Goal: Task Accomplishment & Management: Manage account settings

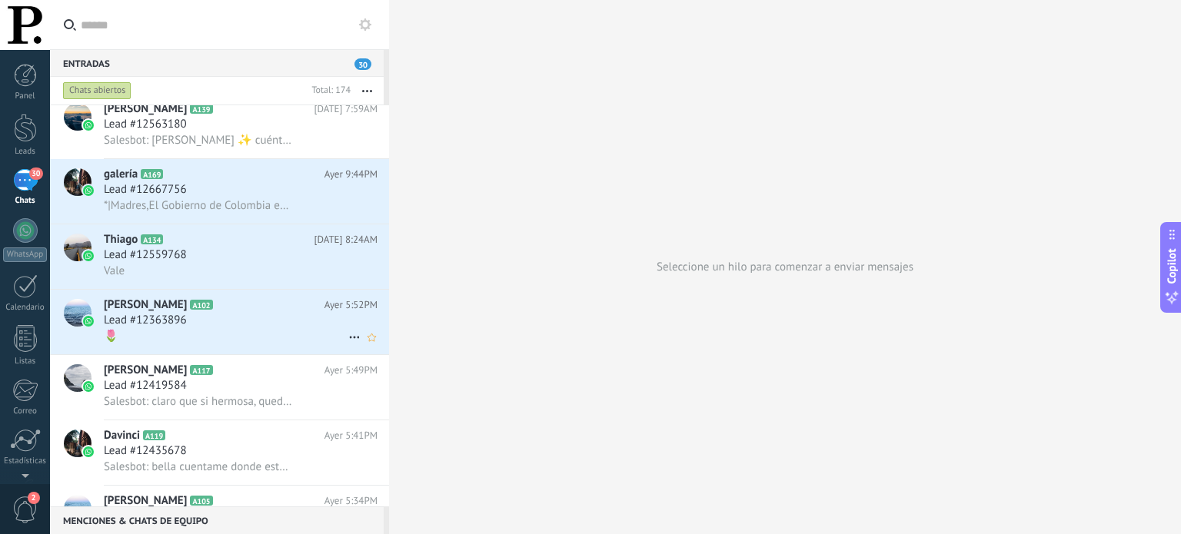
scroll to position [8622, 0]
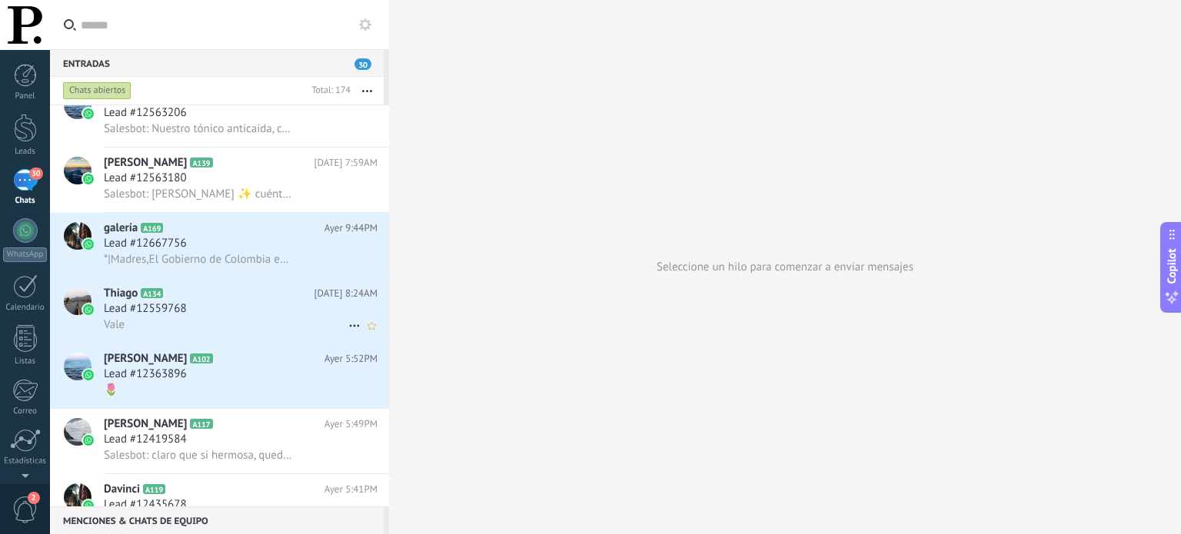
click at [265, 343] on div "[PERSON_NAME] A134 [DATE] 8:24AM Lead #12559768 Vale" at bounding box center [246, 310] width 285 height 65
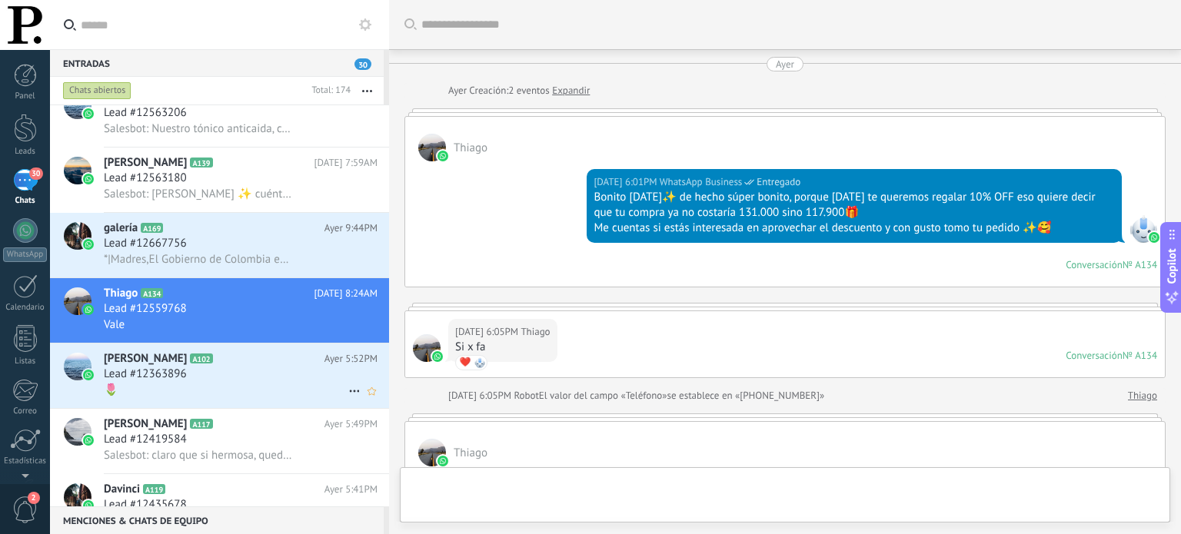
scroll to position [850, 0]
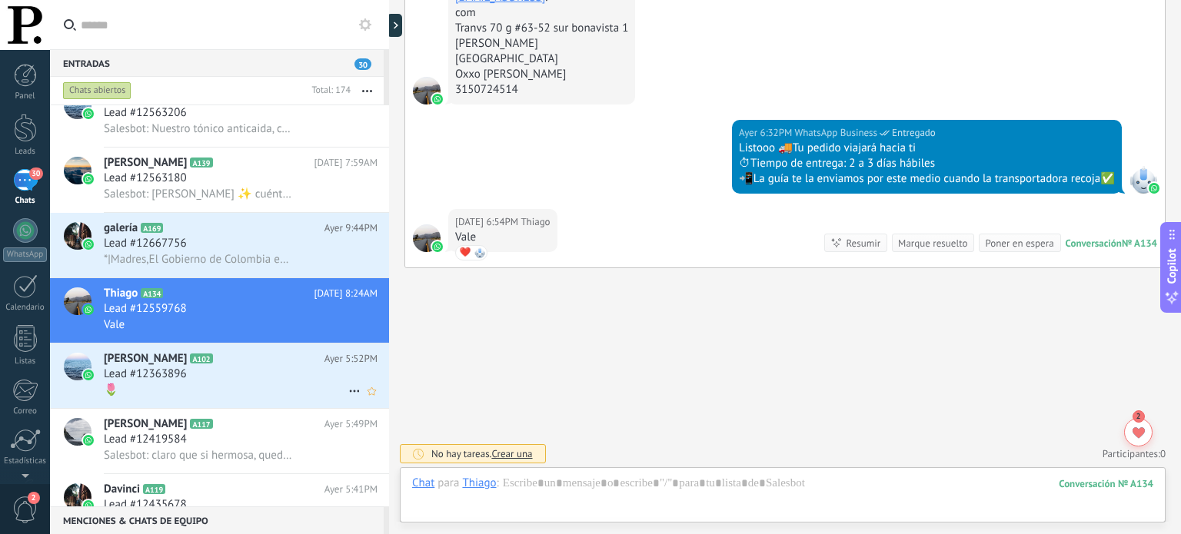
click at [285, 382] on div "Lead #12363896" at bounding box center [241, 374] width 274 height 15
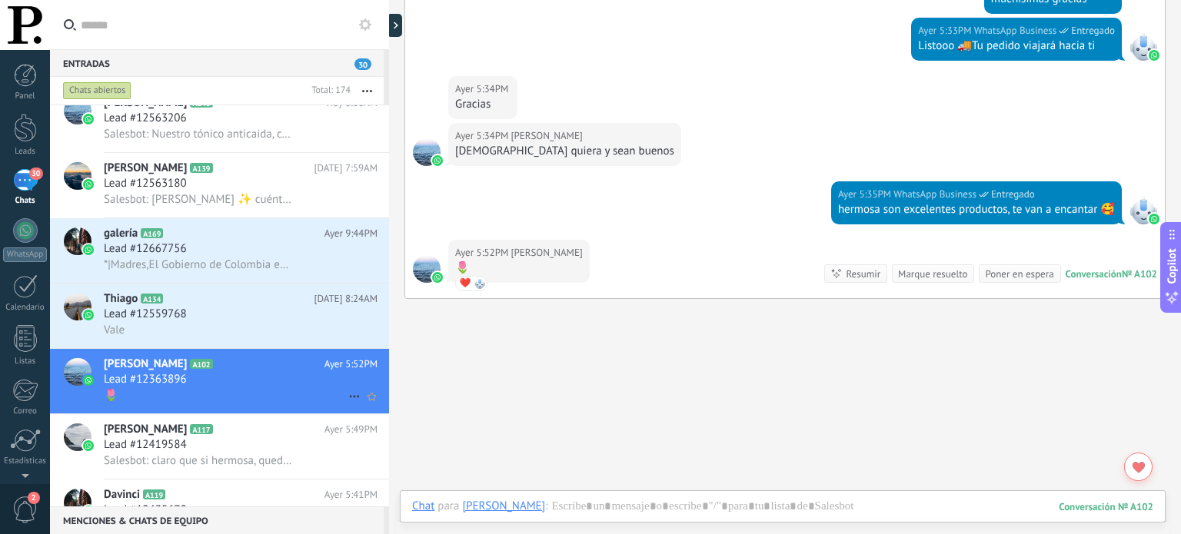
scroll to position [8699, 0]
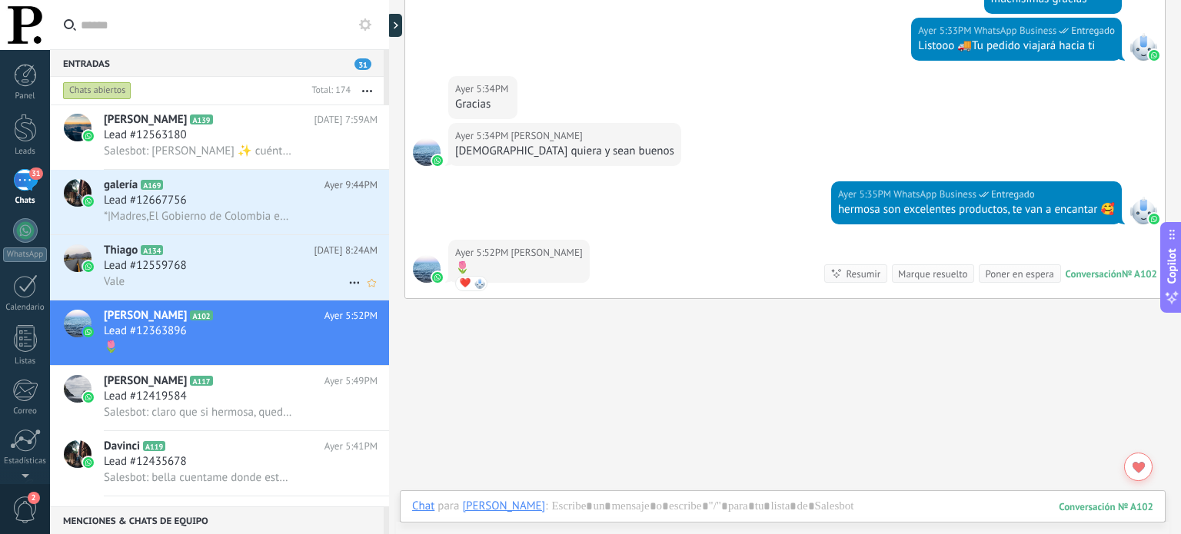
click at [278, 289] on div "Vale" at bounding box center [241, 282] width 274 height 16
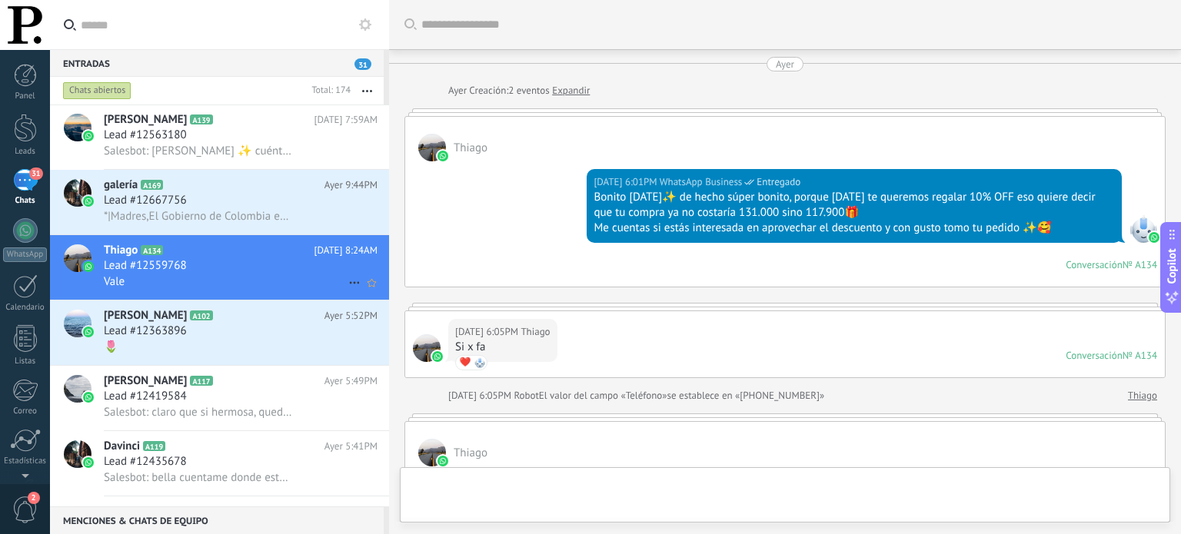
scroll to position [850, 0]
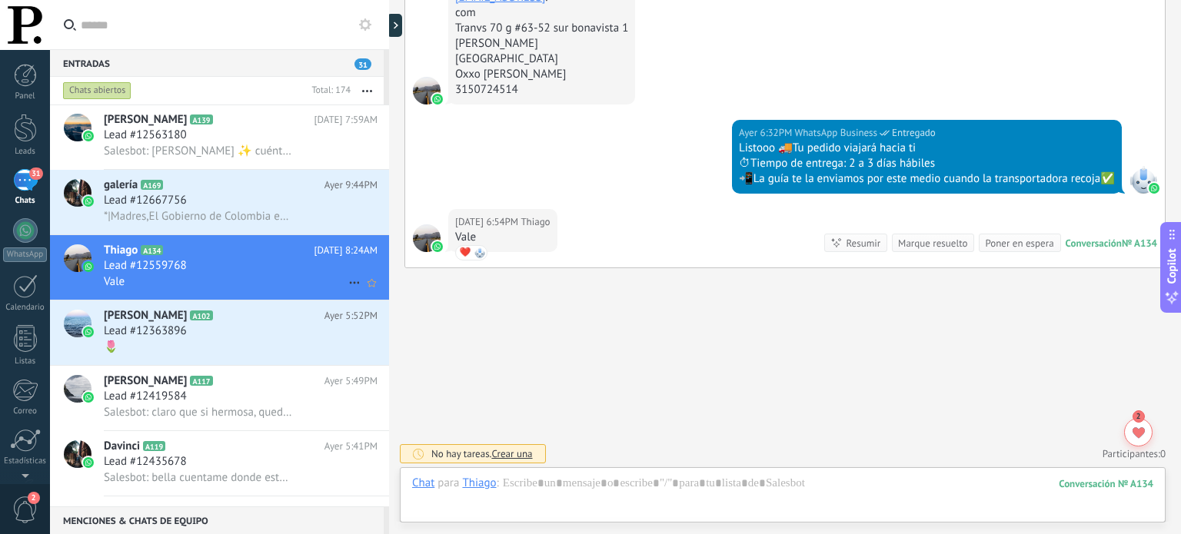
click at [347, 287] on icon at bounding box center [354, 283] width 18 height 18
click at [357, 295] on icon at bounding box center [359, 297] width 11 height 11
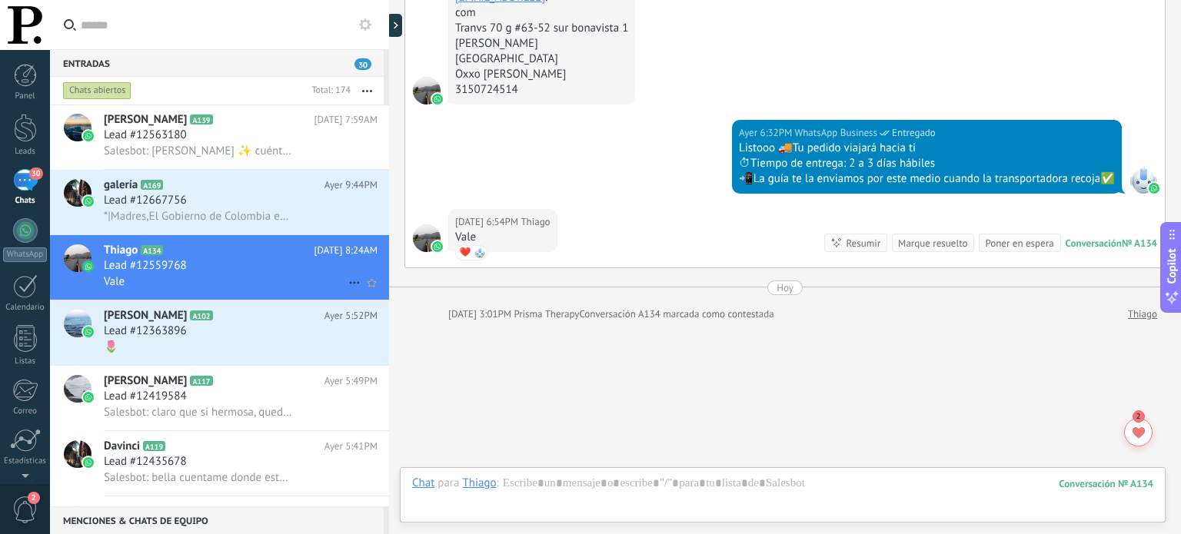
scroll to position [904, 0]
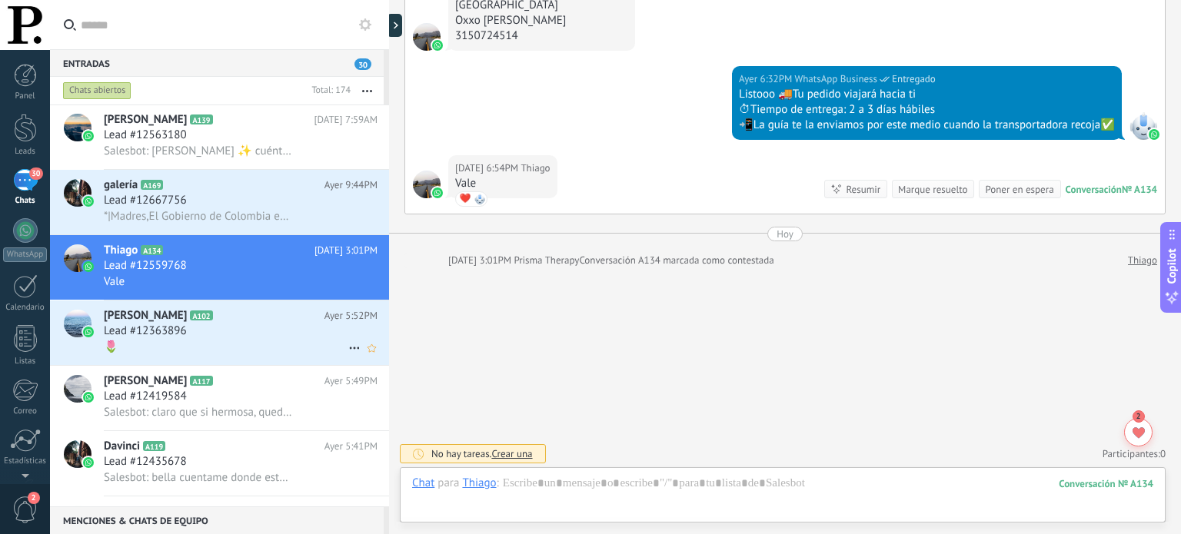
click at [349, 350] on use at bounding box center [354, 349] width 10 height 2
click at [366, 356] on div "[PERSON_NAME] respondió" at bounding box center [429, 364] width 152 height 31
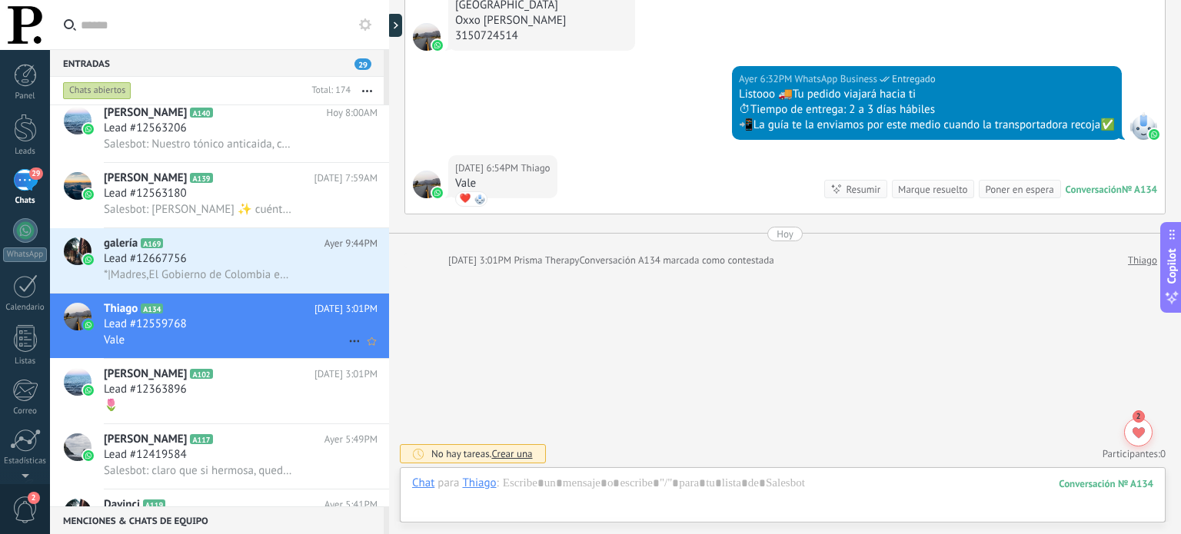
scroll to position [8622, 0]
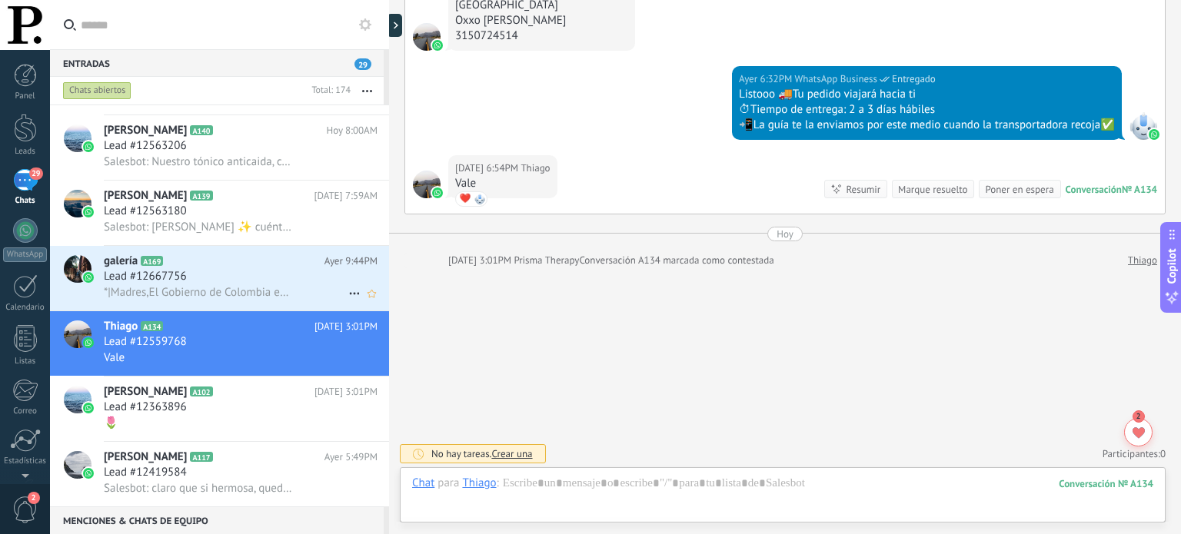
click at [275, 285] on div "Lead #12667756" at bounding box center [241, 276] width 274 height 15
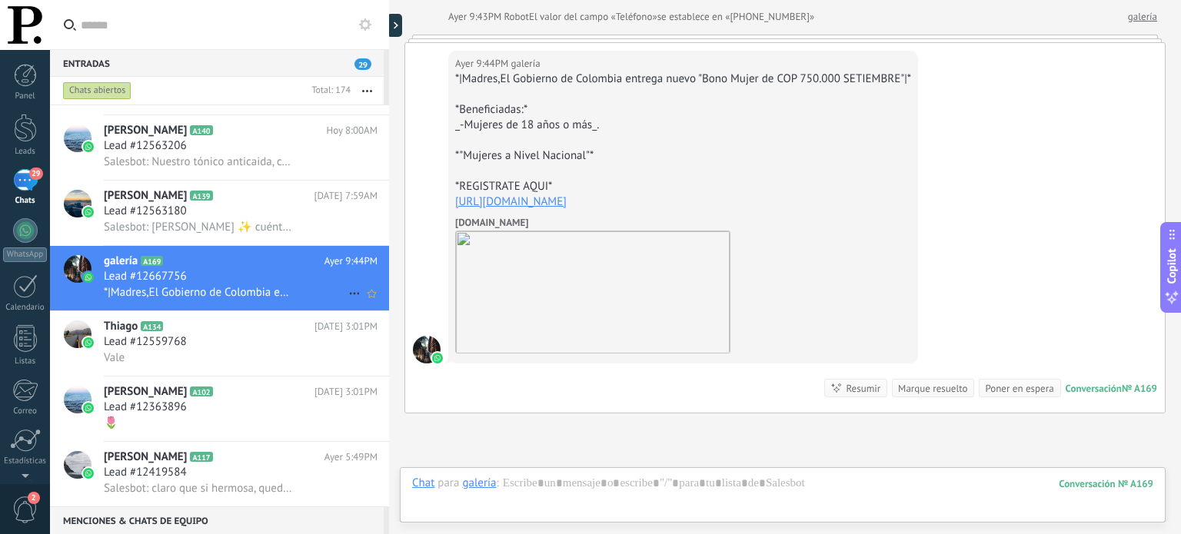
scroll to position [354, 0]
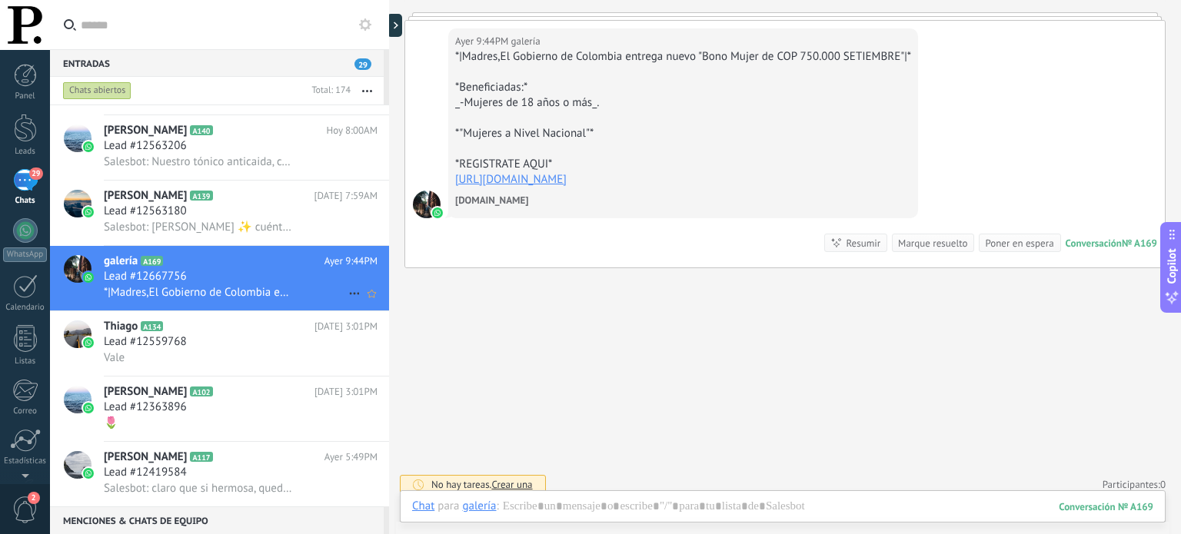
click at [345, 298] on icon at bounding box center [354, 294] width 18 height 18
click at [354, 310] on use at bounding box center [359, 308] width 11 height 6
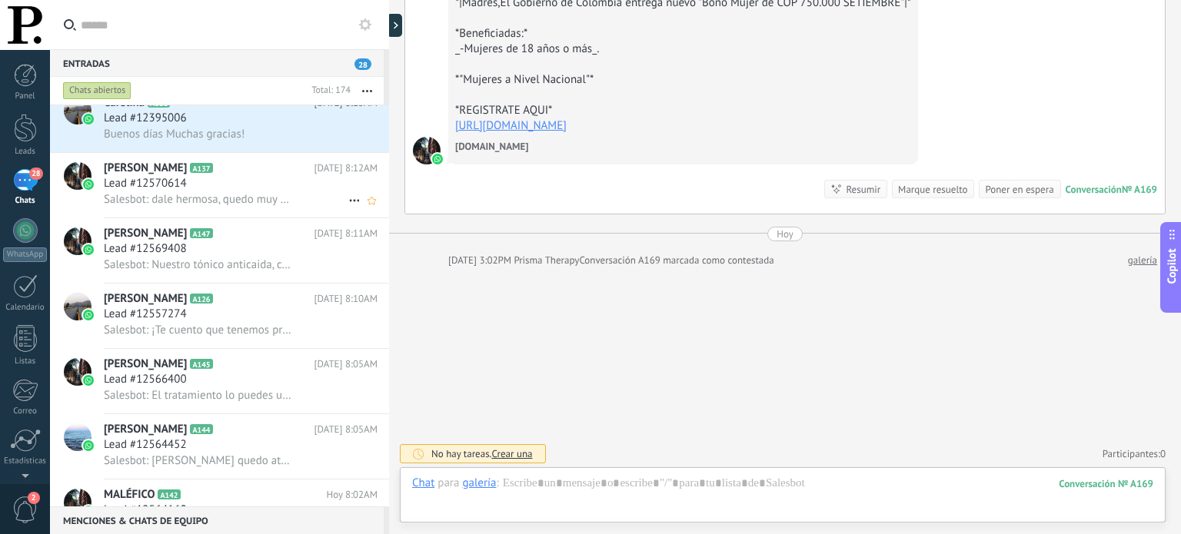
scroll to position [7930, 0]
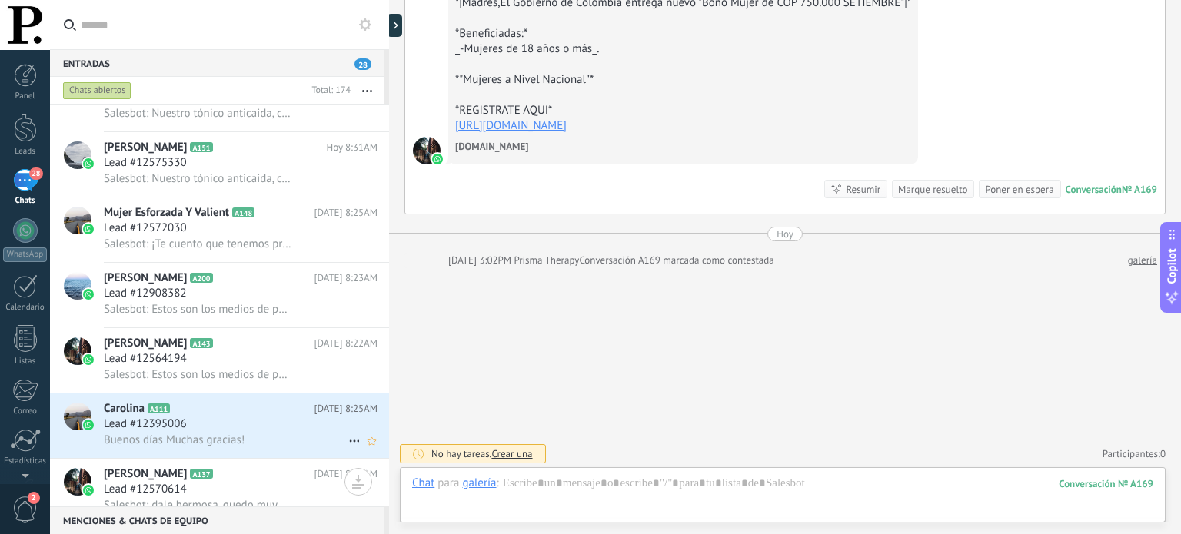
click at [334, 441] on div "Buenos días Muchas gracias!" at bounding box center [241, 440] width 274 height 16
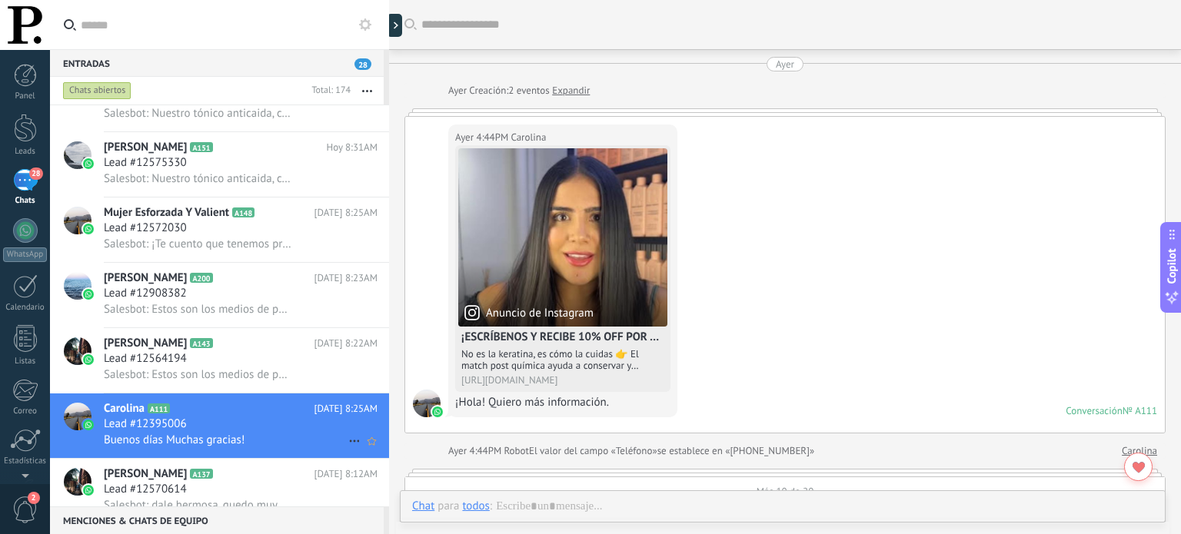
scroll to position [1443, 0]
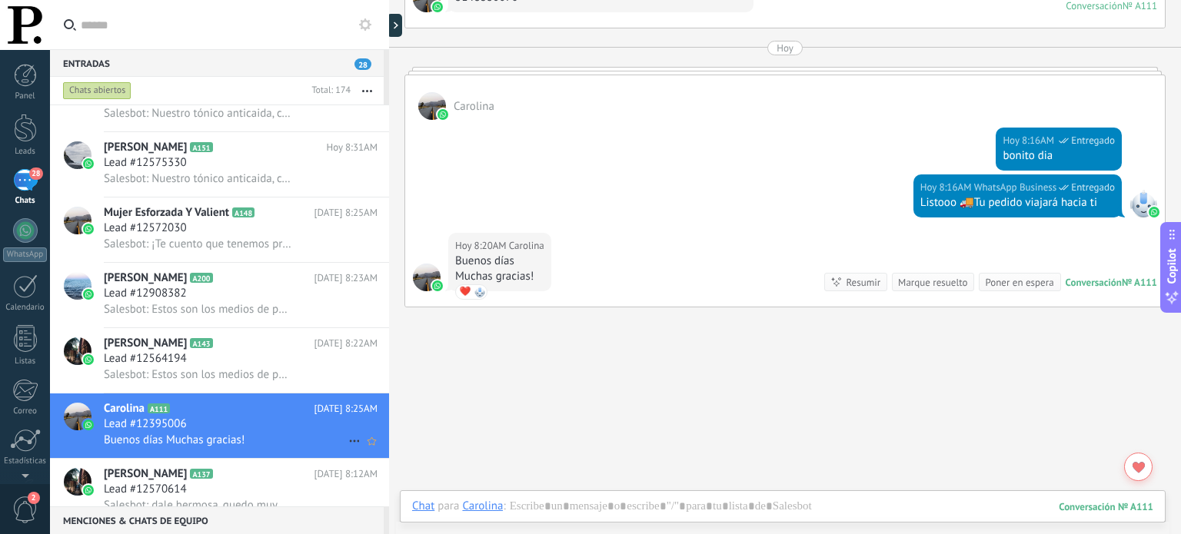
click at [345, 444] on icon at bounding box center [354, 441] width 18 height 18
click at [354, 450] on div "[PERSON_NAME] respondió" at bounding box center [429, 458] width 152 height 31
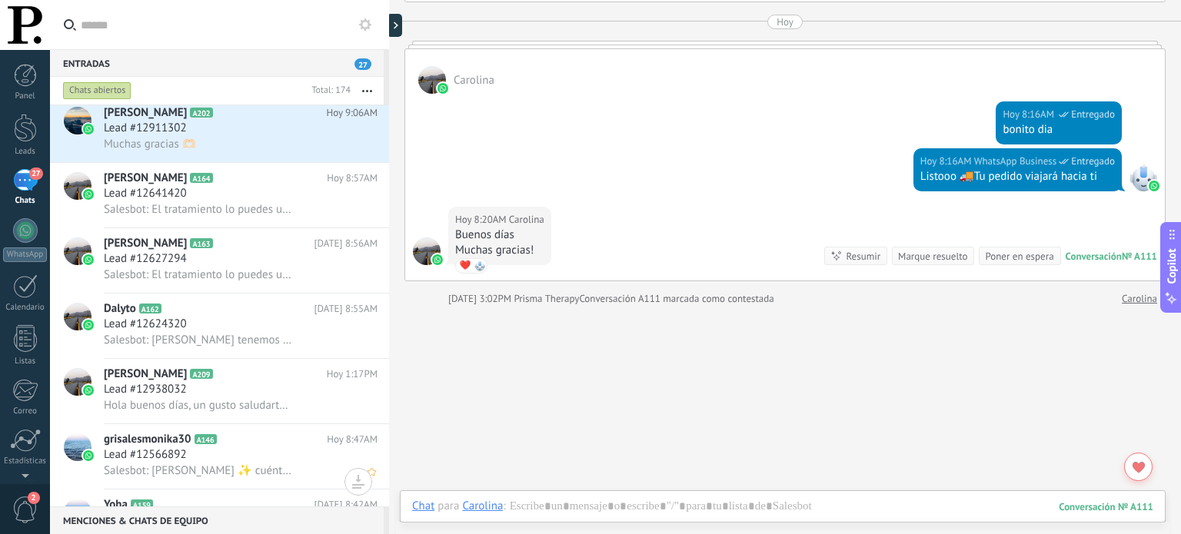
scroll to position [7007, 0]
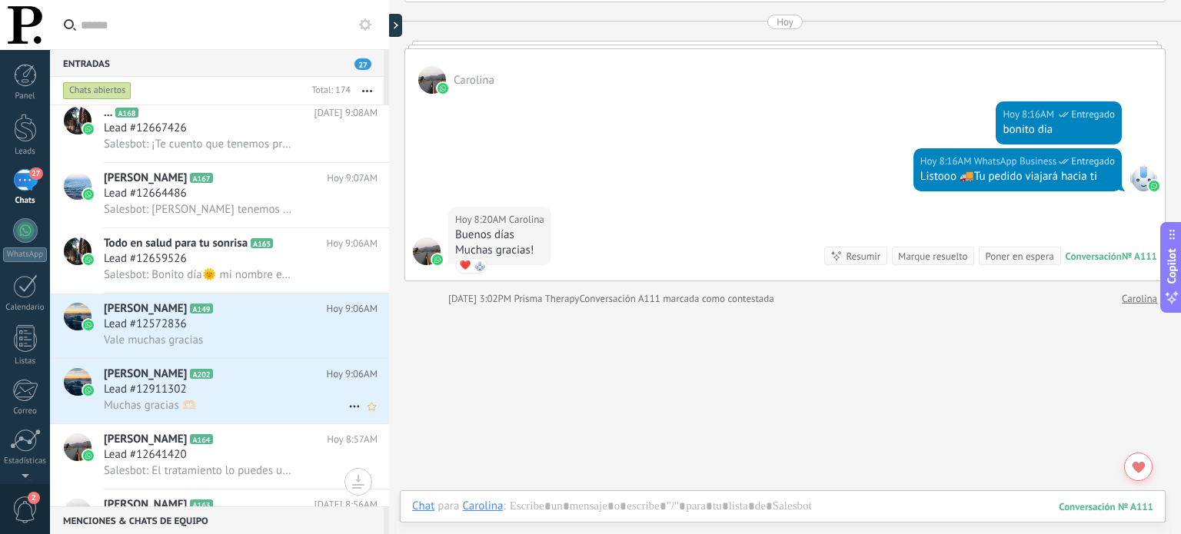
click at [285, 414] on div "Muchas gracias 🫶🏻" at bounding box center [241, 406] width 274 height 16
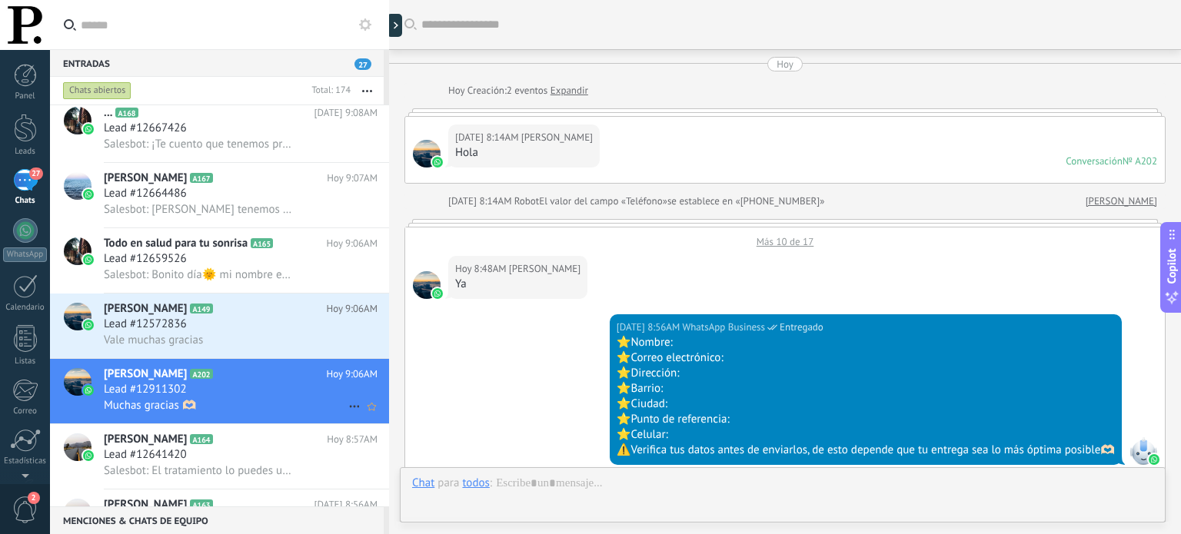
scroll to position [623, 0]
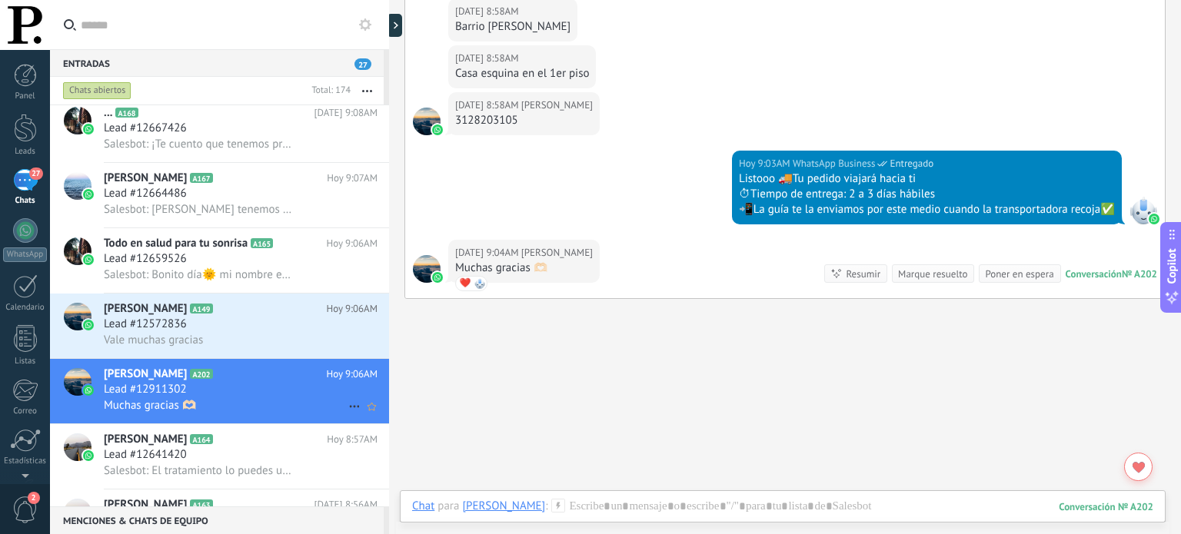
click at [345, 414] on icon at bounding box center [354, 407] width 18 height 18
click at [261, 413] on div at bounding box center [590, 267] width 1181 height 534
click at [345, 413] on icon "Conversación cerrada" at bounding box center [354, 407] width 18 height 18
click at [369, 421] on div "[PERSON_NAME] respondió" at bounding box center [429, 423] width 152 height 31
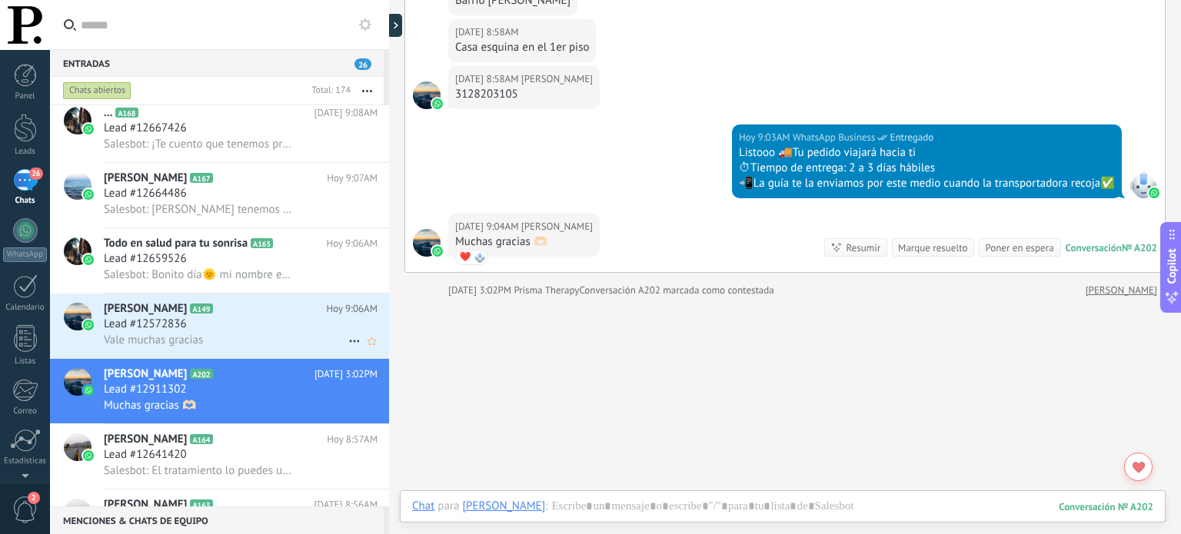
click at [335, 328] on div "Lead #12572836" at bounding box center [241, 324] width 274 height 15
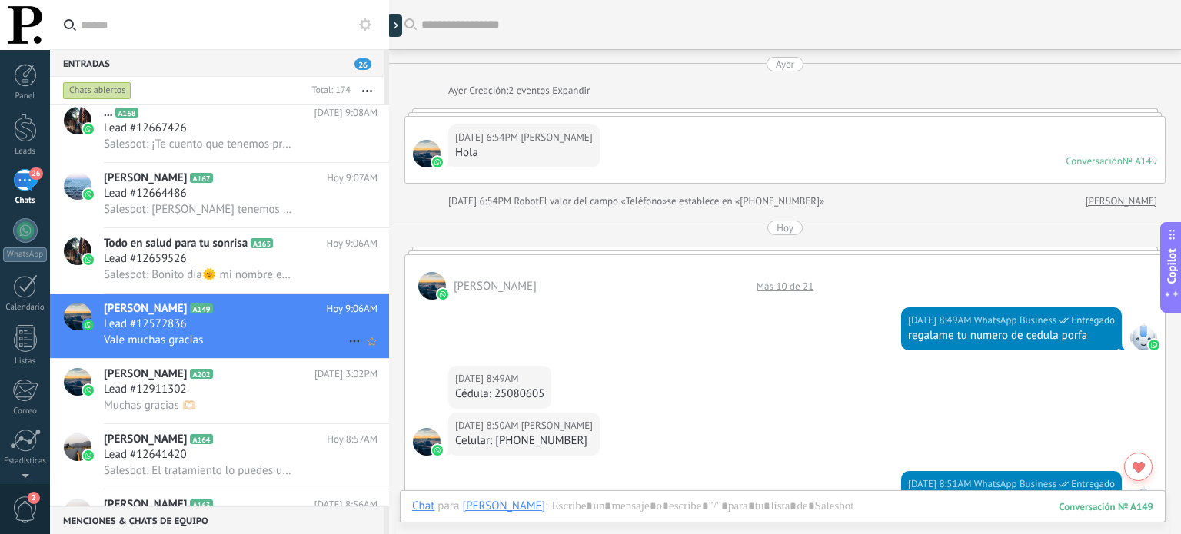
scroll to position [786, 0]
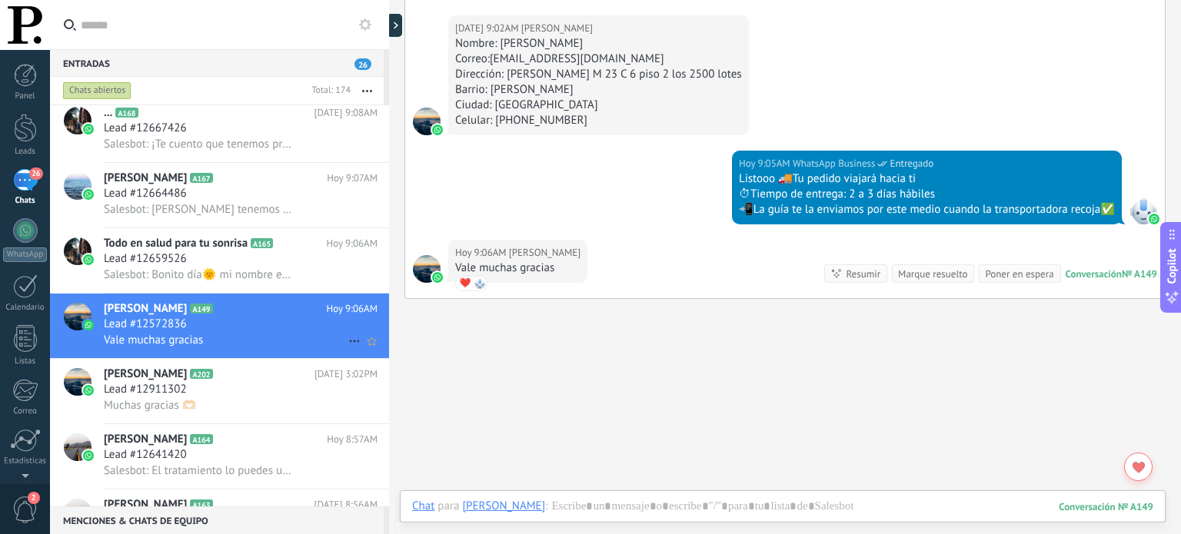
click at [348, 347] on icon at bounding box center [354, 341] width 18 height 18
click at [355, 354] on icon at bounding box center [359, 356] width 11 height 11
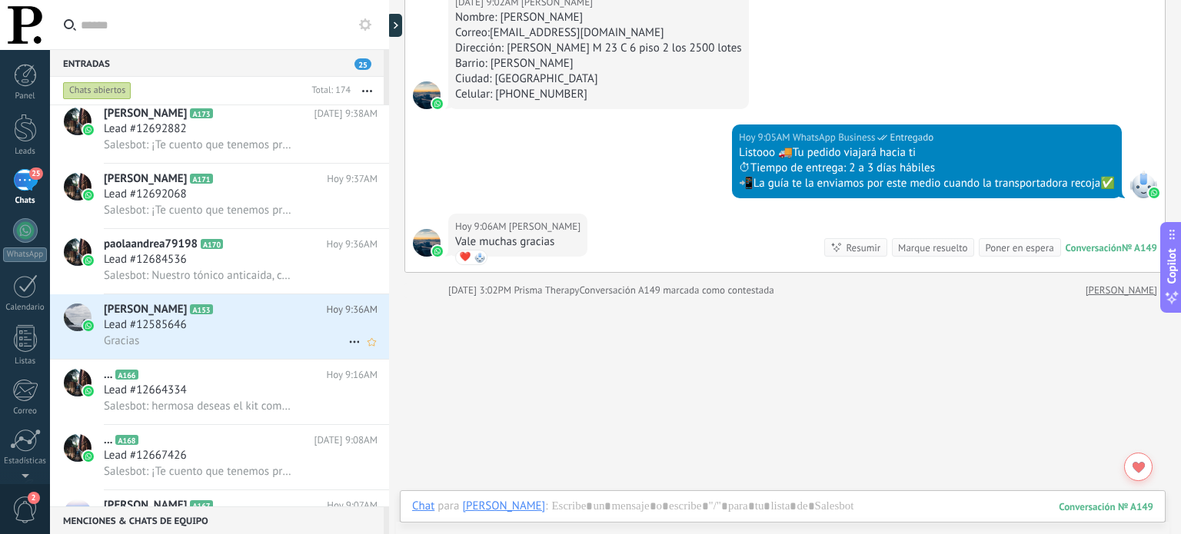
scroll to position [6700, 0]
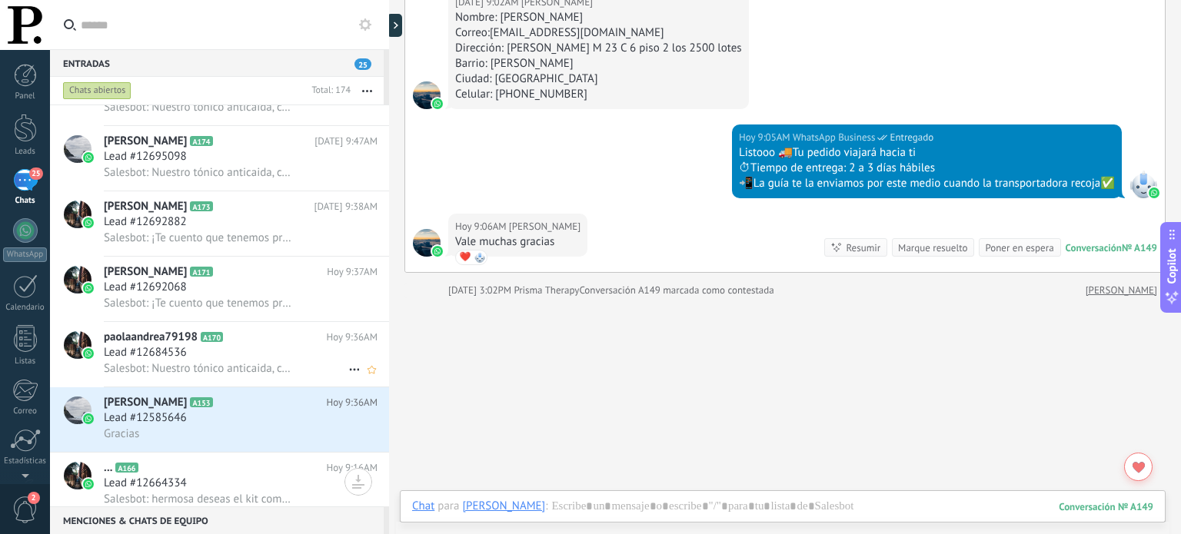
click at [274, 426] on div "Lead #12585646" at bounding box center [241, 418] width 274 height 15
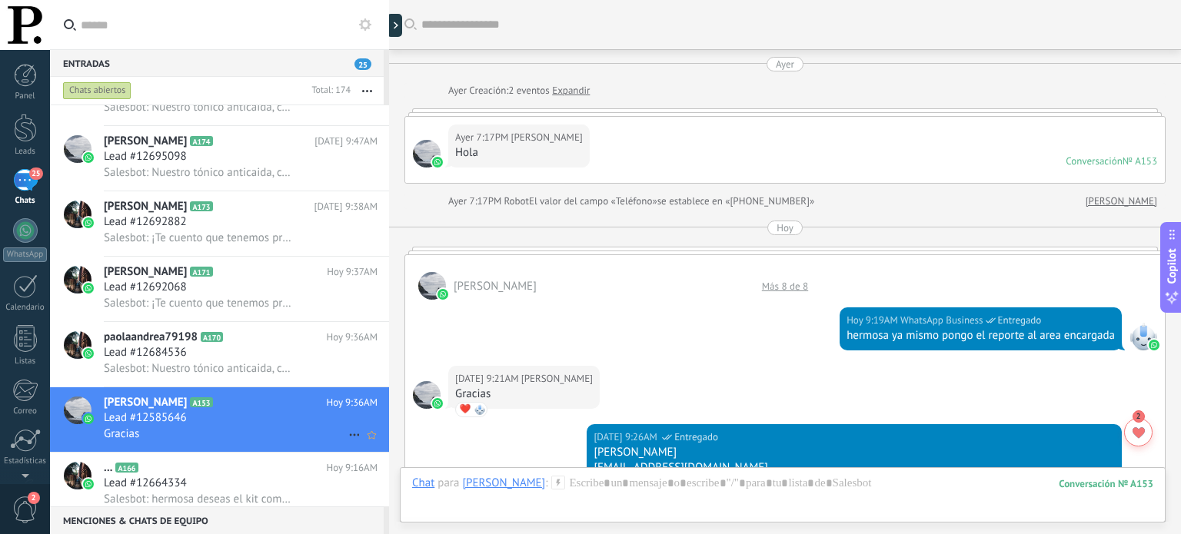
scroll to position [728, 0]
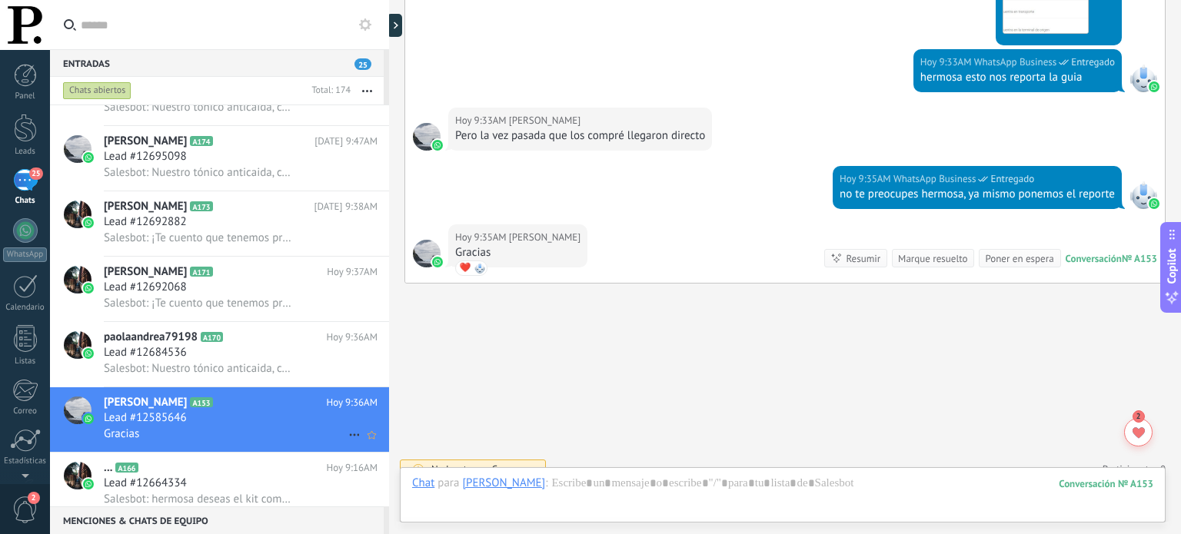
click at [345, 440] on icon at bounding box center [354, 435] width 18 height 18
click at [388, 448] on span "[PERSON_NAME] respondió" at bounding box center [438, 452] width 135 height 31
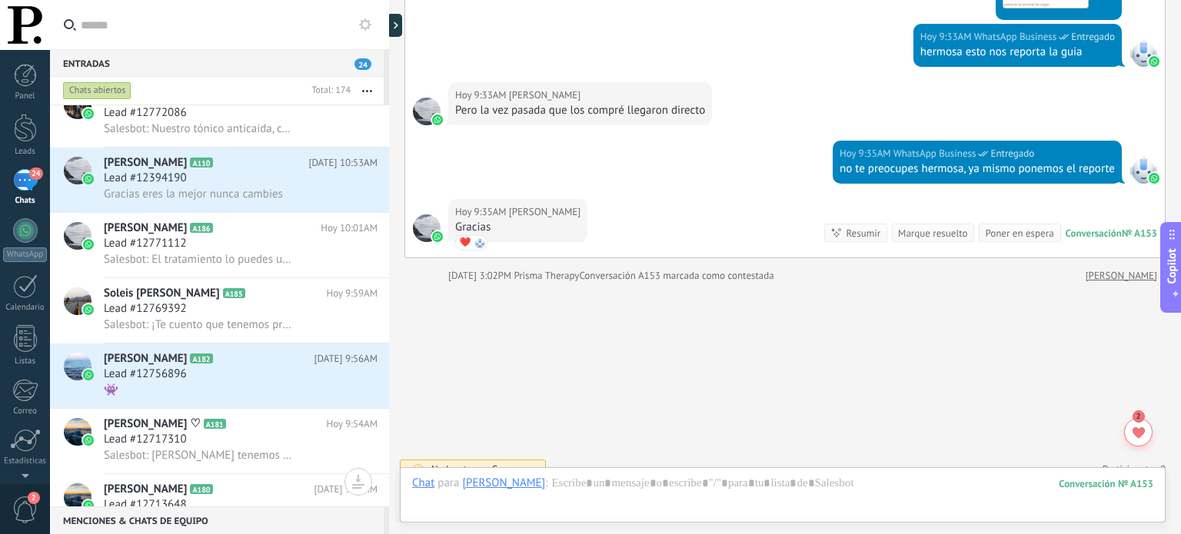
scroll to position [6161, 0]
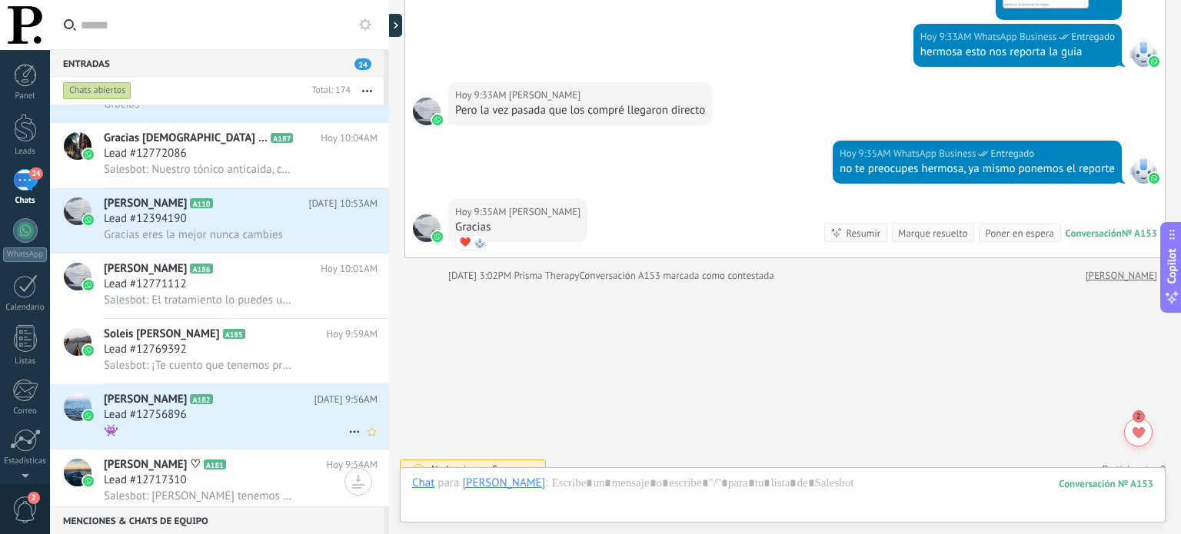
click at [346, 439] on icon at bounding box center [354, 432] width 18 height 18
click at [240, 418] on div at bounding box center [590, 267] width 1181 height 534
click at [252, 423] on div "Lead #12756896" at bounding box center [241, 415] width 274 height 15
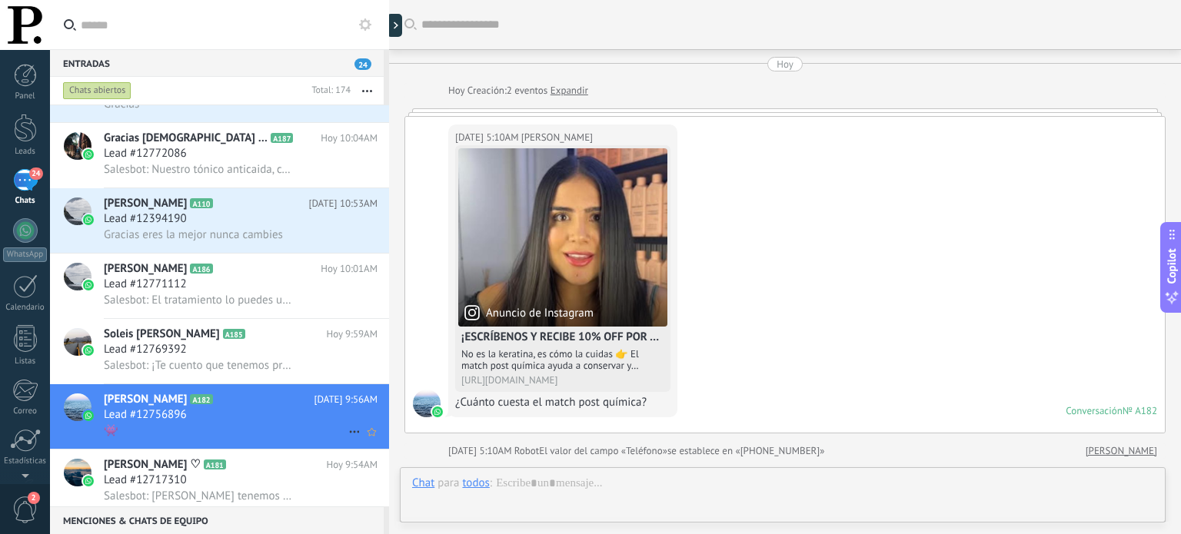
scroll to position [713, 0]
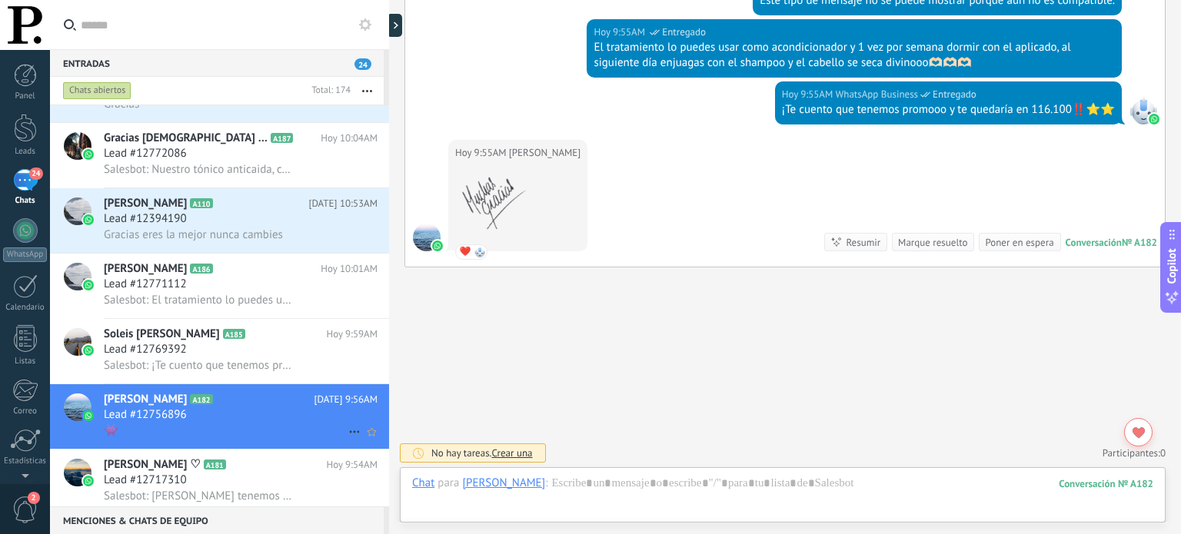
click at [349, 434] on use at bounding box center [354, 432] width 10 height 2
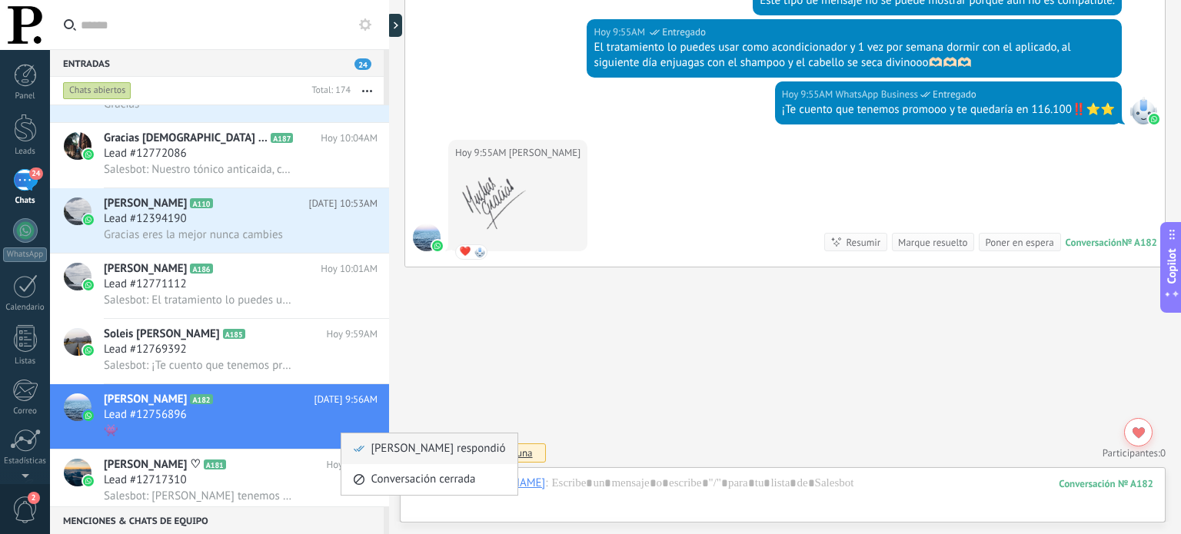
click at [366, 445] on div "[PERSON_NAME] respondió" at bounding box center [429, 449] width 152 height 31
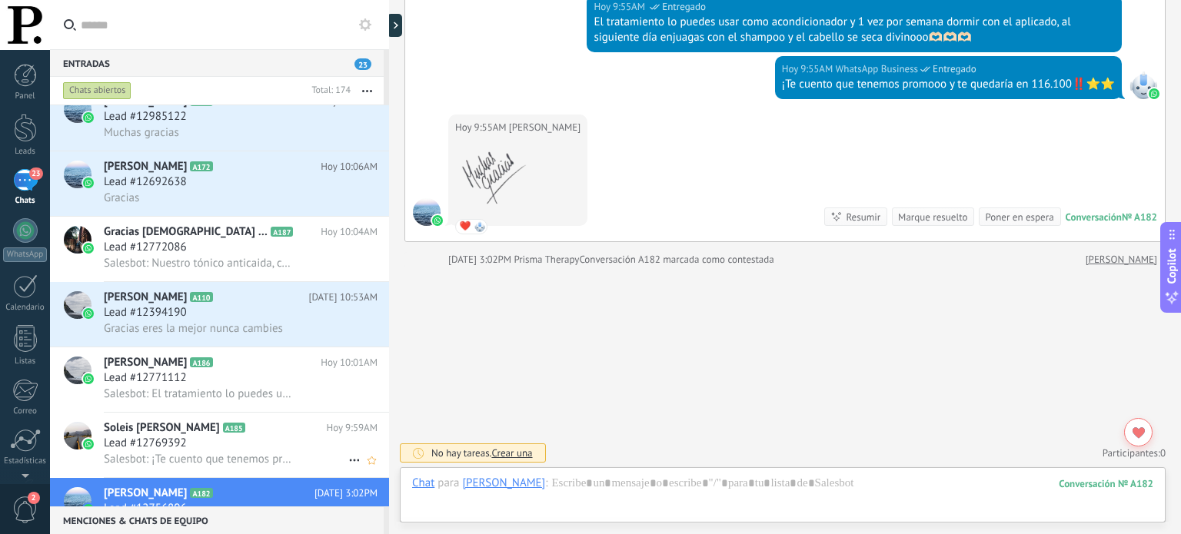
scroll to position [6238, 0]
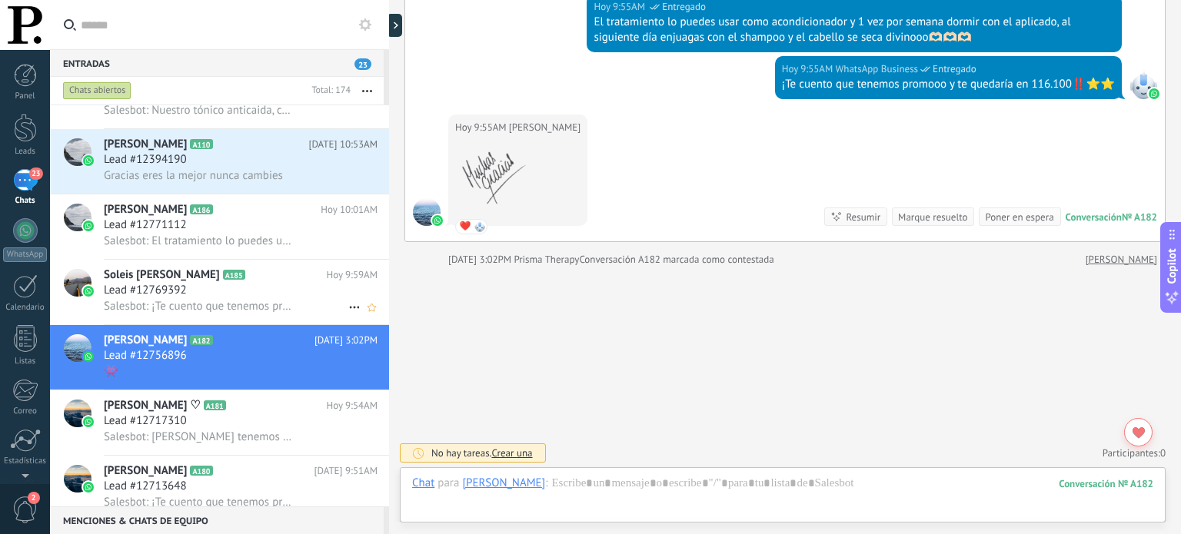
click at [254, 304] on div "Salesbot: ¡Te cuento que tenemos promooo y te quedaría en 116.100‼️⭐⭐" at bounding box center [241, 306] width 274 height 16
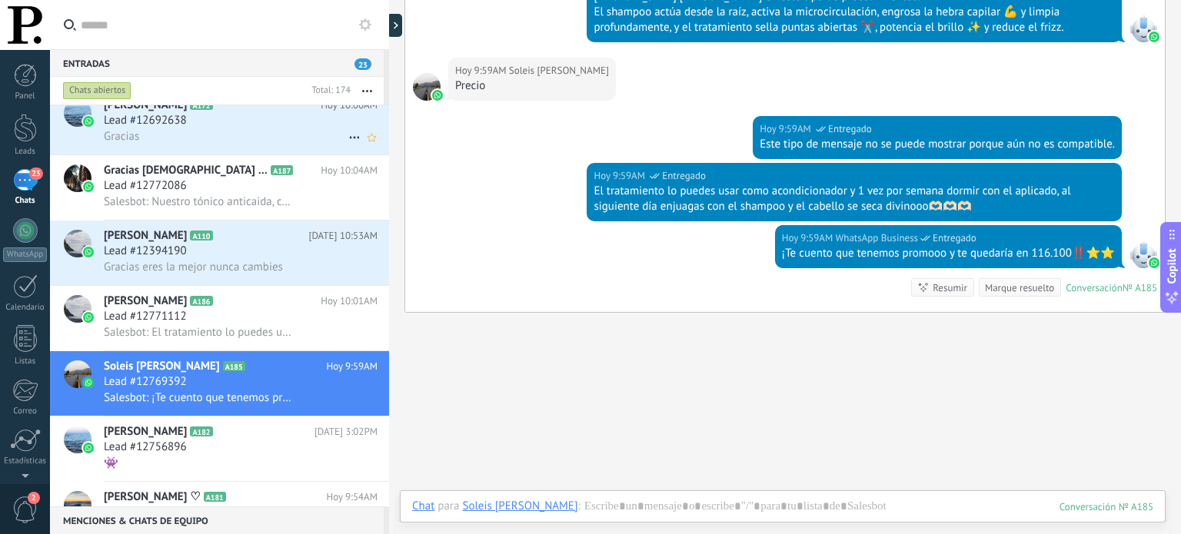
scroll to position [6008, 0]
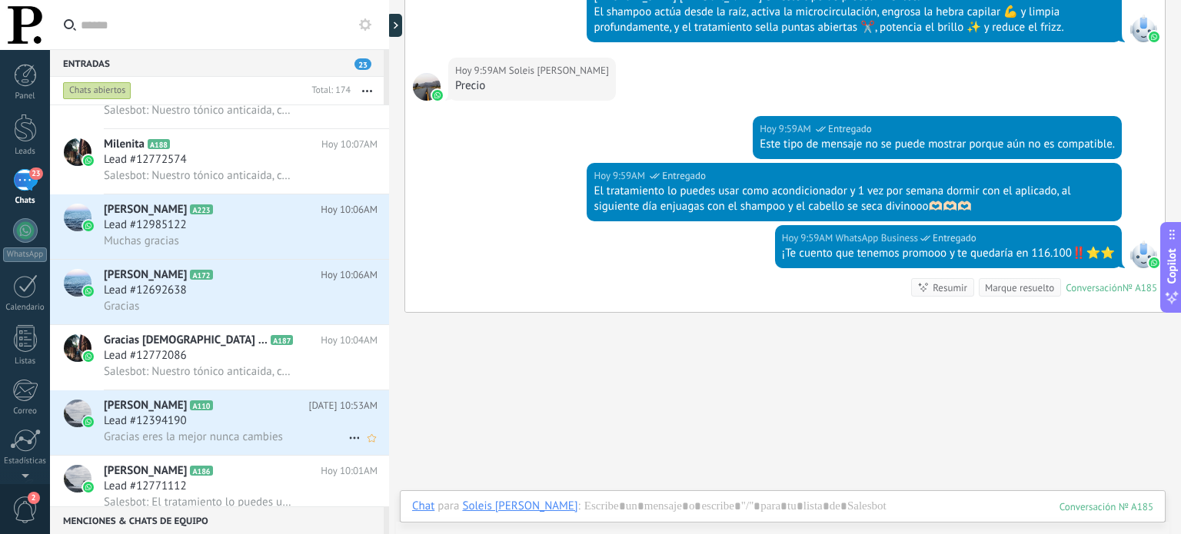
click at [234, 429] on div "Lead #12394190" at bounding box center [241, 421] width 274 height 15
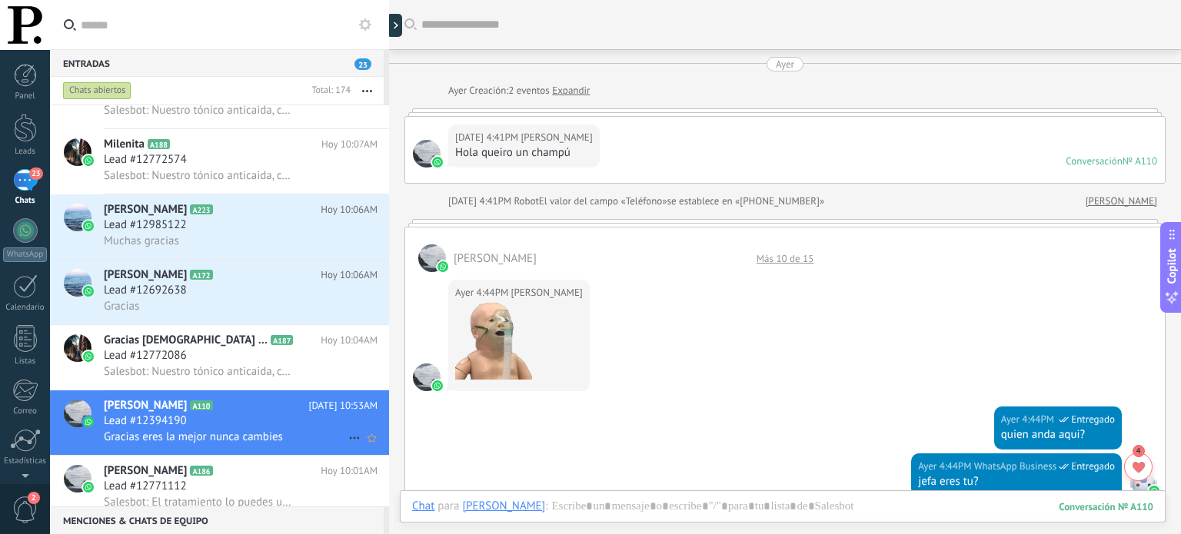
scroll to position [2229, 0]
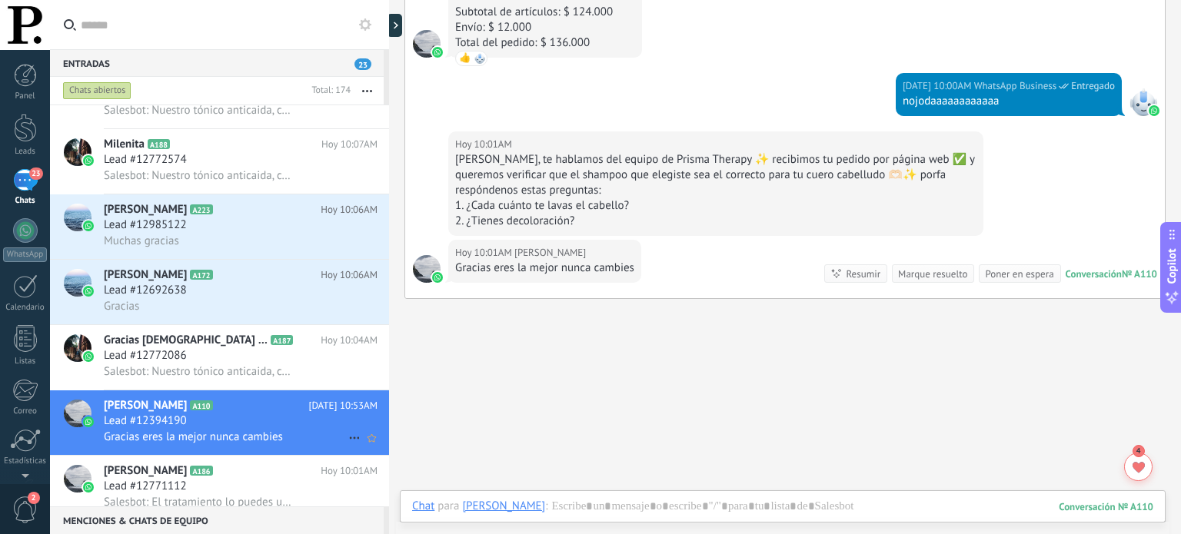
click at [345, 445] on icon at bounding box center [354, 438] width 18 height 18
click at [354, 450] on icon at bounding box center [359, 455] width 11 height 11
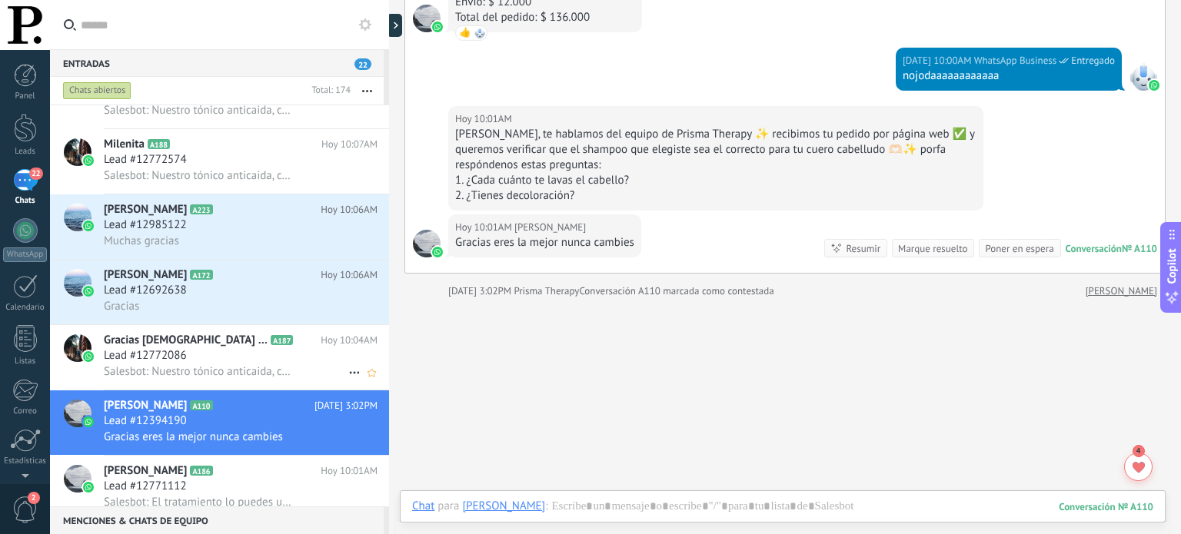
scroll to position [5931, 0]
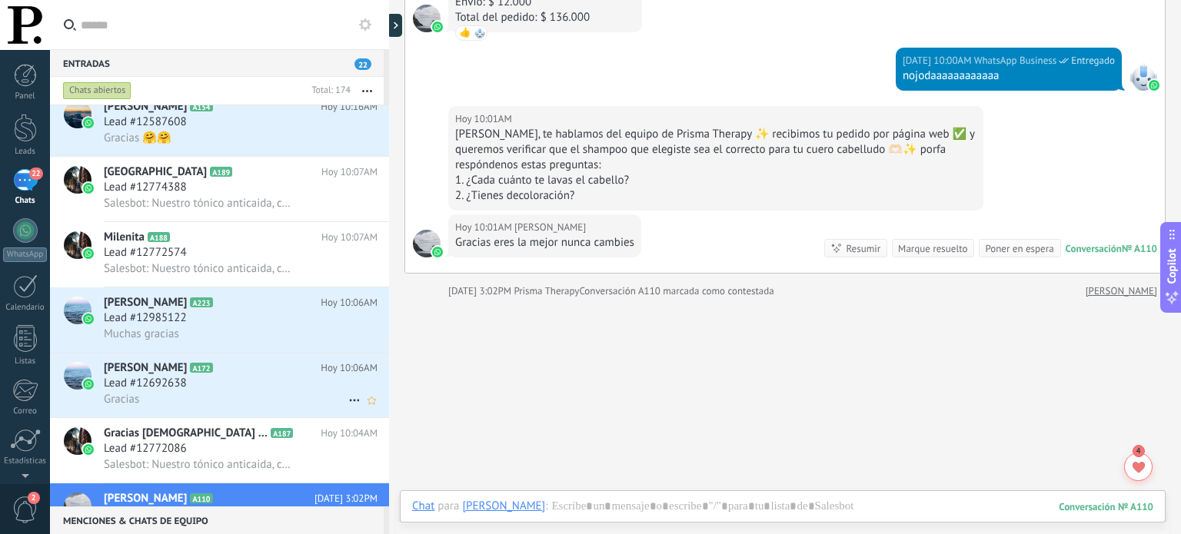
click at [211, 402] on div "Gracias" at bounding box center [241, 399] width 274 height 16
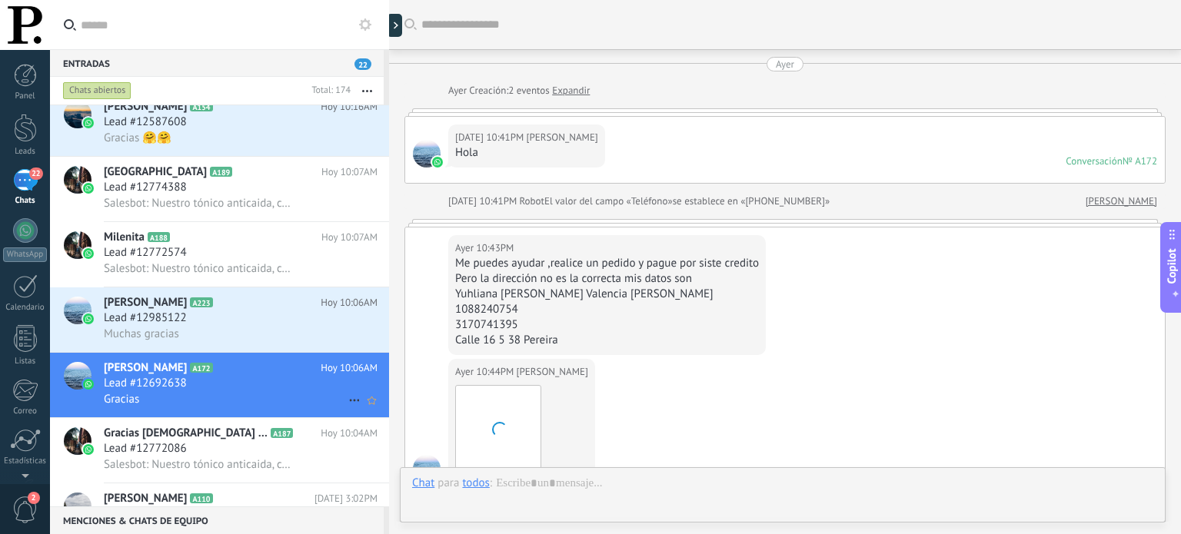
scroll to position [394, 0]
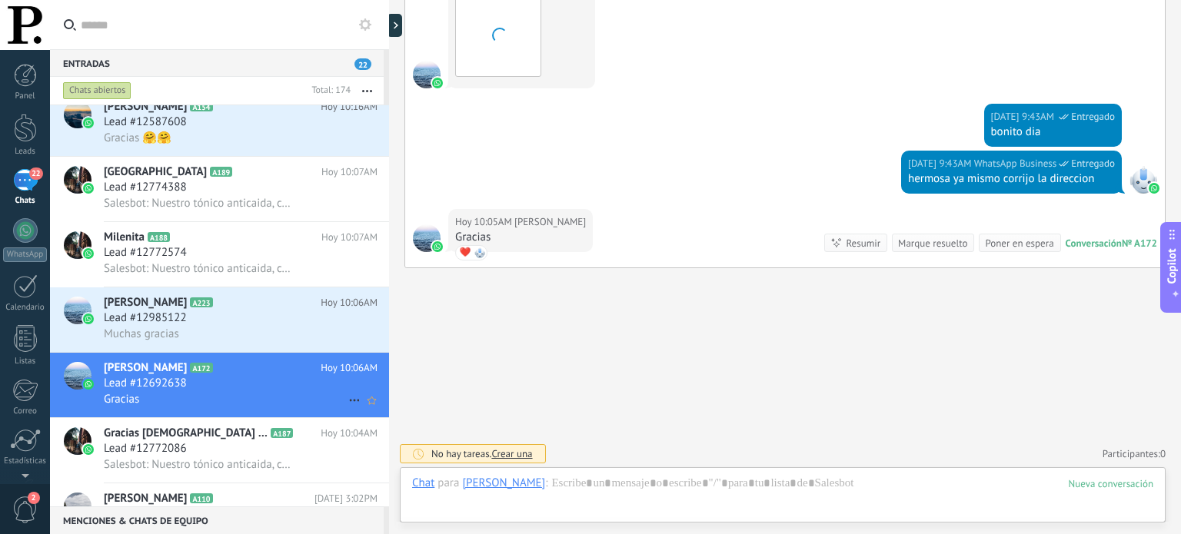
click at [348, 407] on icon at bounding box center [354, 400] width 18 height 18
click at [308, 427] on div at bounding box center [590, 267] width 1181 height 534
click at [345, 408] on icon "Conversación cerrada" at bounding box center [354, 400] width 18 height 18
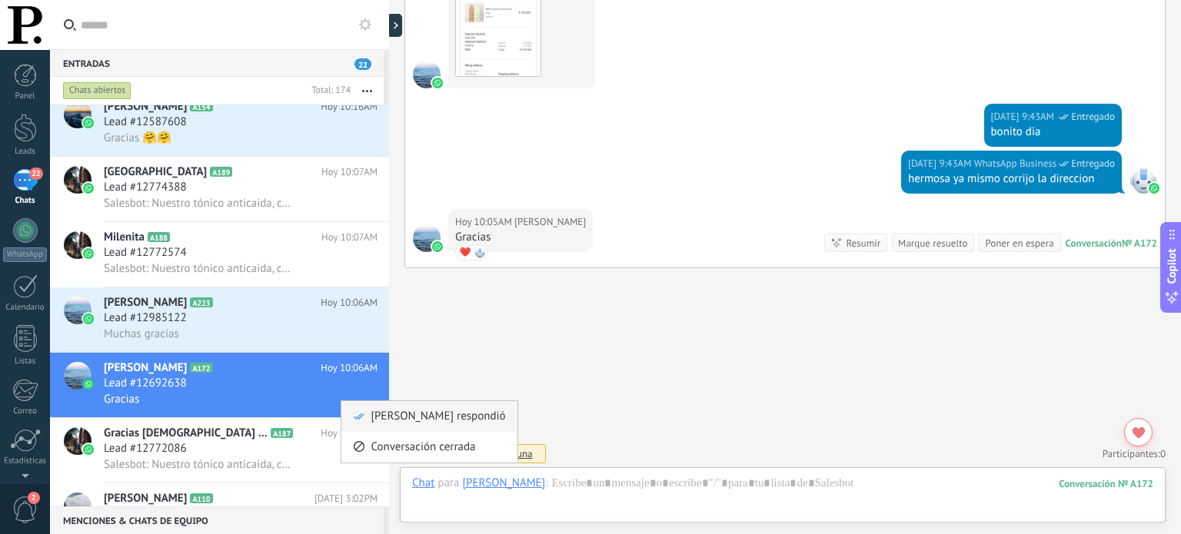
click at [362, 417] on icon at bounding box center [359, 416] width 11 height 11
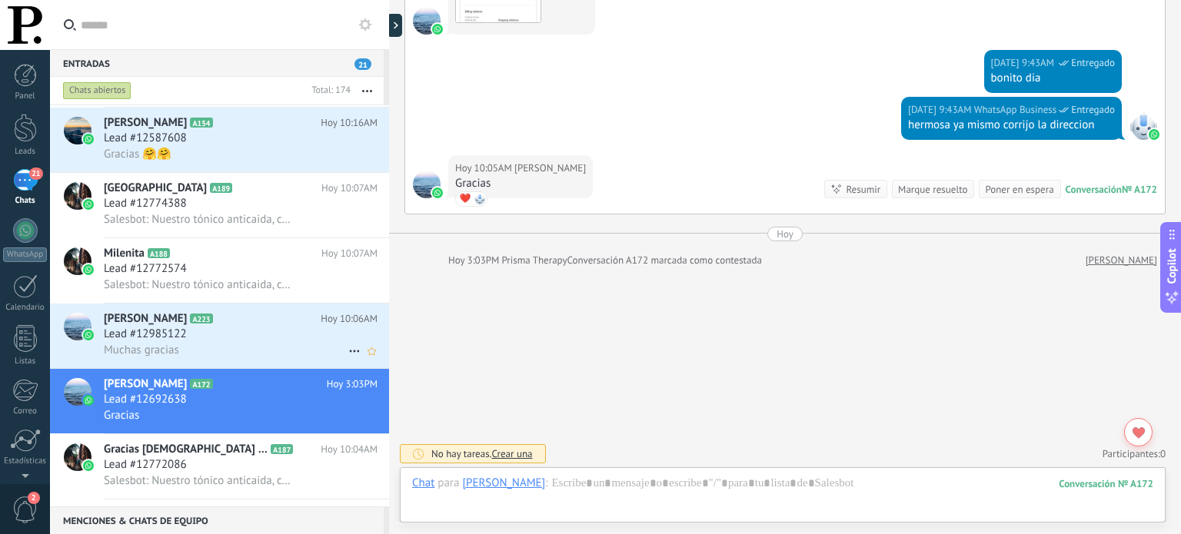
scroll to position [5854, 0]
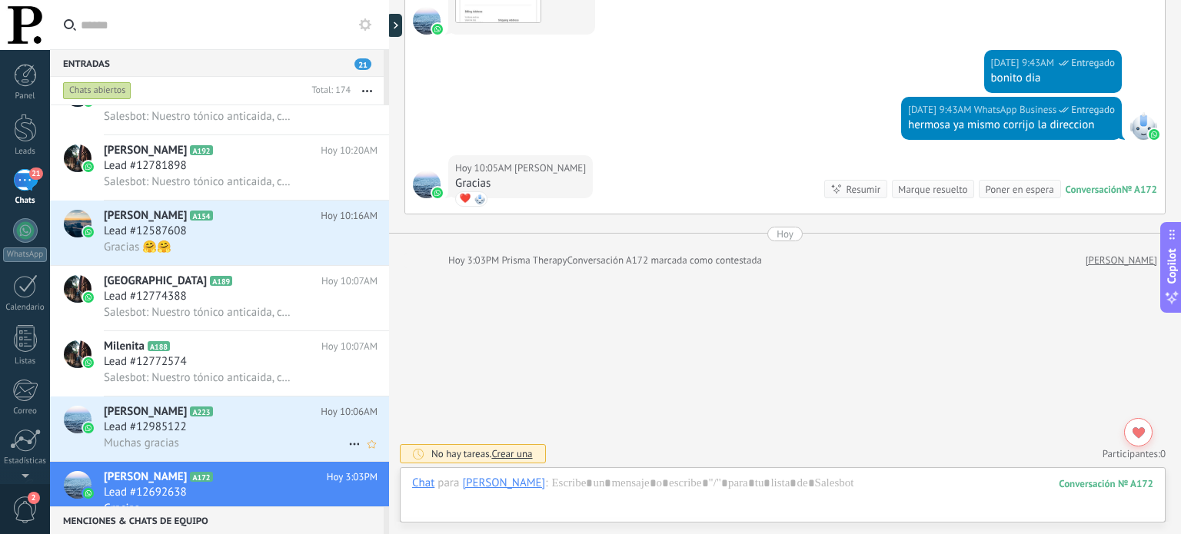
click at [281, 431] on div "Lead #12985122" at bounding box center [241, 427] width 274 height 15
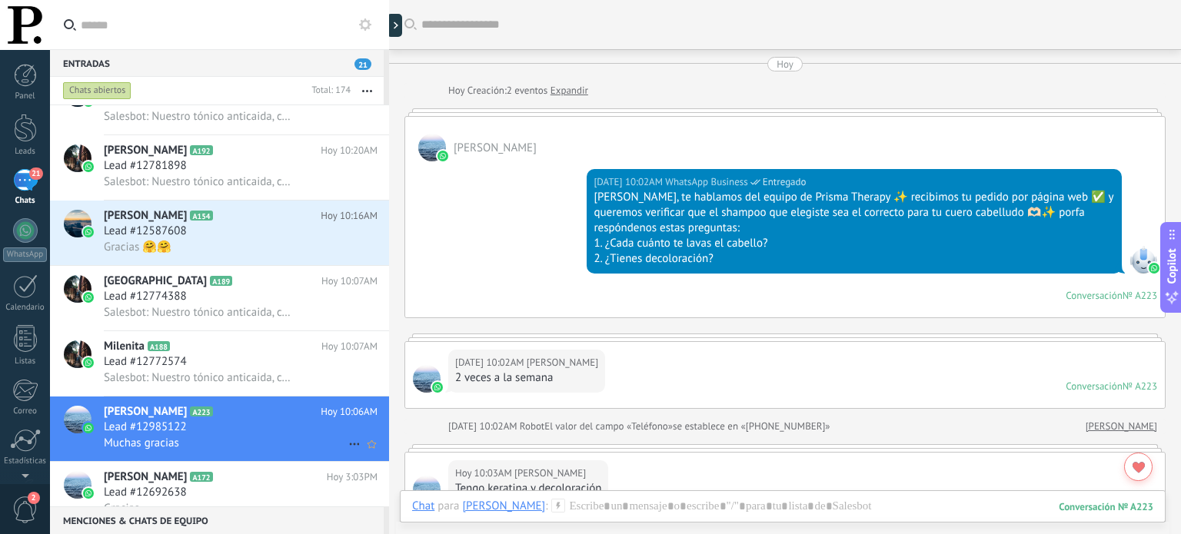
scroll to position [774, 0]
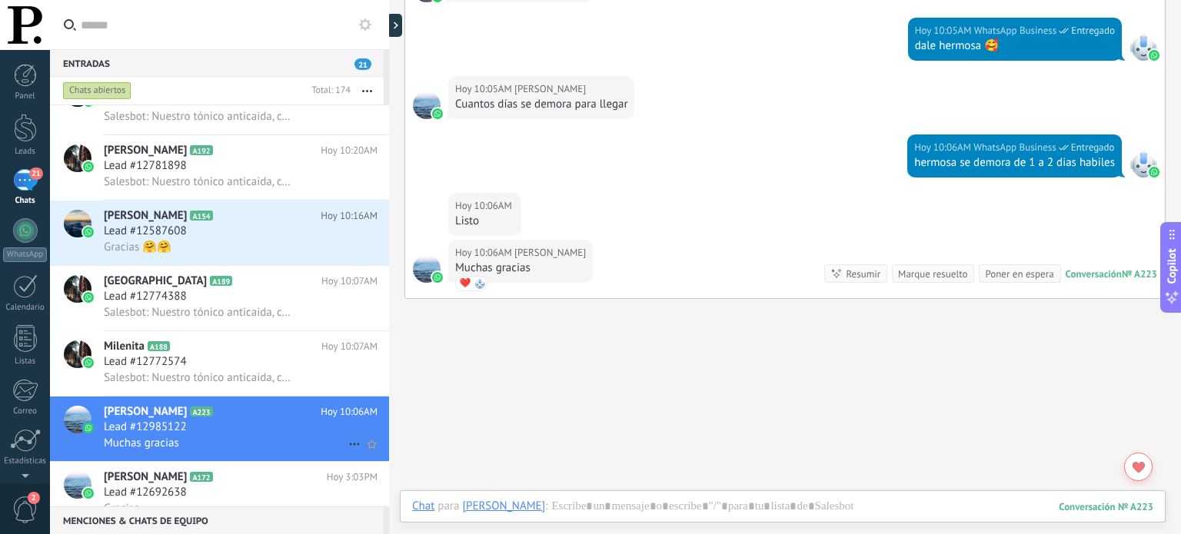
click at [345, 452] on icon at bounding box center [354, 444] width 18 height 18
click at [364, 457] on icon at bounding box center [359, 461] width 11 height 11
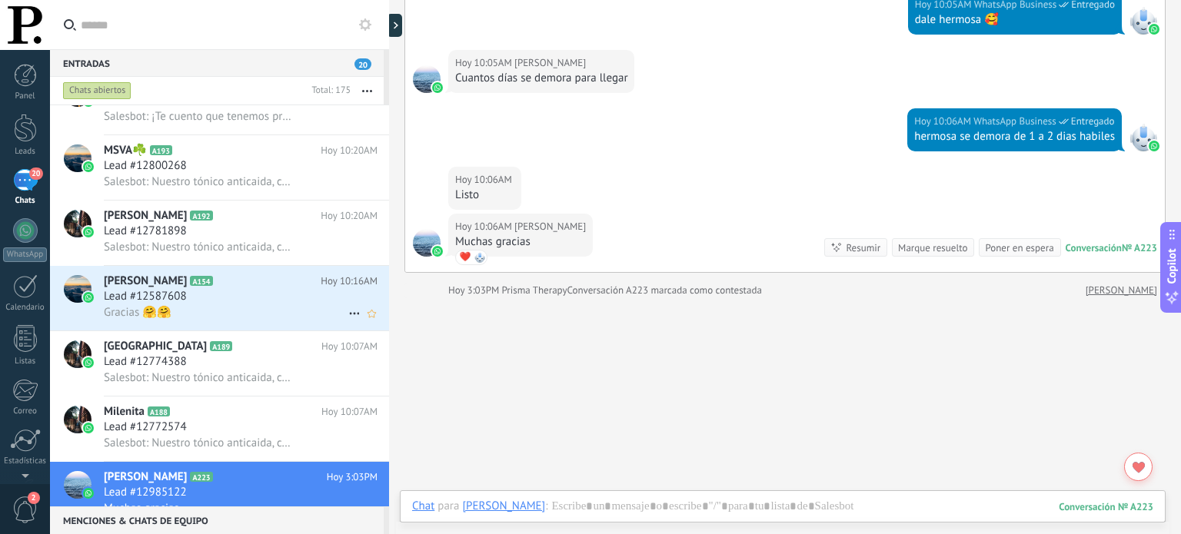
click at [268, 300] on div "Lead #12587608" at bounding box center [241, 296] width 274 height 15
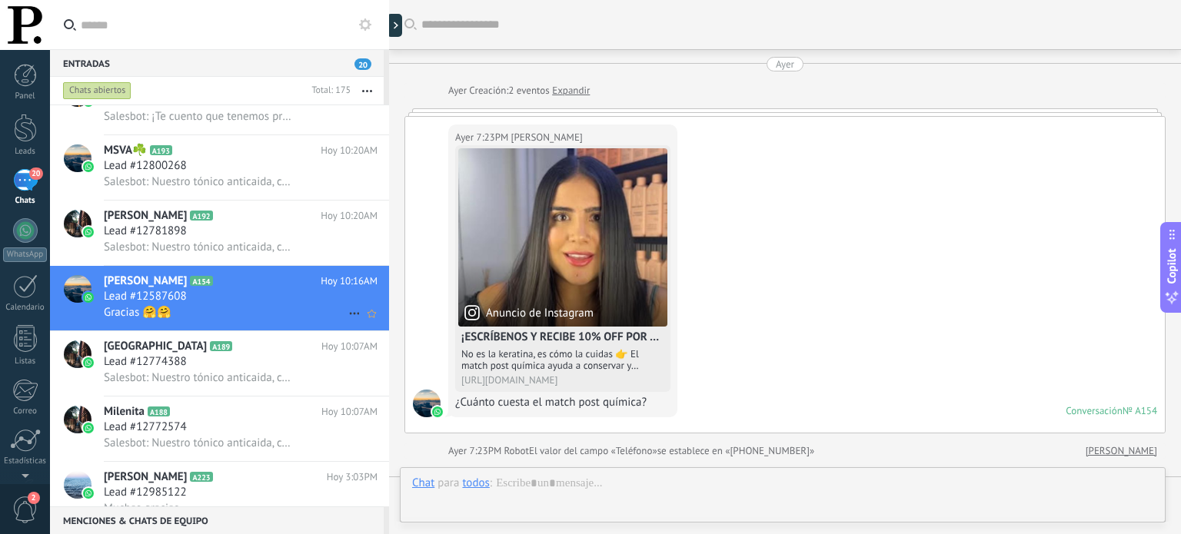
scroll to position [1240, 0]
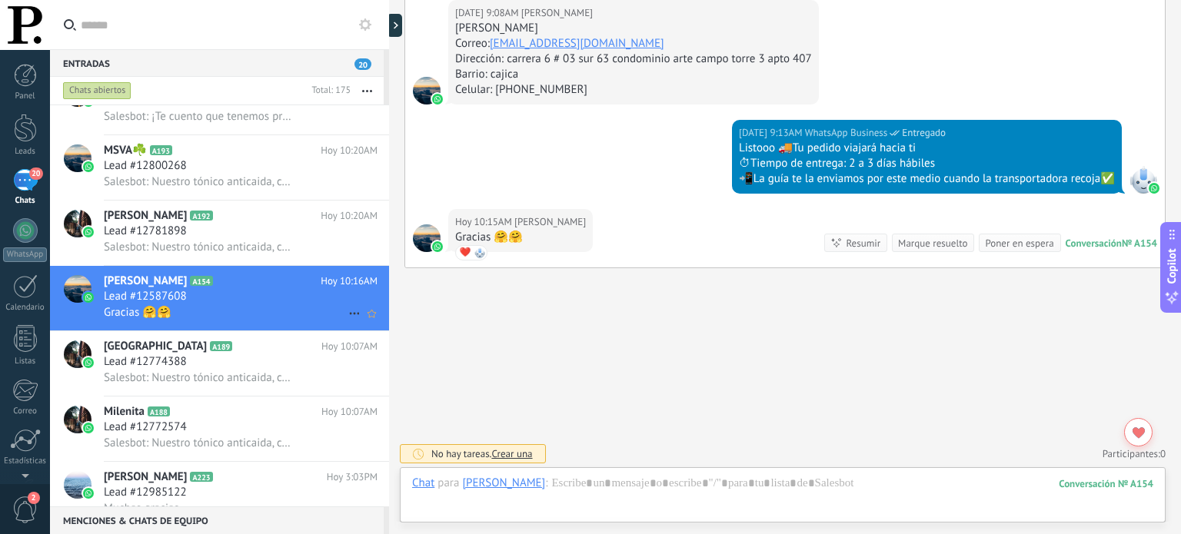
click at [345, 317] on icon at bounding box center [354, 313] width 18 height 18
click at [403, 323] on span "[PERSON_NAME] respondió" at bounding box center [438, 328] width 135 height 31
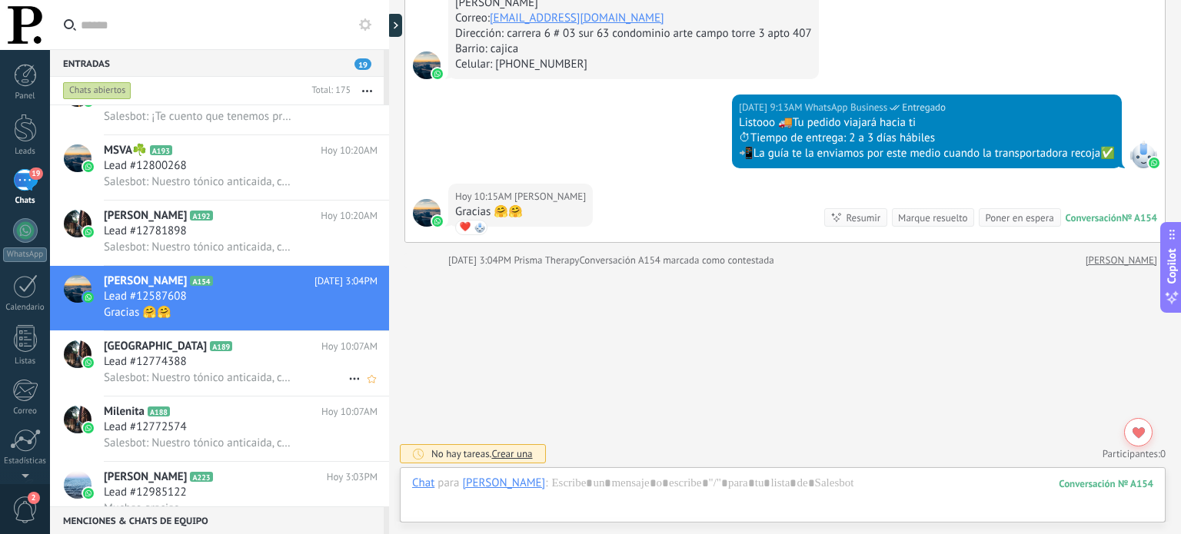
scroll to position [5777, 0]
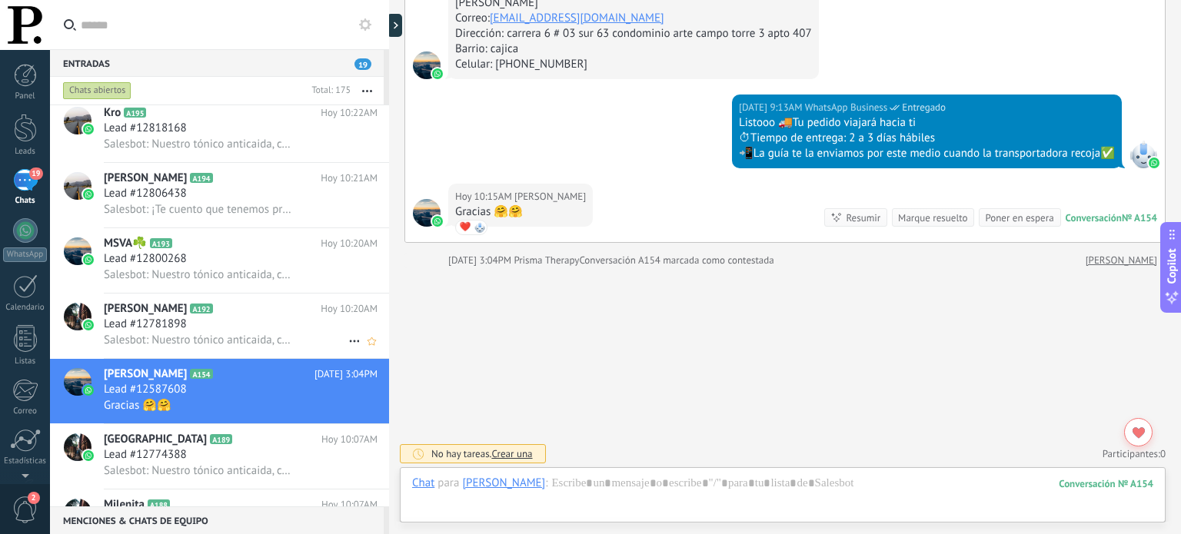
click at [265, 341] on span "Salesbot: Nuestro tónico anticaida, con estudios clínicos que garantiza: ✔Estim…" at bounding box center [198, 340] width 189 height 15
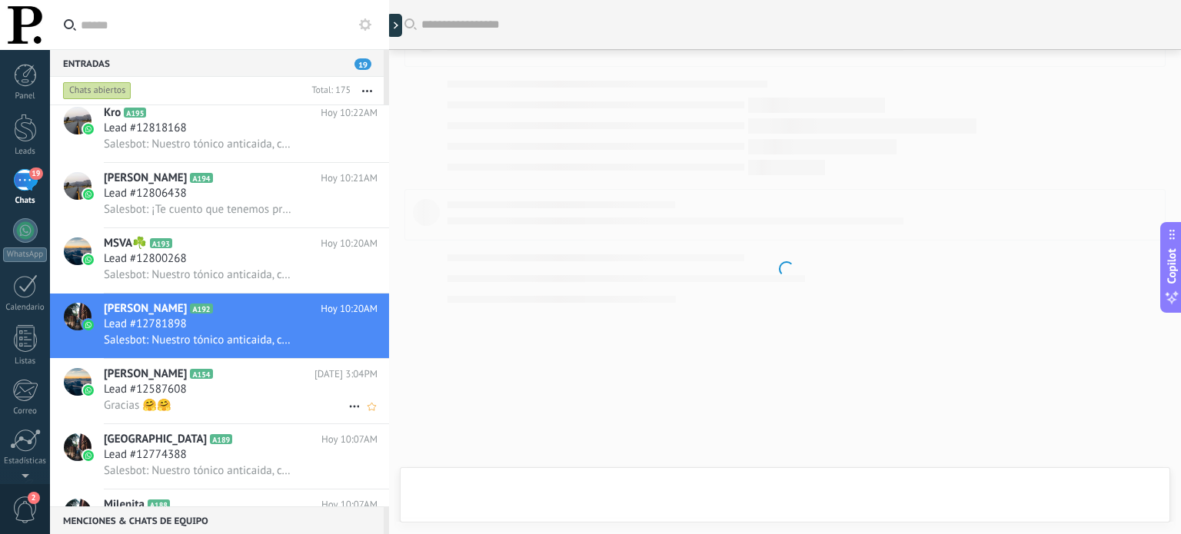
scroll to position [483, 0]
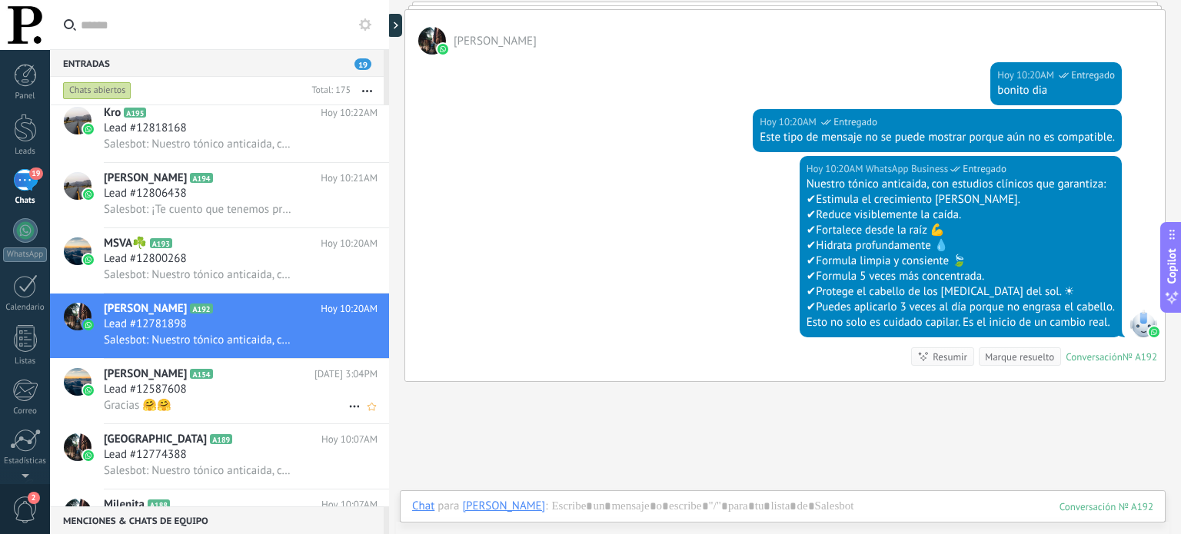
click at [282, 382] on h2 "Jessi A154" at bounding box center [209, 374] width 211 height 15
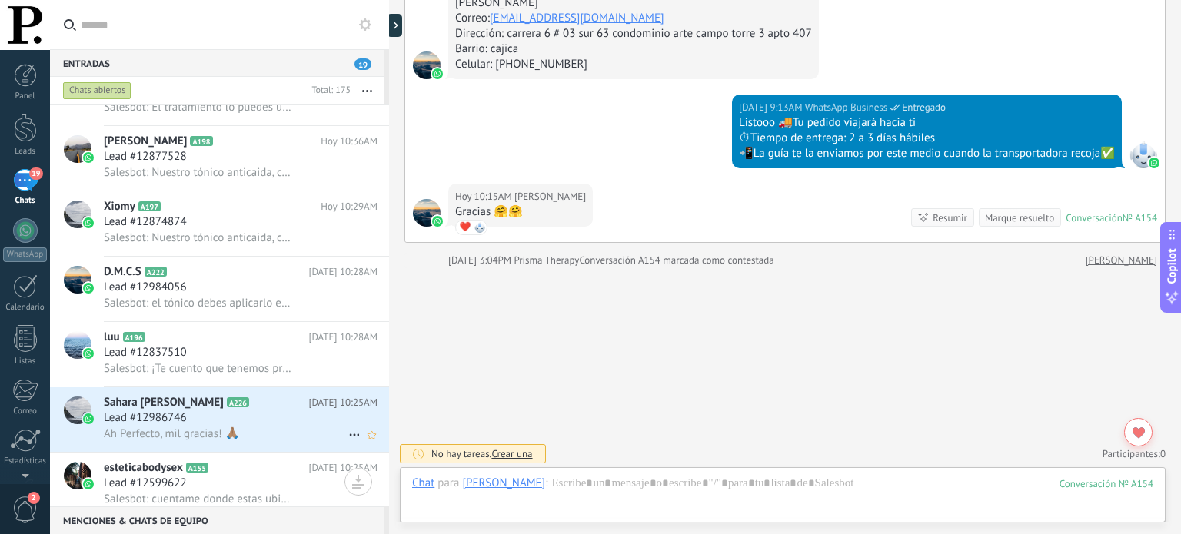
scroll to position [5546, 0]
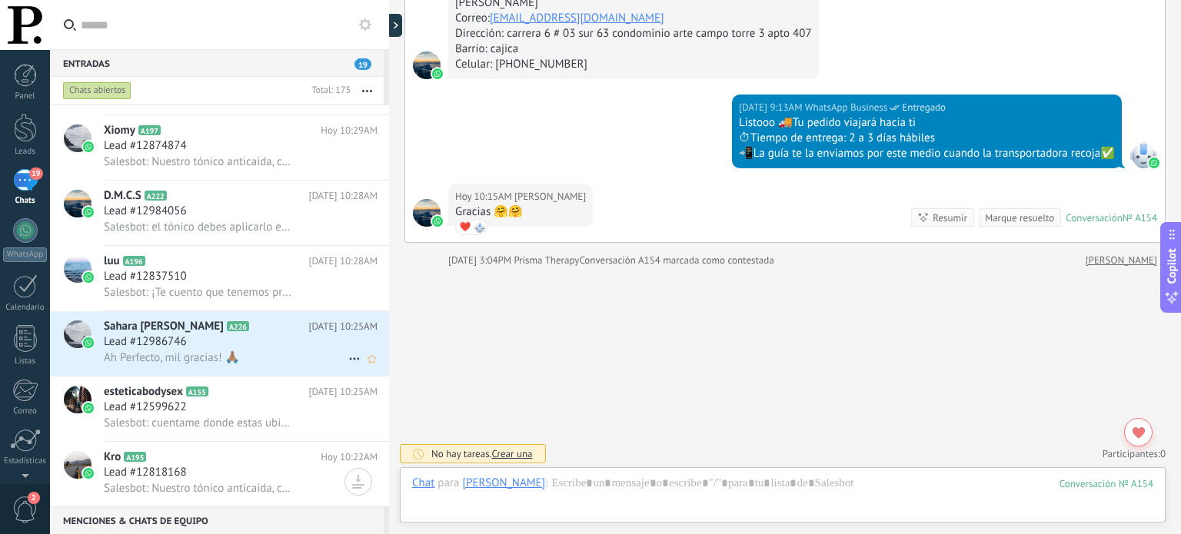
click at [298, 344] on div "Lead #12986746" at bounding box center [241, 341] width 274 height 15
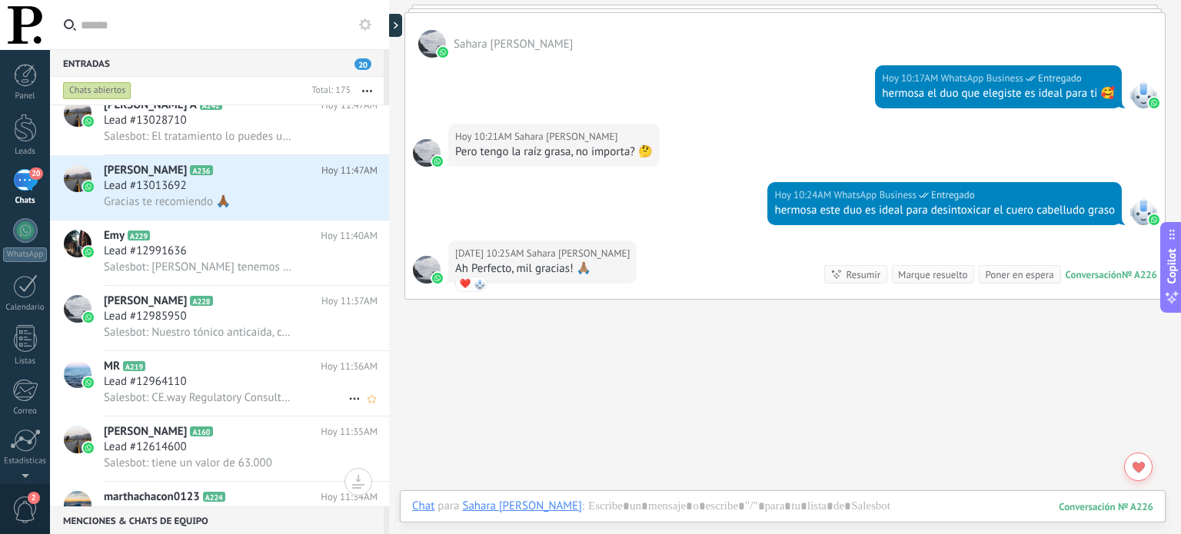
scroll to position [3778, 0]
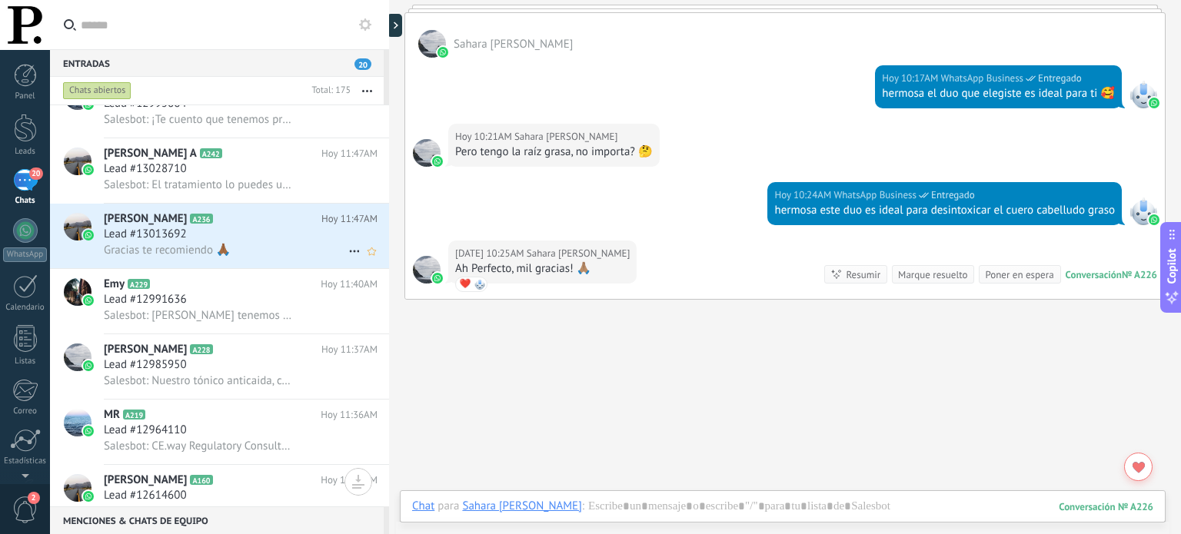
click at [257, 242] on div "Lead #13013692" at bounding box center [241, 234] width 274 height 15
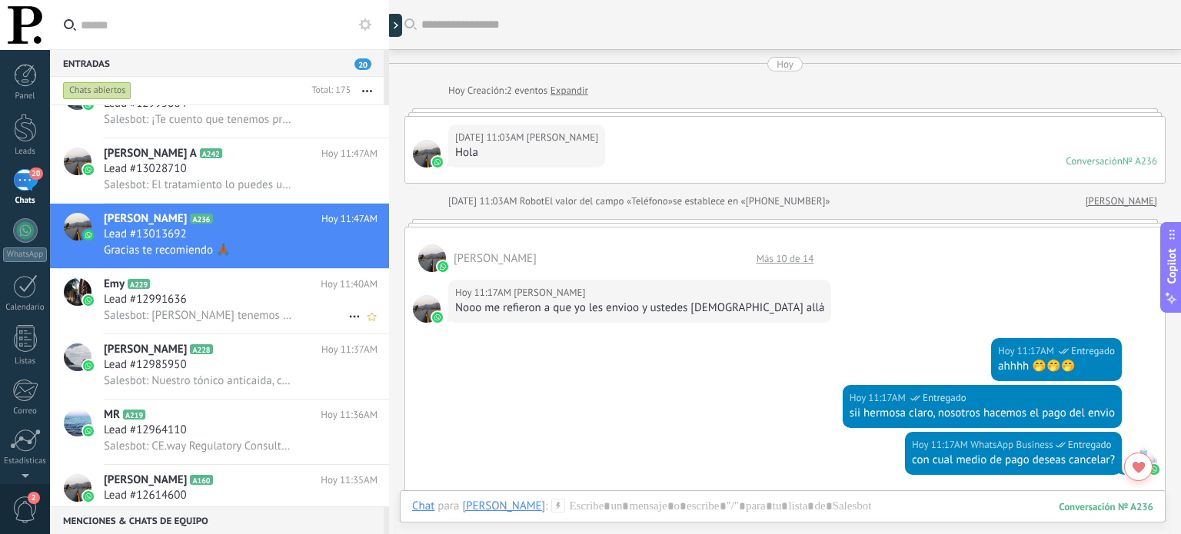
scroll to position [781, 0]
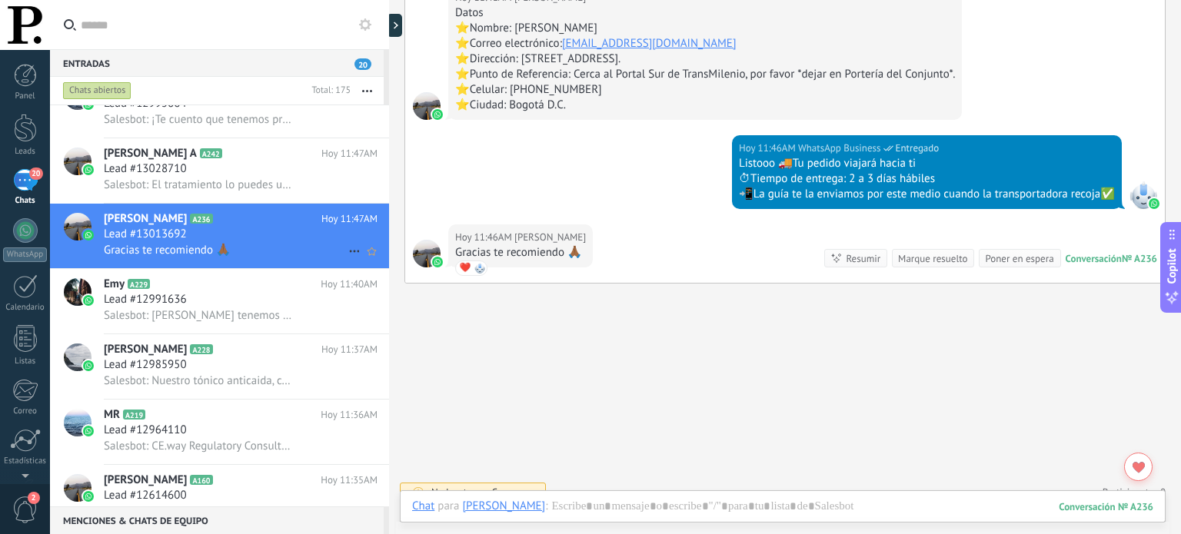
click at [349, 253] on use at bounding box center [354, 252] width 10 height 2
click at [368, 261] on div "[PERSON_NAME] respondió" at bounding box center [429, 265] width 152 height 31
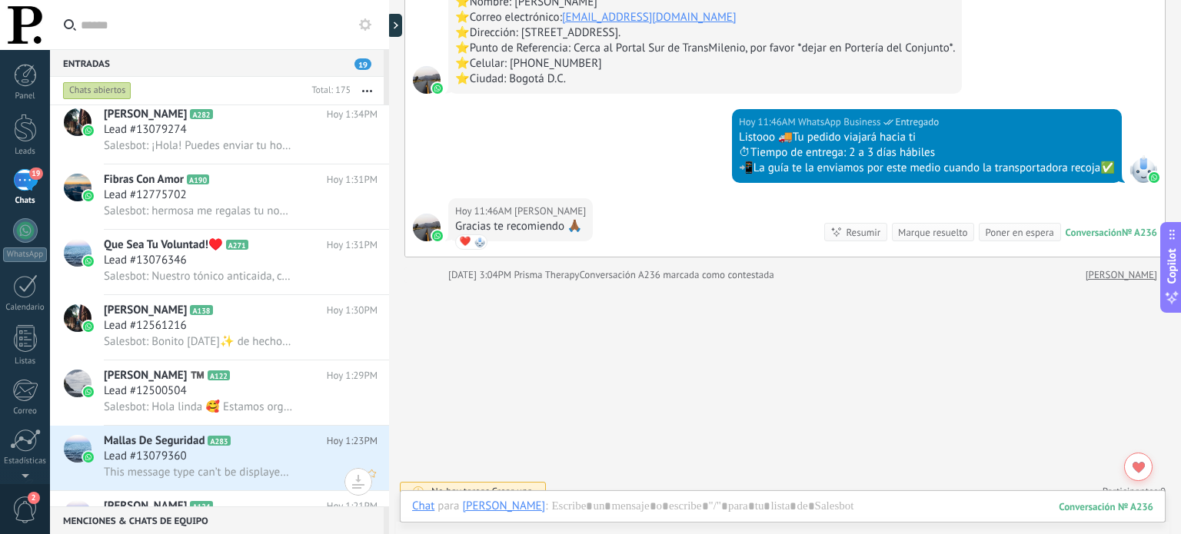
scroll to position [1779, 0]
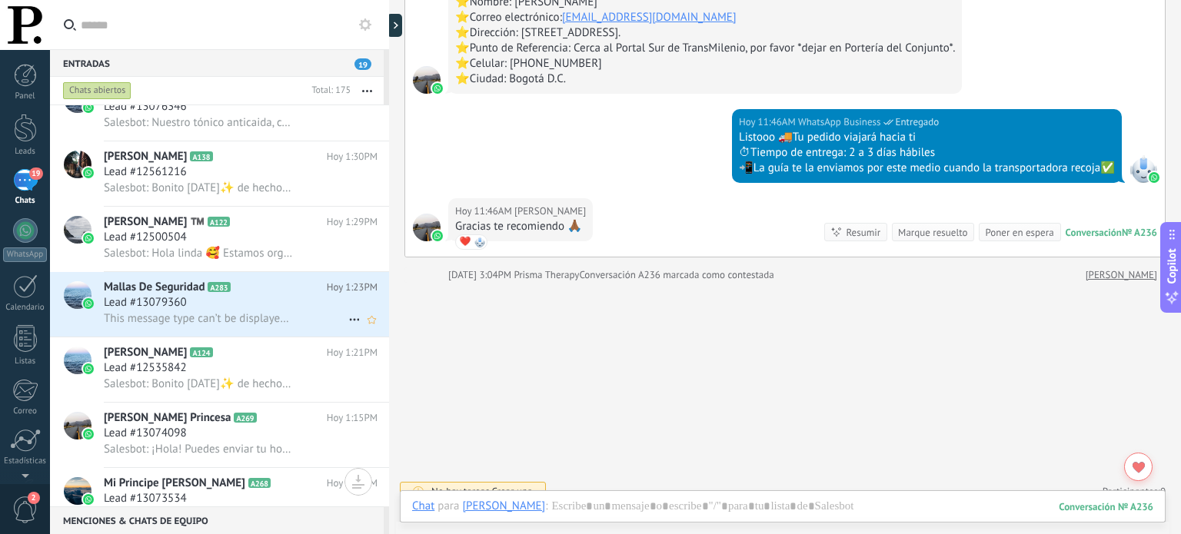
click at [271, 325] on span "This message type can’t be displayed because it’s not supported yet." at bounding box center [198, 318] width 189 height 15
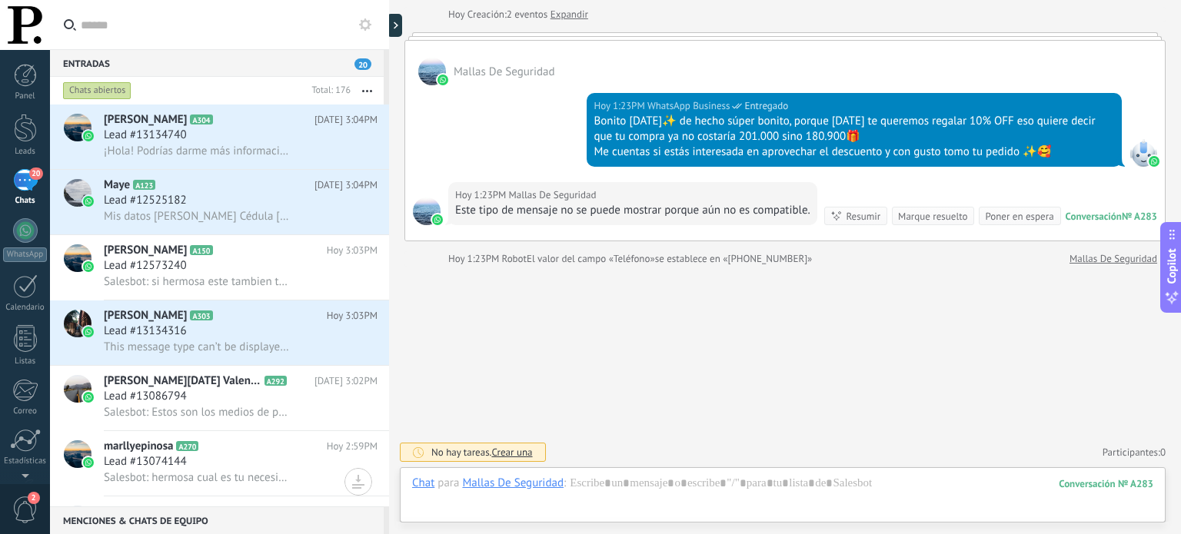
click at [26, 184] on div "20" at bounding box center [25, 180] width 25 height 22
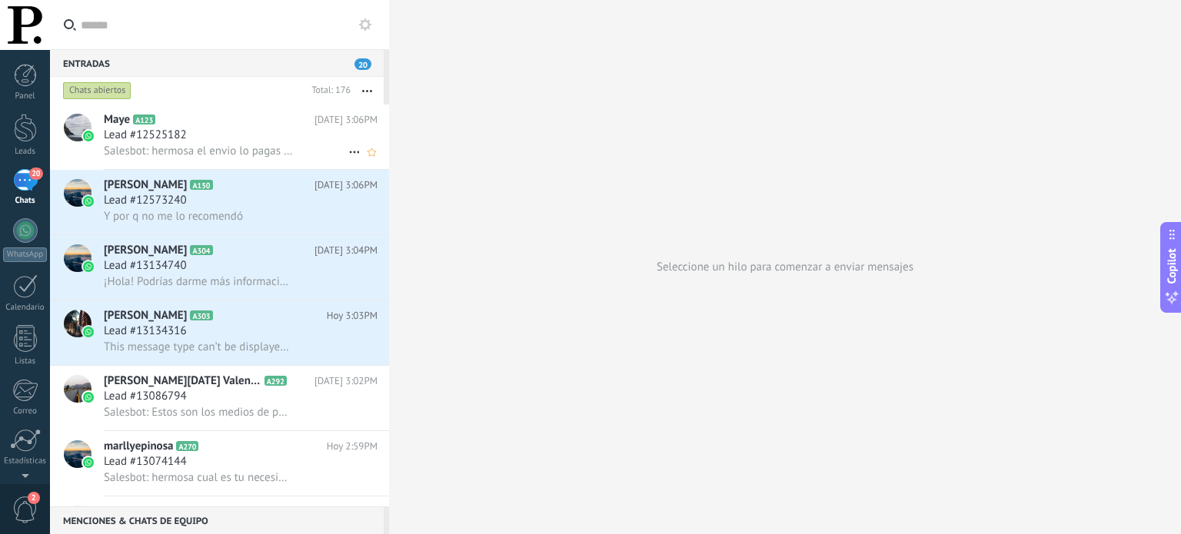
click at [212, 135] on div "Lead #12525182" at bounding box center [241, 135] width 274 height 15
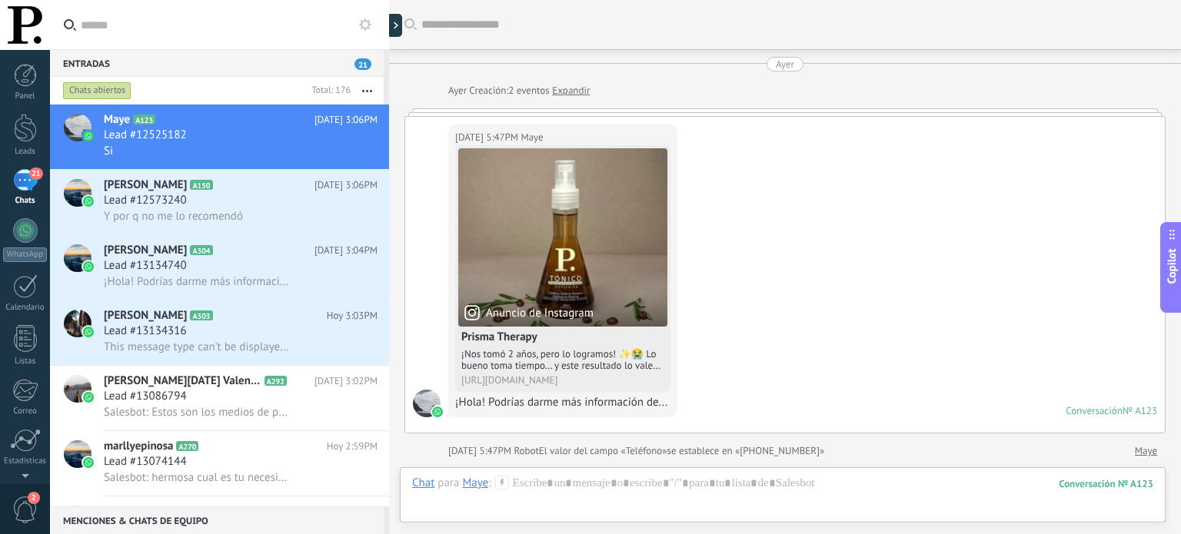
scroll to position [1646, 0]
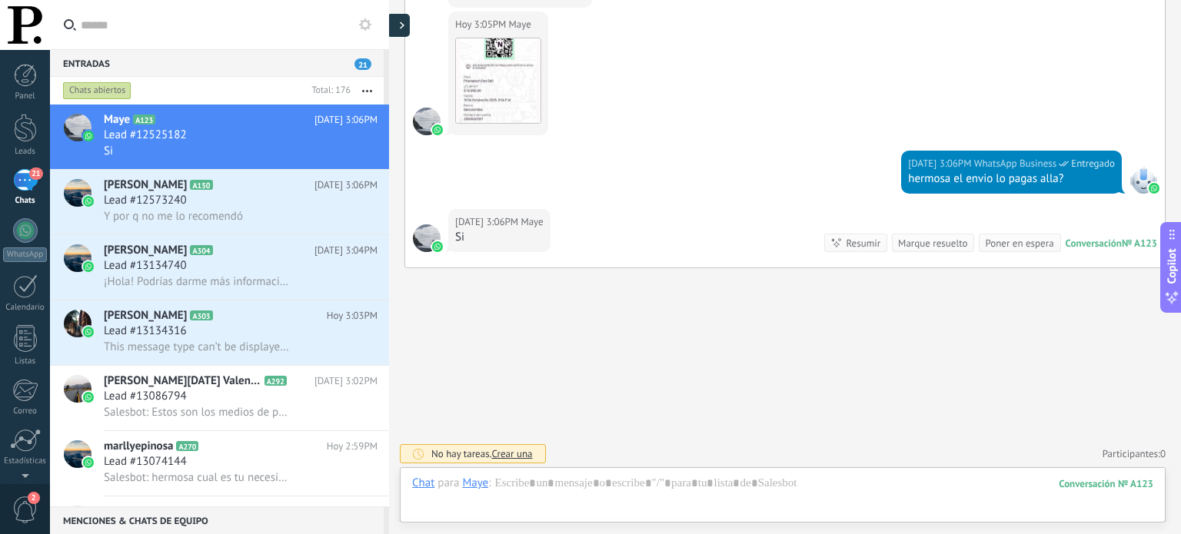
click at [397, 32] on div at bounding box center [398, 25] width 23 height 23
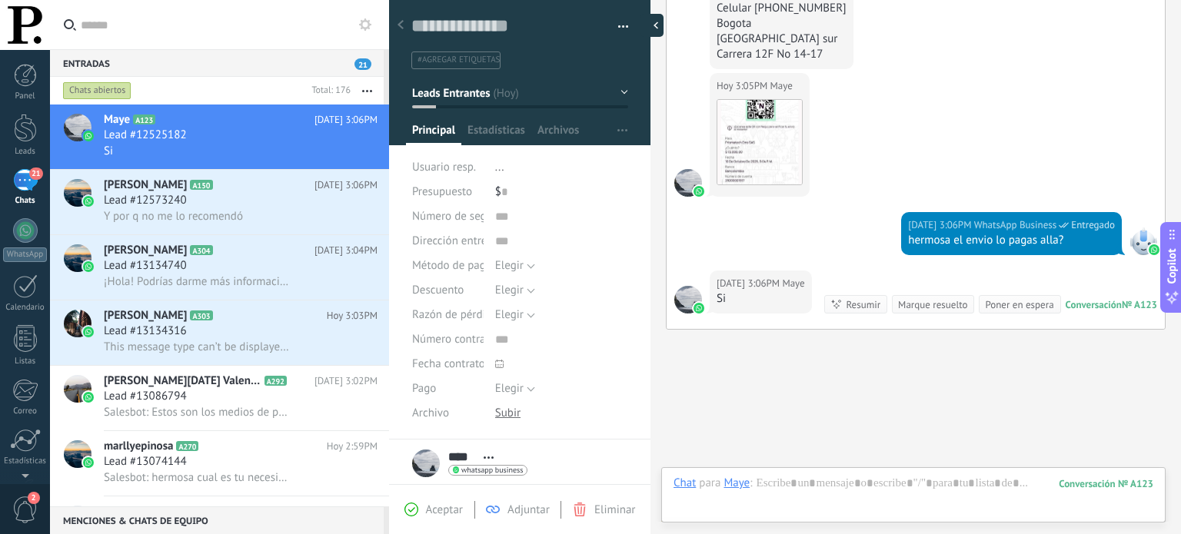
type textarea "**********"
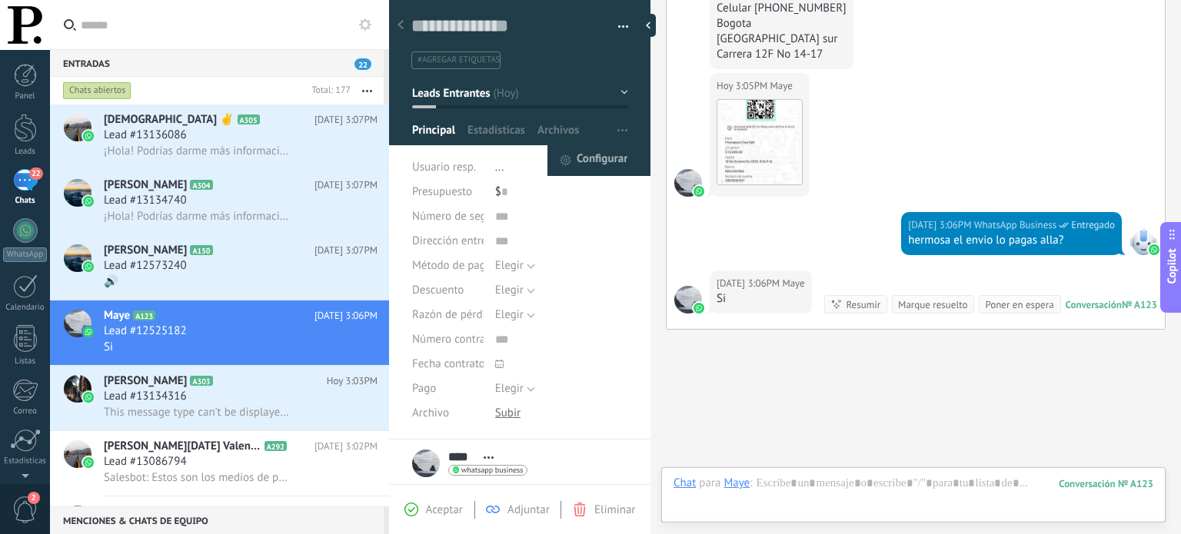
click at [601, 158] on span "Configurar" at bounding box center [602, 160] width 51 height 31
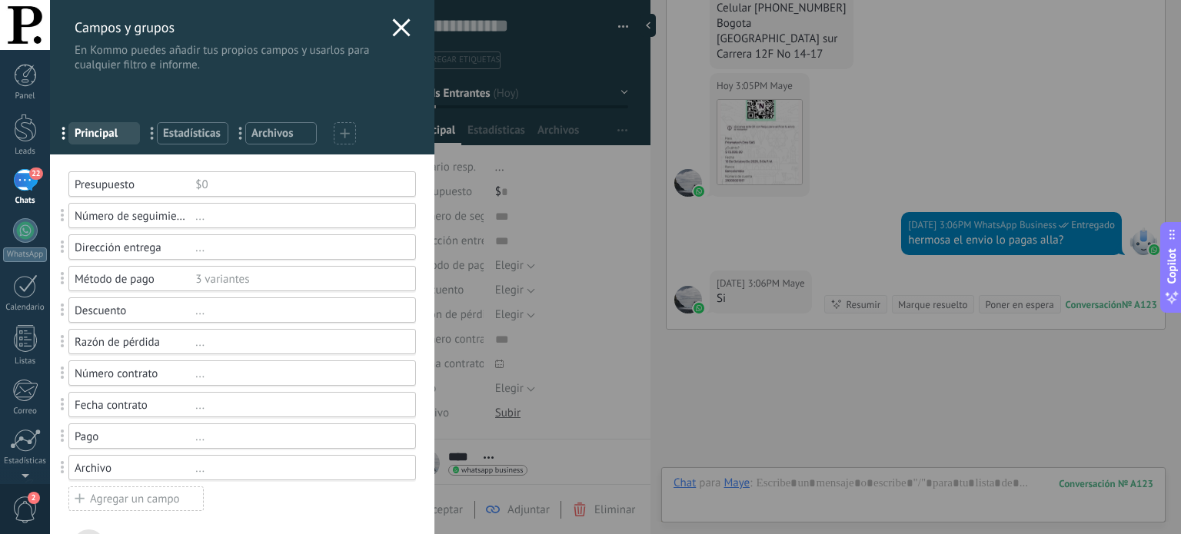
click at [208, 218] on div "..." at bounding box center [298, 216] width 207 height 15
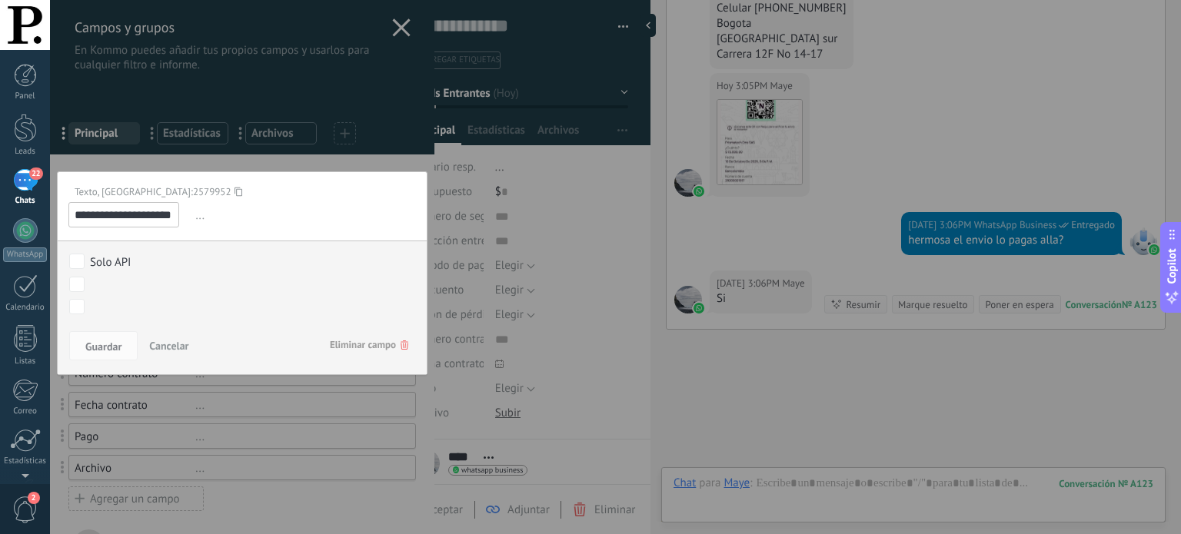
click at [385, 347] on span "Eliminar campo" at bounding box center [369, 345] width 78 height 28
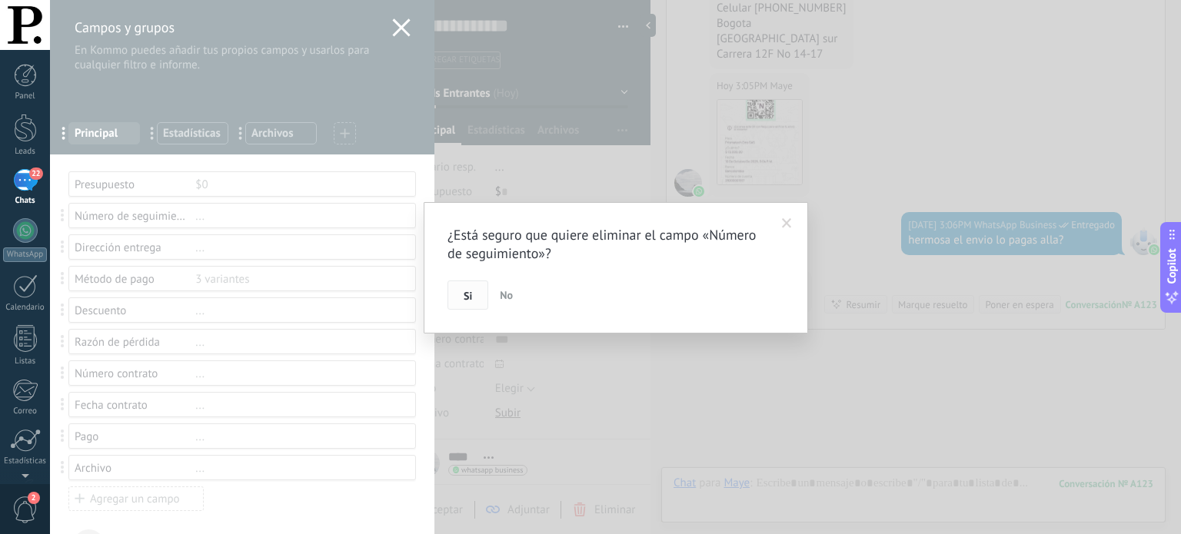
click at [462, 301] on button "Si" at bounding box center [468, 295] width 41 height 29
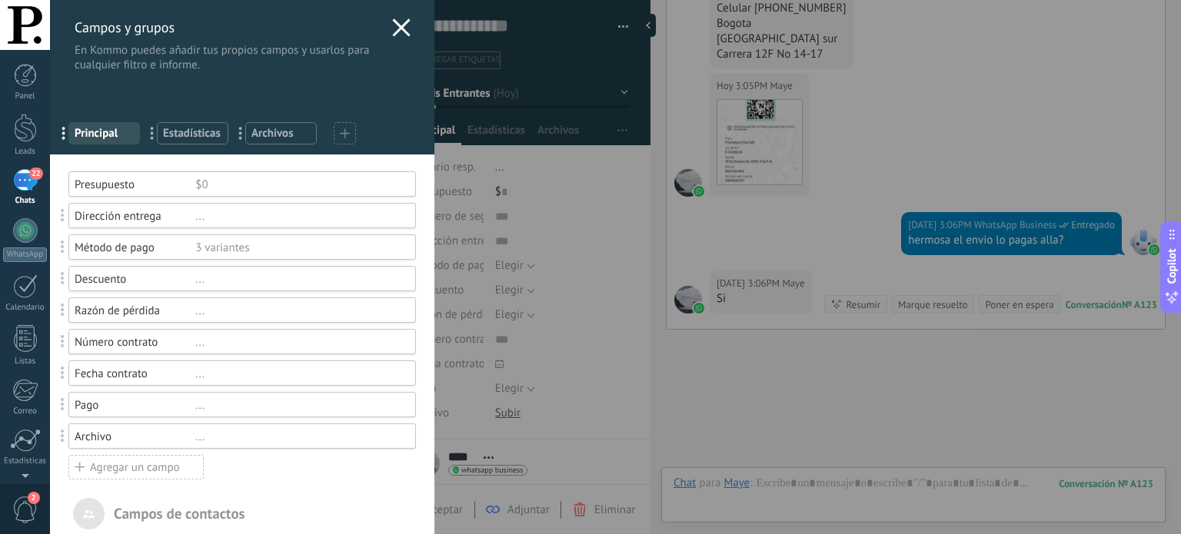
click at [238, 276] on div "..." at bounding box center [298, 279] width 207 height 15
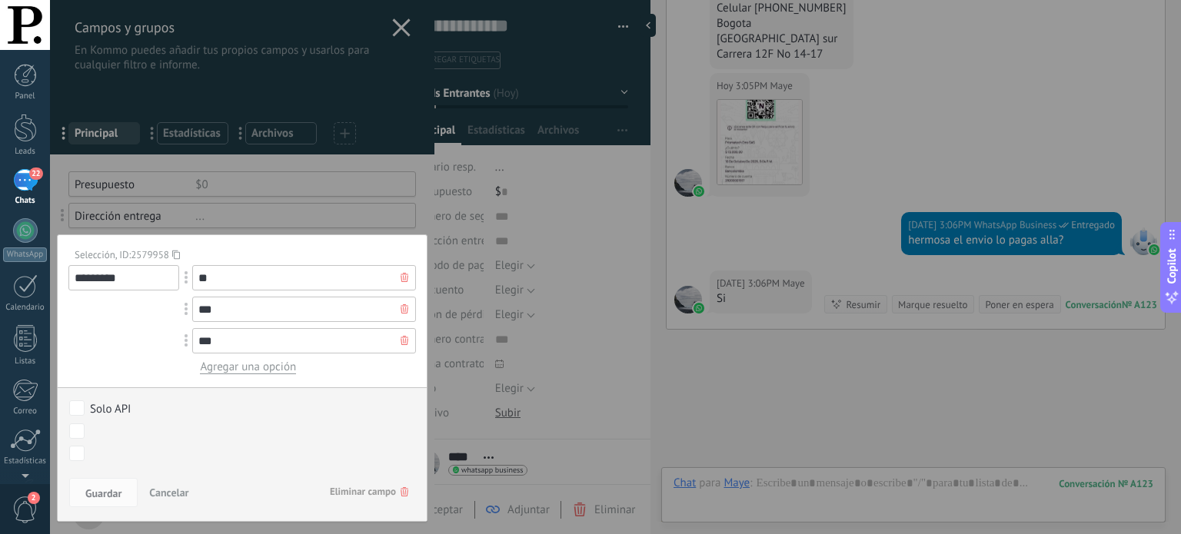
click at [304, 207] on div at bounding box center [242, 476] width 384 height 952
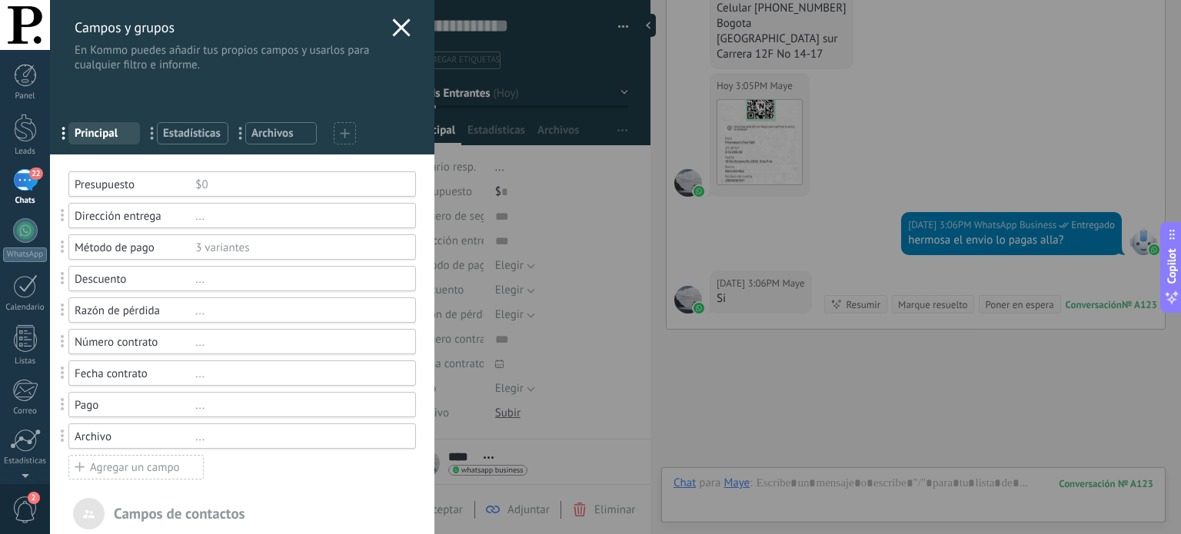
click at [240, 338] on div "..." at bounding box center [298, 342] width 207 height 15
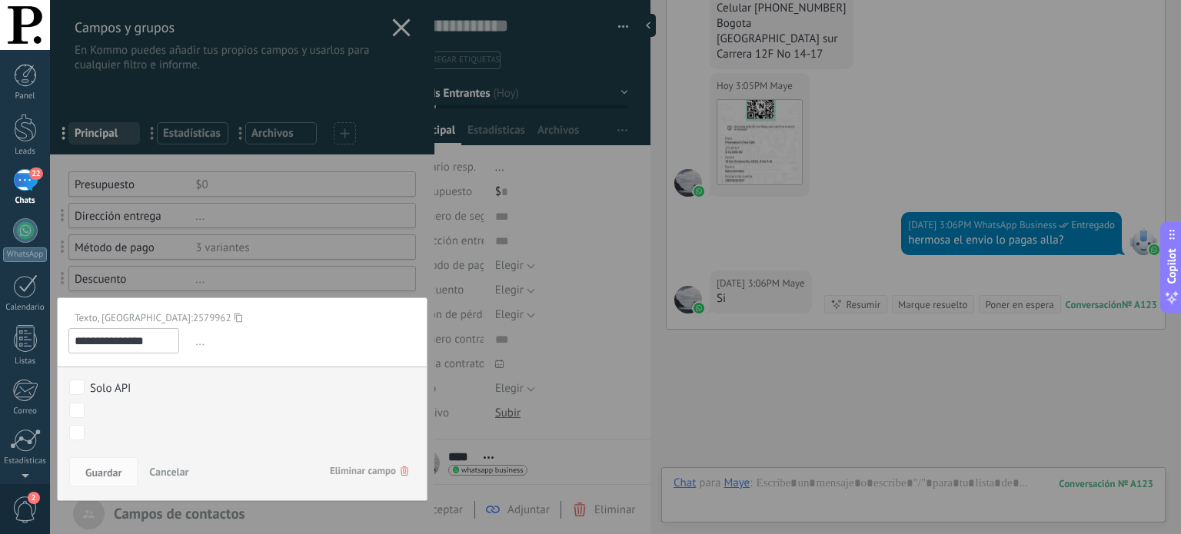
click at [391, 470] on span "Eliminar campo" at bounding box center [369, 472] width 78 height 28
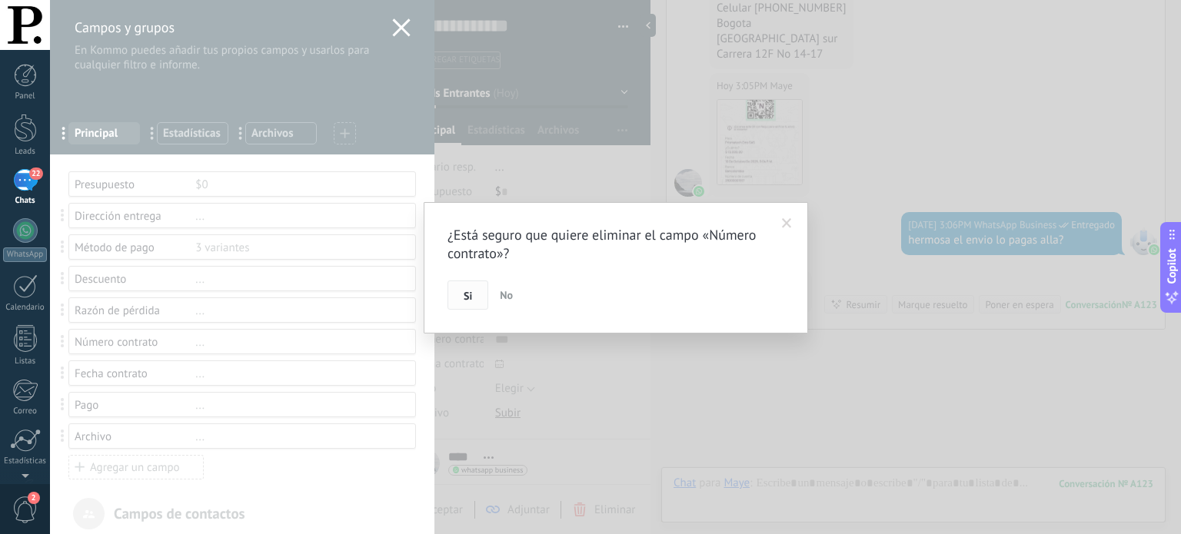
click at [471, 291] on span "Si" at bounding box center [468, 296] width 8 height 11
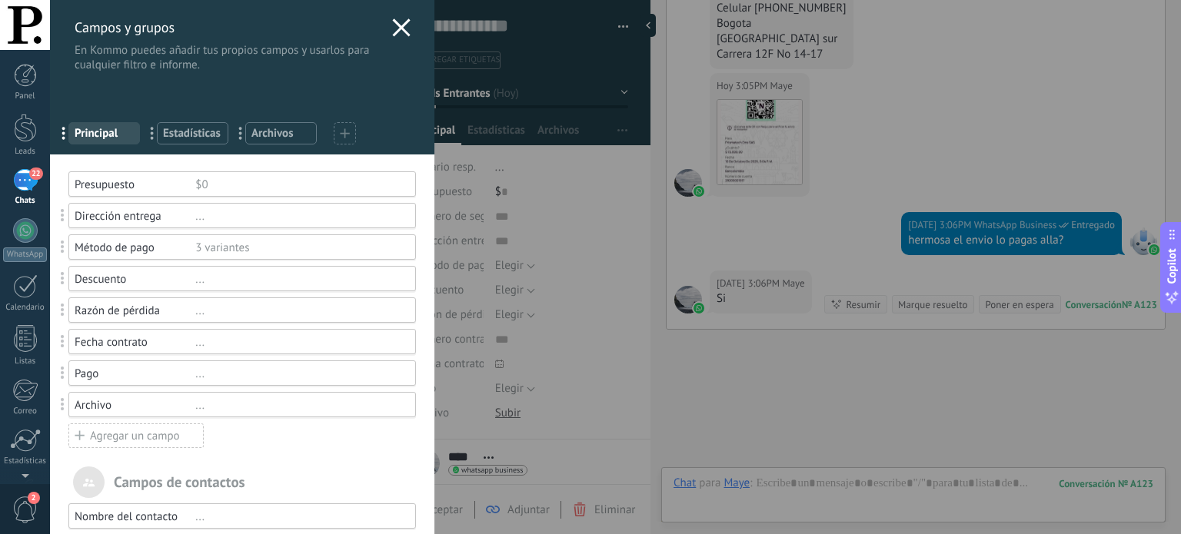
click at [234, 346] on div "..." at bounding box center [298, 342] width 207 height 15
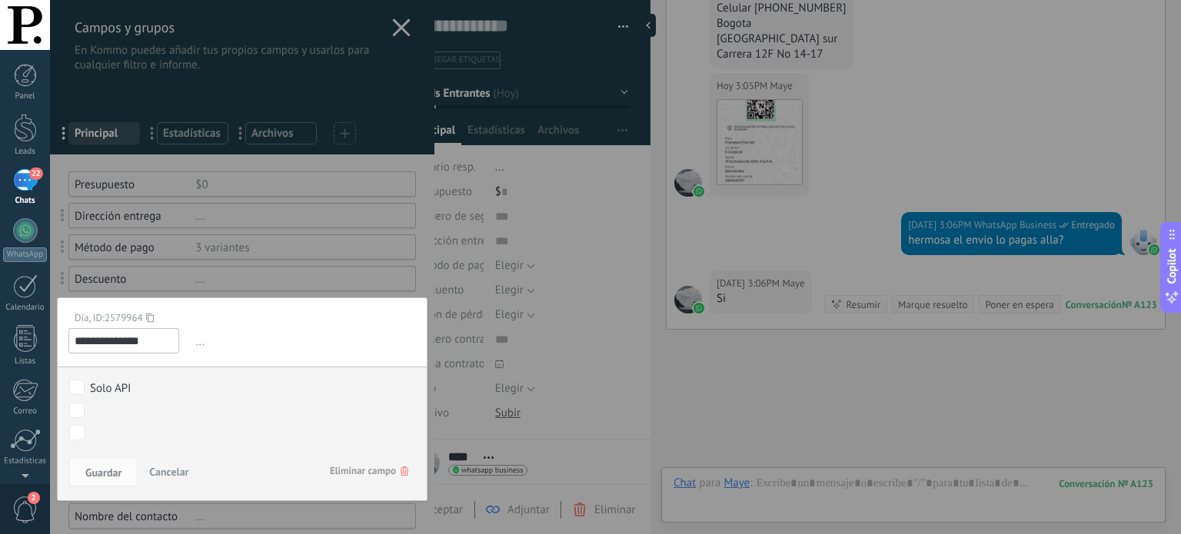
click at [401, 472] on icon at bounding box center [405, 471] width 8 height 9
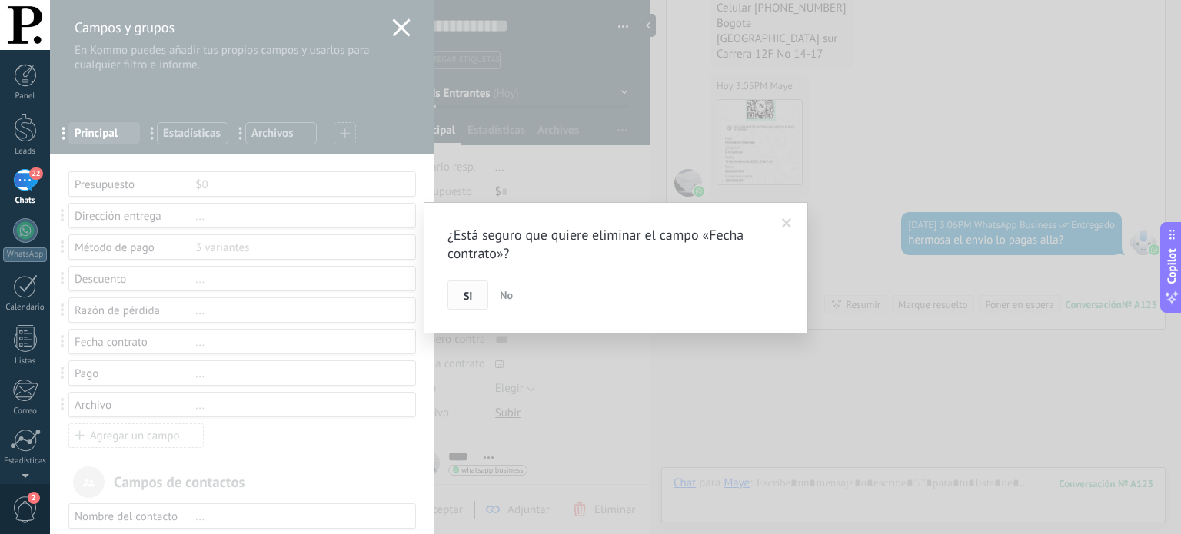
click at [464, 296] on span "Si" at bounding box center [468, 296] width 8 height 11
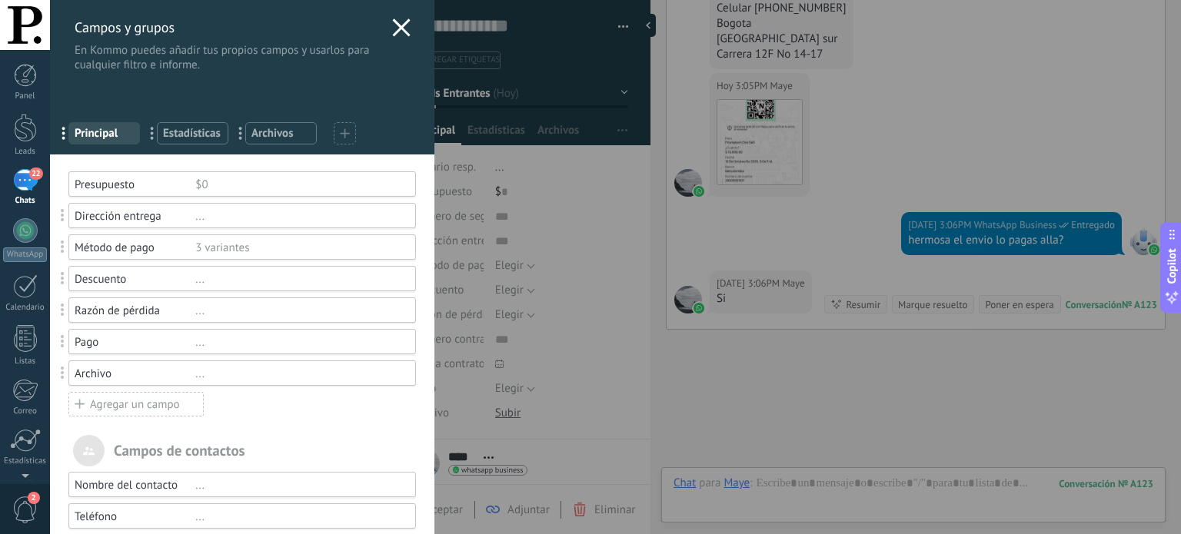
click at [248, 374] on div "..." at bounding box center [298, 374] width 207 height 15
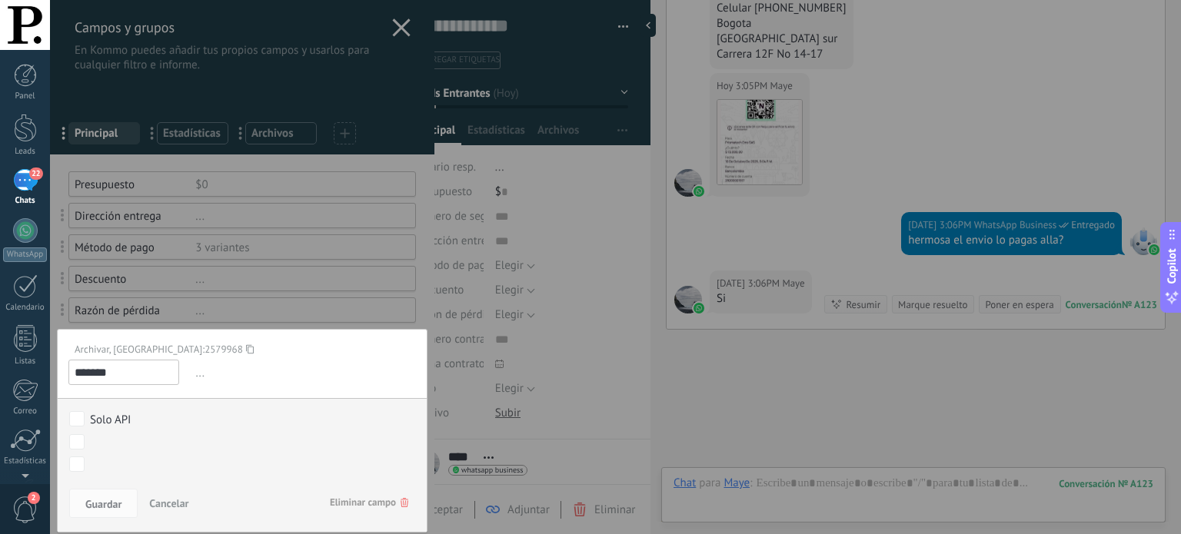
click at [366, 505] on span "Eliminar campo" at bounding box center [369, 503] width 78 height 28
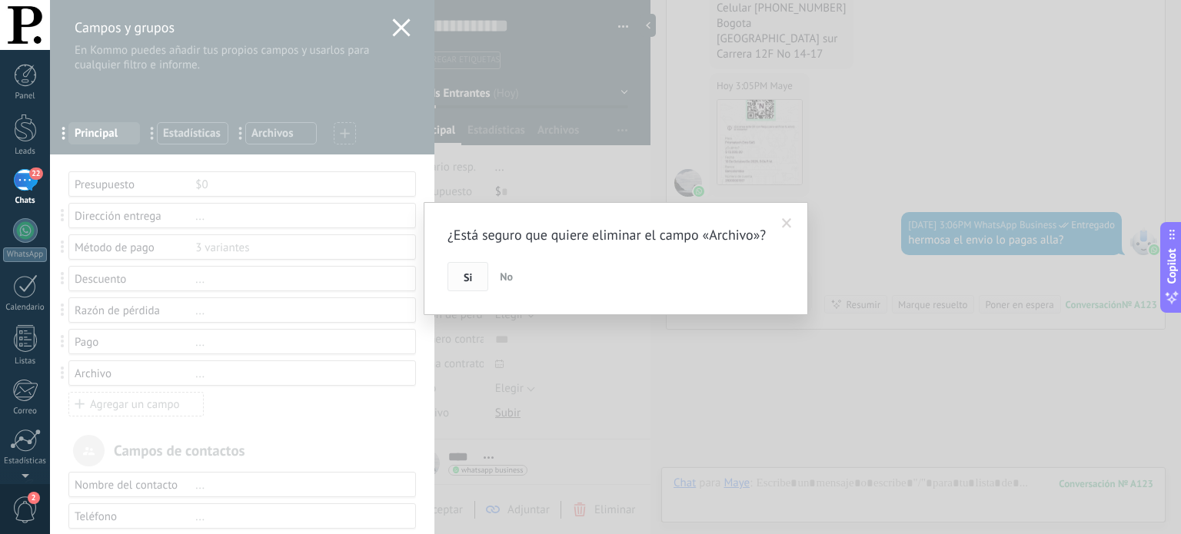
click at [461, 291] on button "Si" at bounding box center [468, 276] width 41 height 29
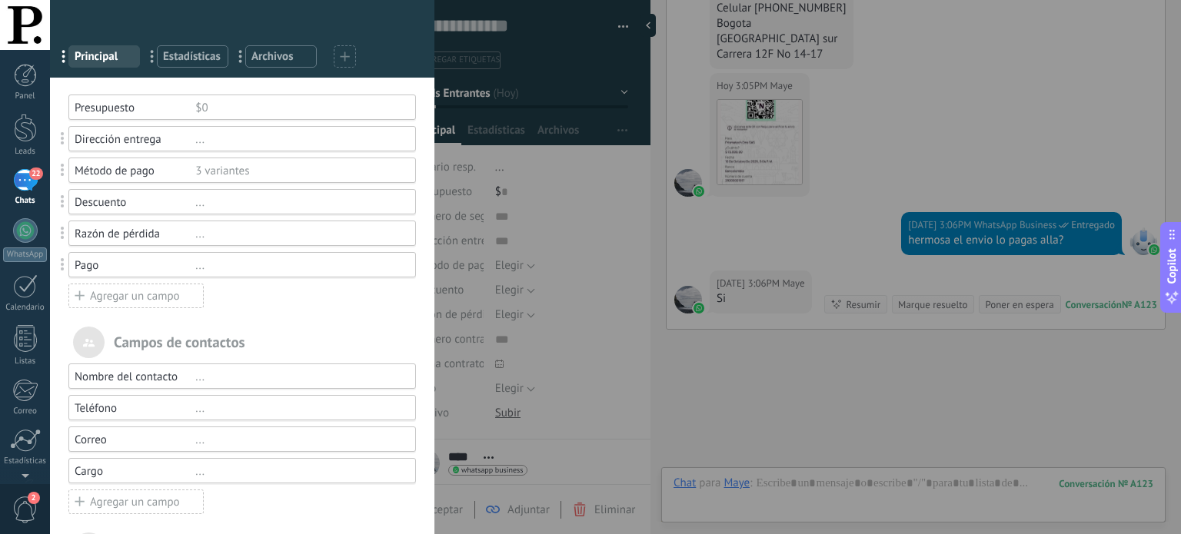
scroll to position [154, 0]
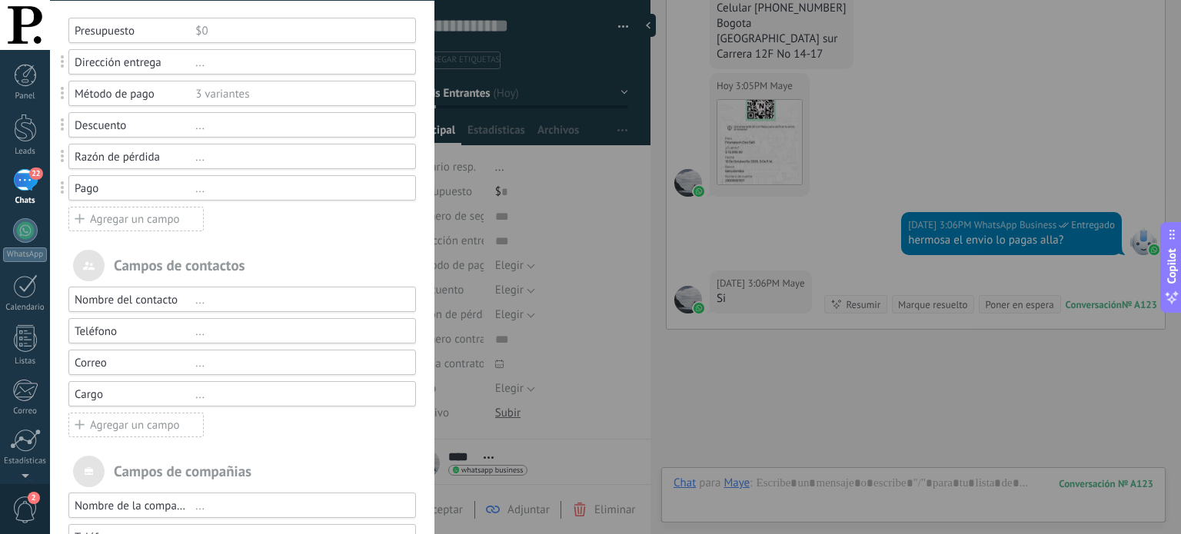
click at [235, 393] on div "..." at bounding box center [298, 395] width 207 height 15
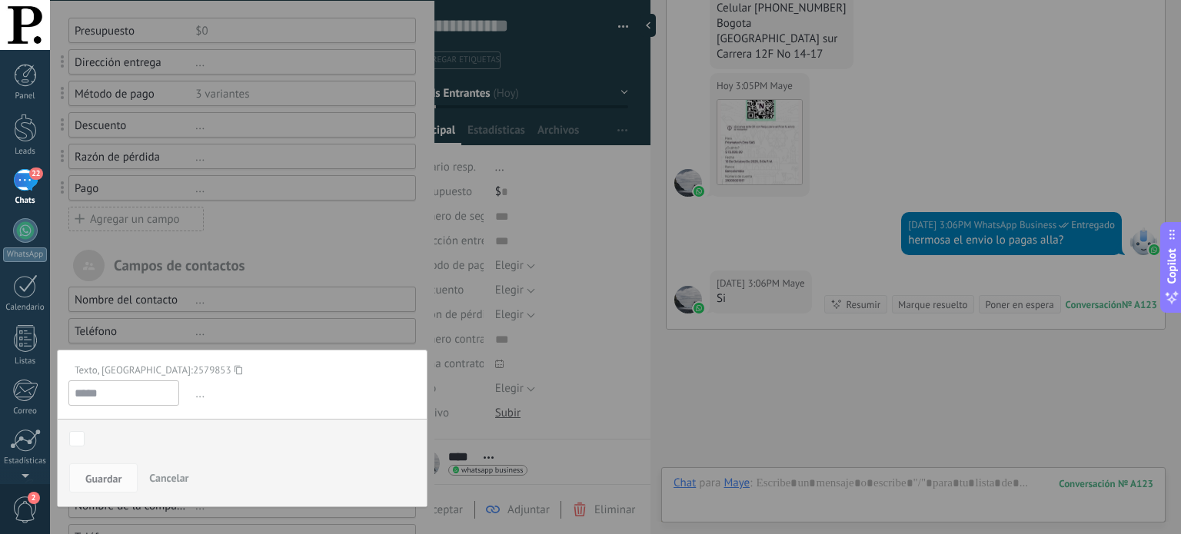
click at [413, 304] on div at bounding box center [242, 274] width 384 height 857
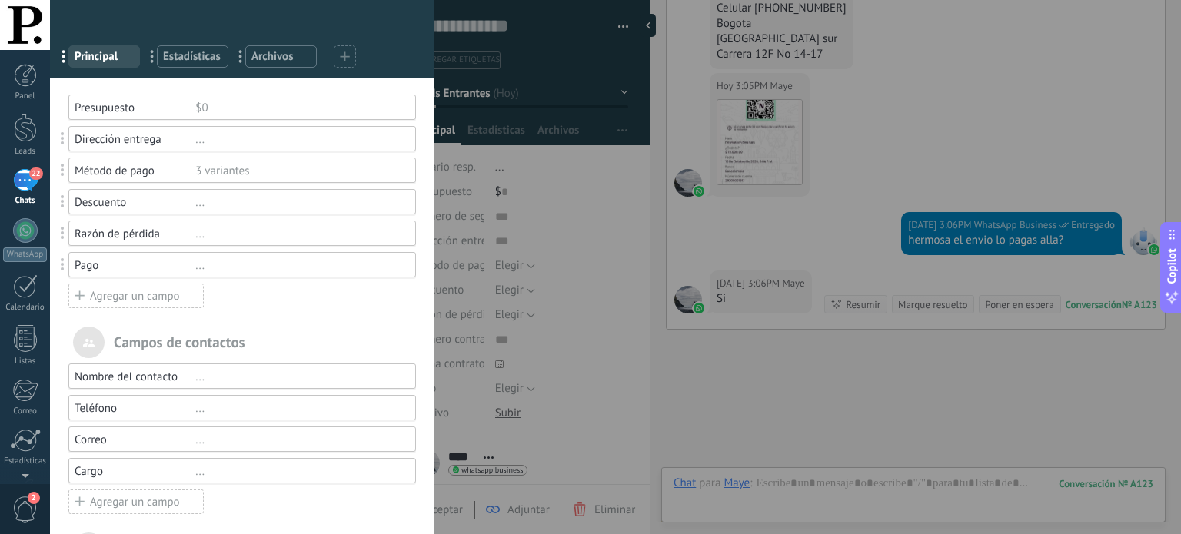
scroll to position [0, 0]
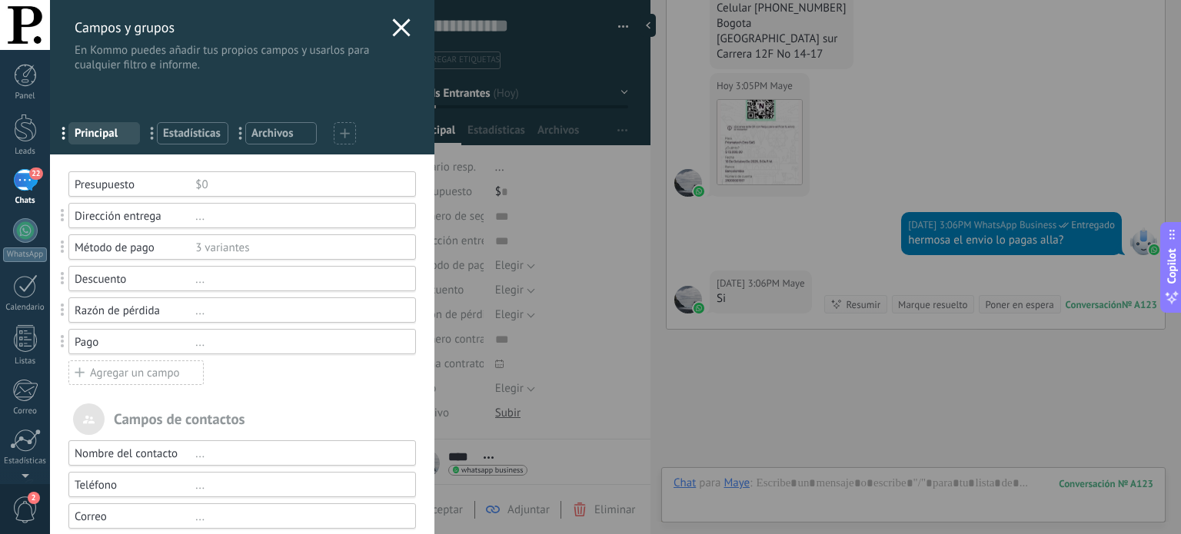
click at [148, 373] on div "Agregar un campo" at bounding box center [135, 373] width 135 height 25
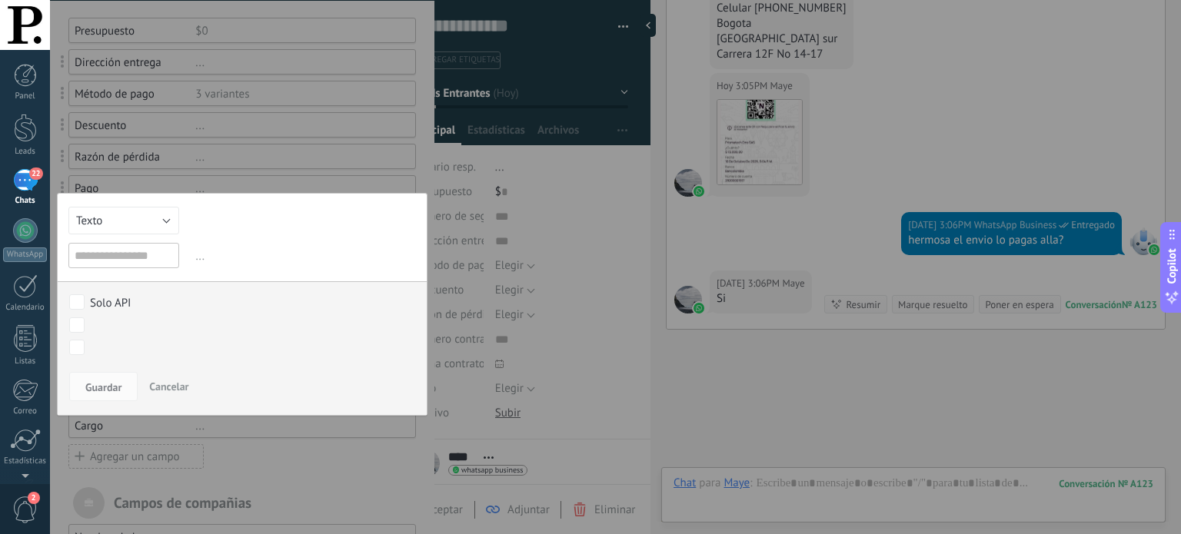
scroll to position [77, 0]
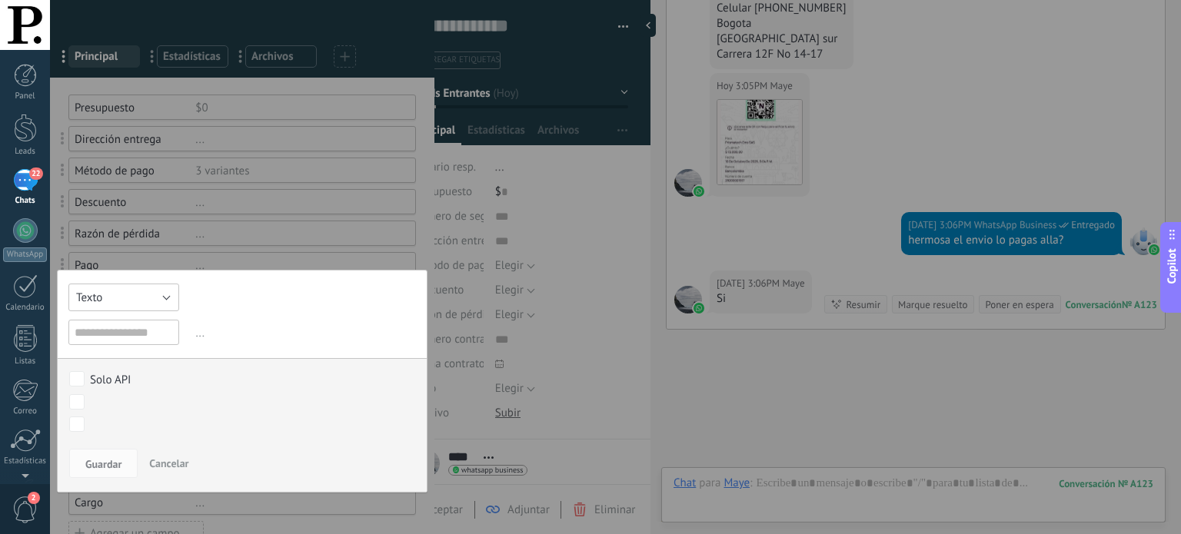
click at [171, 298] on button "Texto" at bounding box center [123, 298] width 111 height 28
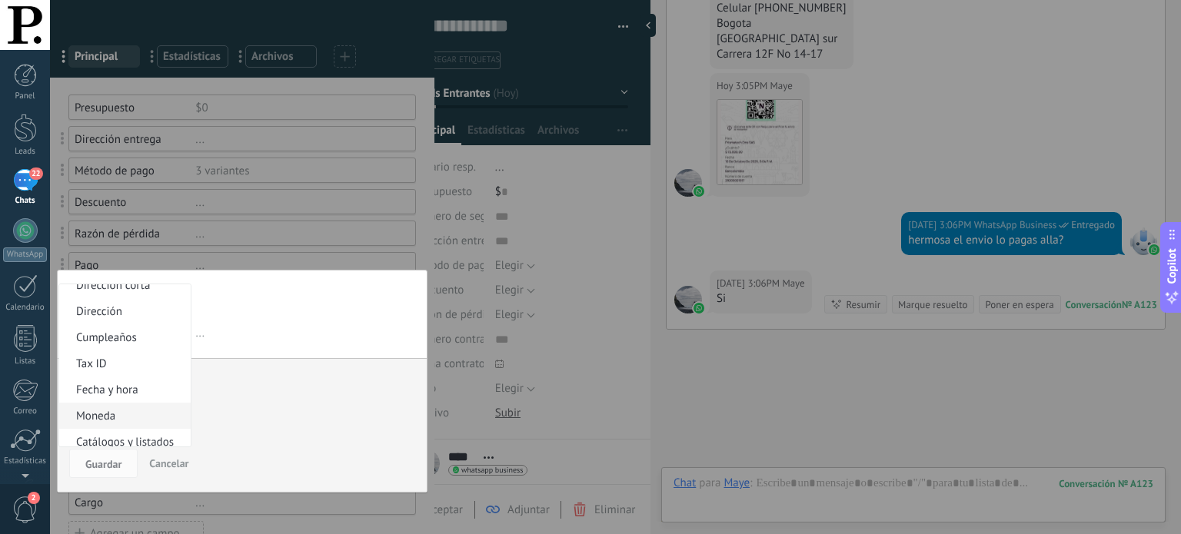
scroll to position [285, 0]
click at [164, 293] on button "Texto" at bounding box center [123, 298] width 111 height 28
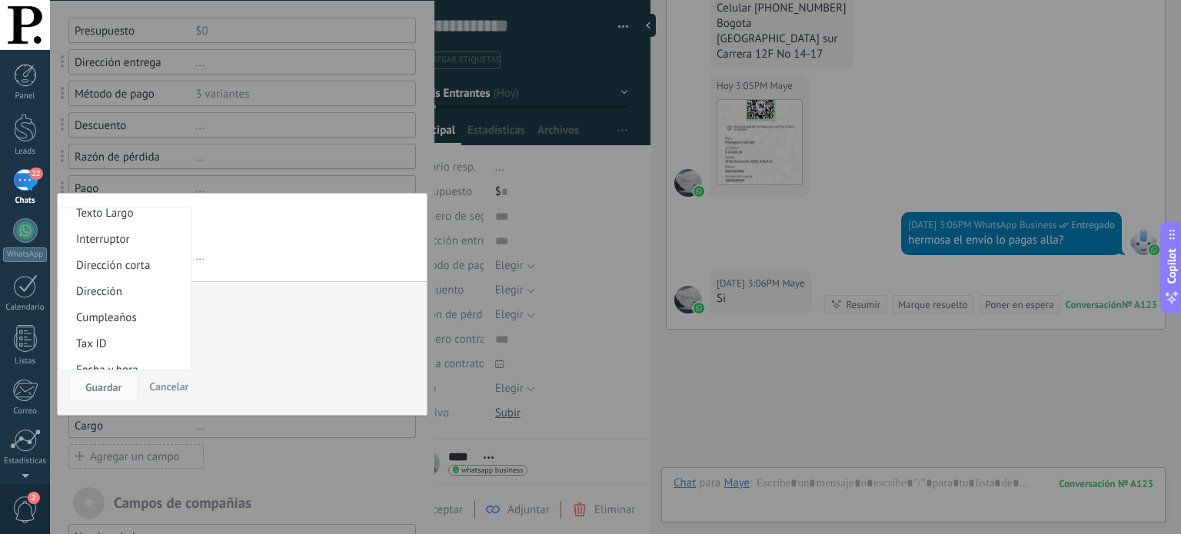
scroll to position [0, 0]
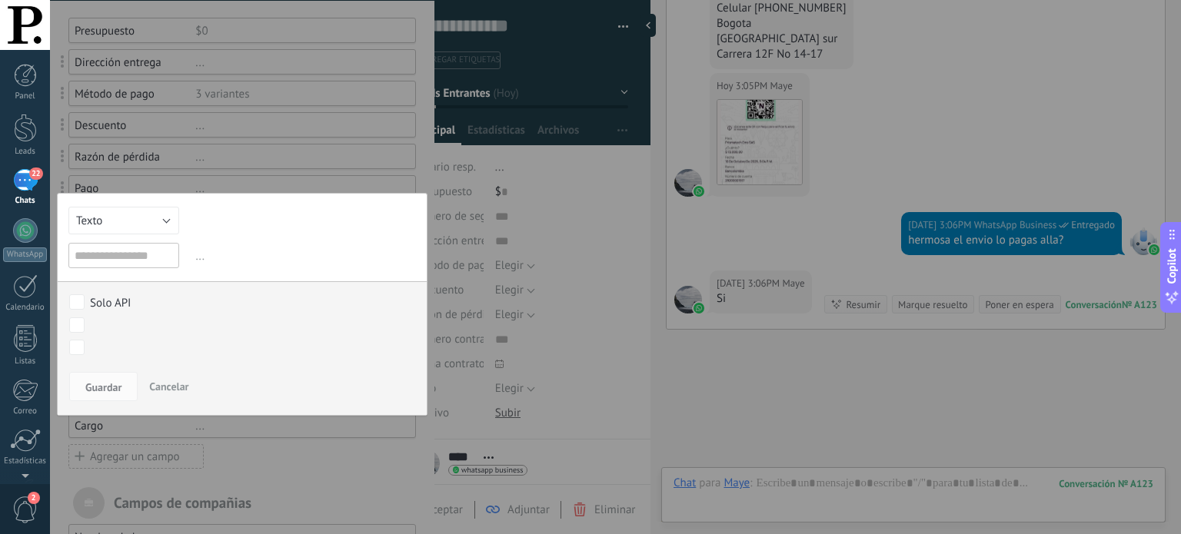
drag, startPoint x: 189, startPoint y: 349, endPoint x: 188, endPoint y: 304, distance: 44.6
click at [188, 304] on div "Texto Número Interruptor Selección Multiselección Día URL Texto Largo Interrupt…" at bounding box center [242, 304] width 371 height 223
click at [163, 218] on button "Texto" at bounding box center [123, 221] width 111 height 28
click at [150, 225] on button "Texto" at bounding box center [123, 221] width 111 height 28
click at [148, 298] on span "Selección" at bounding box center [122, 299] width 127 height 15
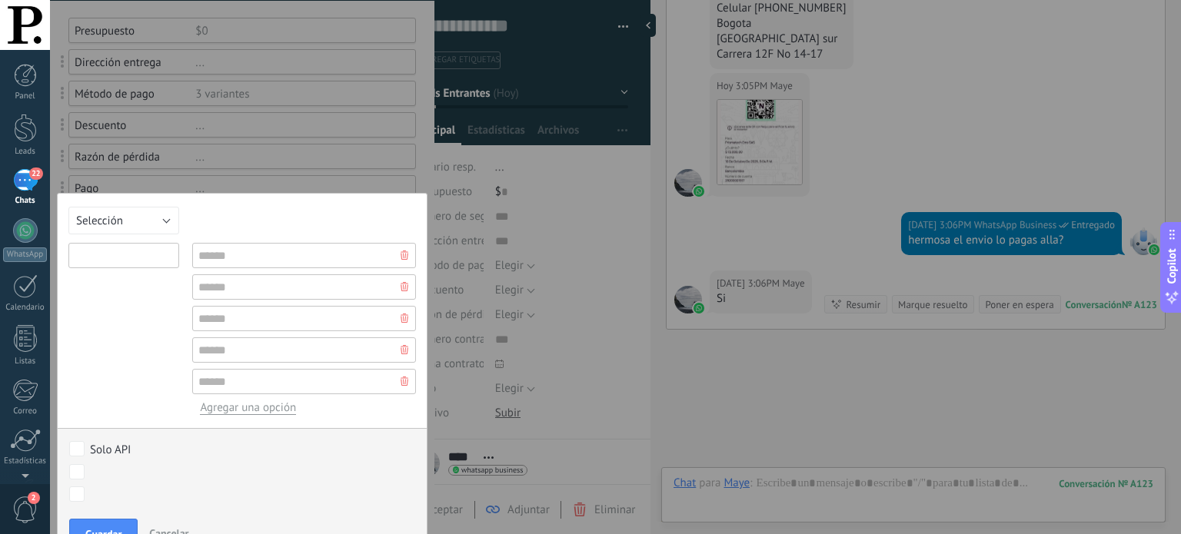
click at [147, 263] on input "text" at bounding box center [123, 255] width 111 height 25
type input "**********"
click at [231, 257] on input "text" at bounding box center [304, 255] width 224 height 25
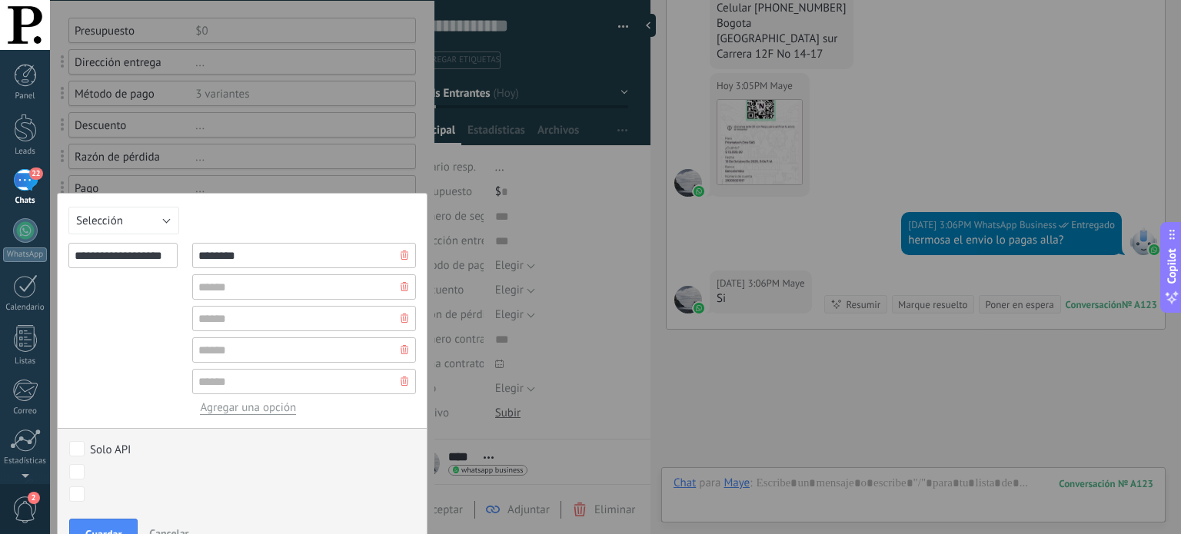
type input "********"
click at [261, 285] on input "text" at bounding box center [304, 287] width 224 height 25
type input "*********"
click at [277, 317] on input "text" at bounding box center [304, 318] width 224 height 25
type input "******"
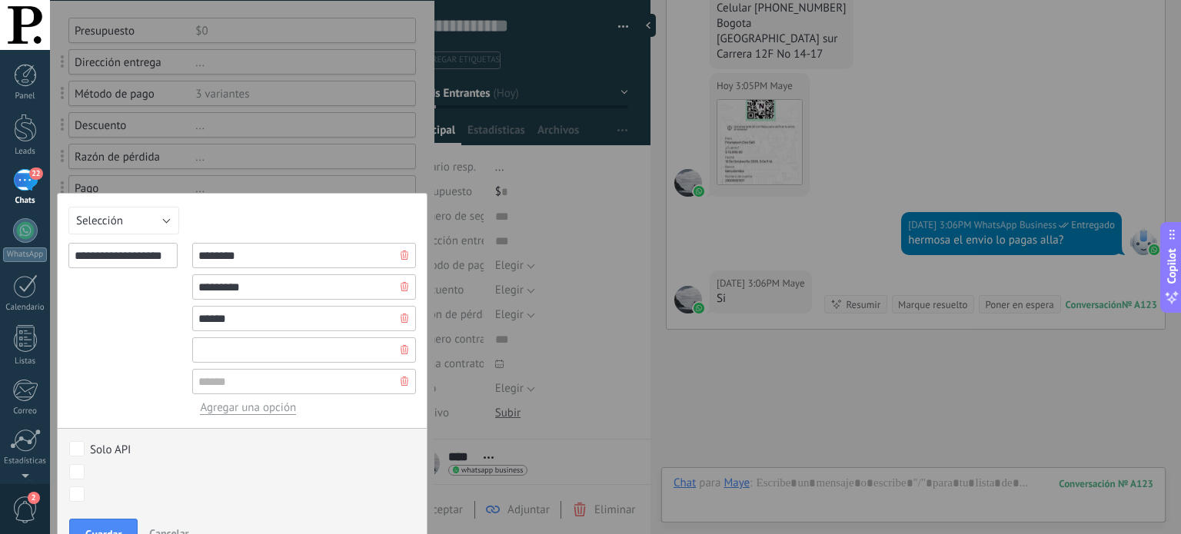
click at [271, 354] on input "text" at bounding box center [304, 350] width 224 height 25
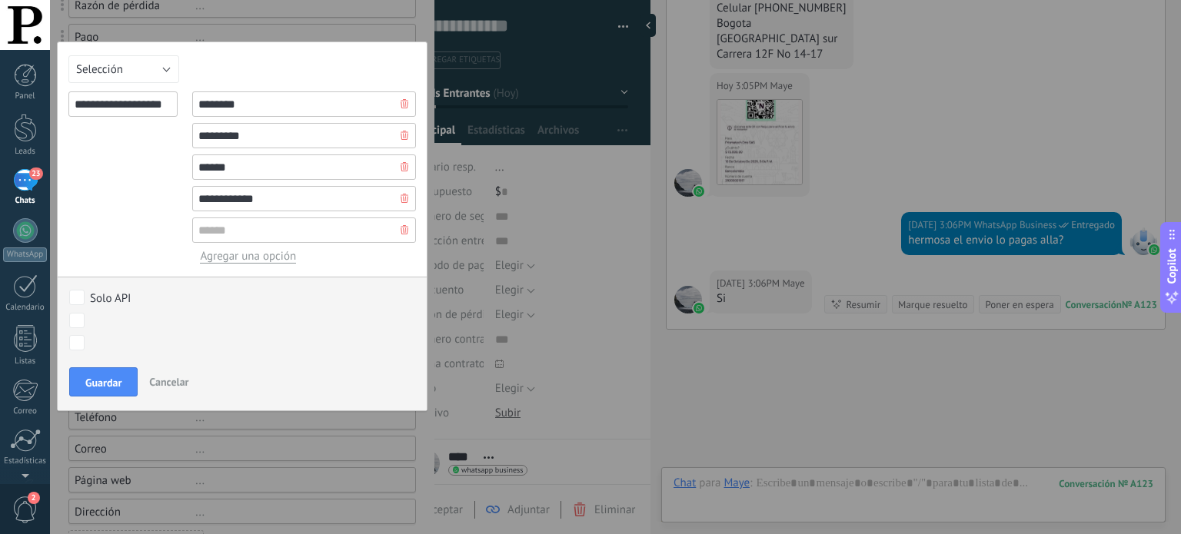
scroll to position [308, 0]
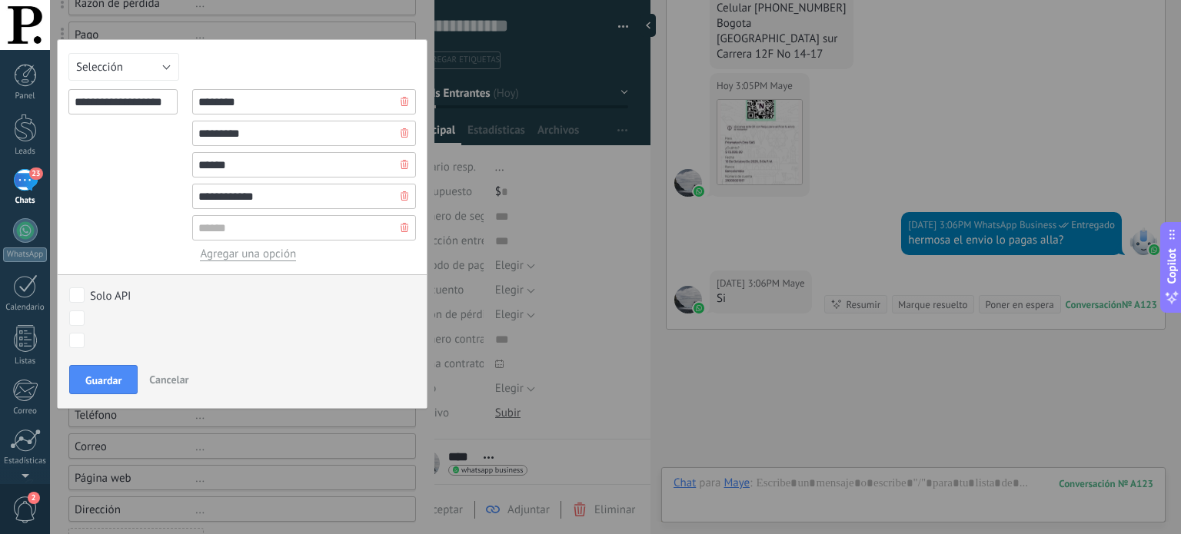
type input "**********"
click at [286, 255] on span "Agregar una opción" at bounding box center [248, 254] width 96 height 15
click at [225, 255] on span "Agregar una opción" at bounding box center [248, 254] width 96 height 15
click at [105, 375] on span "Guardar" at bounding box center [103, 380] width 36 height 11
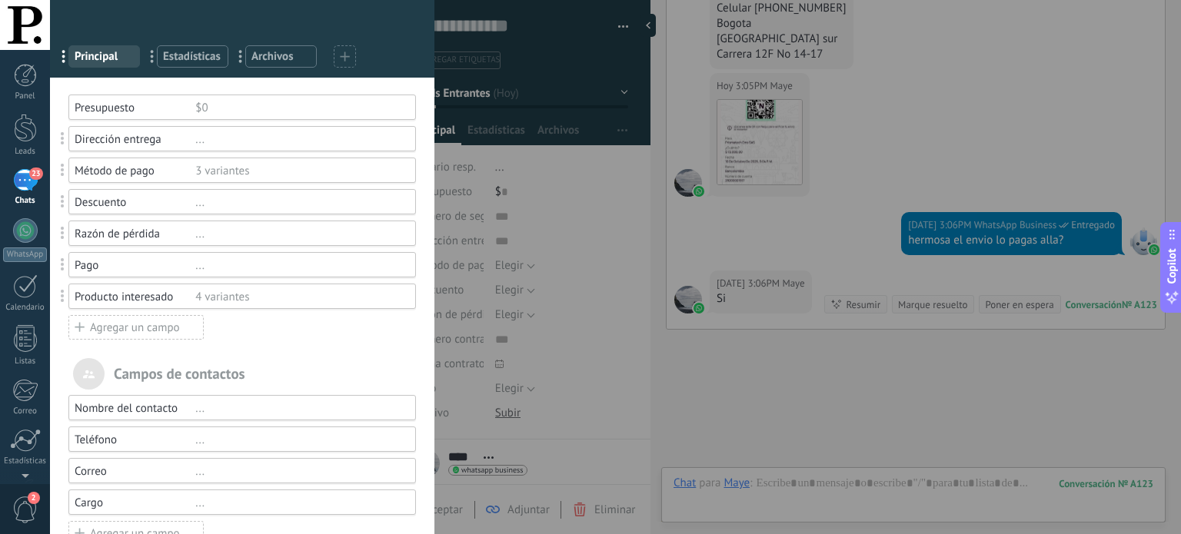
scroll to position [77, 0]
click at [151, 328] on div "Agregar un campo" at bounding box center [135, 327] width 135 height 25
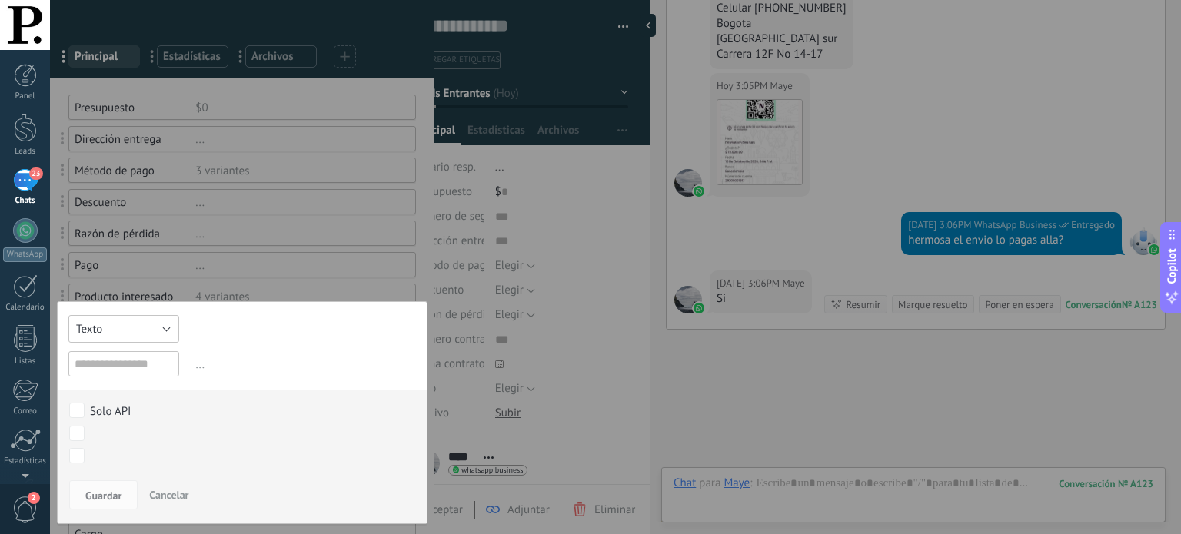
click at [166, 328] on button "Texto" at bounding box center [123, 329] width 111 height 28
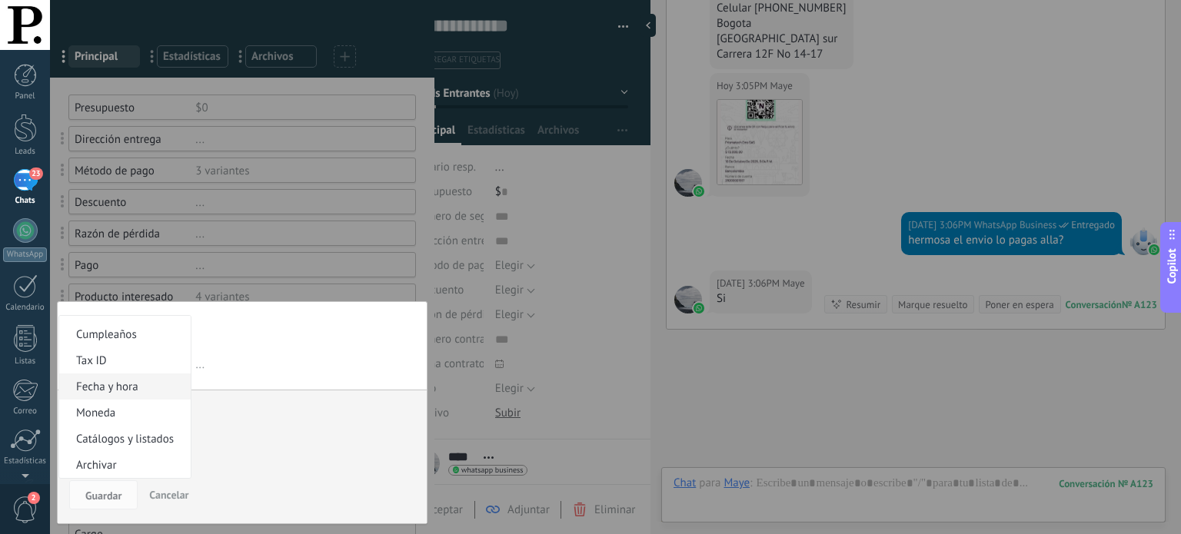
click at [132, 382] on span "Fecha y hora" at bounding box center [122, 387] width 127 height 15
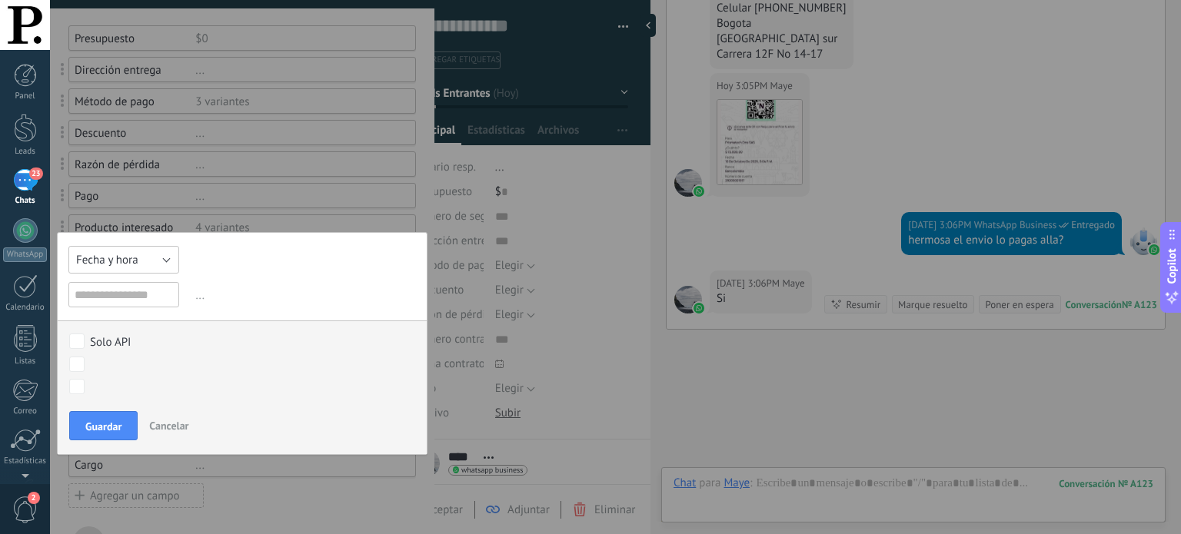
scroll to position [154, 0]
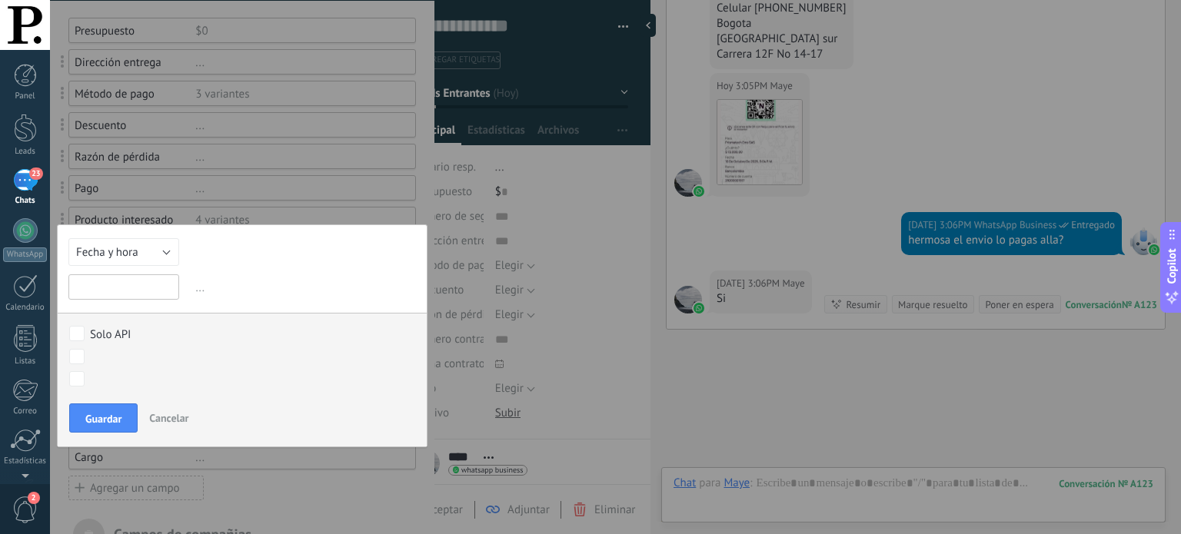
click at [140, 293] on input "text" at bounding box center [123, 287] width 111 height 25
type input "**********"
click at [108, 418] on span "Guardar" at bounding box center [103, 419] width 36 height 11
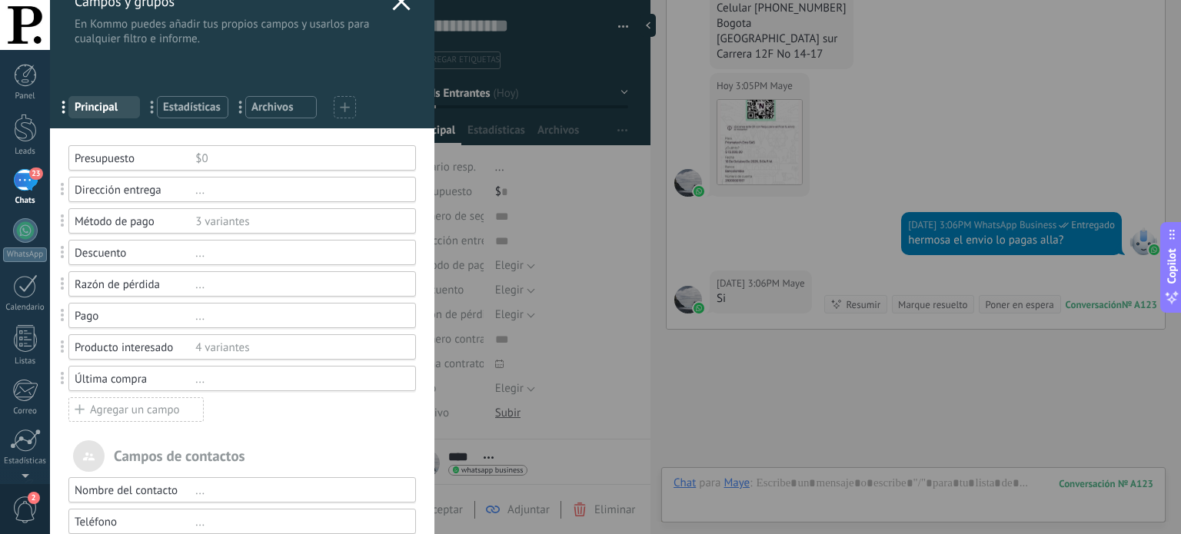
scroll to position [0, 0]
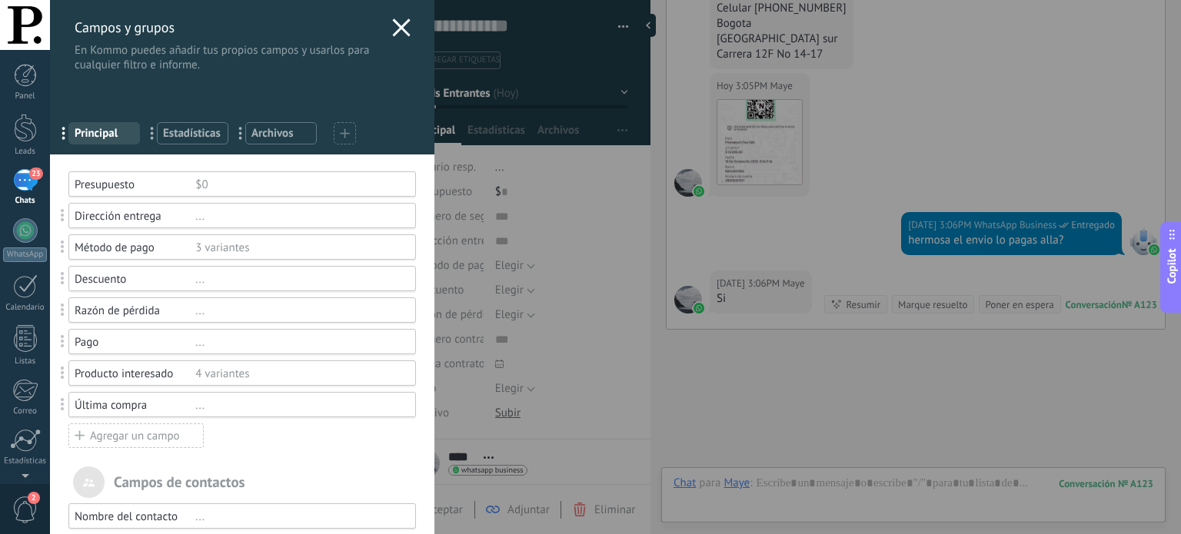
click at [397, 25] on icon at bounding box center [401, 27] width 18 height 18
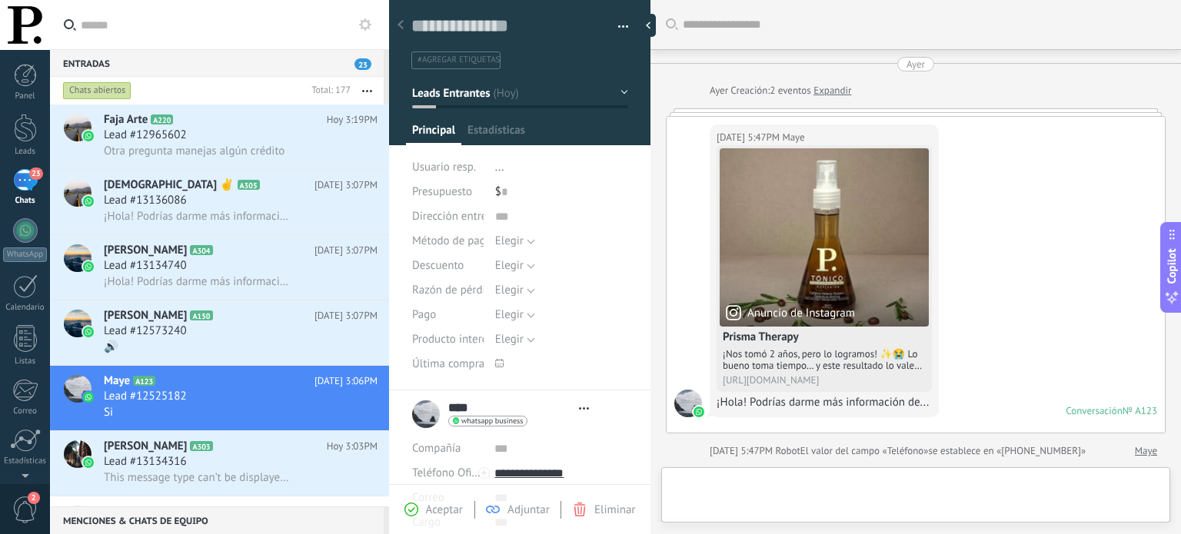
type textarea "**********"
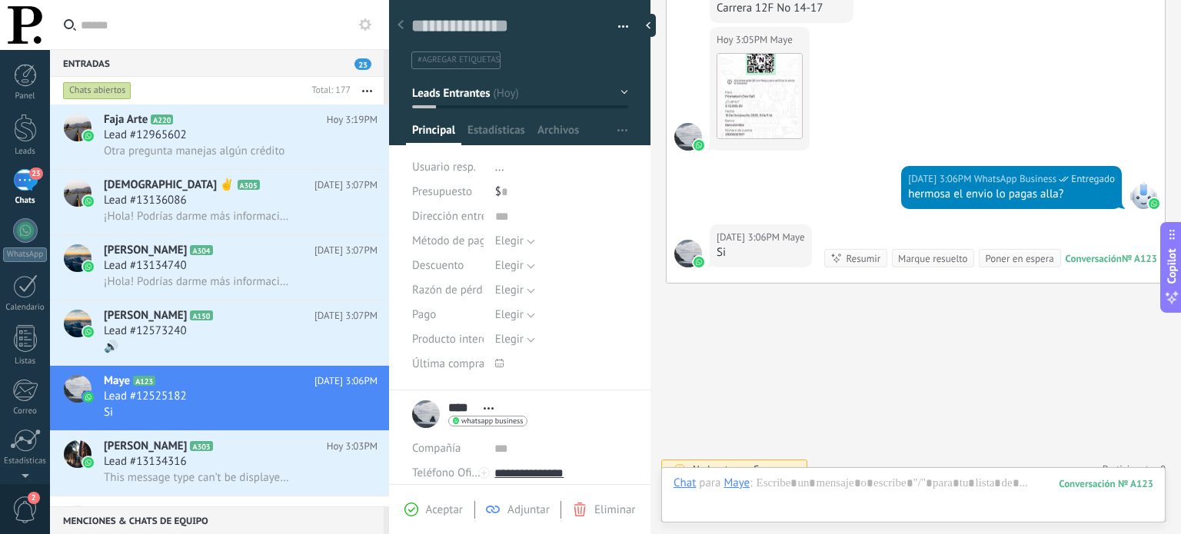
click at [495, 362] on icon at bounding box center [499, 363] width 8 height 8
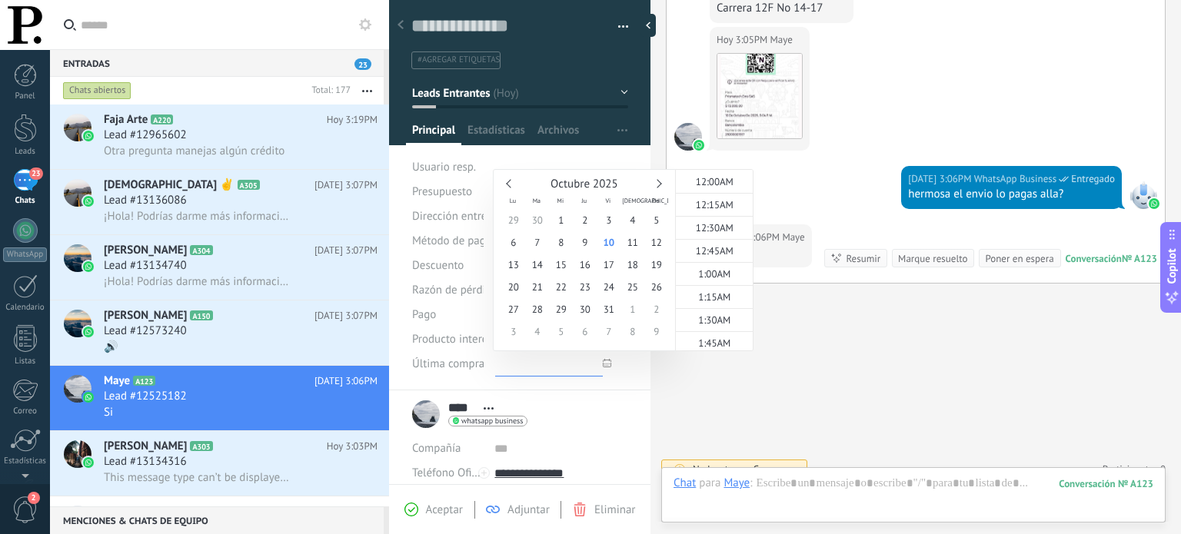
scroll to position [1324, 0]
click at [612, 245] on span "10" at bounding box center [609, 242] width 24 height 22
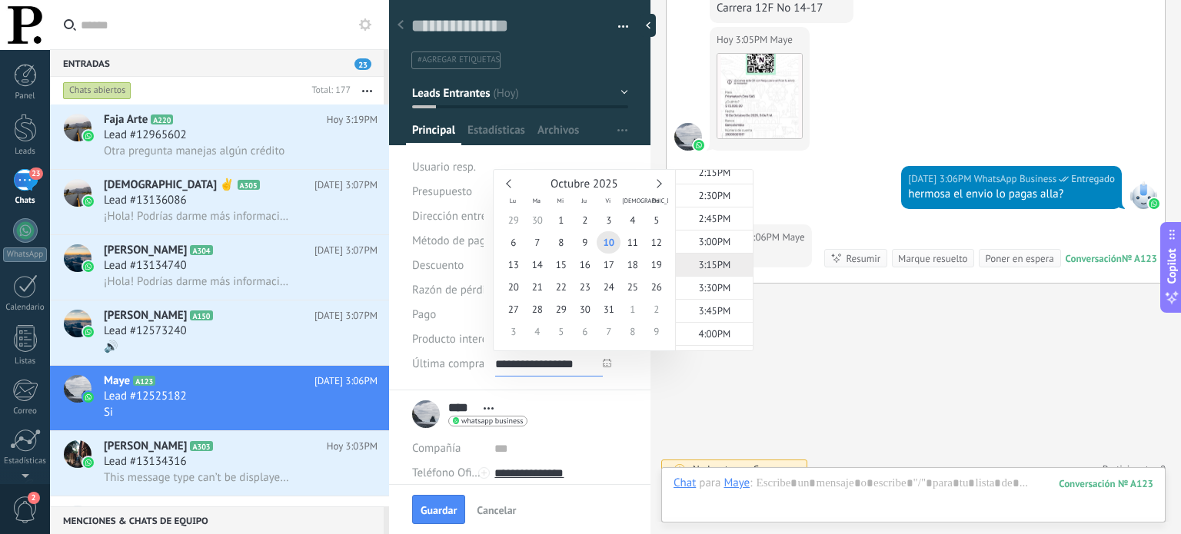
scroll to position [0, 0]
click at [699, 244] on span "3:00PM" at bounding box center [715, 241] width 32 height 13
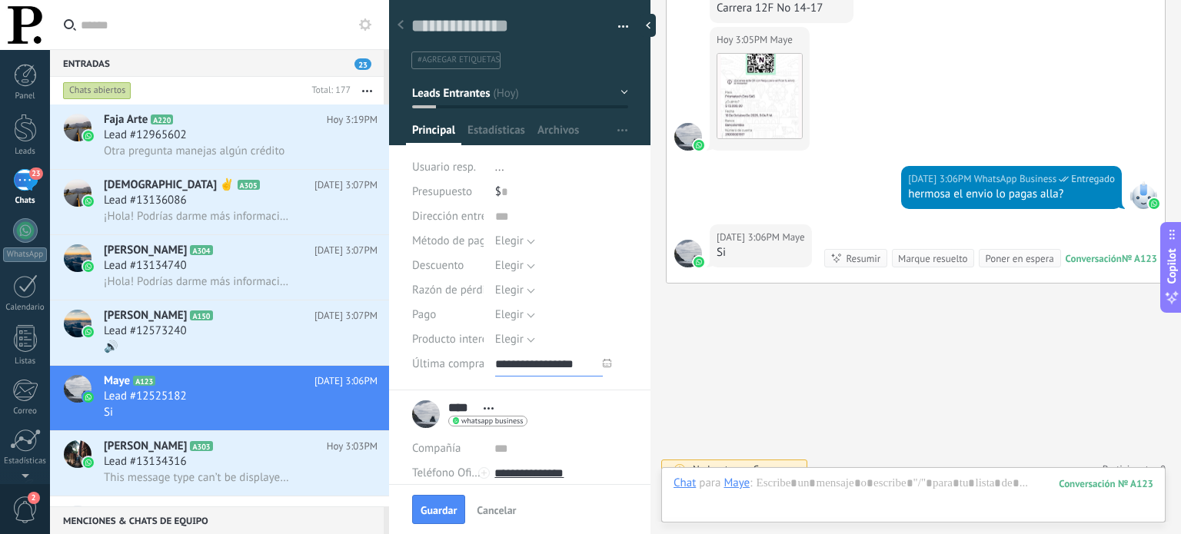
type input "**********"
click at [529, 338] on button "Elegir" at bounding box center [515, 340] width 40 height 25
click at [530, 338] on span "Elegir" at bounding box center [546, 340] width 137 height 15
click at [527, 338] on button "Elegir" at bounding box center [515, 340] width 40 height 25
click at [527, 338] on span "Elegir" at bounding box center [546, 340] width 137 height 15
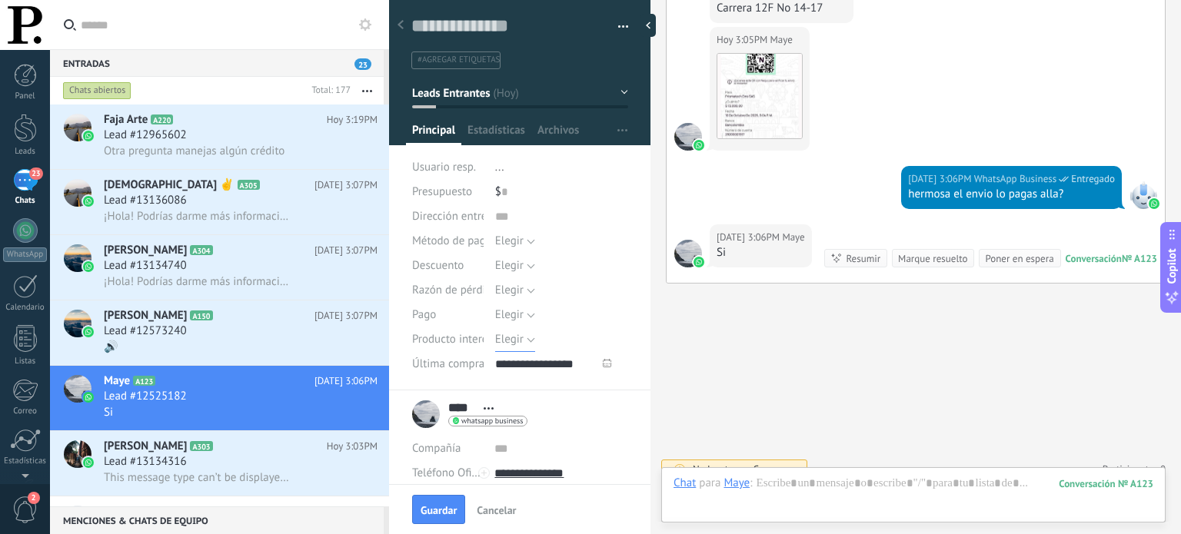
click at [526, 340] on button "Elegir" at bounding box center [515, 340] width 40 height 25
click at [526, 333] on span "Elegir" at bounding box center [546, 340] width 137 height 15
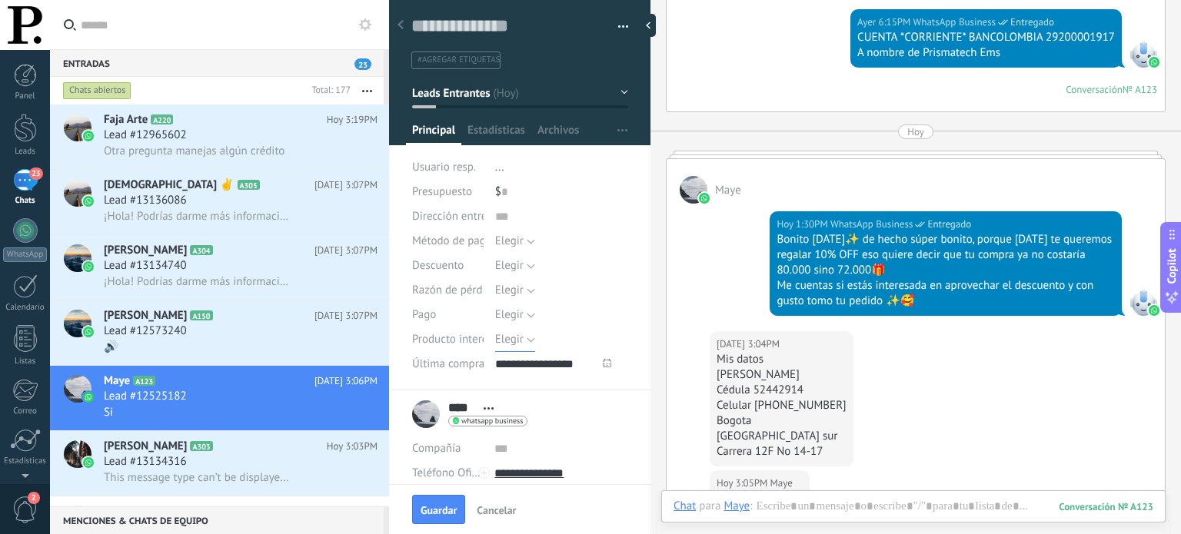
scroll to position [1384, 0]
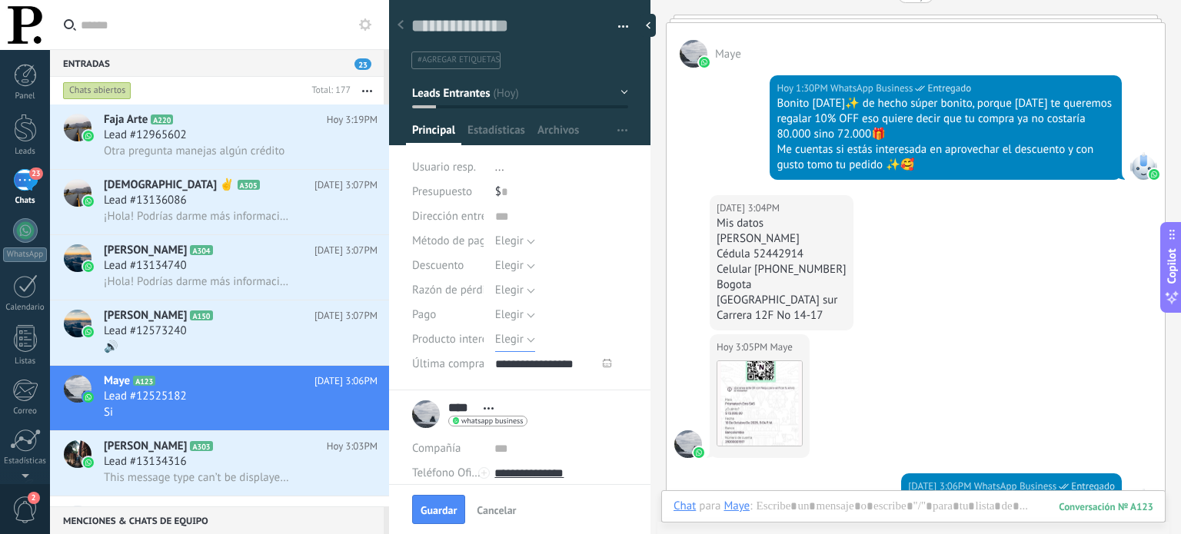
click at [521, 342] on span "Elegir" at bounding box center [509, 339] width 28 height 15
click at [545, 338] on span "Elegir" at bounding box center [546, 340] width 137 height 15
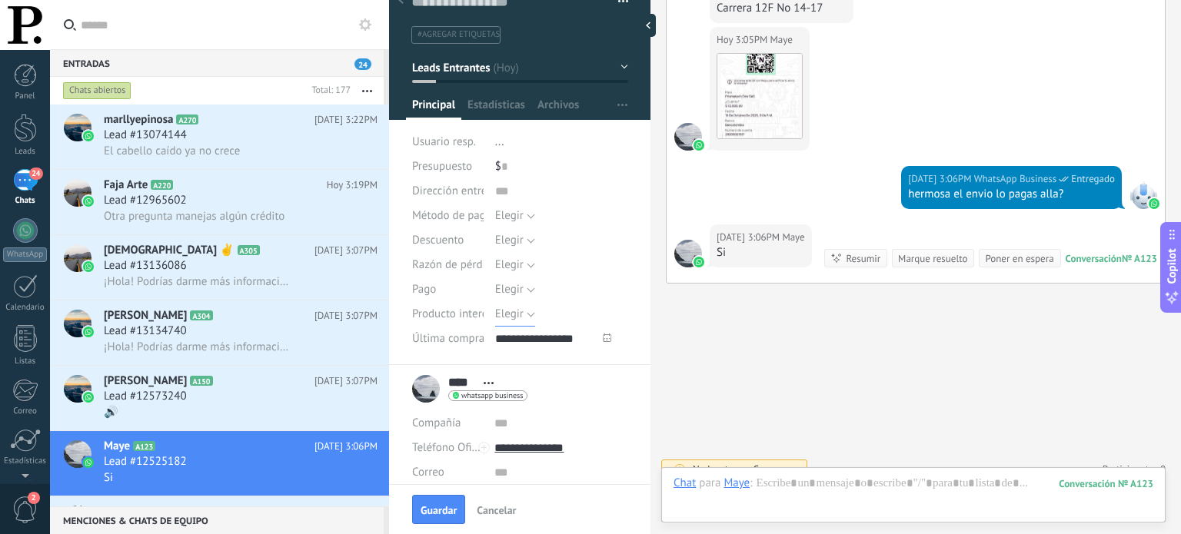
scroll to position [0, 0]
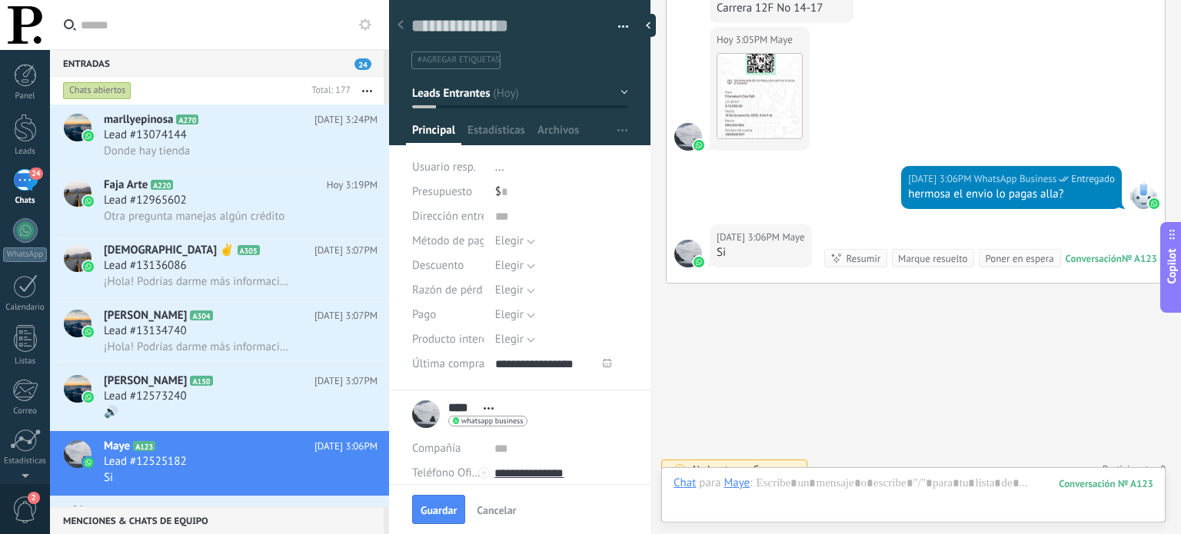
click at [617, 129] on icon "button" at bounding box center [622, 130] width 10 height 2
click at [598, 153] on span "Configurar" at bounding box center [602, 160] width 51 height 31
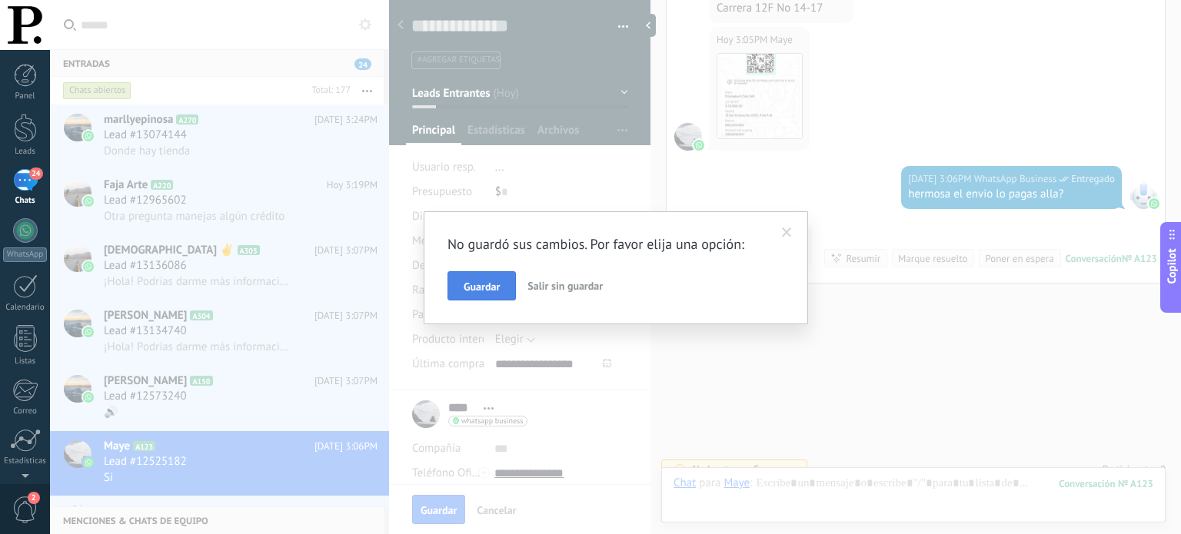
click at [505, 290] on button "Guardar" at bounding box center [482, 285] width 68 height 29
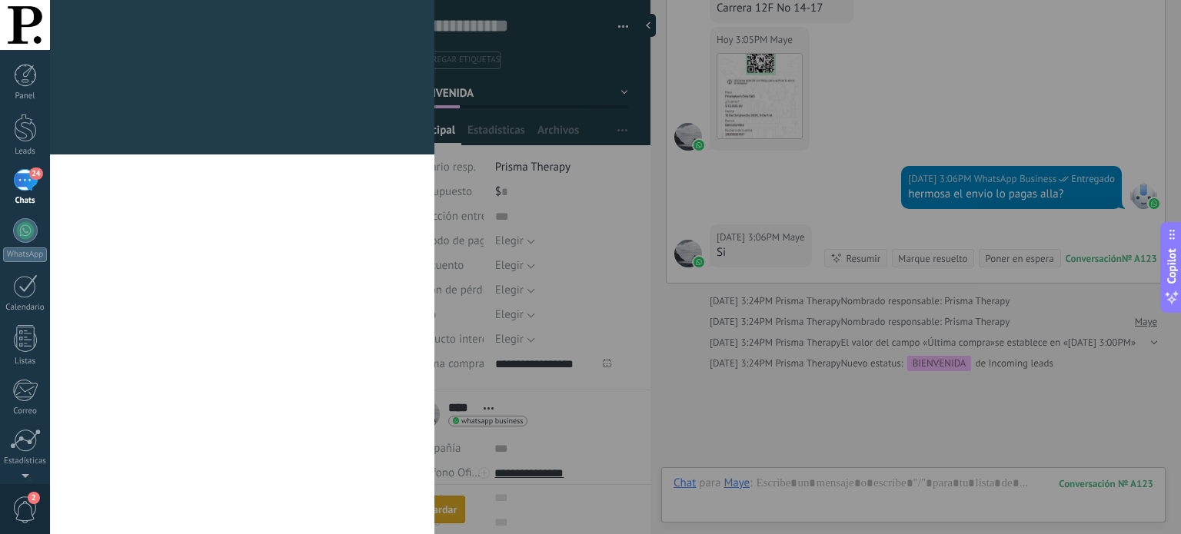
scroll to position [1779, 0]
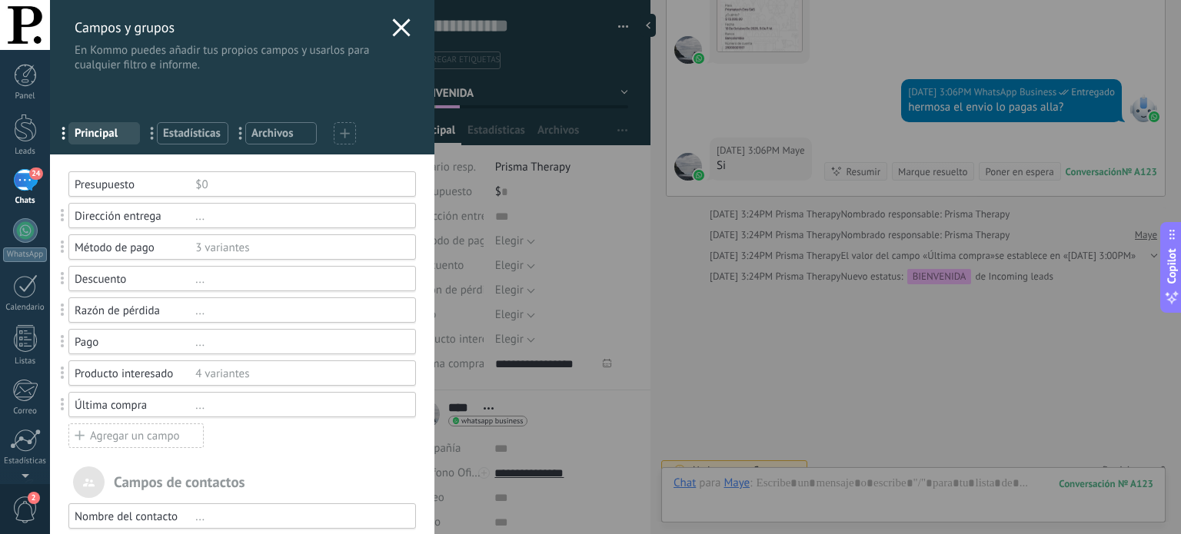
click at [223, 378] on div "4 variantes" at bounding box center [298, 374] width 207 height 15
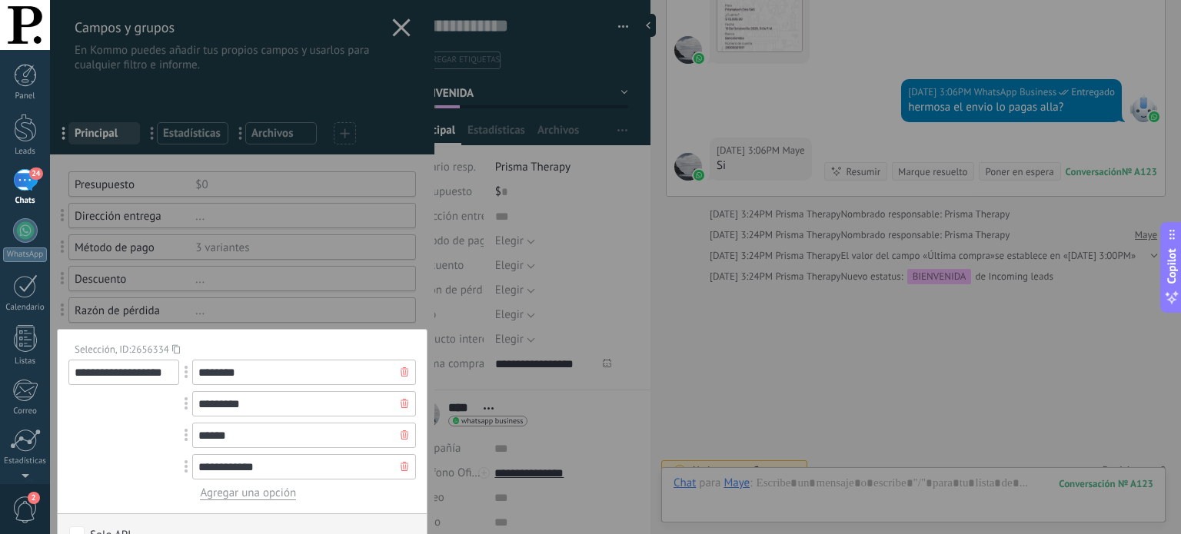
click at [244, 491] on span "Agregar una opción" at bounding box center [248, 493] width 96 height 15
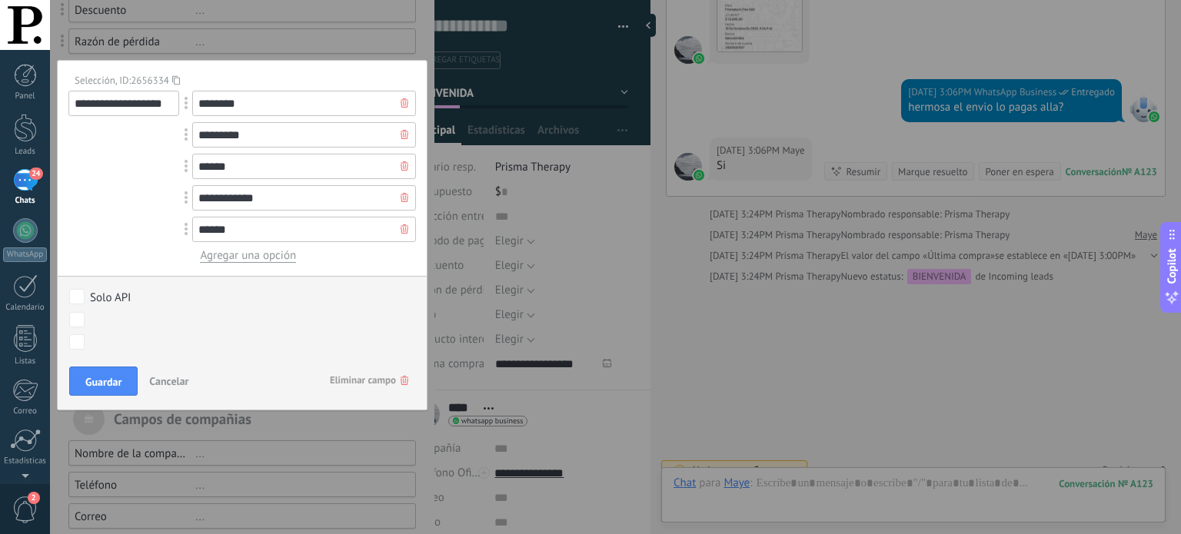
scroll to position [383, 0]
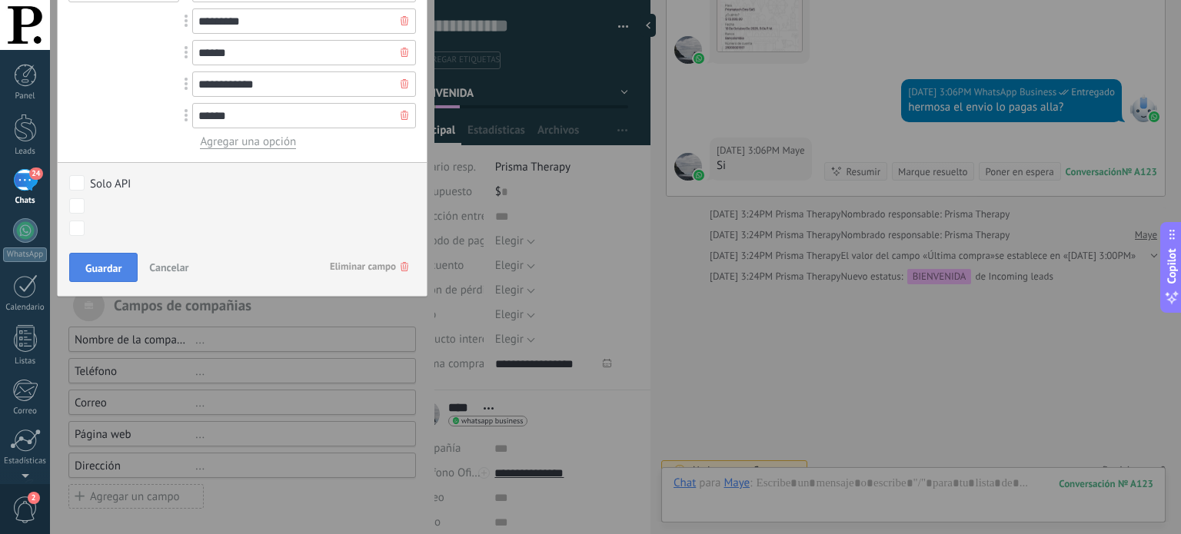
type input "******"
click at [112, 263] on span "Guardar" at bounding box center [103, 268] width 36 height 11
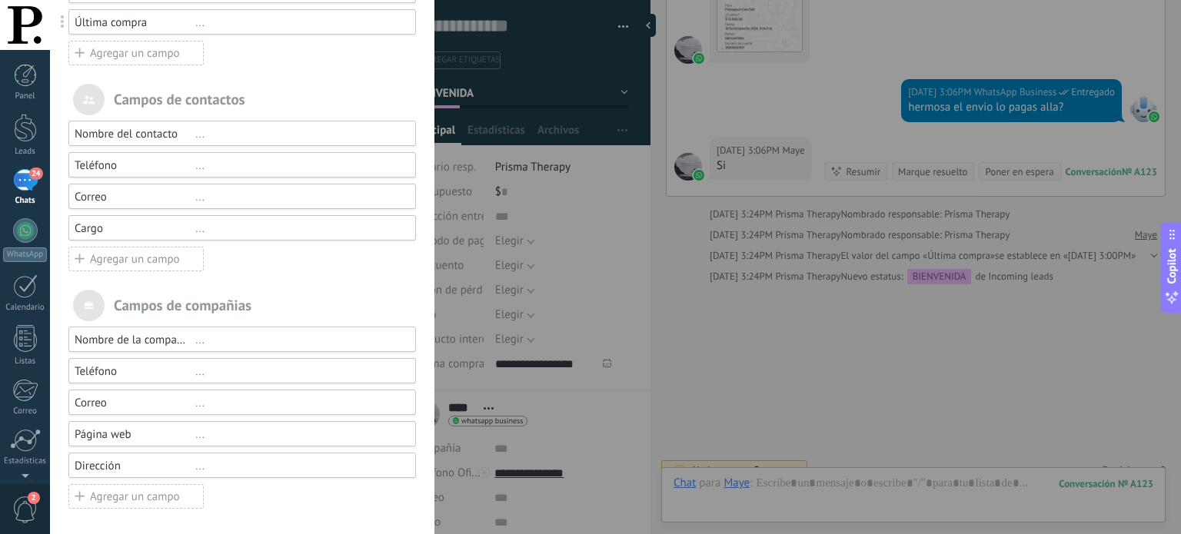
click at [560, 173] on div "Campos y grupos En Kommo puedes añadir tus propios campos y usarlos para cualqu…" at bounding box center [615, 267] width 1131 height 534
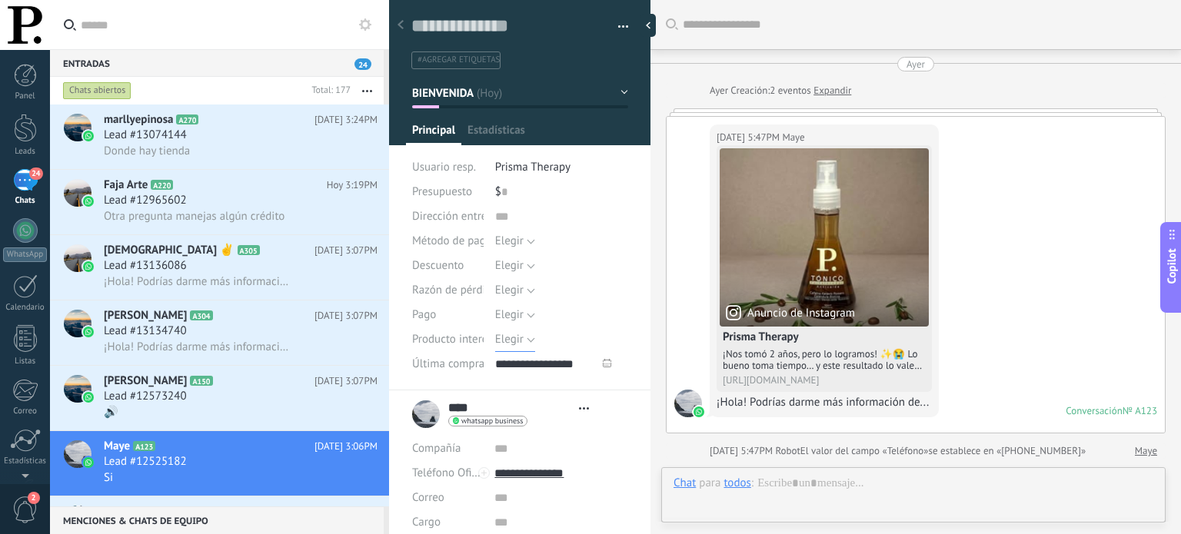
click at [515, 341] on span "Elegir" at bounding box center [509, 339] width 28 height 15
type textarea "**********"
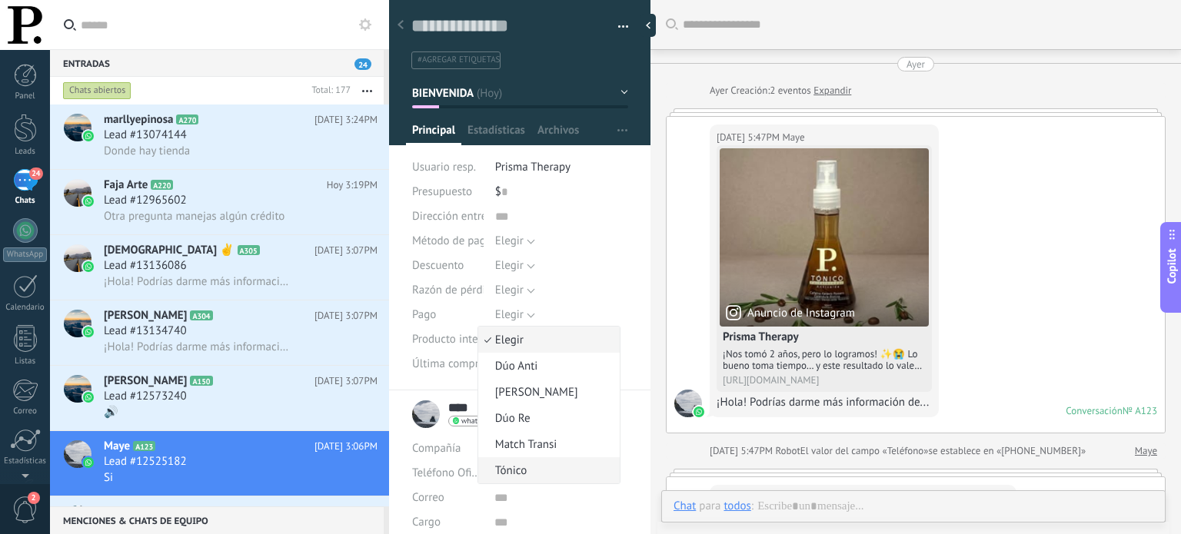
click at [538, 470] on span "Tónico" at bounding box center [546, 471] width 137 height 15
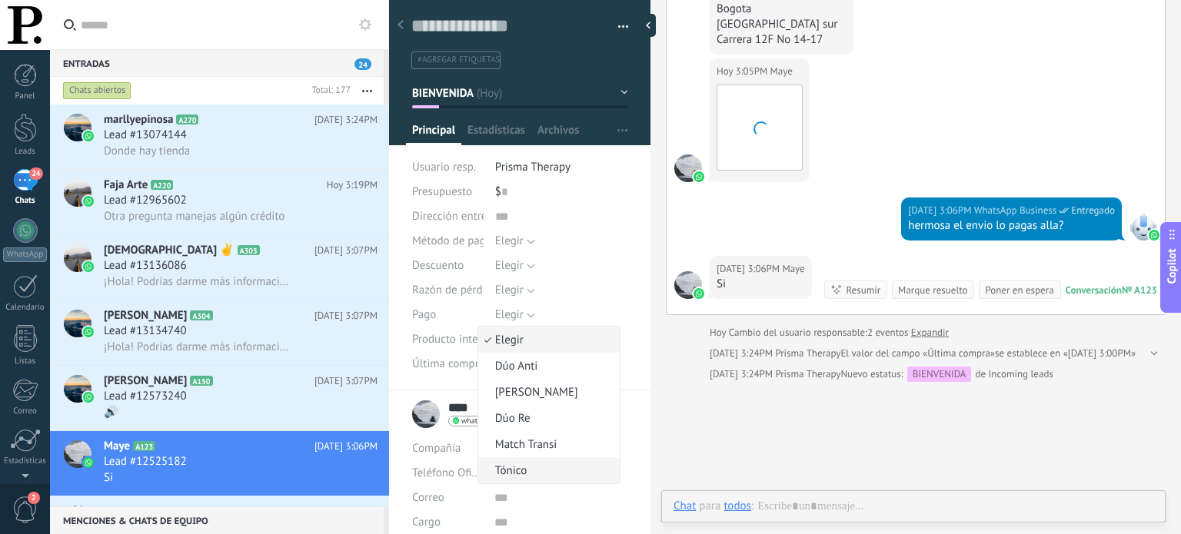
scroll to position [22, 0]
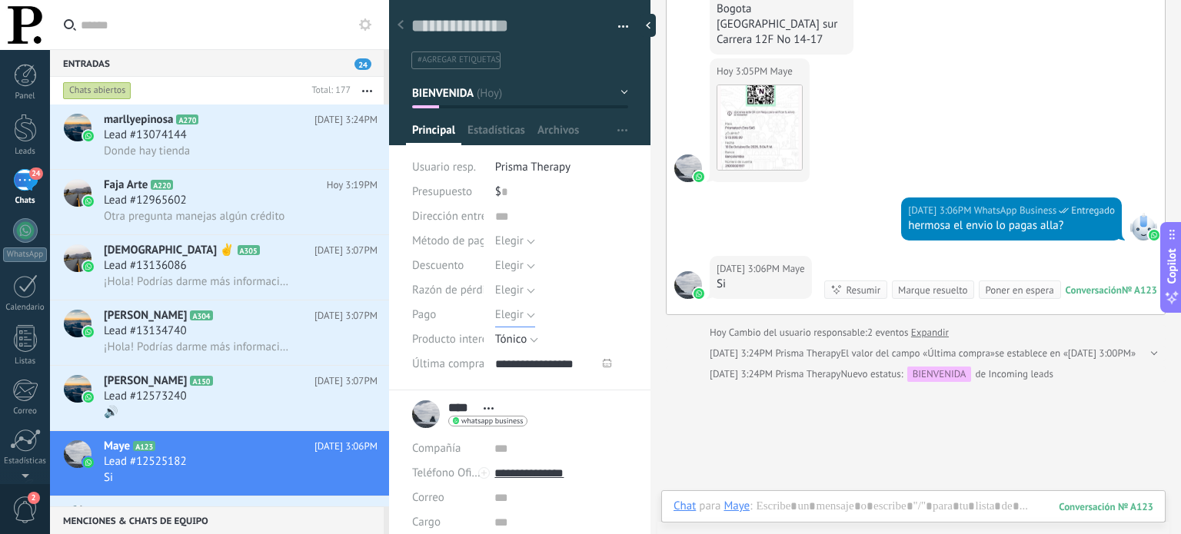
click at [523, 313] on button "Elegir" at bounding box center [515, 315] width 40 height 25
click at [527, 238] on button "Elegir" at bounding box center [515, 241] width 40 height 25
click at [455, 239] on span "Método de pago" at bounding box center [452, 241] width 80 height 12
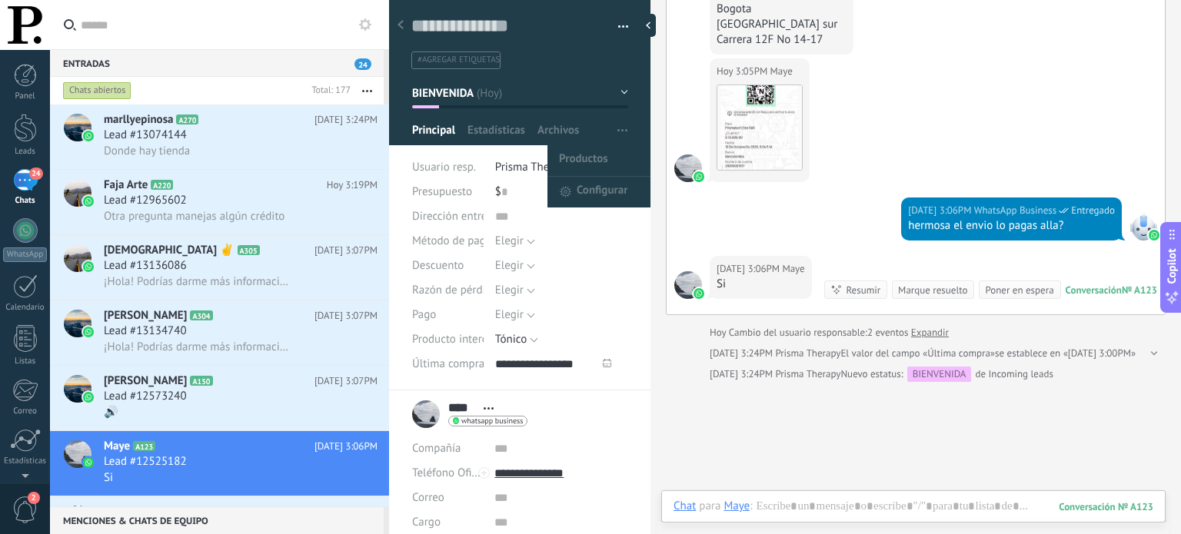
click at [617, 131] on icon "button" at bounding box center [622, 130] width 10 height 2
click at [586, 187] on span "Configurar" at bounding box center [602, 192] width 51 height 31
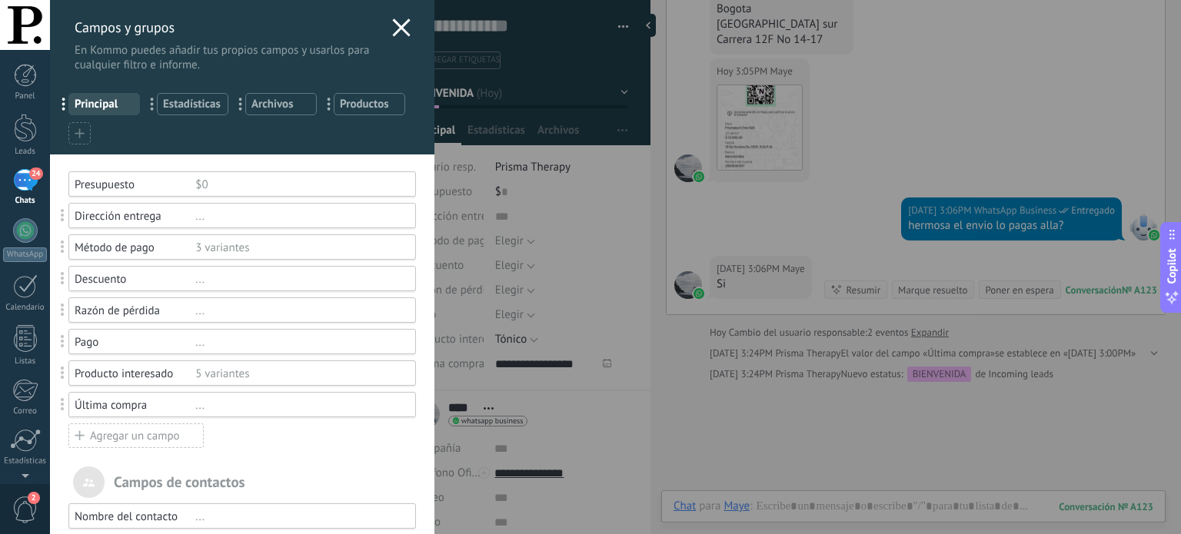
click at [205, 251] on div "3 variantes" at bounding box center [298, 248] width 207 height 15
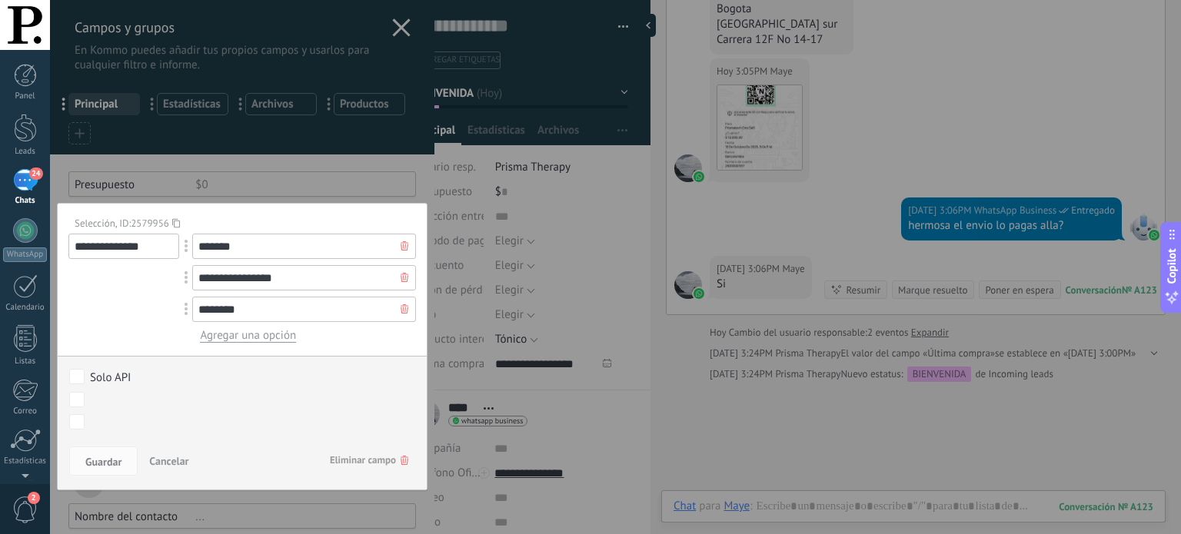
drag, startPoint x: 251, startPoint y: 245, endPoint x: 185, endPoint y: 245, distance: 66.9
click at [192, 245] on div "*******" at bounding box center [304, 246] width 224 height 25
type input "**********"
click at [277, 272] on input "**********" at bounding box center [304, 277] width 224 height 25
drag, startPoint x: 301, startPoint y: 275, endPoint x: 131, endPoint y: 281, distance: 170.0
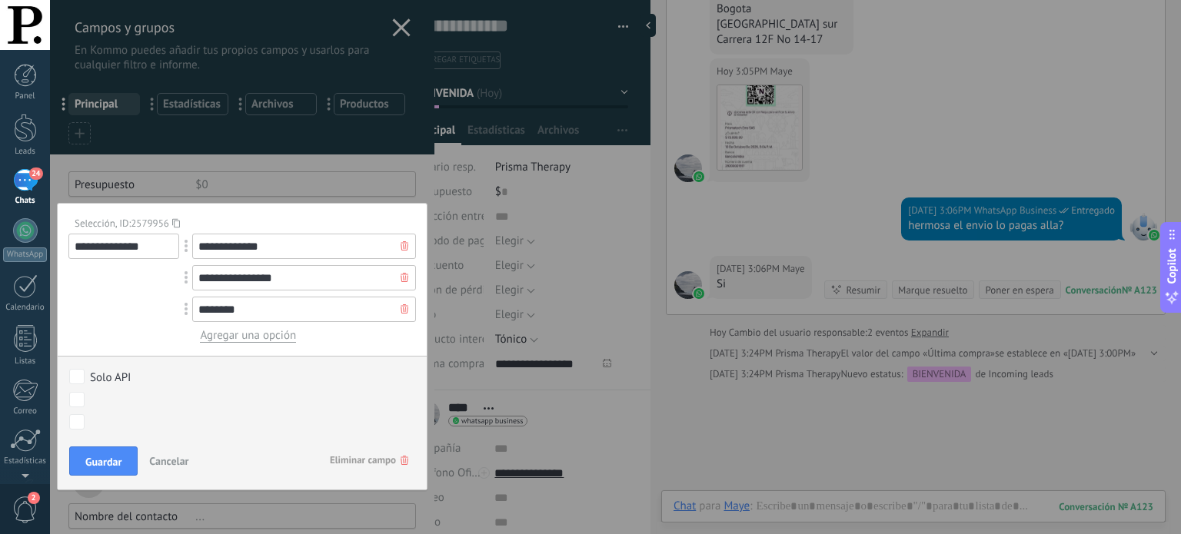
click at [131, 281] on div "**********" at bounding box center [242, 288] width 348 height 109
type input "**********"
drag, startPoint x: 260, startPoint y: 313, endPoint x: 166, endPoint y: 313, distance: 93.8
click at [166, 313] on div "**********" at bounding box center [242, 288] width 348 height 109
type input "**********"
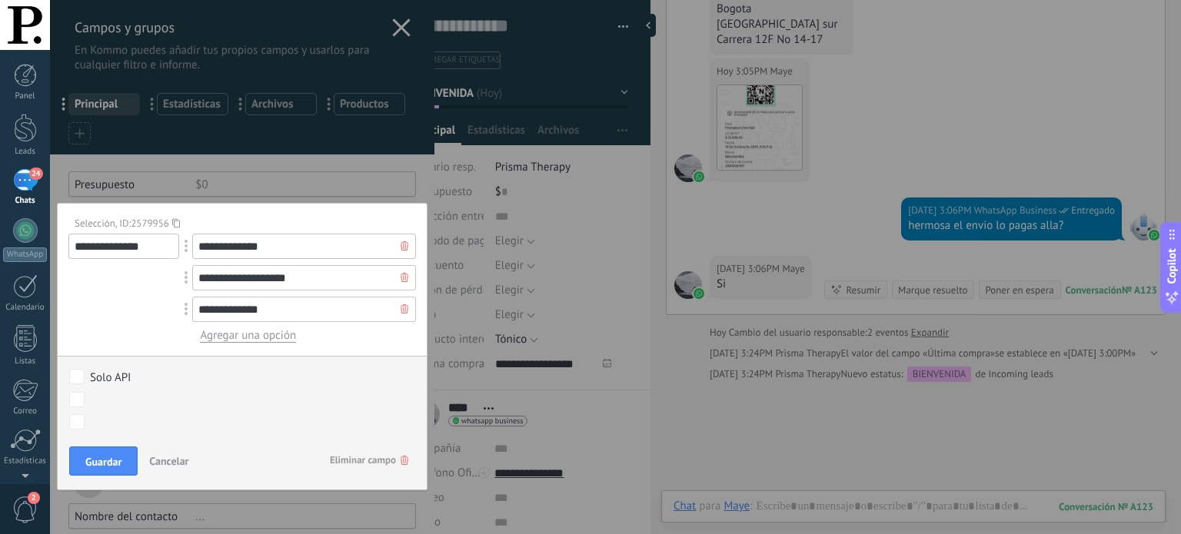
click at [274, 334] on span "Agregar una opción" at bounding box center [248, 335] width 96 height 15
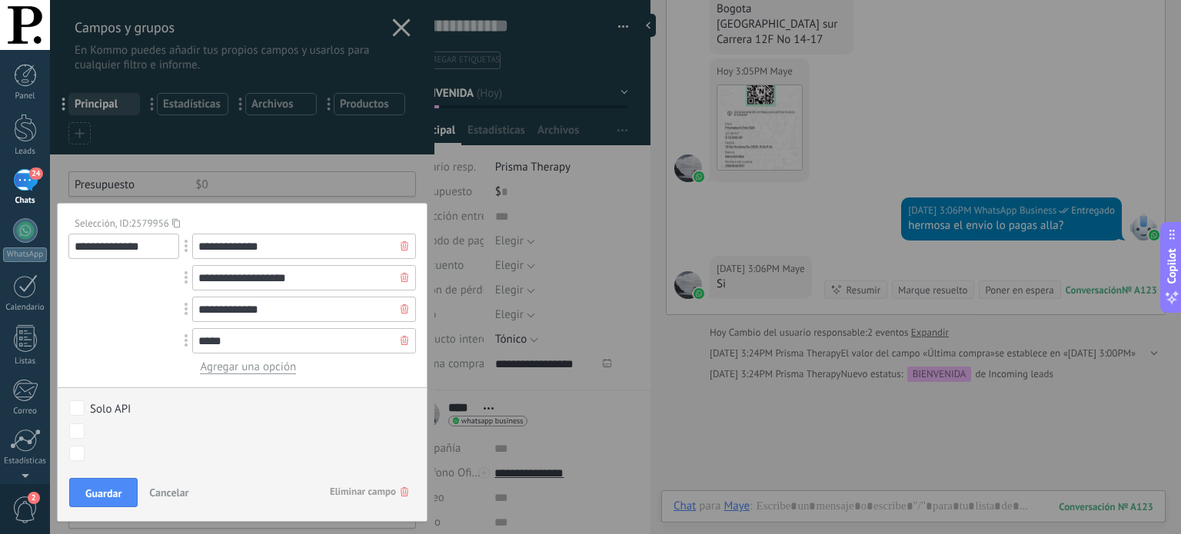
type input "*****"
click at [271, 367] on span "Agregar una opción" at bounding box center [248, 367] width 96 height 15
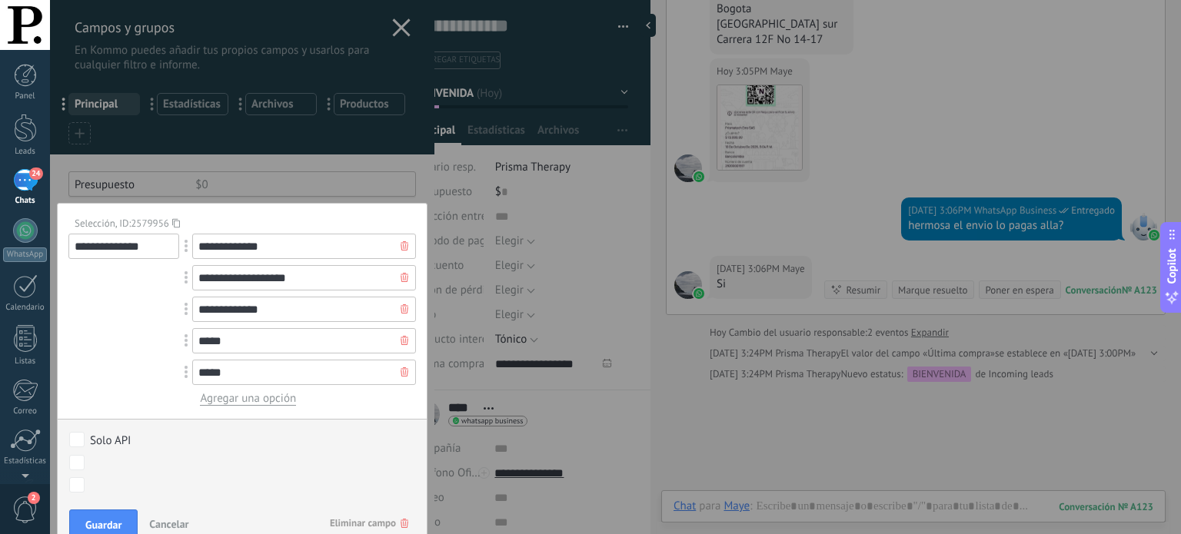
type input "*****"
drag, startPoint x: 294, startPoint y: 279, endPoint x: 231, endPoint y: 279, distance: 63.1
click at [231, 279] on input "**********" at bounding box center [304, 277] width 224 height 25
type input "****"
click at [236, 401] on span "Agregar una opción" at bounding box center [248, 398] width 96 height 15
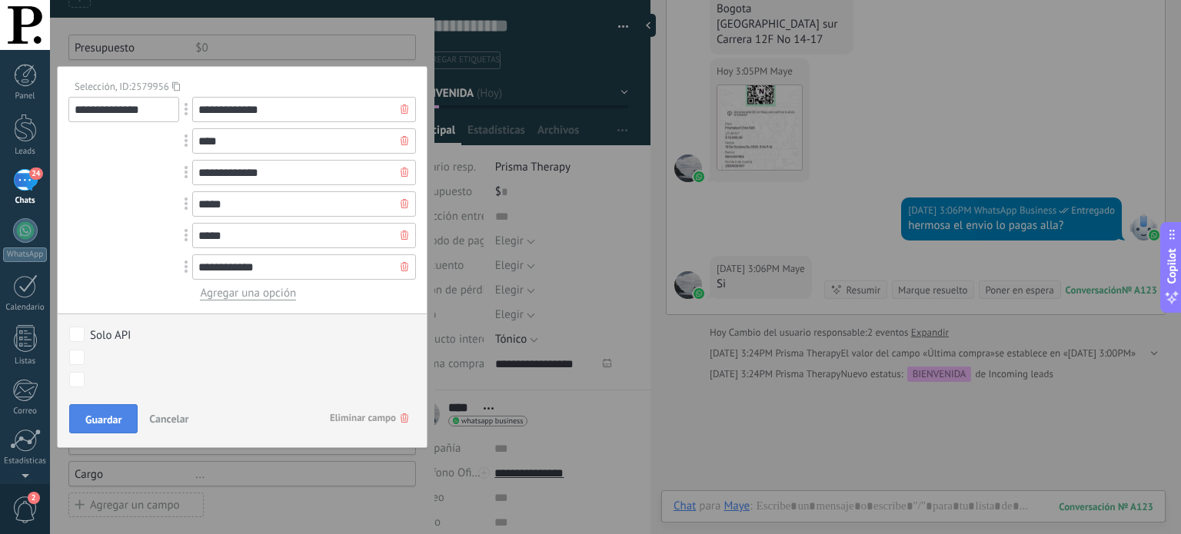
scroll to position [154, 0]
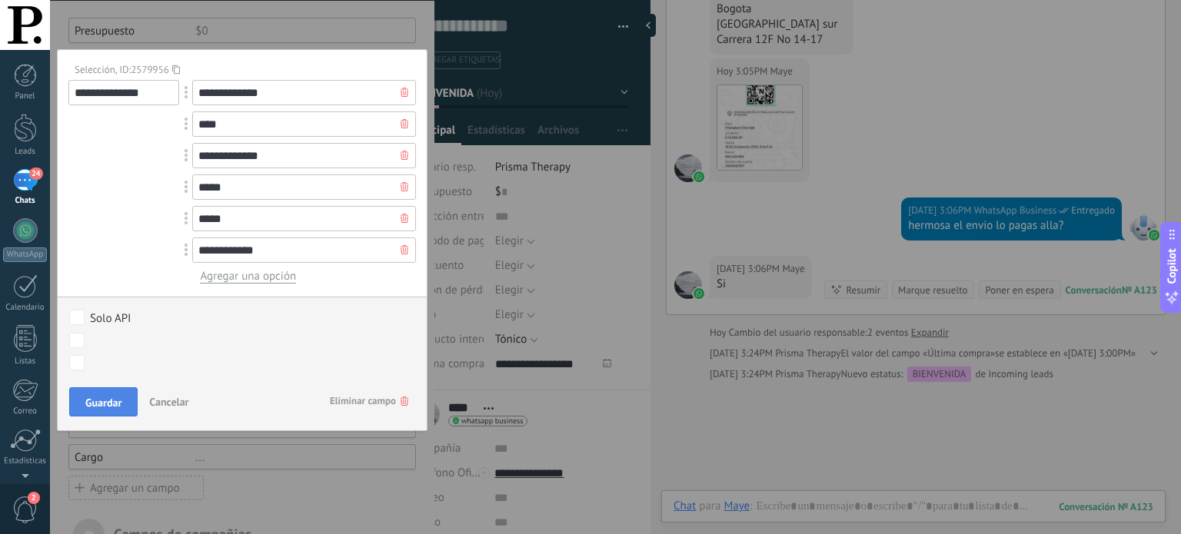
type input "**********"
click at [101, 402] on span "Guardar" at bounding box center [103, 403] width 36 height 11
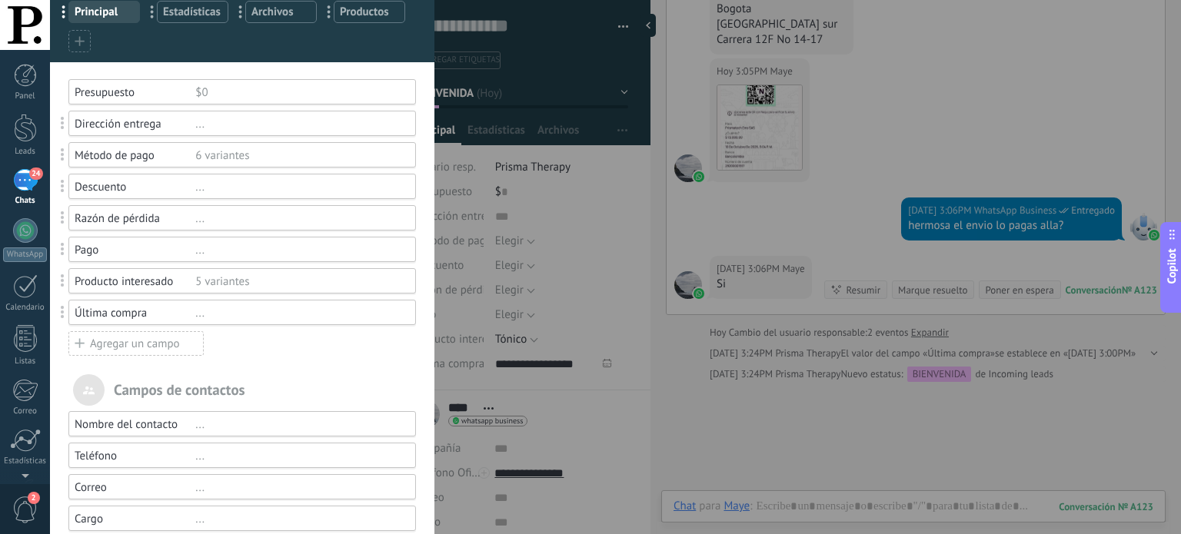
scroll to position [77, 0]
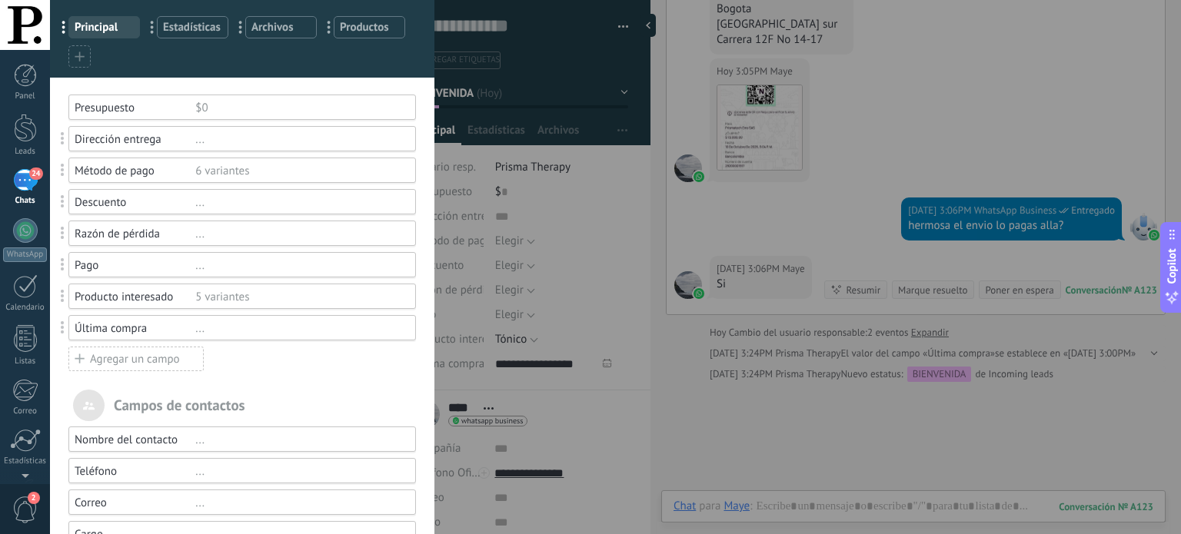
click at [190, 173] on div "Método de pago" at bounding box center [135, 171] width 121 height 15
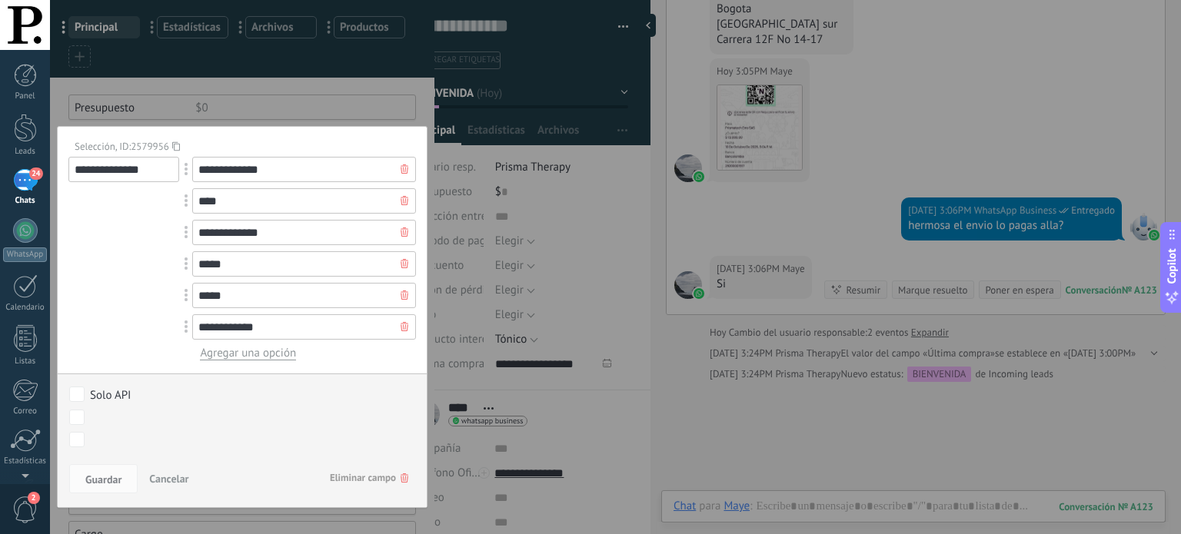
click at [301, 524] on div at bounding box center [242, 383] width 384 height 920
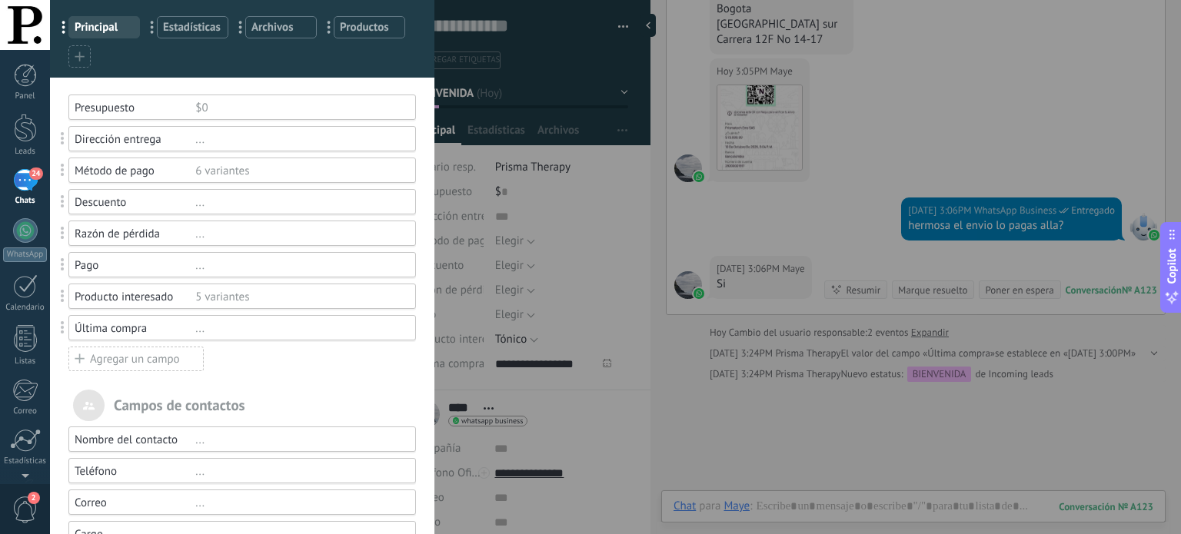
click at [155, 138] on div "Dirección entrega" at bounding box center [135, 139] width 121 height 15
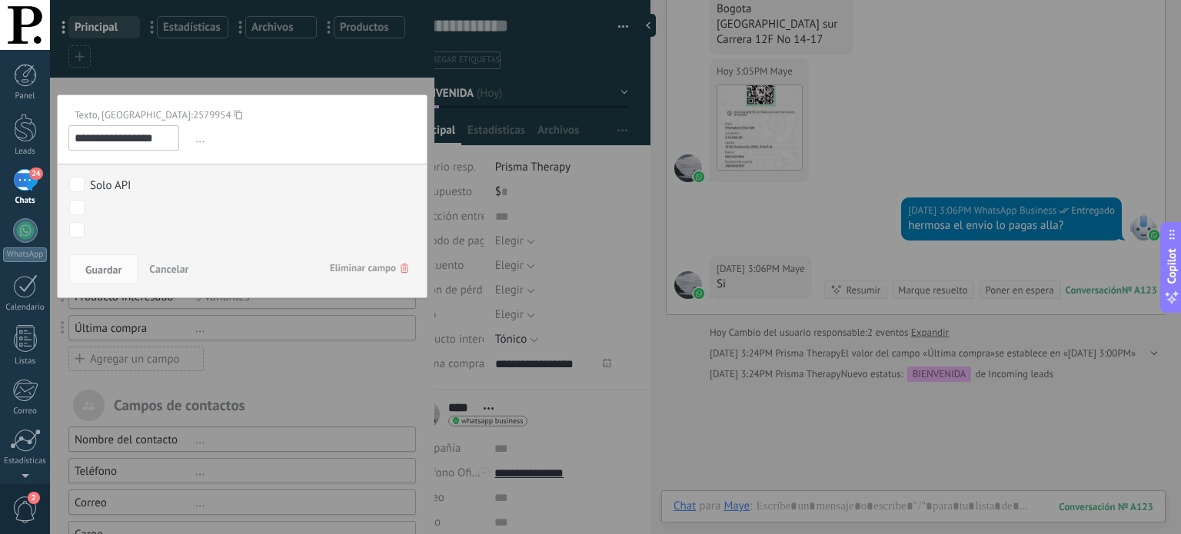
click at [298, 335] on div at bounding box center [242, 383] width 384 height 920
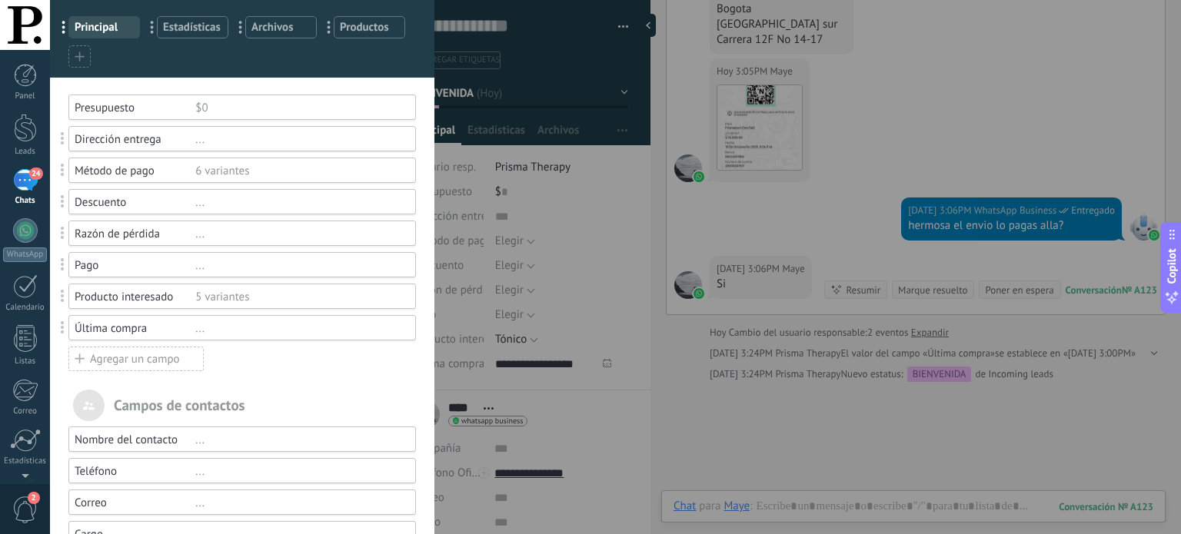
click at [172, 205] on div "Descuento" at bounding box center [135, 202] width 121 height 15
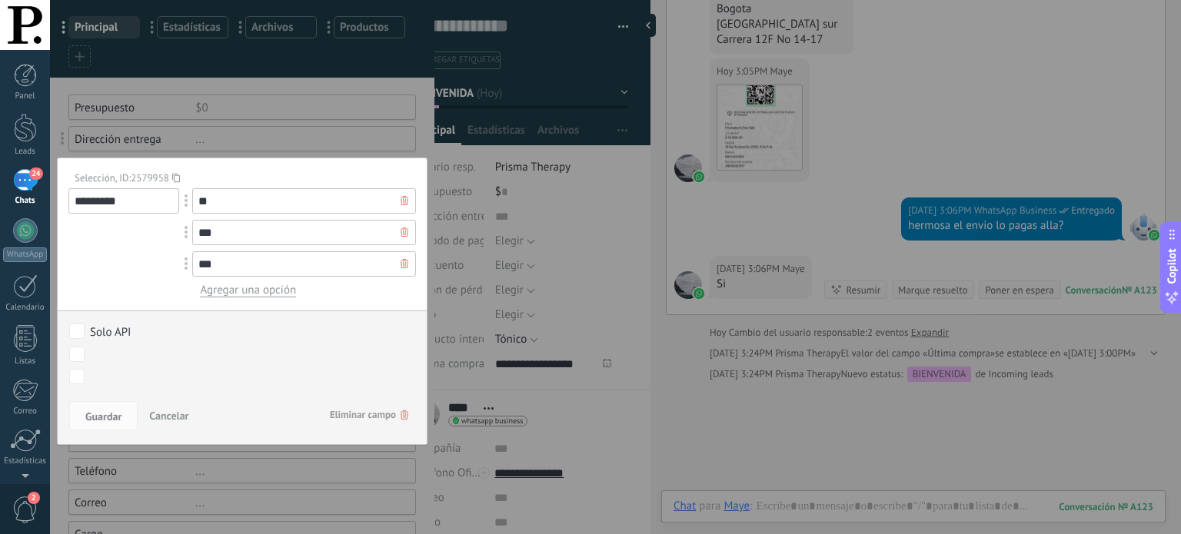
click at [338, 474] on div at bounding box center [242, 383] width 384 height 920
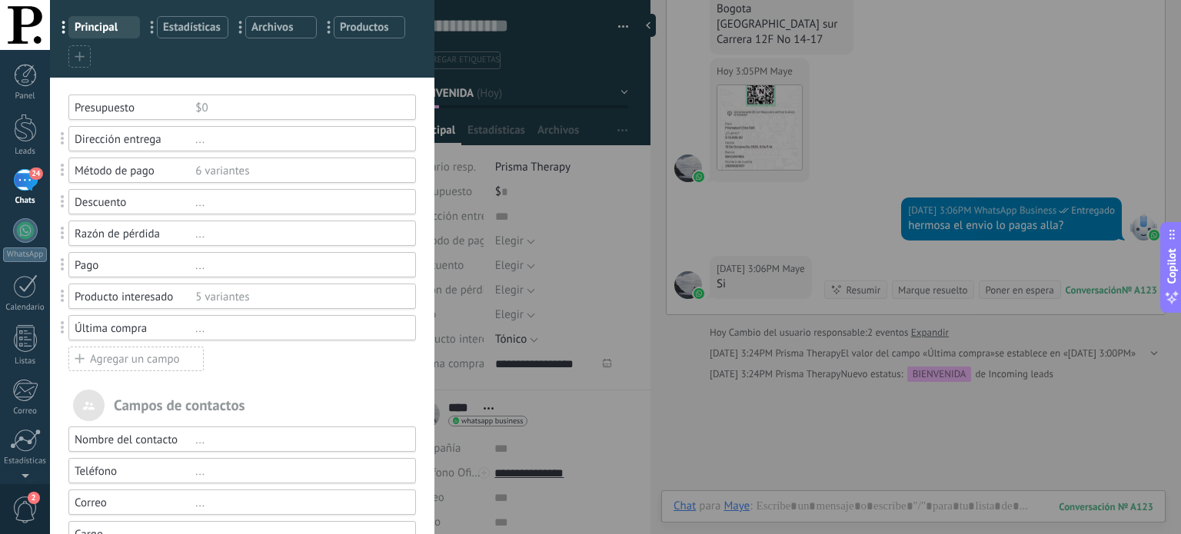
click at [182, 235] on div "Razón de pérdida" at bounding box center [135, 234] width 121 height 15
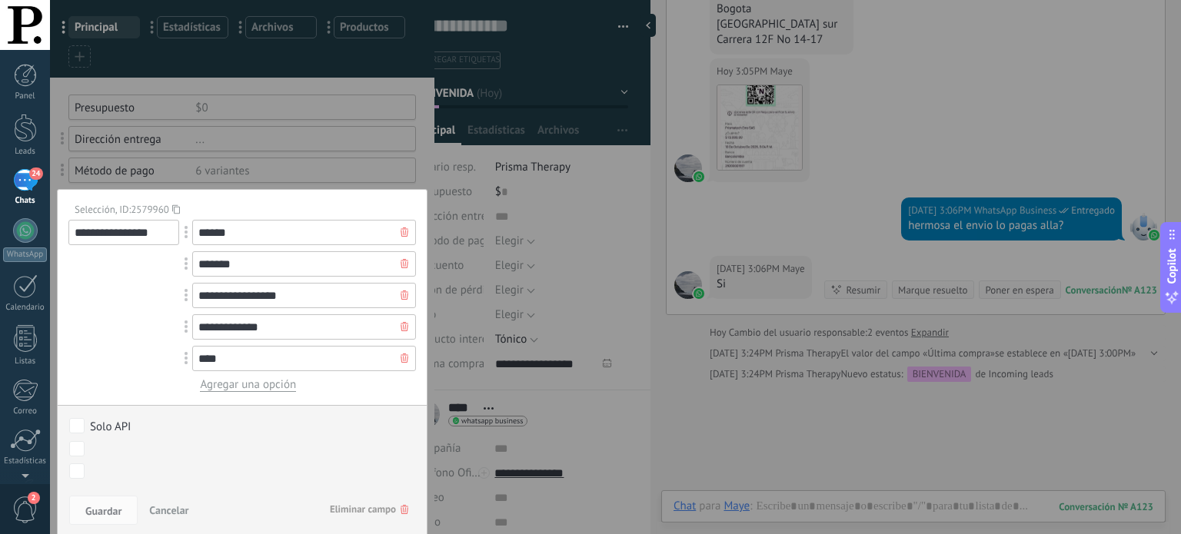
click at [229, 161] on div at bounding box center [242, 383] width 384 height 920
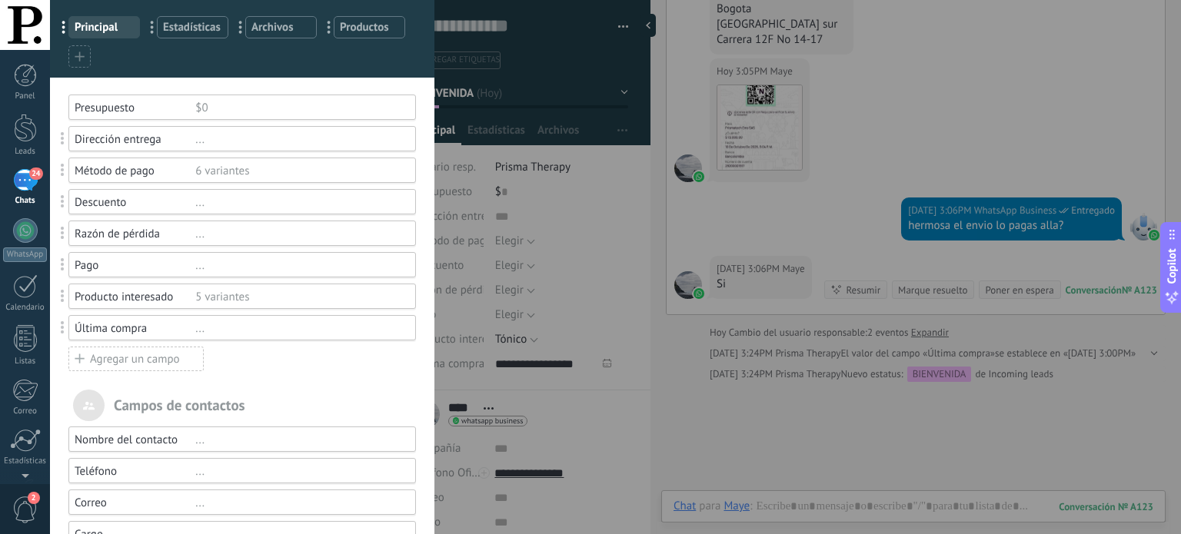
click at [145, 364] on div "Agregar un campo" at bounding box center [135, 359] width 135 height 25
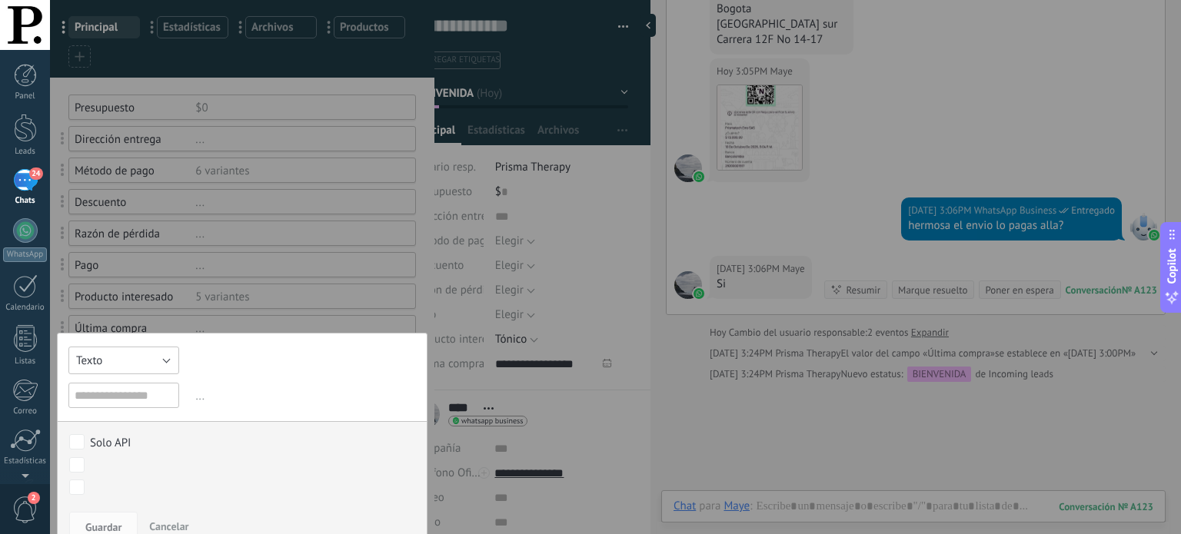
click at [157, 361] on button "Texto" at bounding box center [123, 361] width 111 height 28
click at [132, 412] on span "Interruptor" at bounding box center [122, 413] width 127 height 15
click at [133, 395] on input "text" at bounding box center [123, 395] width 111 height 25
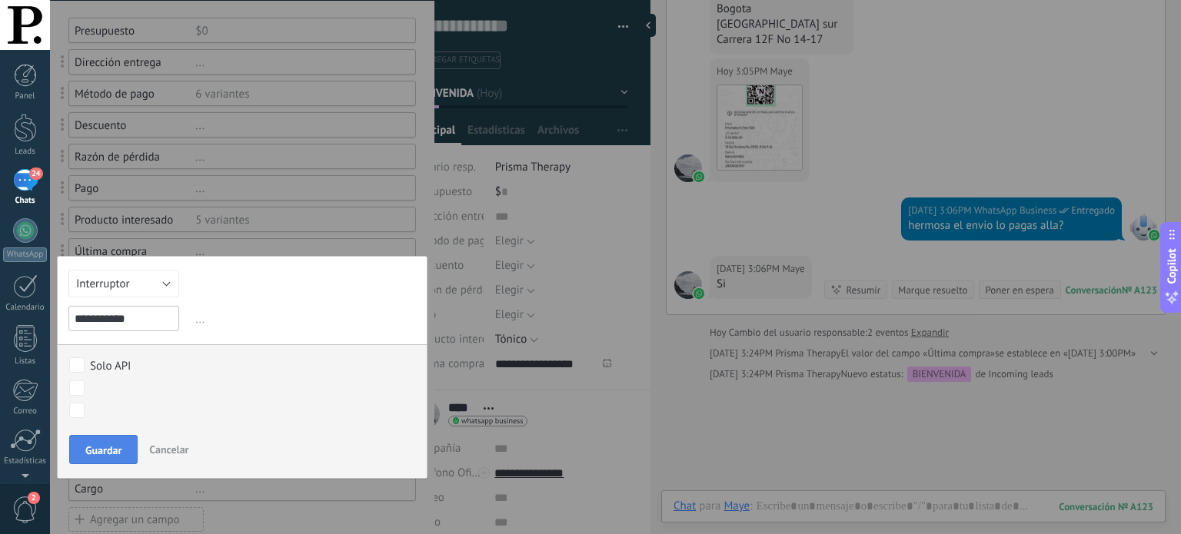
type input "**********"
click at [82, 451] on button "Guardar" at bounding box center [103, 449] width 68 height 29
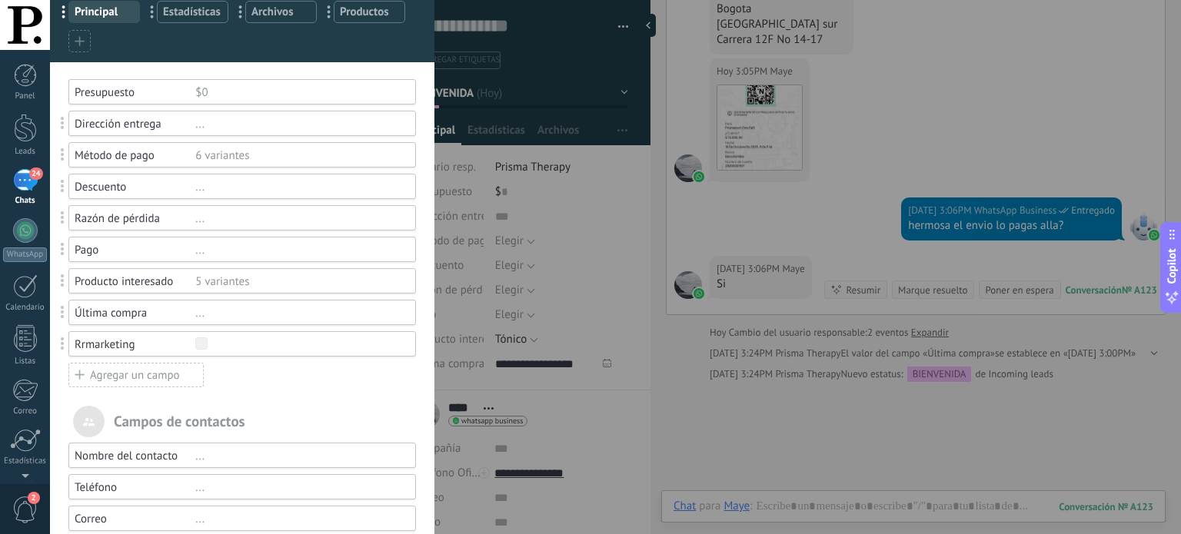
scroll to position [77, 0]
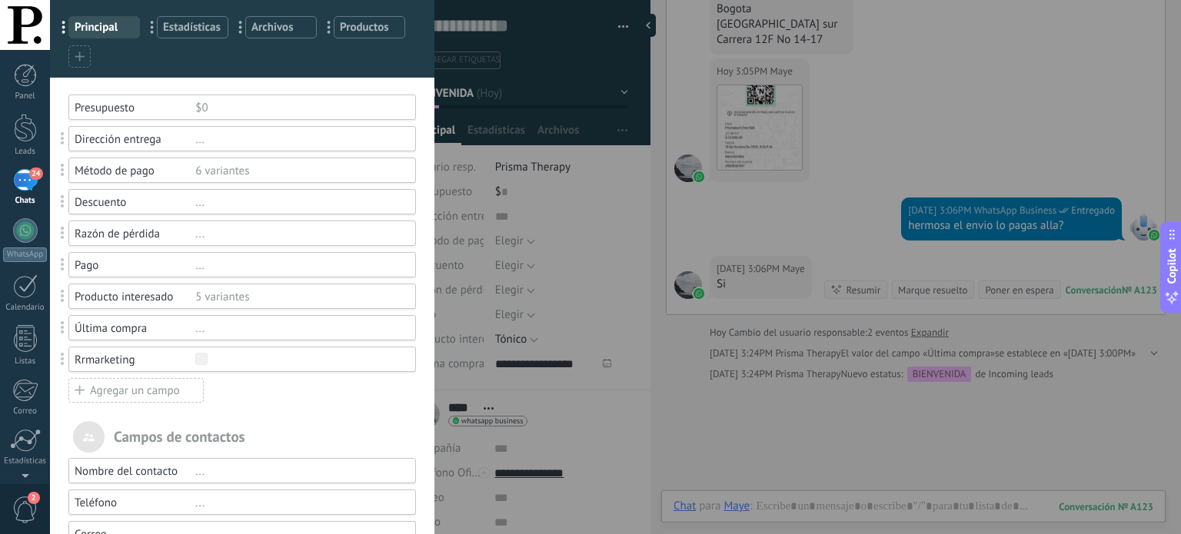
click at [181, 266] on div "Pago" at bounding box center [135, 265] width 121 height 15
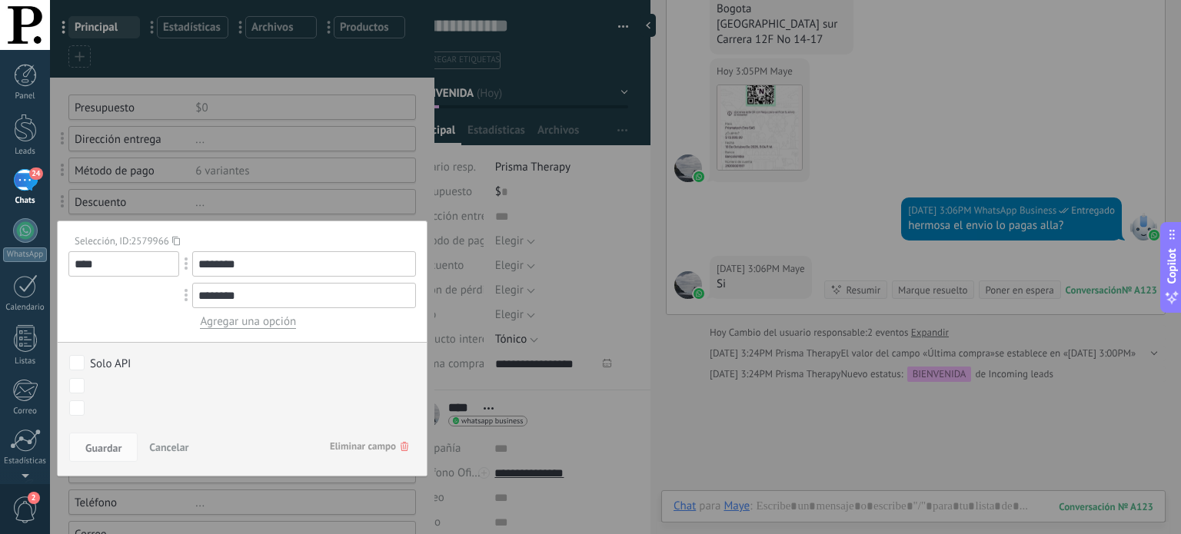
click at [252, 264] on input "********" at bounding box center [304, 263] width 224 height 25
click at [251, 267] on input "********" at bounding box center [304, 263] width 224 height 25
drag, startPoint x: 255, startPoint y: 303, endPoint x: 177, endPoint y: 297, distance: 78.7
click at [192, 297] on div "********" at bounding box center [304, 295] width 224 height 25
click at [205, 205] on div at bounding box center [242, 399] width 384 height 952
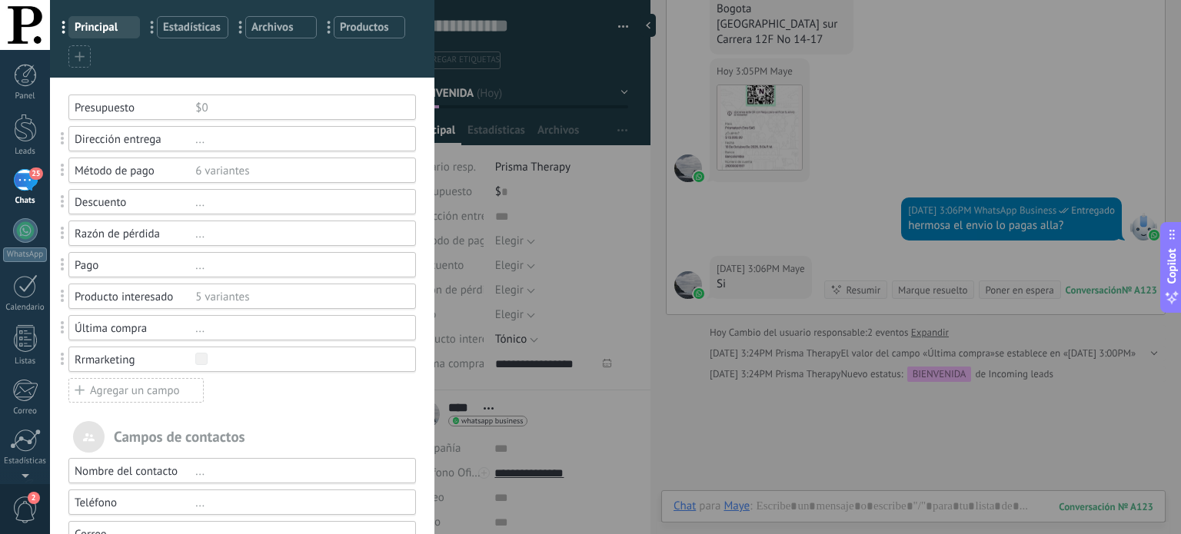
click at [62, 265] on span at bounding box center [63, 264] width 4 height 13
click at [84, 261] on div "Pago" at bounding box center [135, 265] width 121 height 15
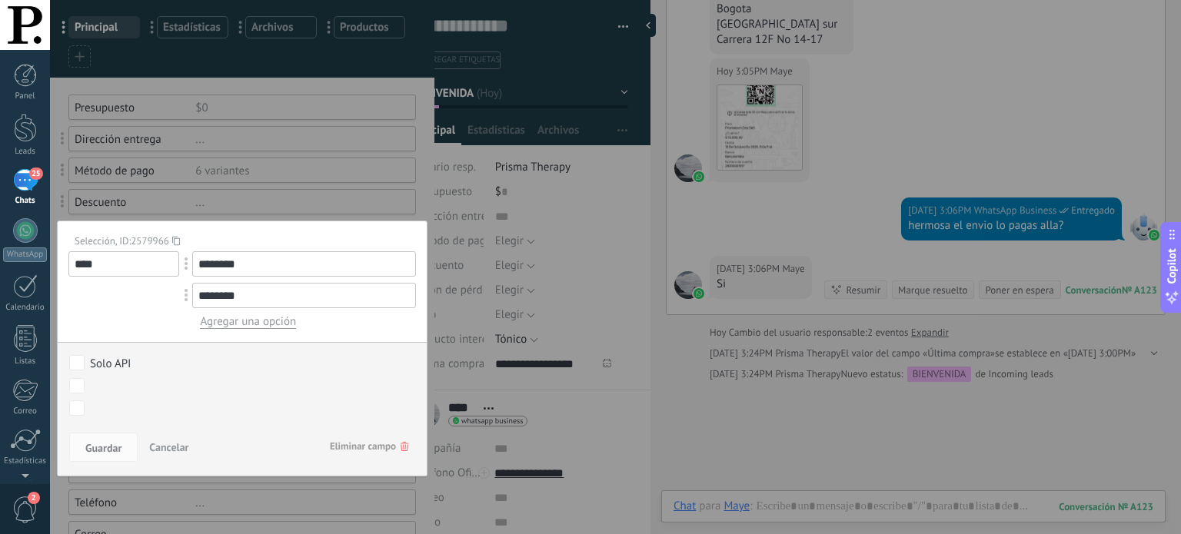
click at [226, 185] on div at bounding box center [242, 399] width 384 height 952
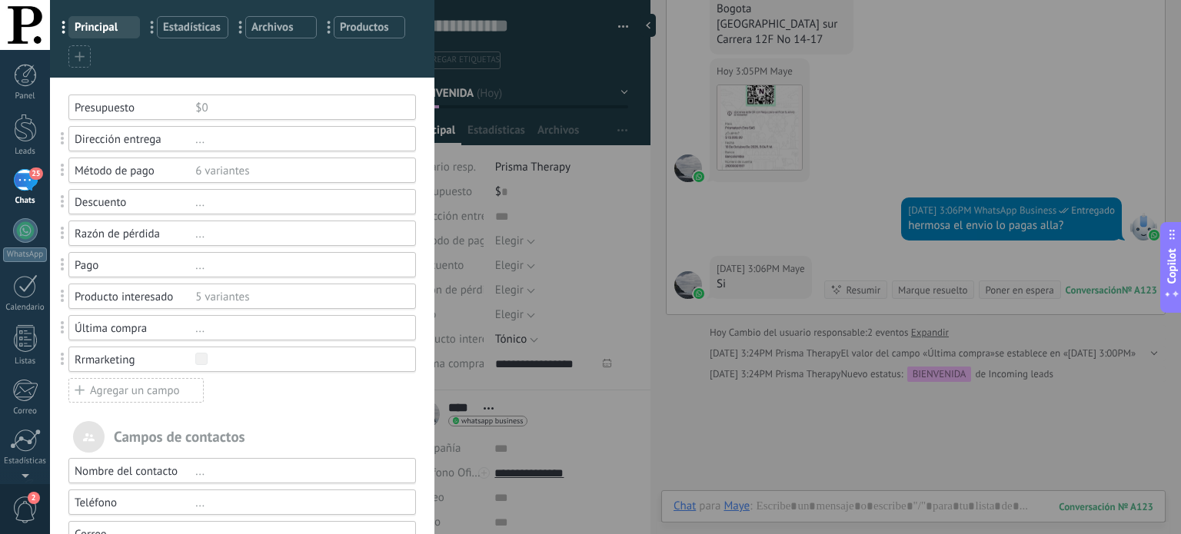
click at [98, 268] on div "Pago" at bounding box center [135, 265] width 121 height 15
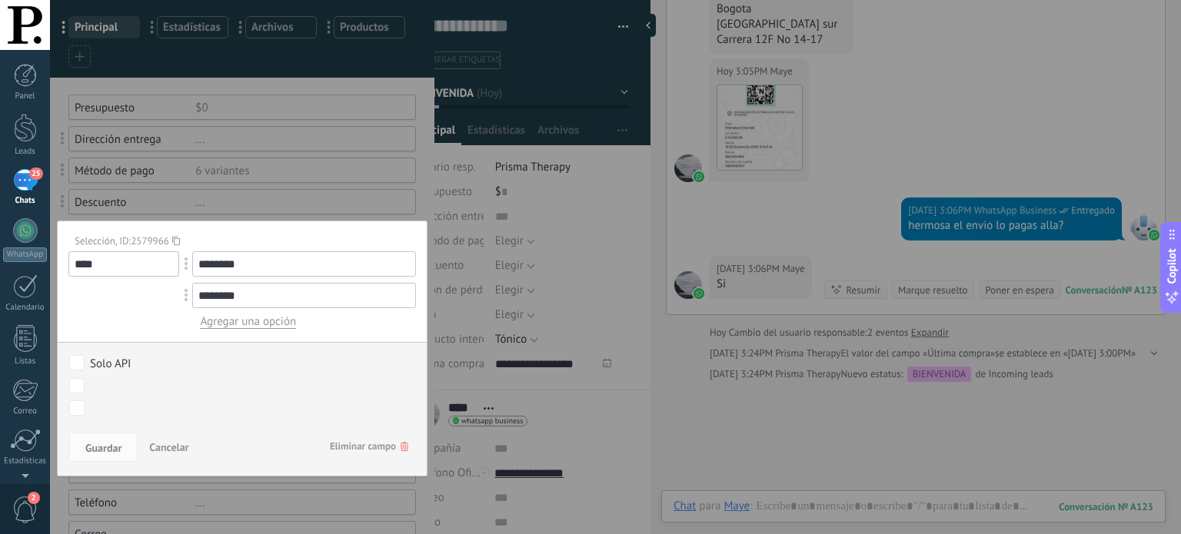
click at [377, 446] on span "Eliminar campo" at bounding box center [369, 447] width 78 height 28
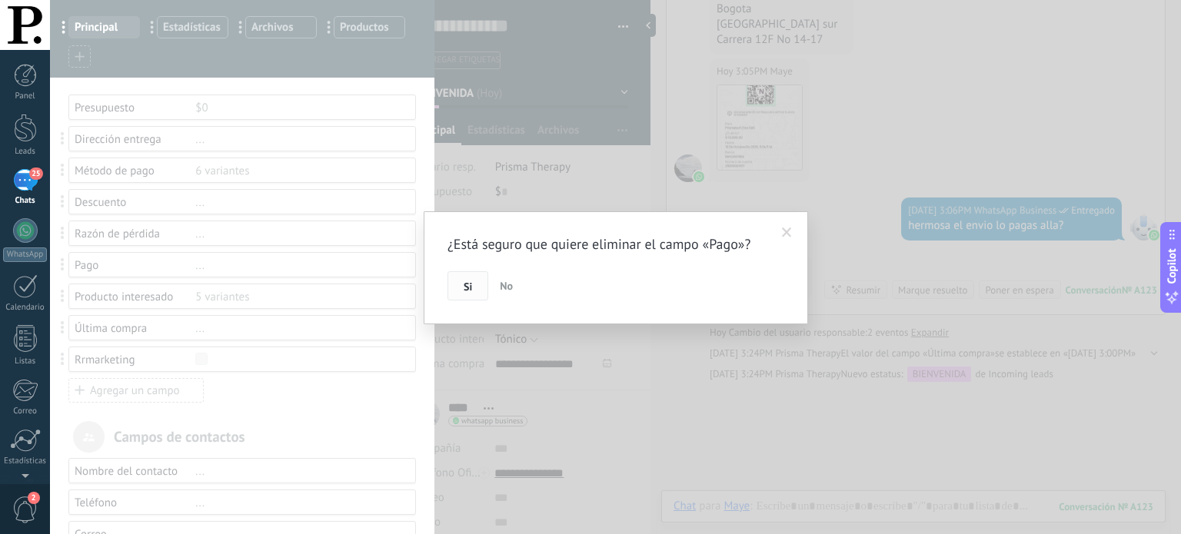
click at [466, 285] on span "Si" at bounding box center [468, 286] width 8 height 11
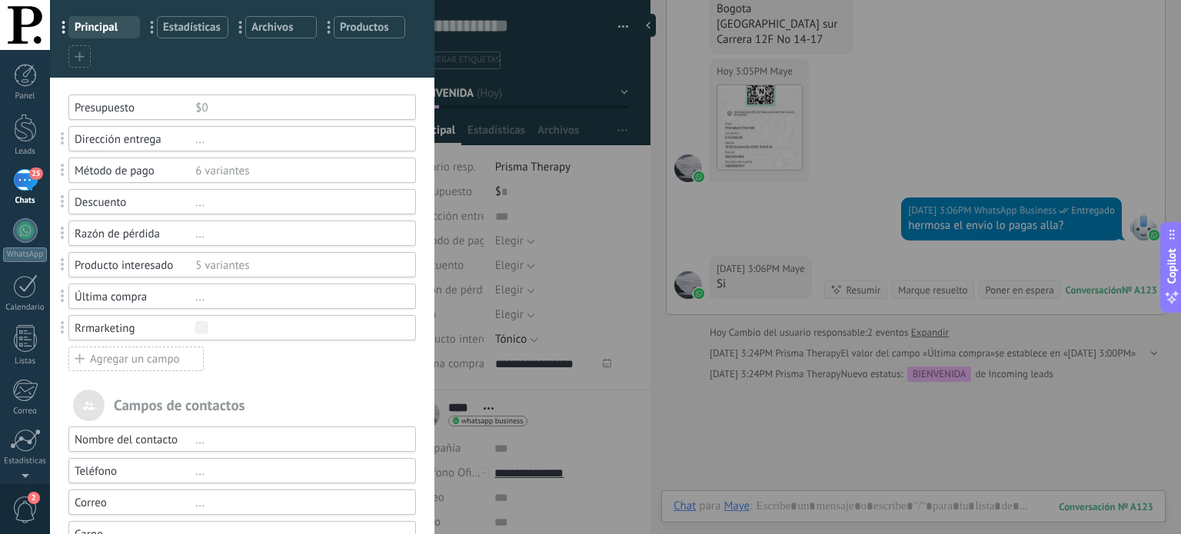
click at [185, 236] on div "Razón de pérdida" at bounding box center [135, 234] width 121 height 15
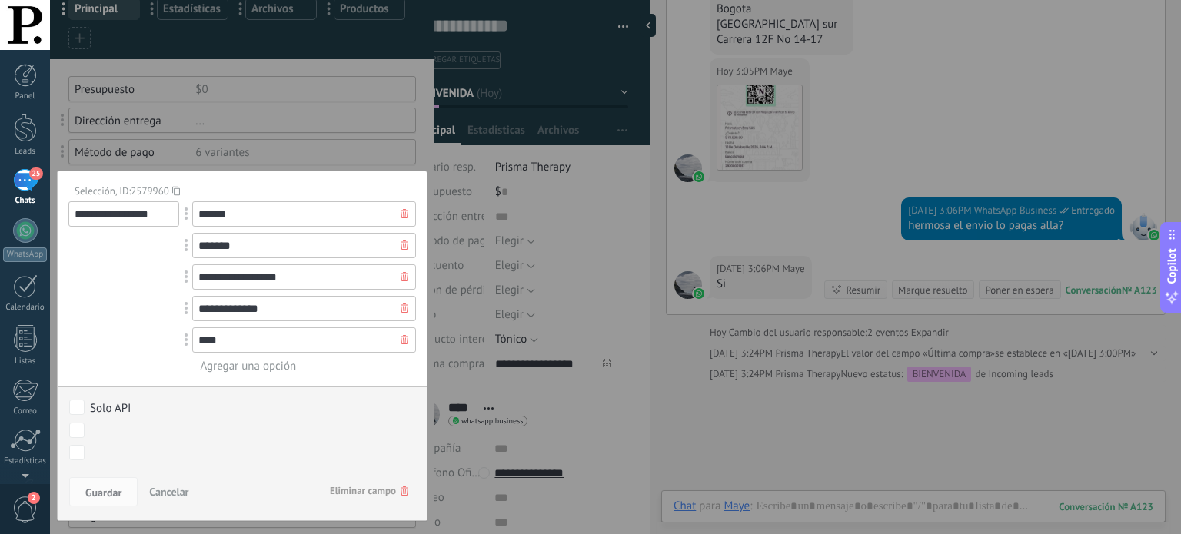
scroll to position [154, 0]
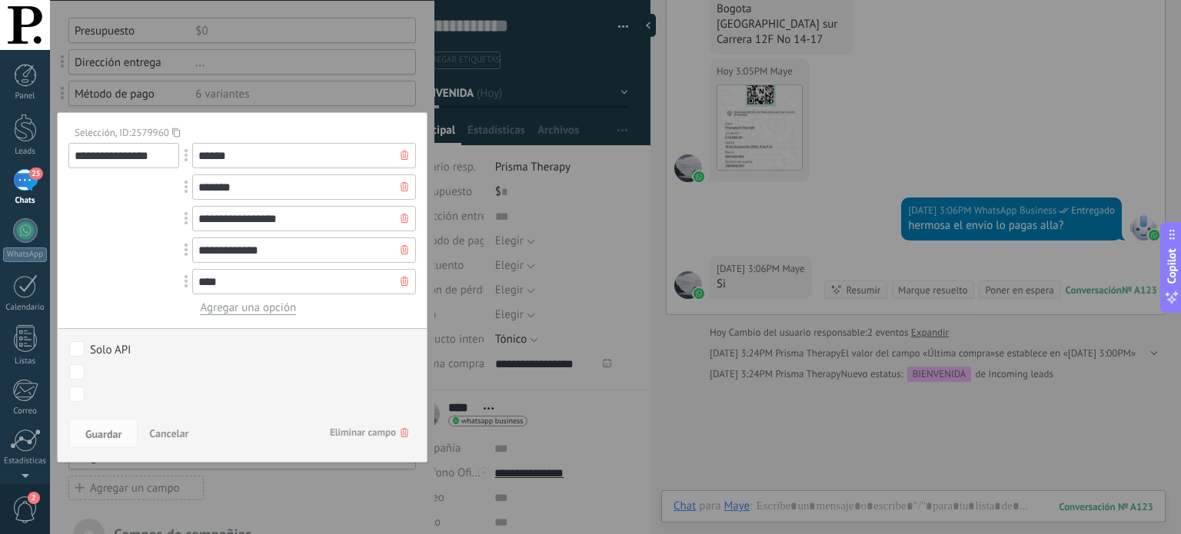
click at [379, 431] on span "Eliminar campo" at bounding box center [369, 433] width 78 height 28
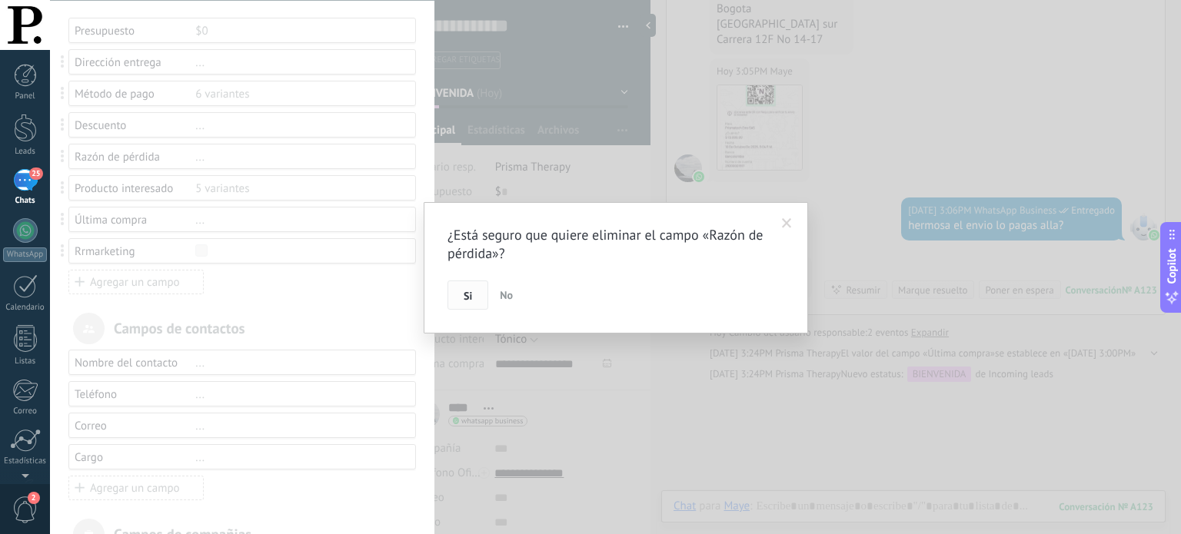
click at [472, 290] on button "Si" at bounding box center [468, 295] width 41 height 29
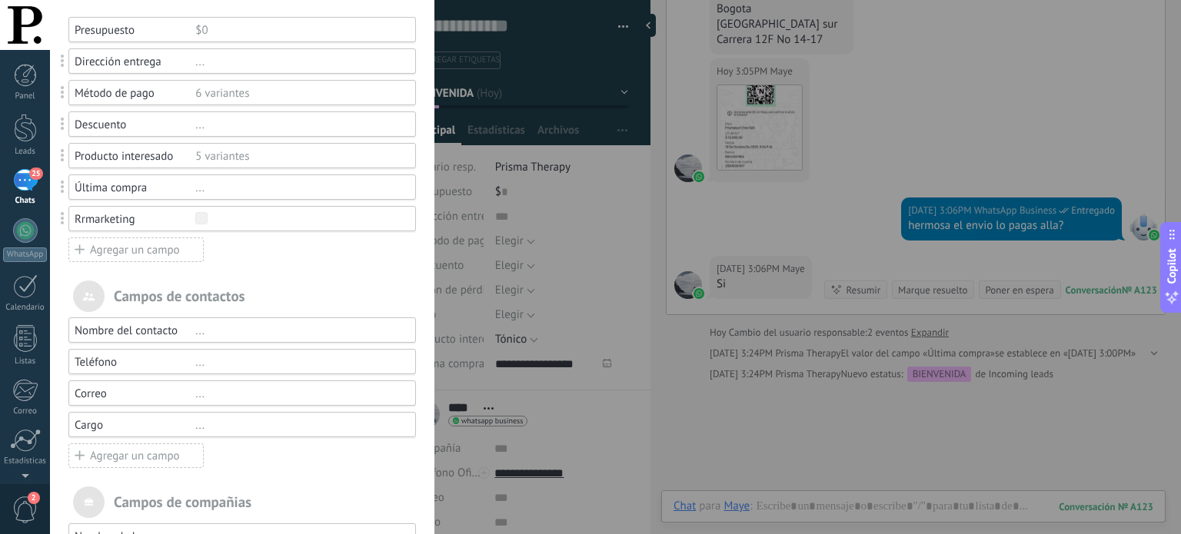
scroll to position [231, 0]
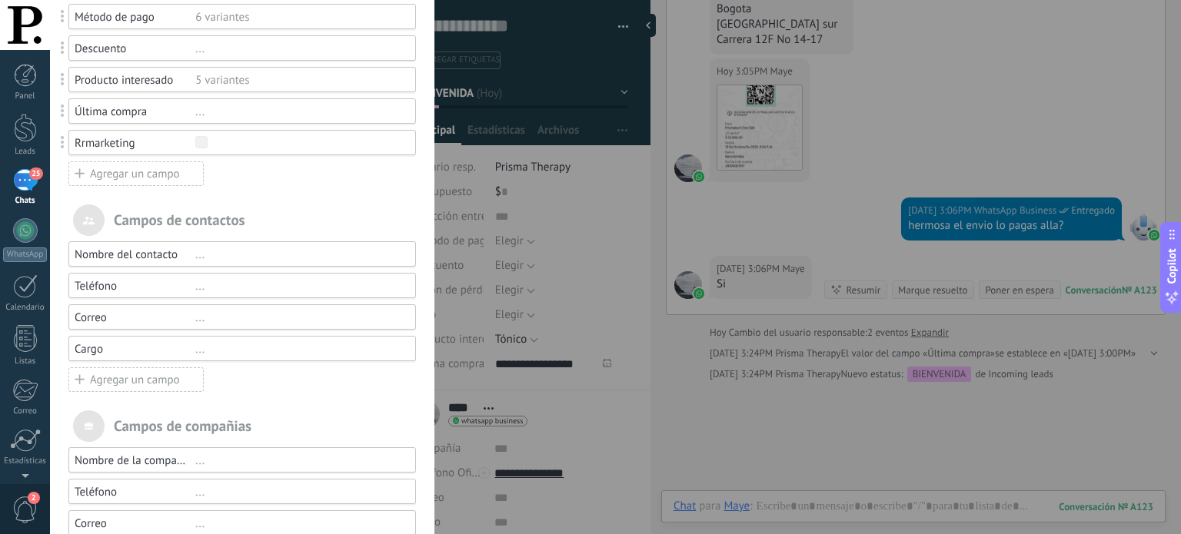
click at [501, 324] on div "Campos y grupos En Kommo puedes añadir tus propios campos y usarlos para cualqu…" at bounding box center [615, 267] width 1131 height 534
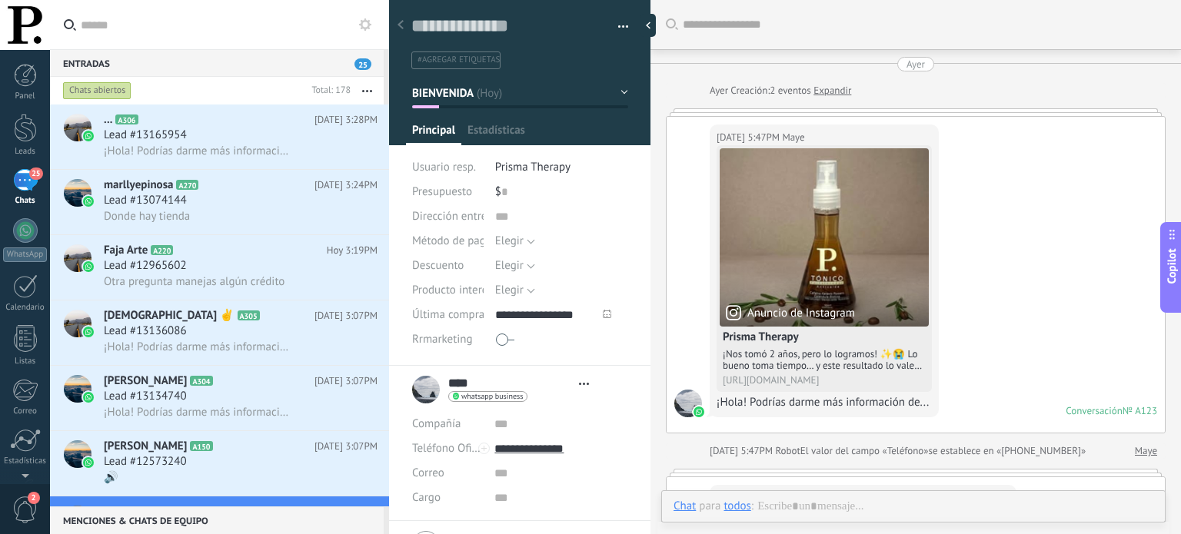
type textarea "**********"
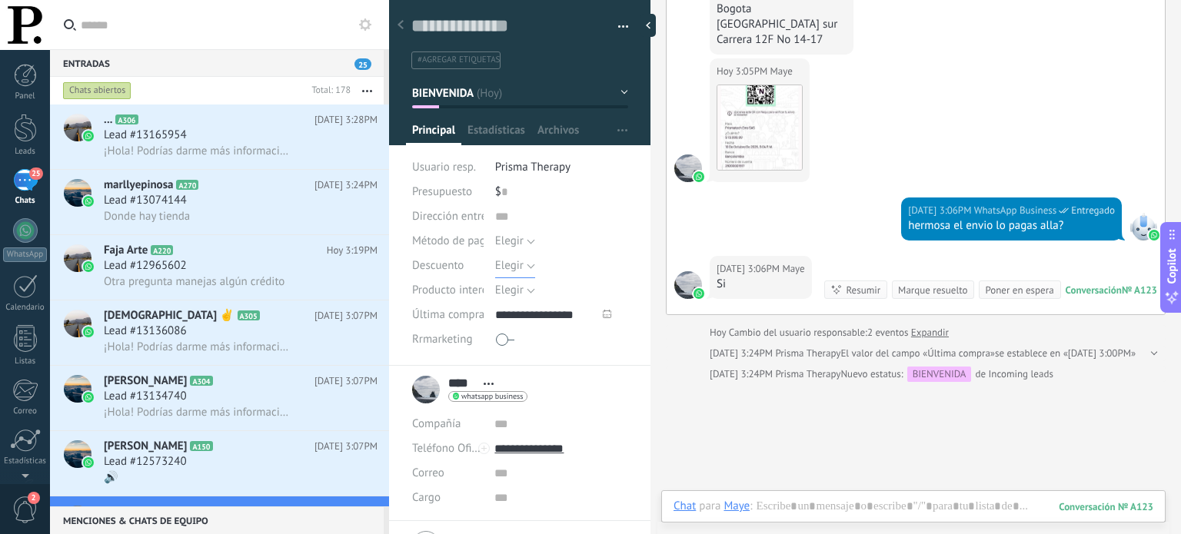
click at [507, 263] on span "Elegir" at bounding box center [509, 265] width 28 height 15
click at [514, 314] on span "10%" at bounding box center [546, 318] width 137 height 15
click at [517, 265] on button "10%" at bounding box center [511, 266] width 33 height 25
click at [526, 268] on span "Elegir" at bounding box center [546, 266] width 137 height 15
click at [519, 293] on span "Elegir" at bounding box center [509, 290] width 28 height 15
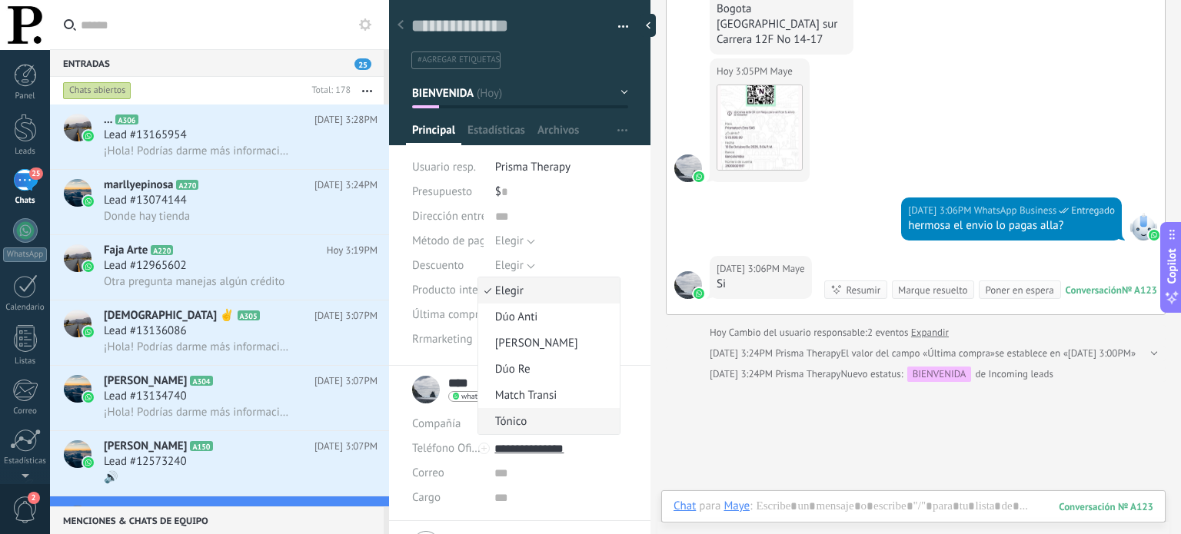
click at [535, 425] on span "Tónico" at bounding box center [546, 421] width 137 height 15
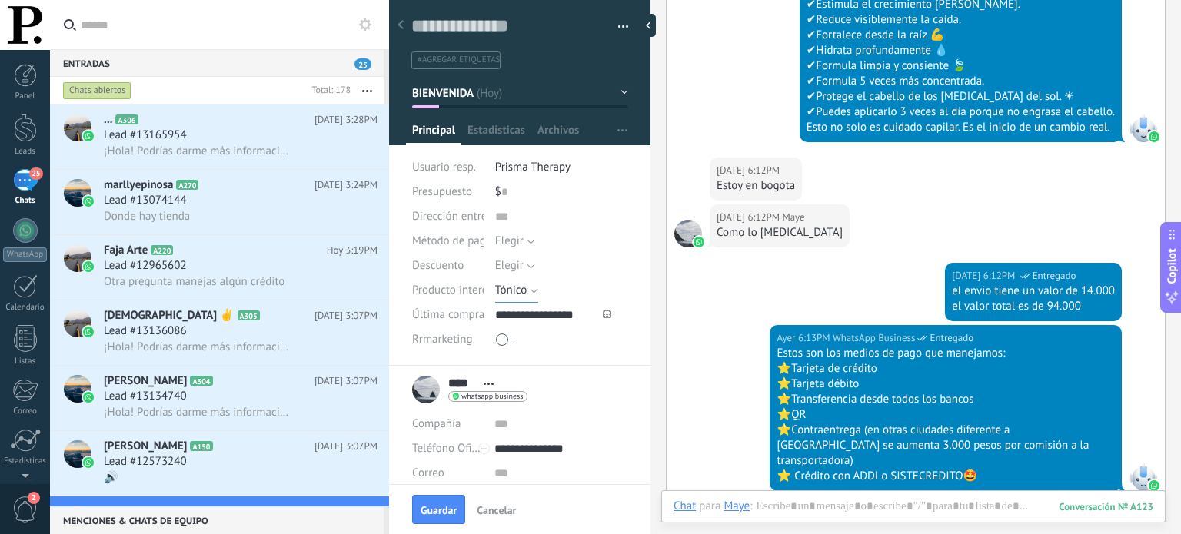
scroll to position [737, 0]
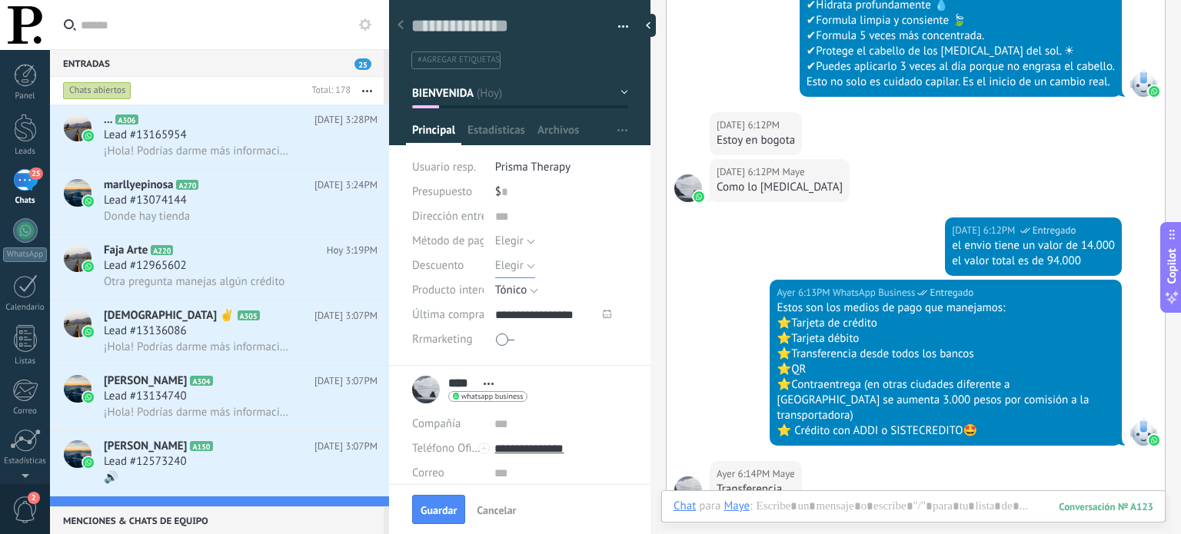
click at [520, 266] on span "Elegir" at bounding box center [509, 265] width 28 height 15
click at [513, 313] on span "10%" at bounding box center [546, 318] width 137 height 15
click at [524, 240] on button "Elegir" at bounding box center [515, 241] width 40 height 25
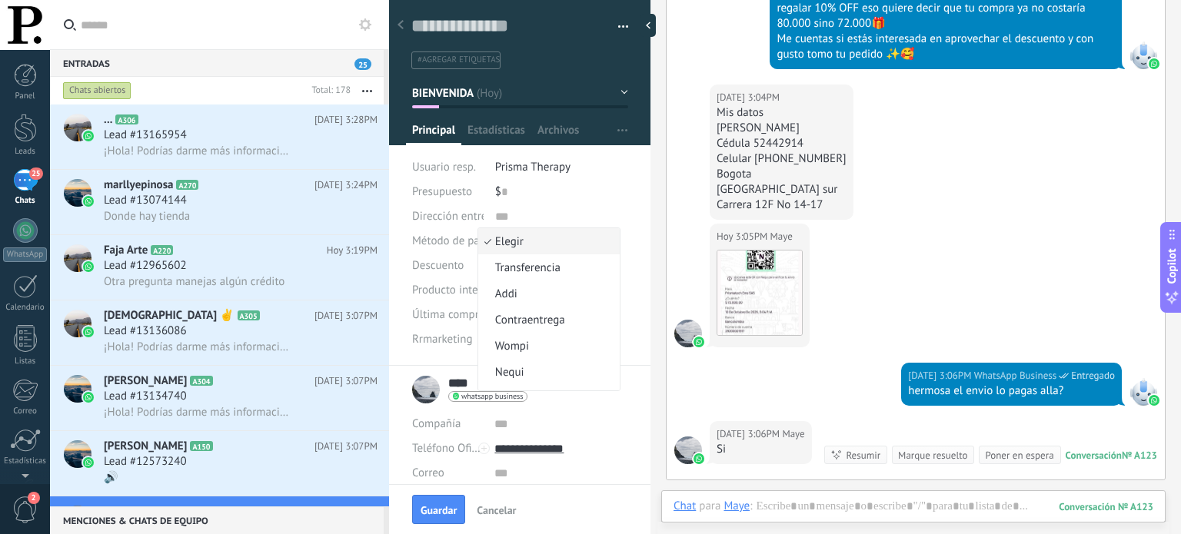
scroll to position [1583, 0]
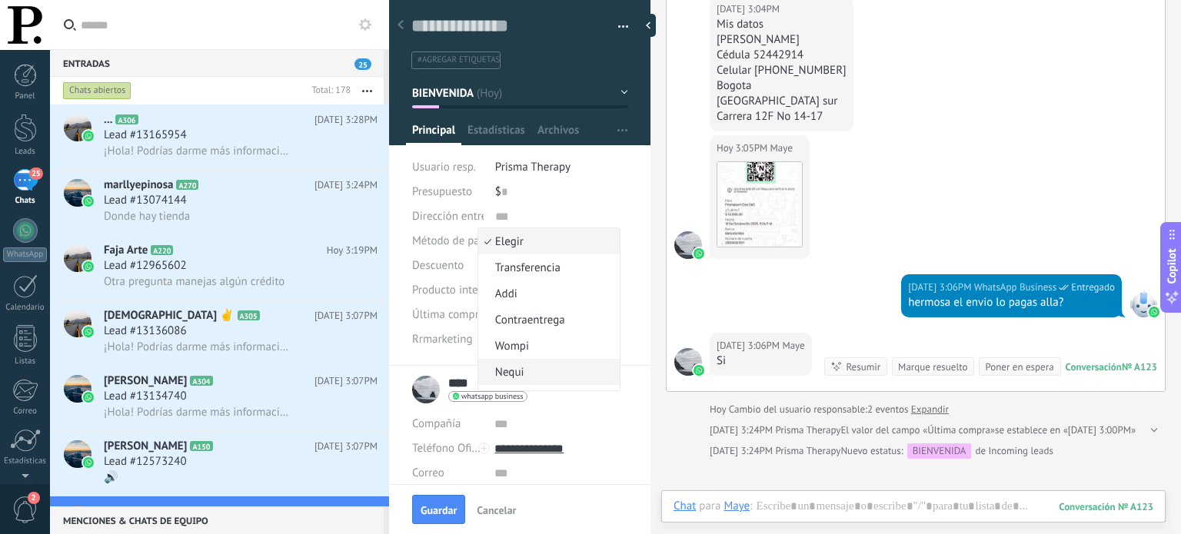
click at [531, 368] on span "Nequi" at bounding box center [546, 372] width 137 height 15
click at [502, 214] on input "text" at bounding box center [561, 217] width 133 height 25
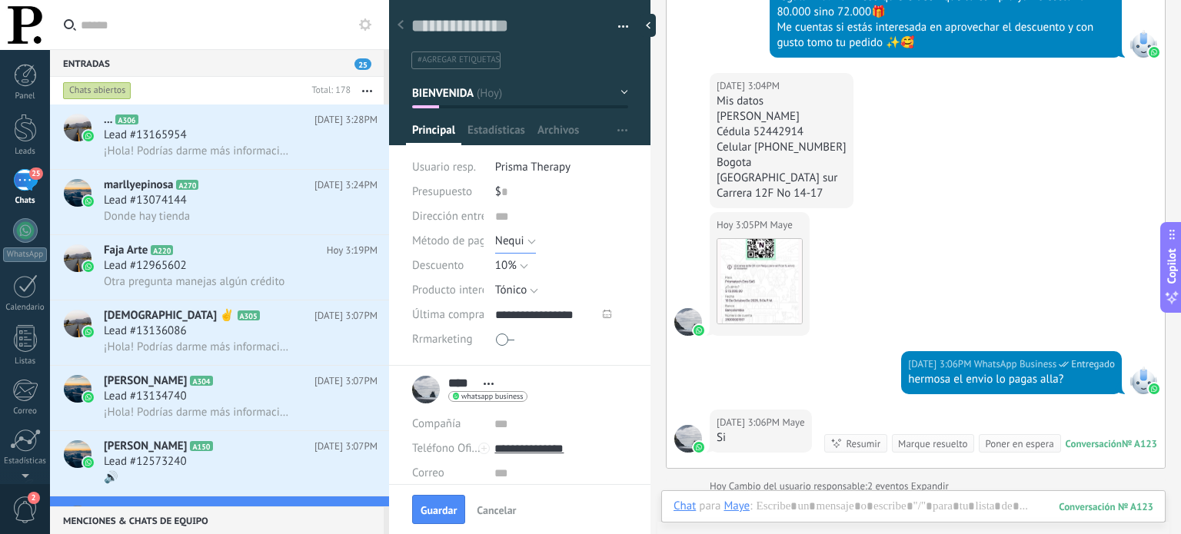
click at [504, 242] on span "Nequi" at bounding box center [509, 241] width 29 height 15
click at [526, 248] on span "Transferencia" at bounding box center [546, 247] width 137 height 15
click at [522, 218] on input "text" at bounding box center [561, 217] width 133 height 25
drag, startPoint x: 714, startPoint y: 180, endPoint x: 833, endPoint y: 176, distance: 118.5
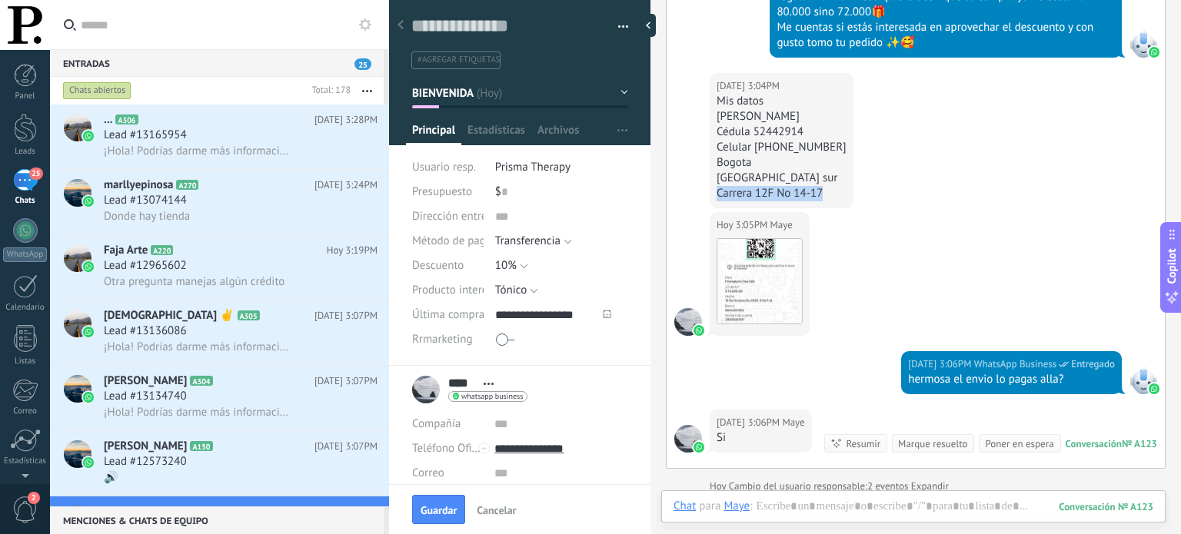
click at [833, 176] on div "Hoy 3:04PM Maye Mis datos Mayerly Herrera Cédula 52442914 Celular 320 2964451 B…" at bounding box center [916, 142] width 498 height 139
copy div "Carrera 12F No 14-17"
click at [575, 216] on input "text" at bounding box center [561, 217] width 133 height 25
paste input "**********"
type input "**********"
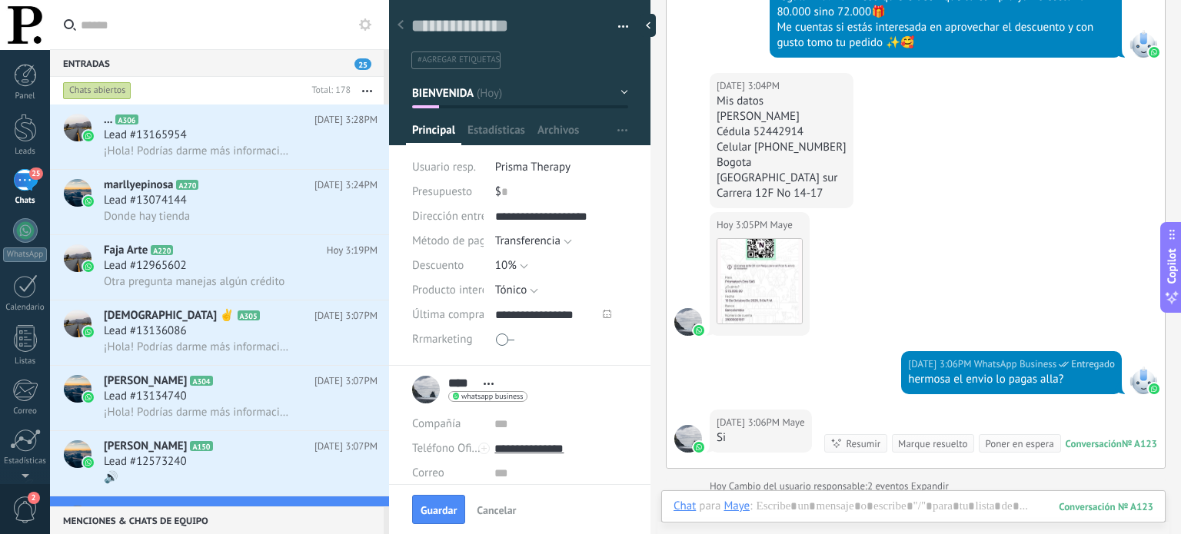
click at [522, 190] on div "$ 0" at bounding box center [561, 192] width 133 height 25
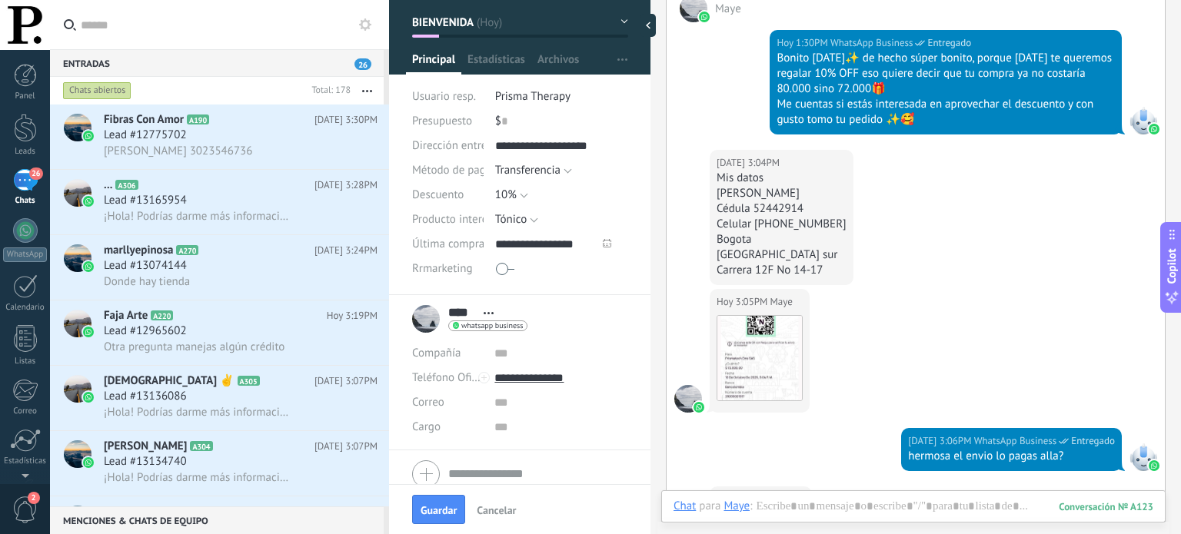
scroll to position [0, 0]
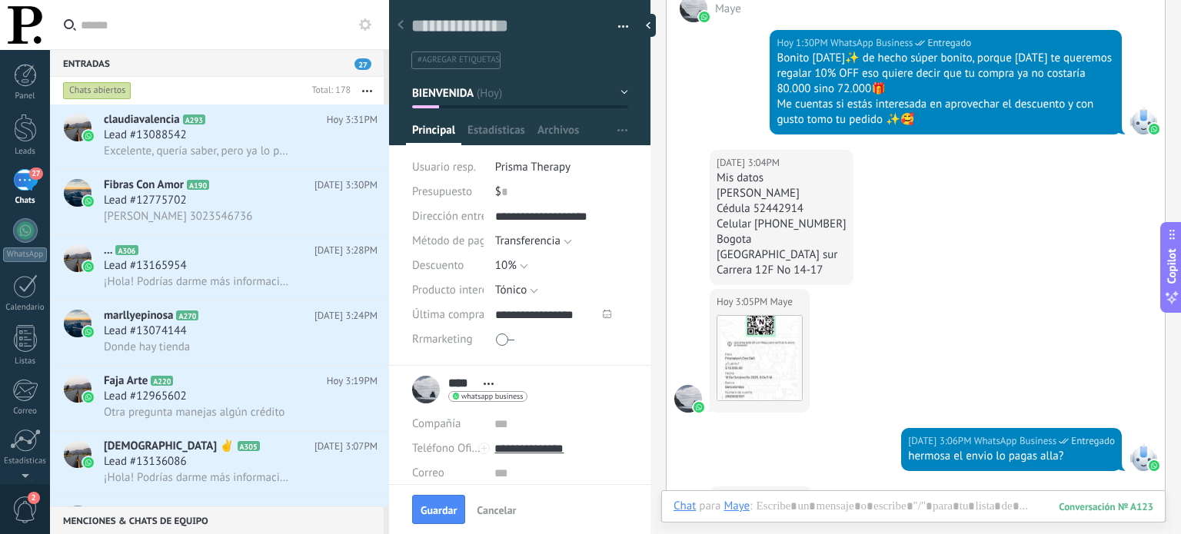
click at [522, 187] on div "$ 0" at bounding box center [561, 192] width 133 height 25
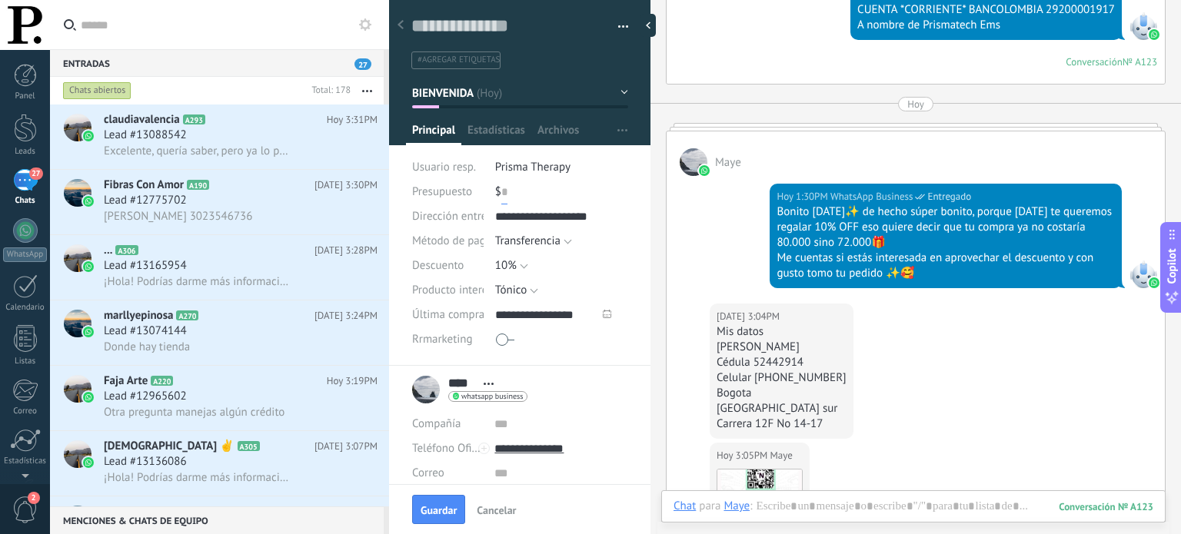
scroll to position [1353, 0]
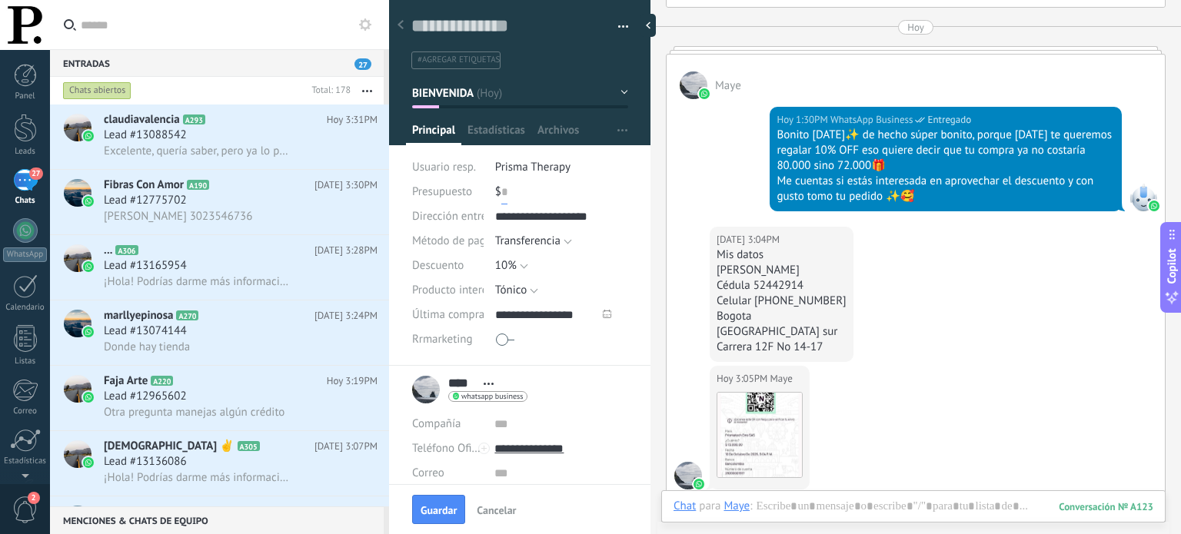
click at [503, 196] on input "text" at bounding box center [504, 192] width 6 height 25
type input "******"
click at [711, 165] on div "Hoy 1:30PM WhatsApp Business Entregado Bonito Viernes✨ de hecho súper bonito, p…" at bounding box center [916, 163] width 498 height 128
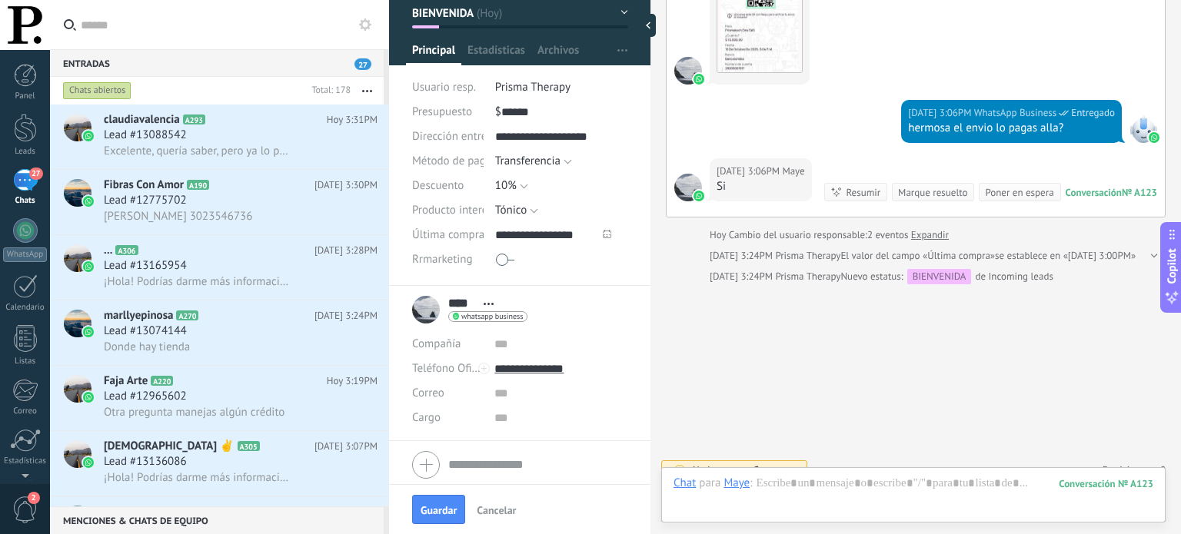
scroll to position [132, 0]
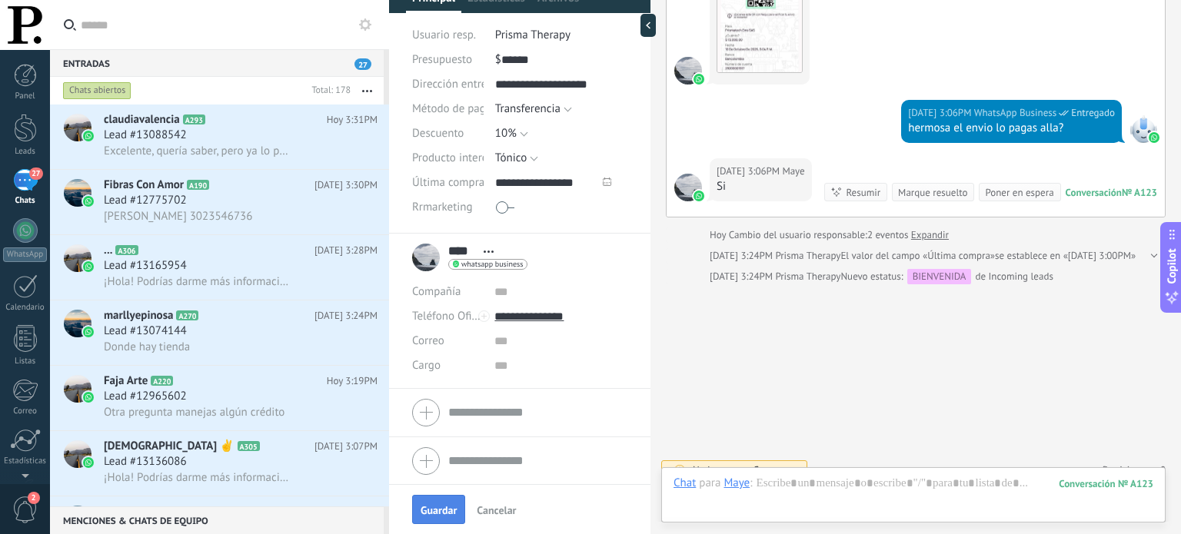
click at [440, 505] on span "Guardar" at bounding box center [439, 510] width 36 height 11
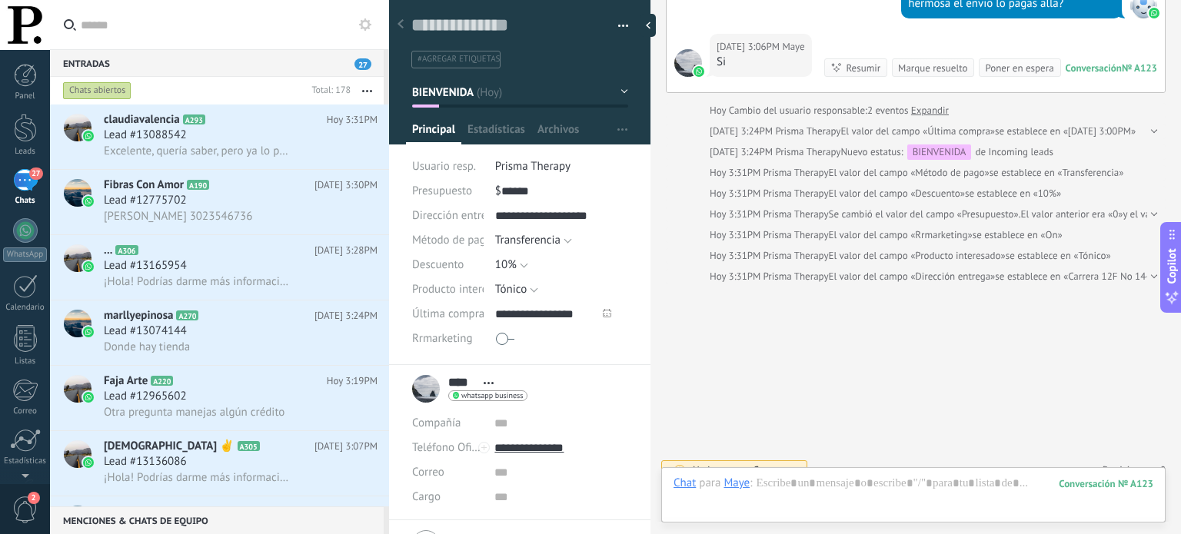
scroll to position [0, 0]
click at [455, 23] on textarea at bounding box center [508, 26] width 195 height 23
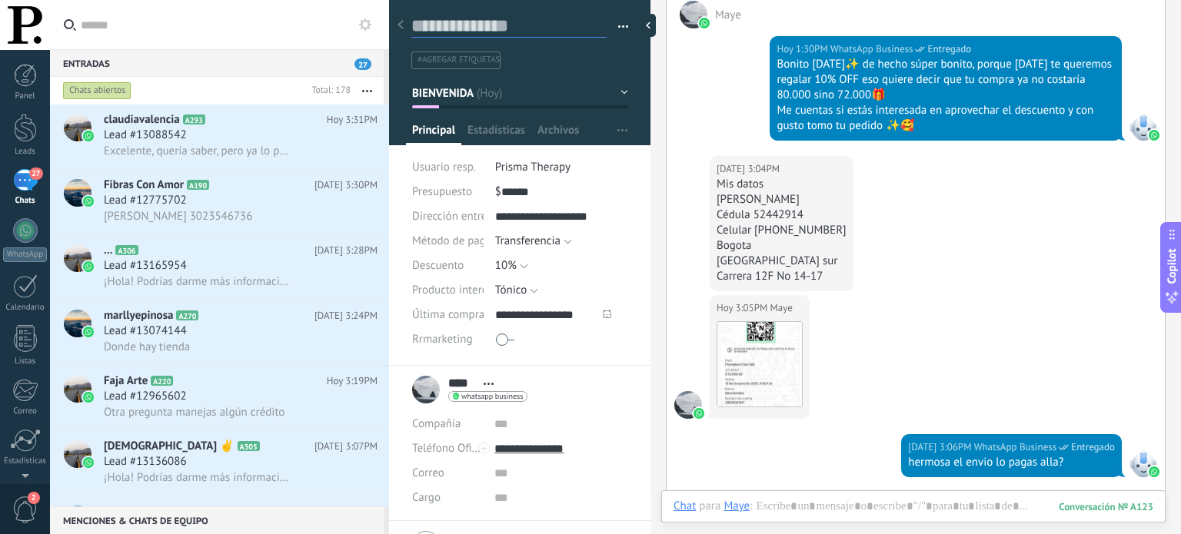
scroll to position [1421, 0]
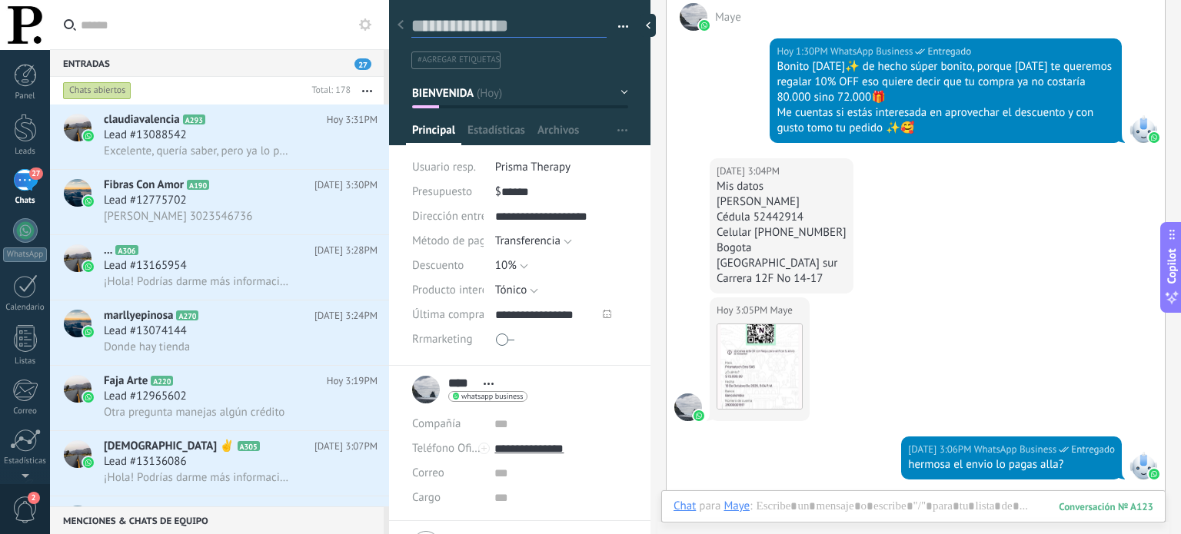
click at [483, 24] on textarea at bounding box center [508, 26] width 195 height 23
type textarea "*"
type textarea "**"
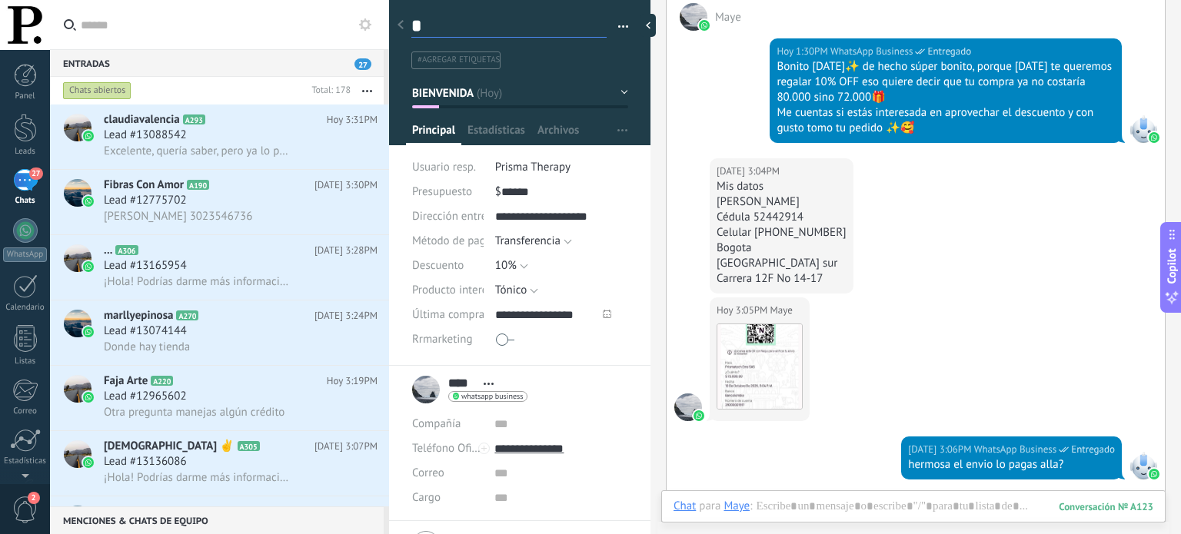
type textarea "**"
type textarea "***"
type textarea "****"
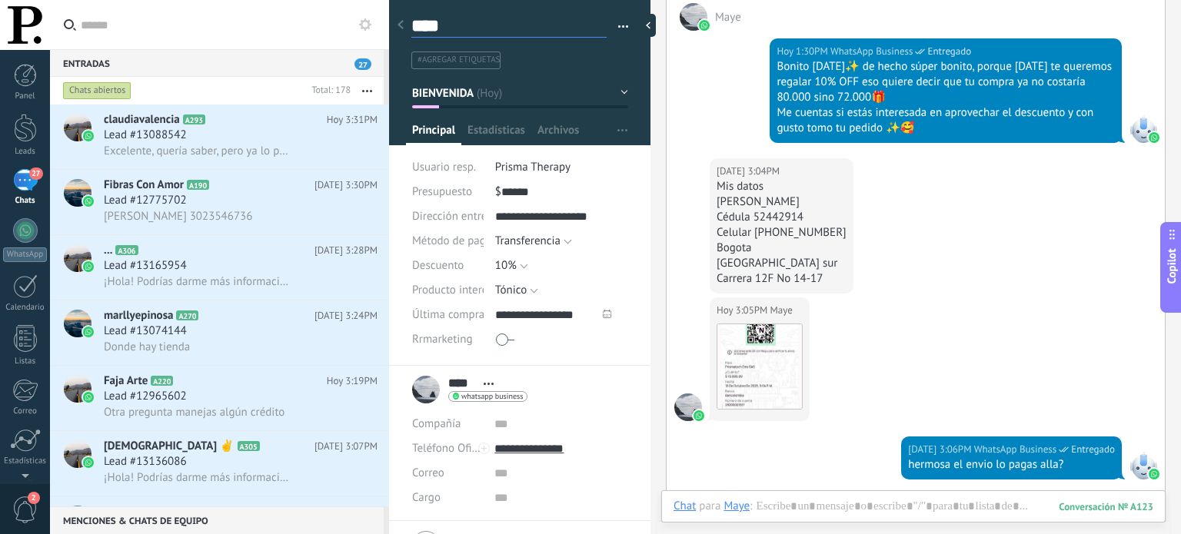
type textarea "*****"
type textarea "******"
type textarea "*******"
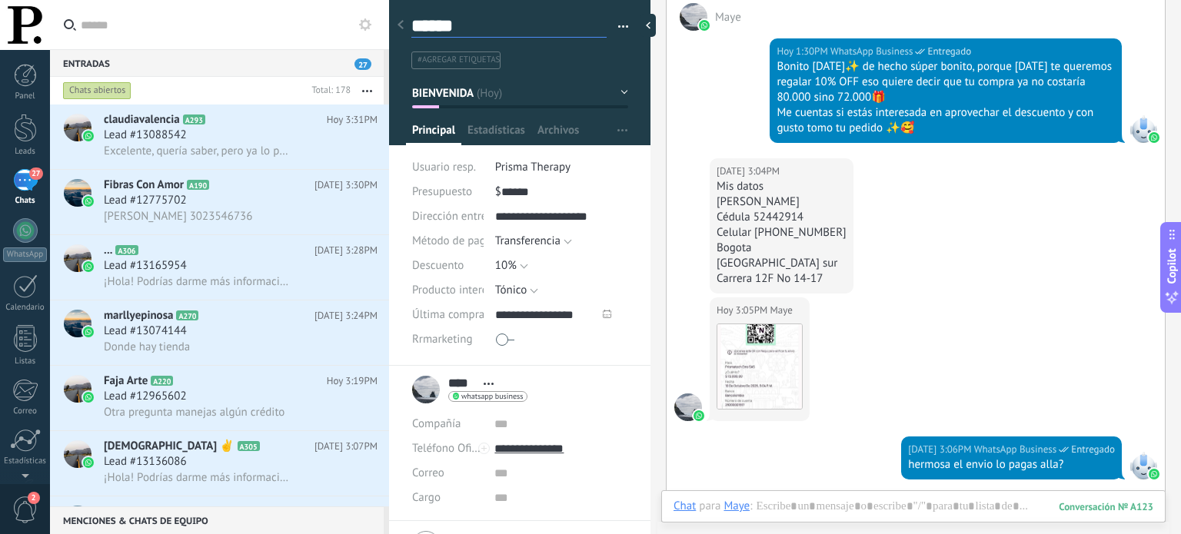
type textarea "*******"
type textarea "*********"
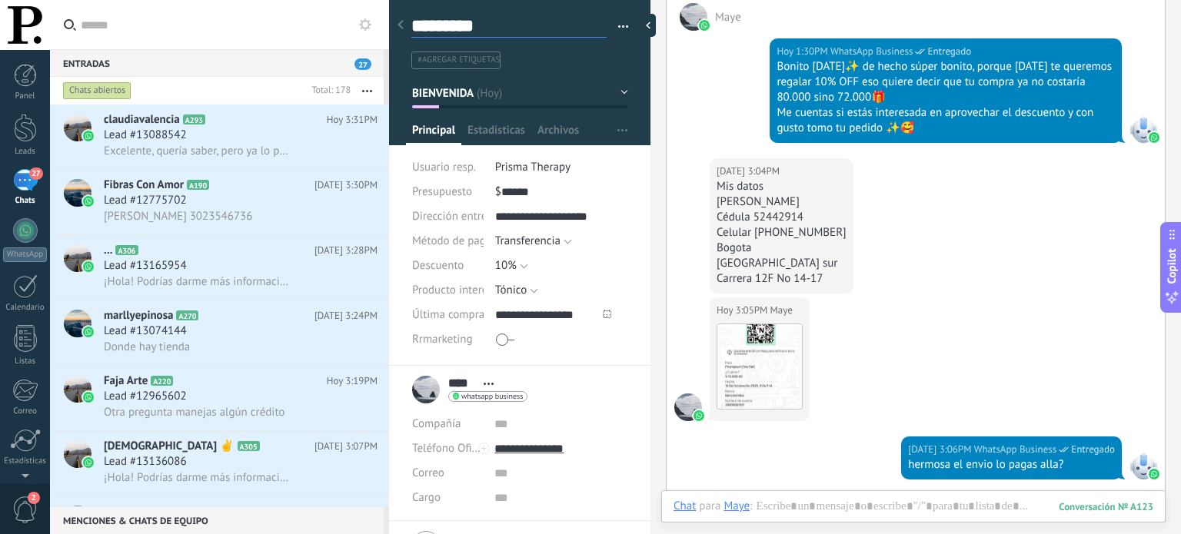
type textarea "**********"
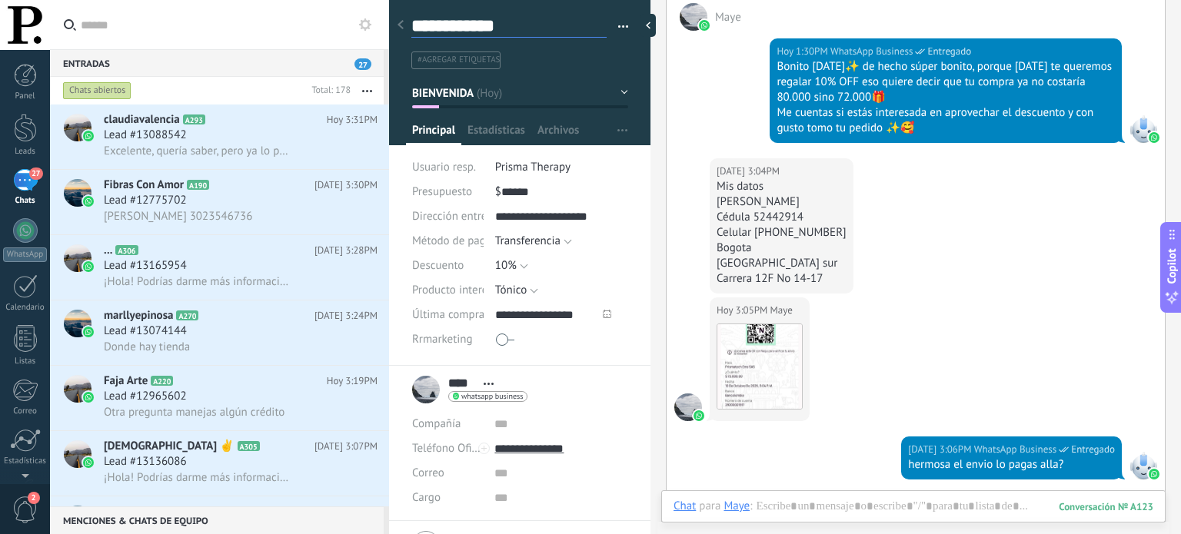
type textarea "**********"
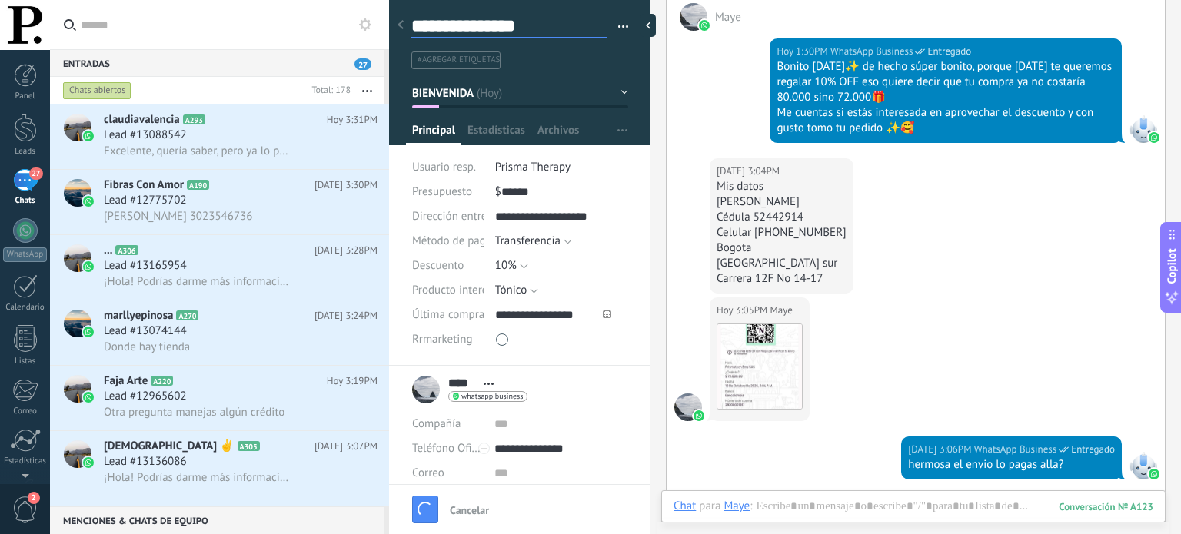
type textarea "**********"
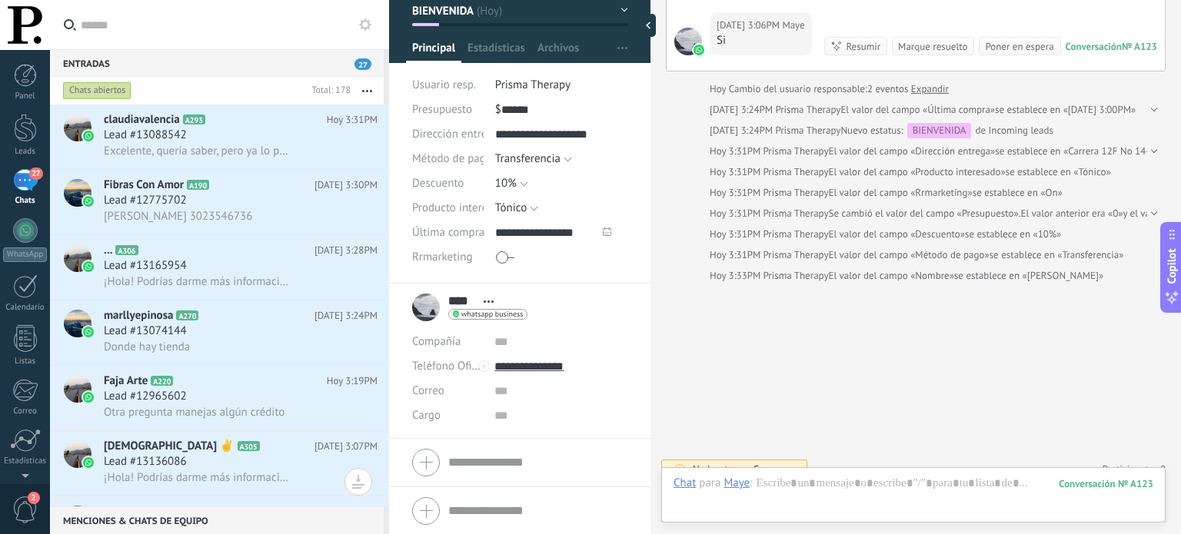
scroll to position [0, 0]
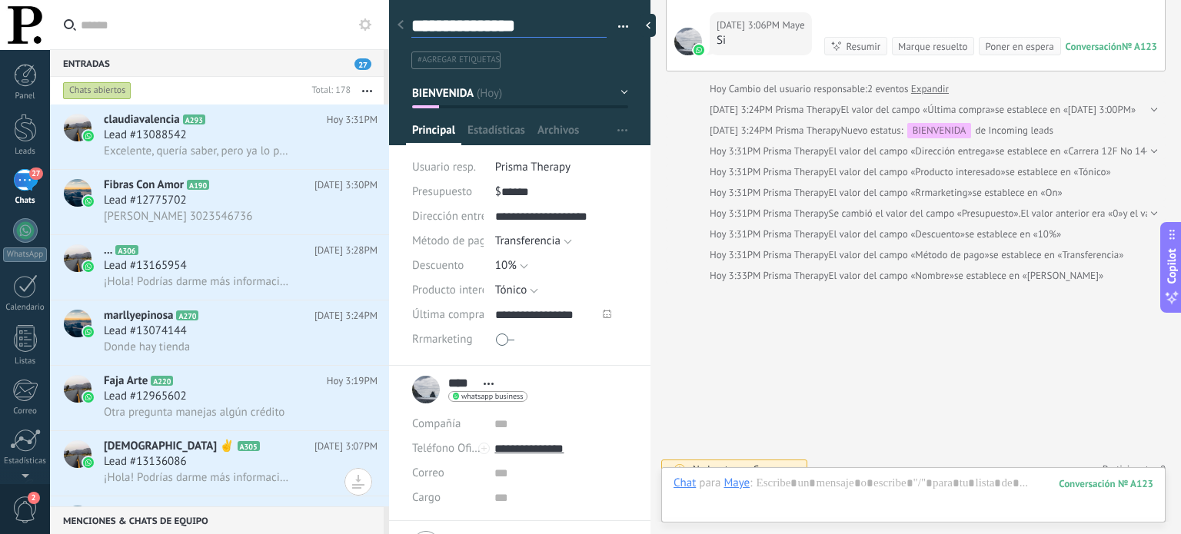
type textarea "**********"
click at [466, 61] on span "#agregar etiquetas" at bounding box center [459, 60] width 82 height 11
click at [508, 64] on input "text" at bounding box center [518, 60] width 207 height 16
click at [616, 90] on button "BIENVENIDA" at bounding box center [520, 93] width 216 height 28
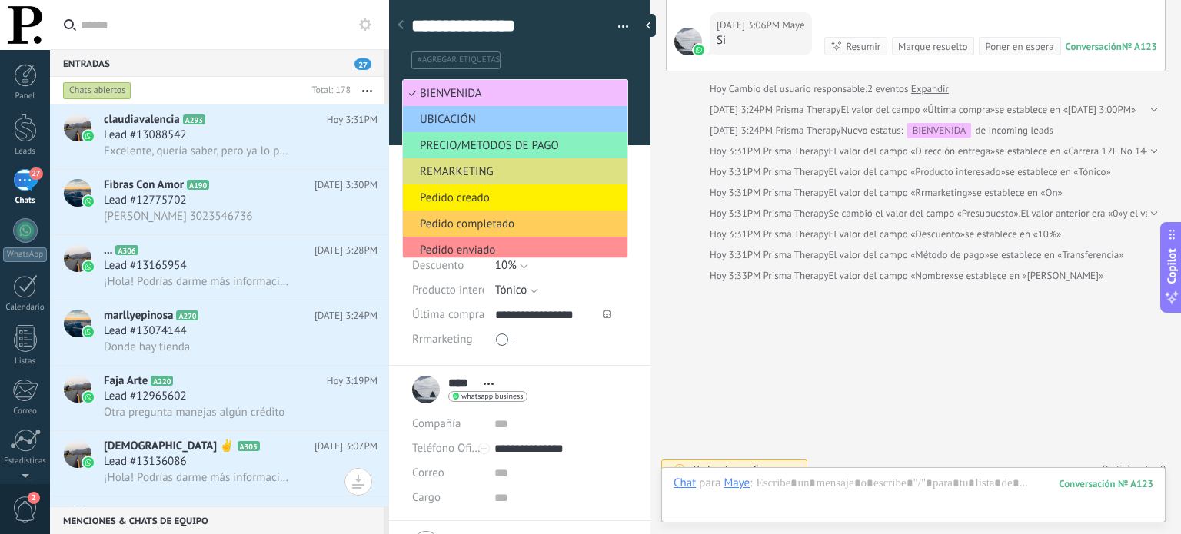
scroll to position [58, 0]
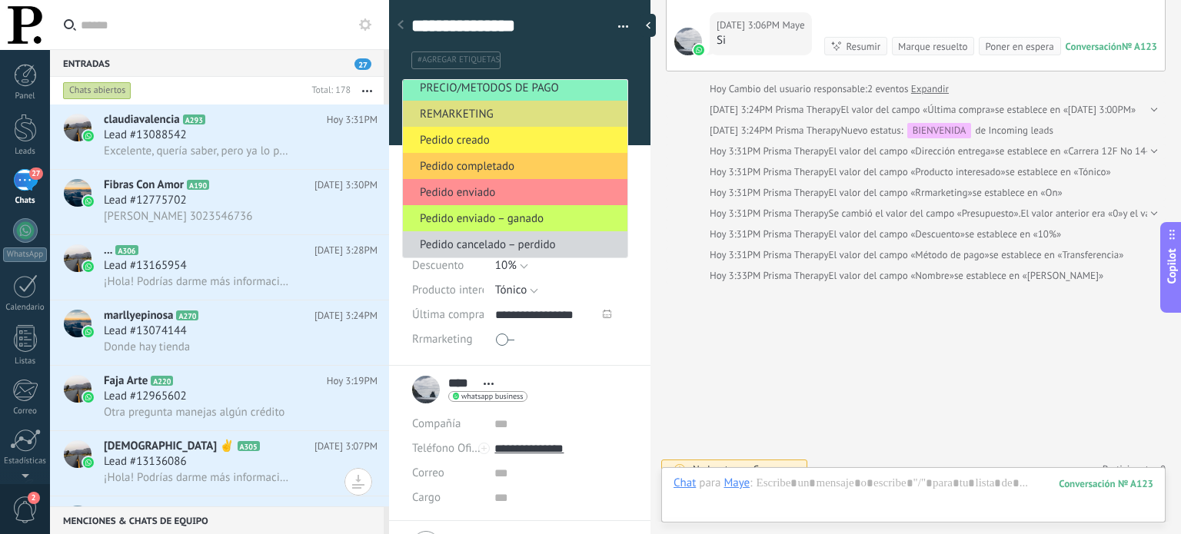
click at [527, 137] on span "Pedido creado" at bounding box center [513, 140] width 220 height 15
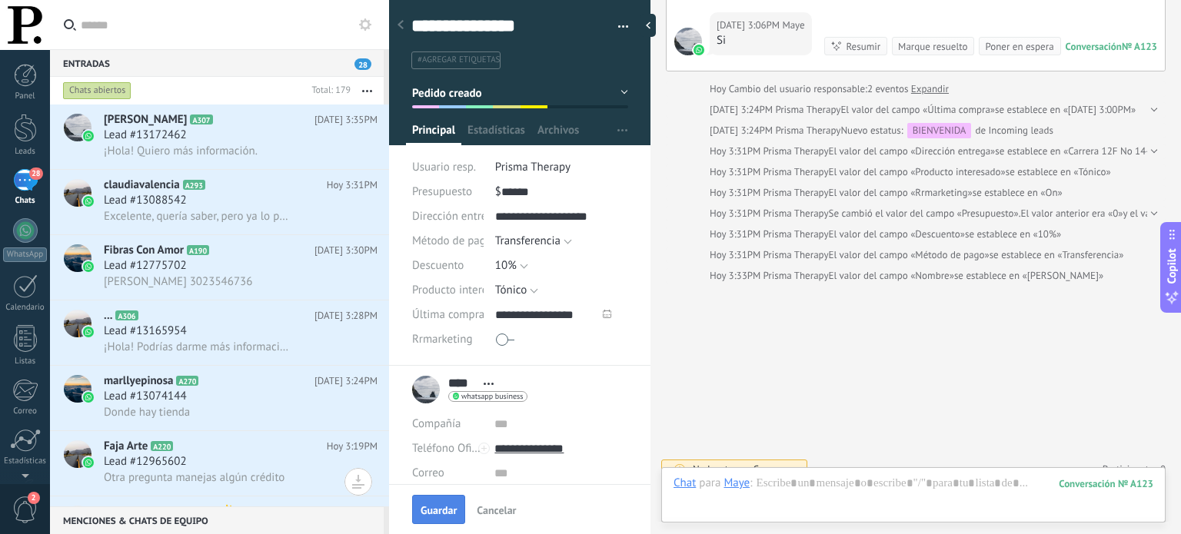
click at [434, 513] on span "Guardar" at bounding box center [439, 510] width 36 height 11
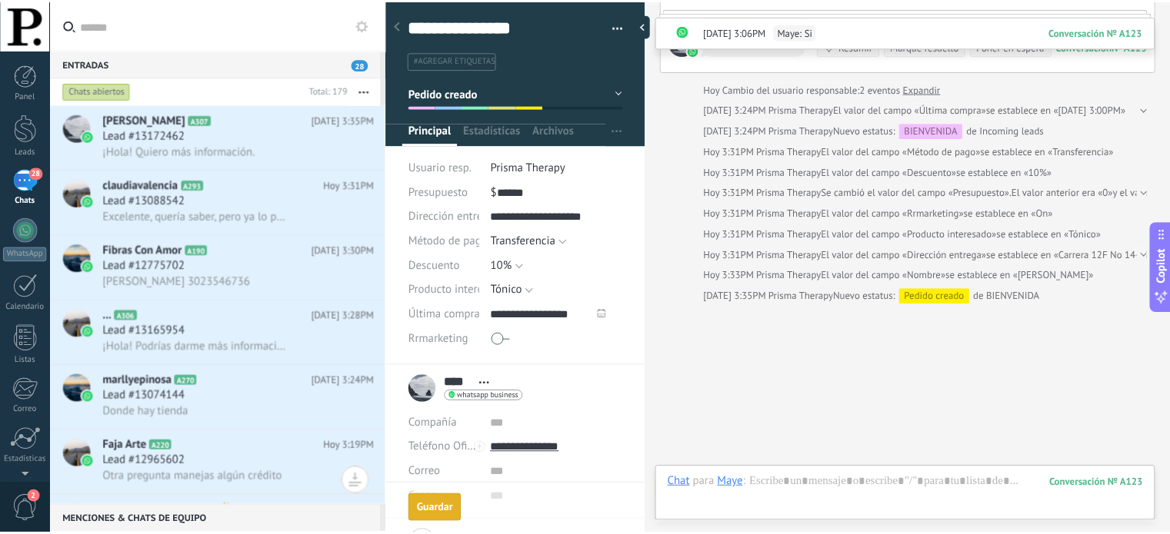
scroll to position [1924, 0]
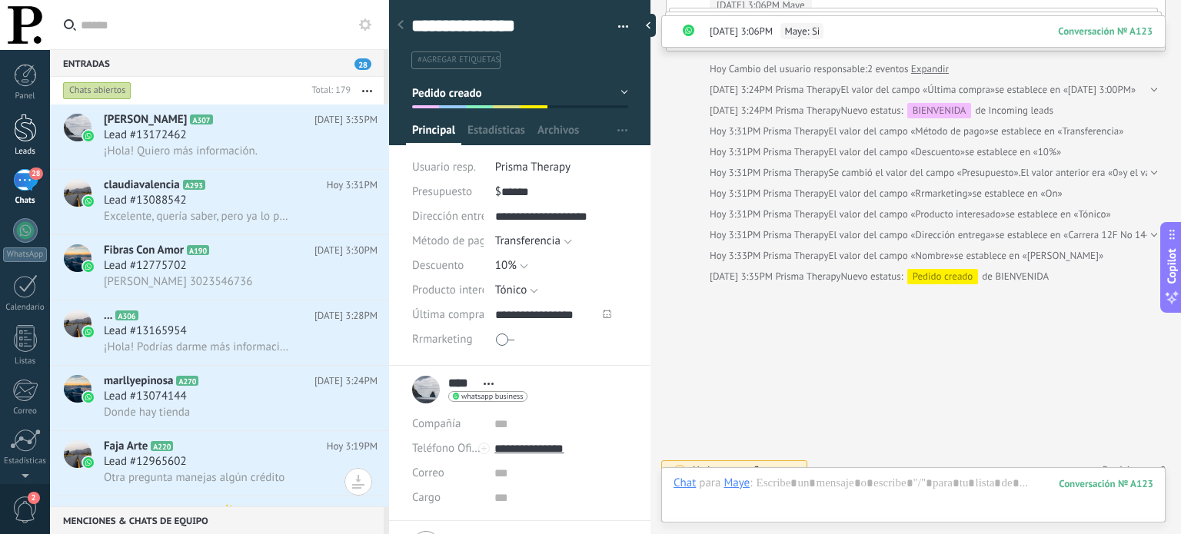
click at [18, 141] on div at bounding box center [25, 128] width 23 height 28
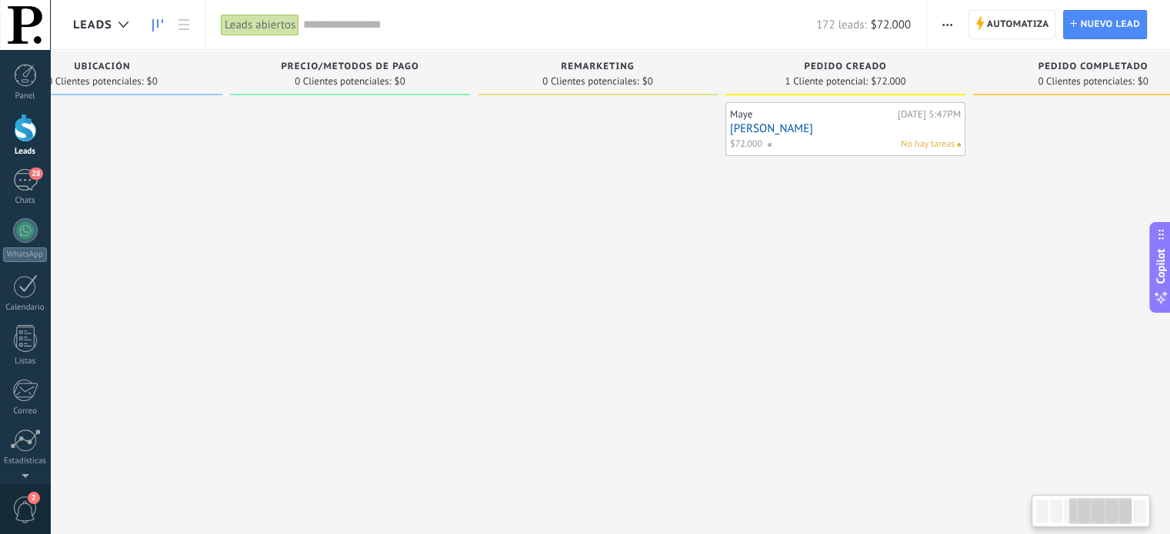
scroll to position [0, 623]
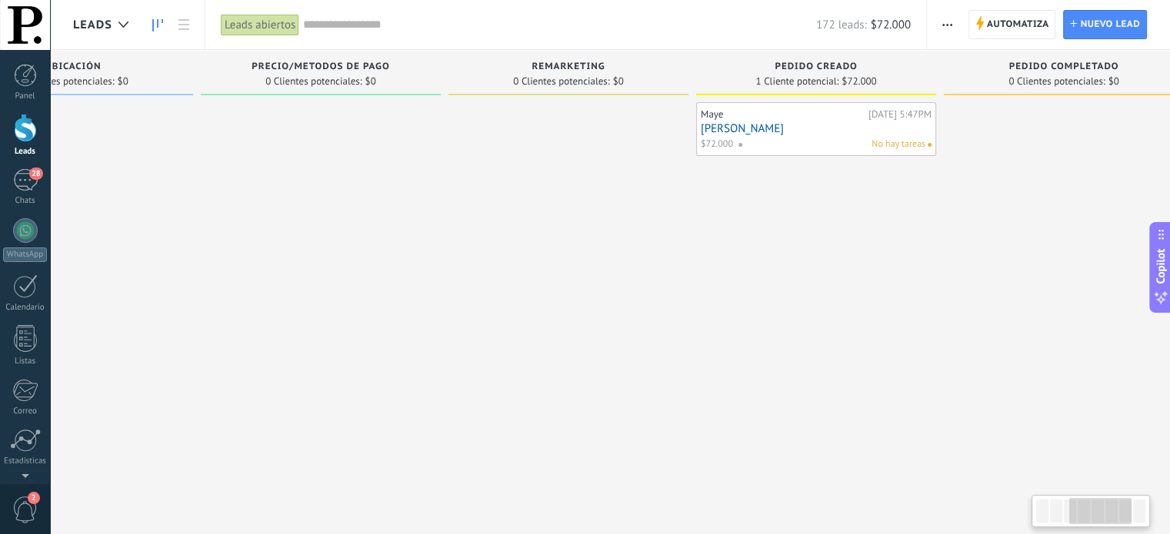
drag, startPoint x: 616, startPoint y: 362, endPoint x: 105, endPoint y: 368, distance: 511.4
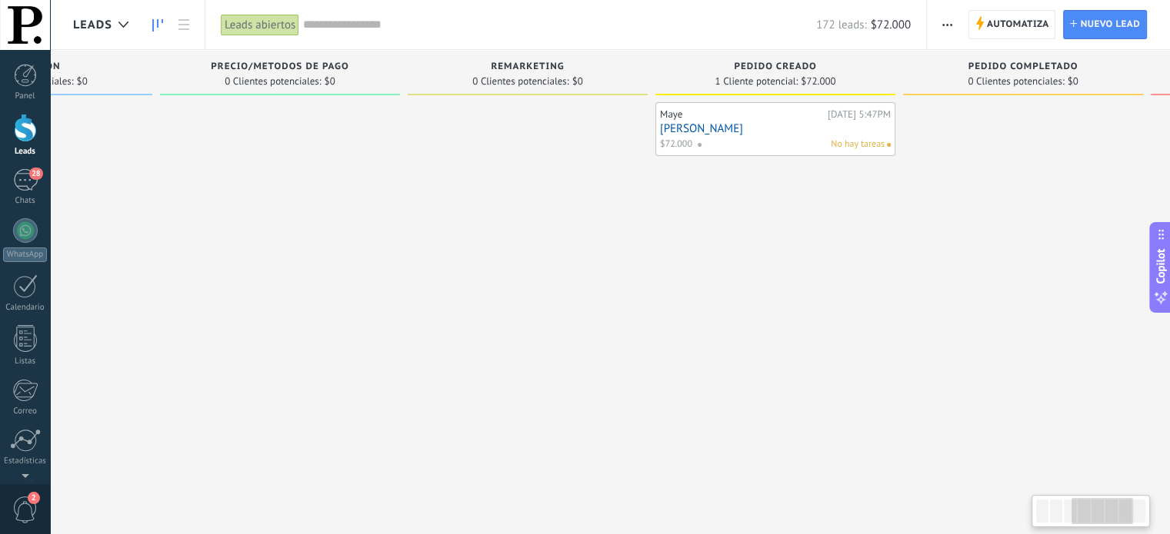
drag, startPoint x: 572, startPoint y: 366, endPoint x: 544, endPoint y: 364, distance: 28.5
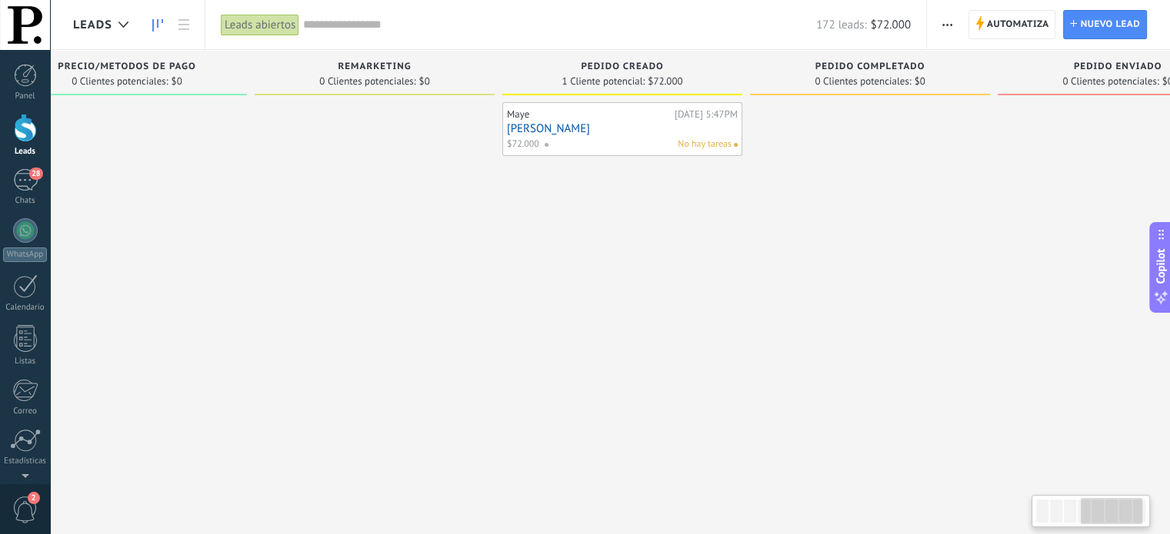
scroll to position [0, 829]
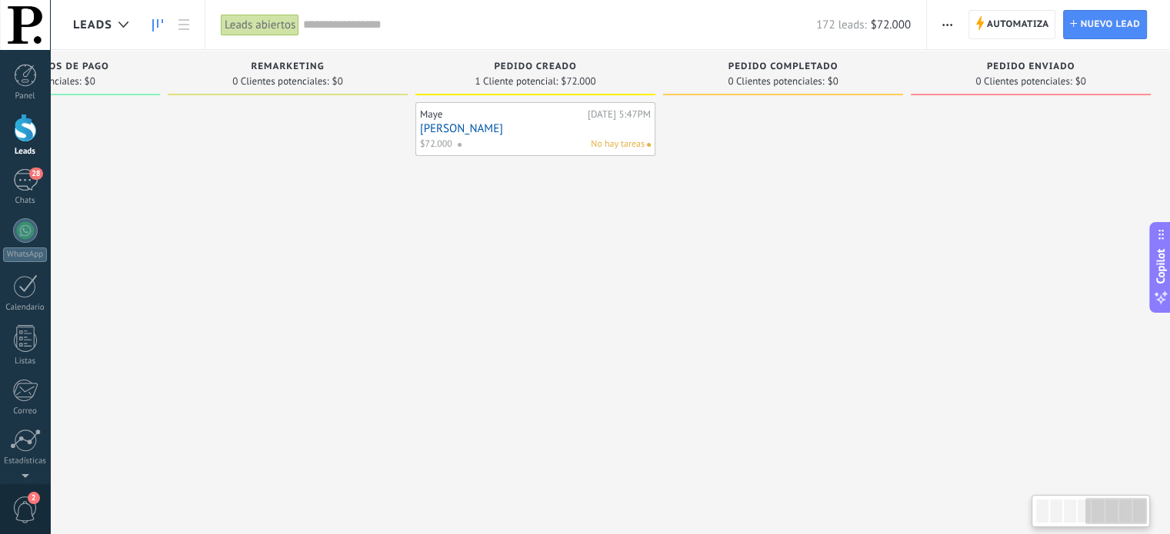
drag, startPoint x: 595, startPoint y: 313, endPoint x: 439, endPoint y: 226, distance: 178.6
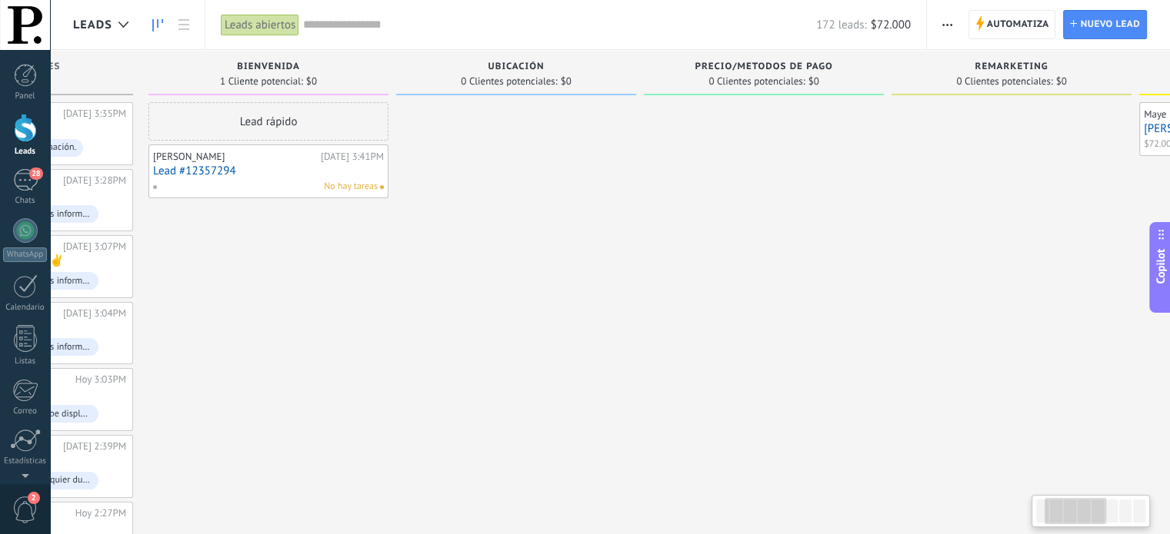
drag, startPoint x: 398, startPoint y: 269, endPoint x: 1129, endPoint y: 191, distance: 735.4
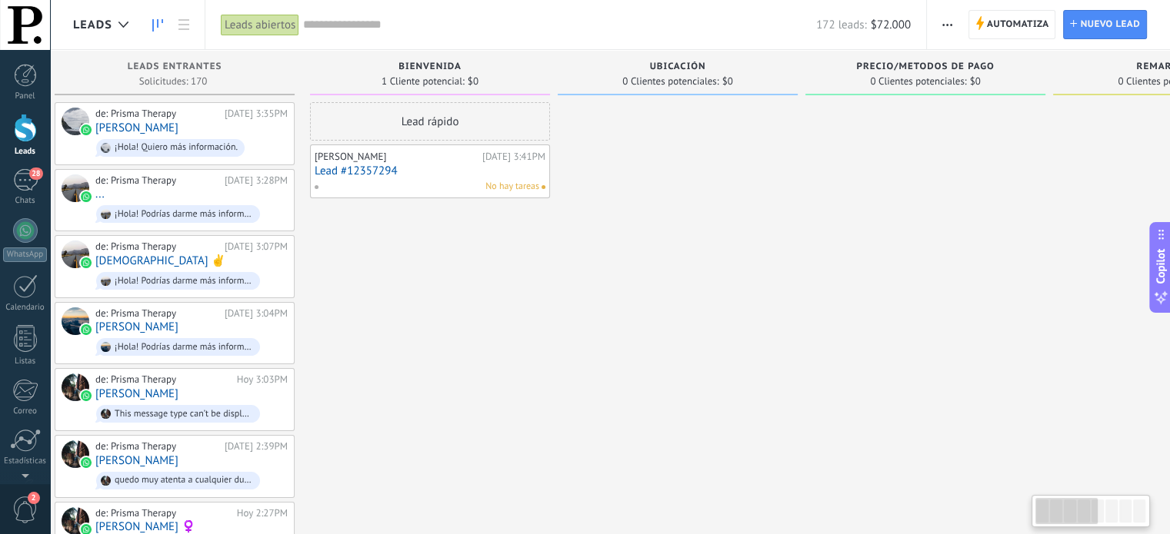
drag, startPoint x: 623, startPoint y: 272, endPoint x: 675, endPoint y: 270, distance: 52.3
click at [25, 187] on div "28" at bounding box center [25, 180] width 25 height 22
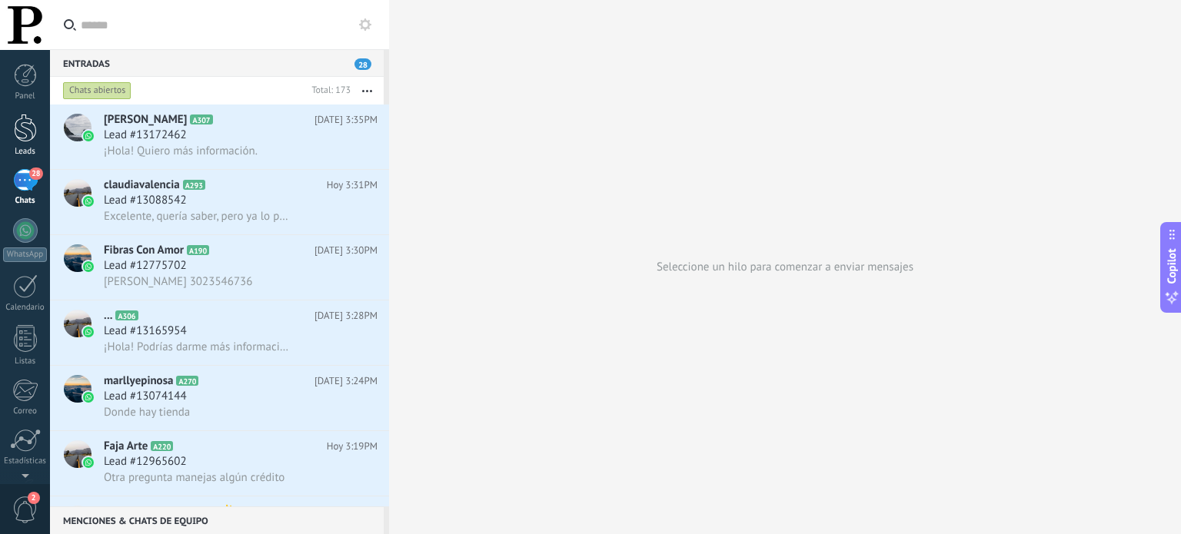
click at [25, 130] on div at bounding box center [25, 128] width 23 height 28
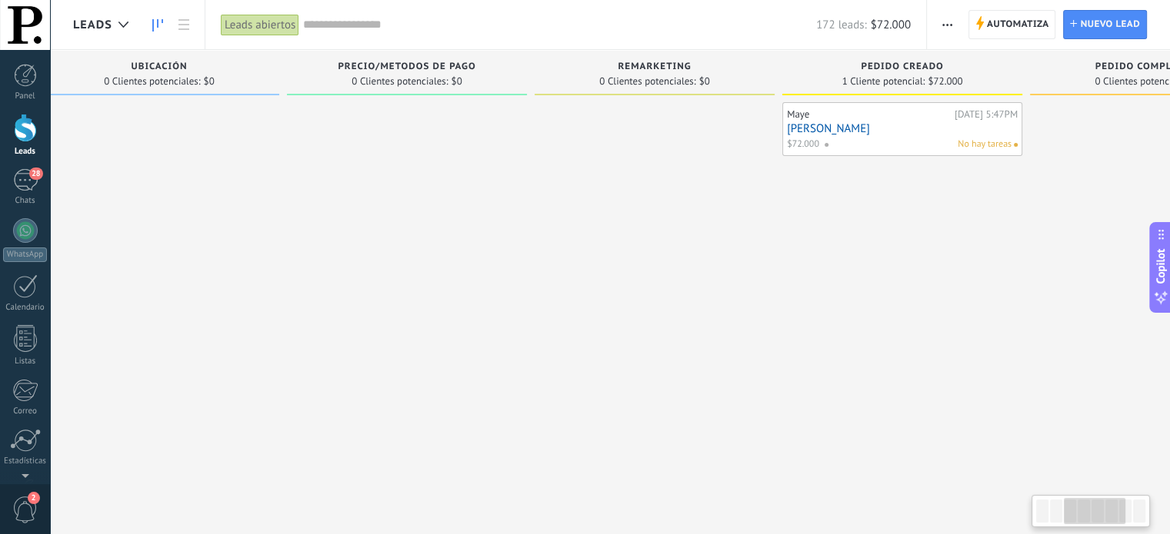
drag, startPoint x: 574, startPoint y: 201, endPoint x: 196, endPoint y: 233, distance: 378.9
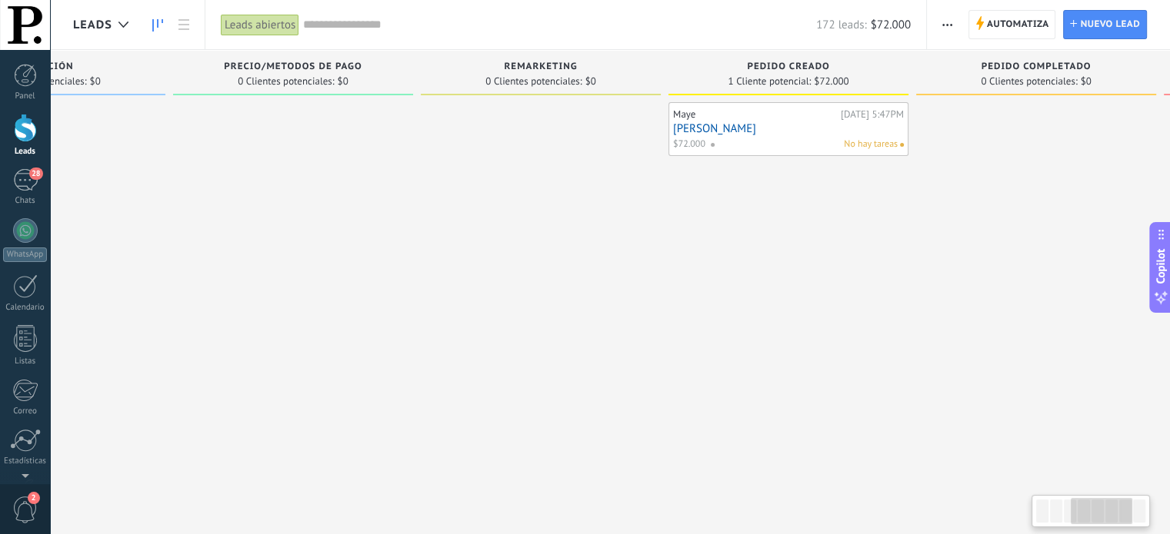
drag, startPoint x: 551, startPoint y: 217, endPoint x: 437, endPoint y: 230, distance: 114.6
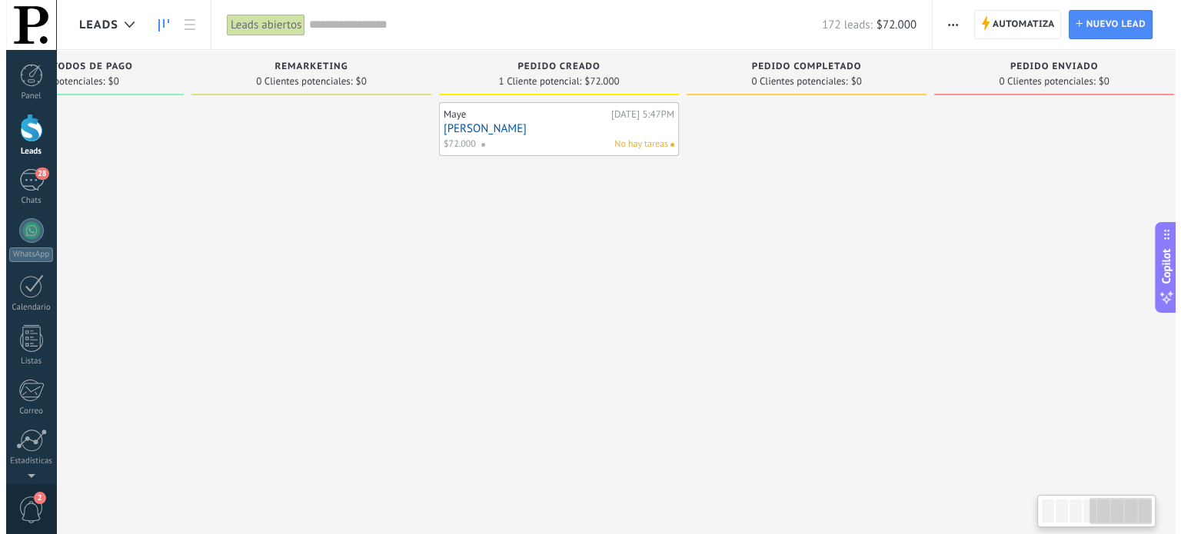
scroll to position [0, 907]
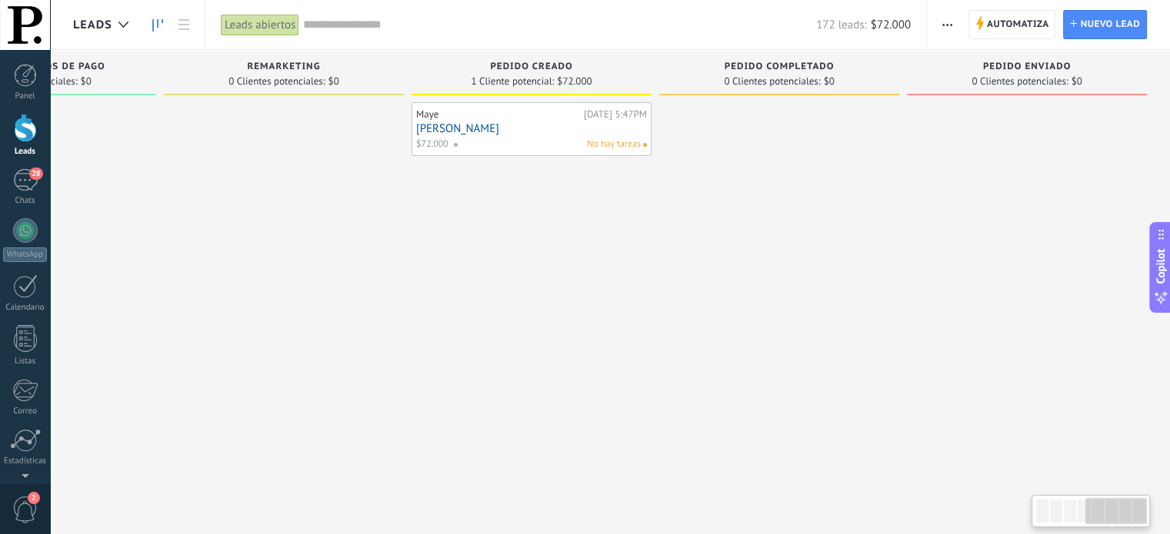
drag, startPoint x: 678, startPoint y: 232, endPoint x: 538, endPoint y: 241, distance: 140.2
click at [517, 132] on link "[PERSON_NAME]" at bounding box center [531, 128] width 231 height 13
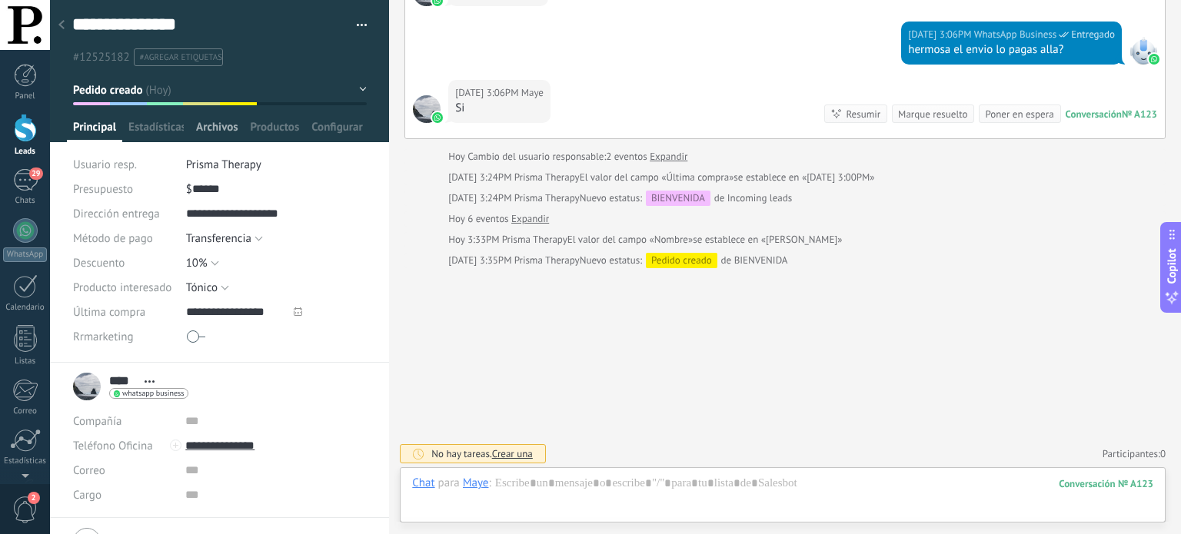
scroll to position [1775, 0]
click at [356, 88] on button "Pedido creado" at bounding box center [220, 90] width 294 height 28
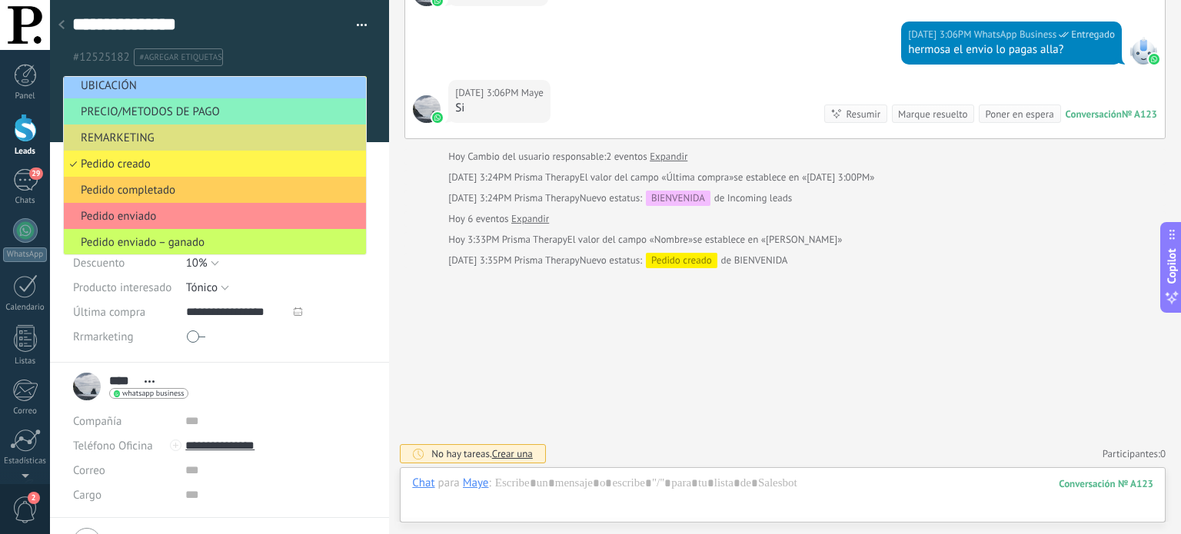
scroll to position [58, 0]
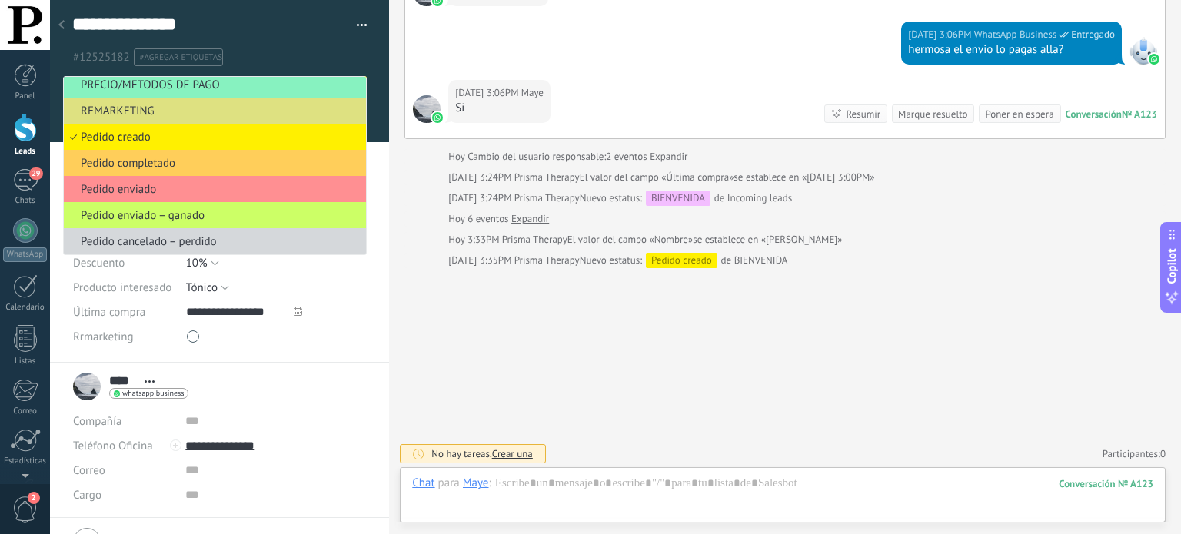
click at [362, 52] on div "#12525182 #agregar etiquetas" at bounding box center [219, 52] width 295 height 27
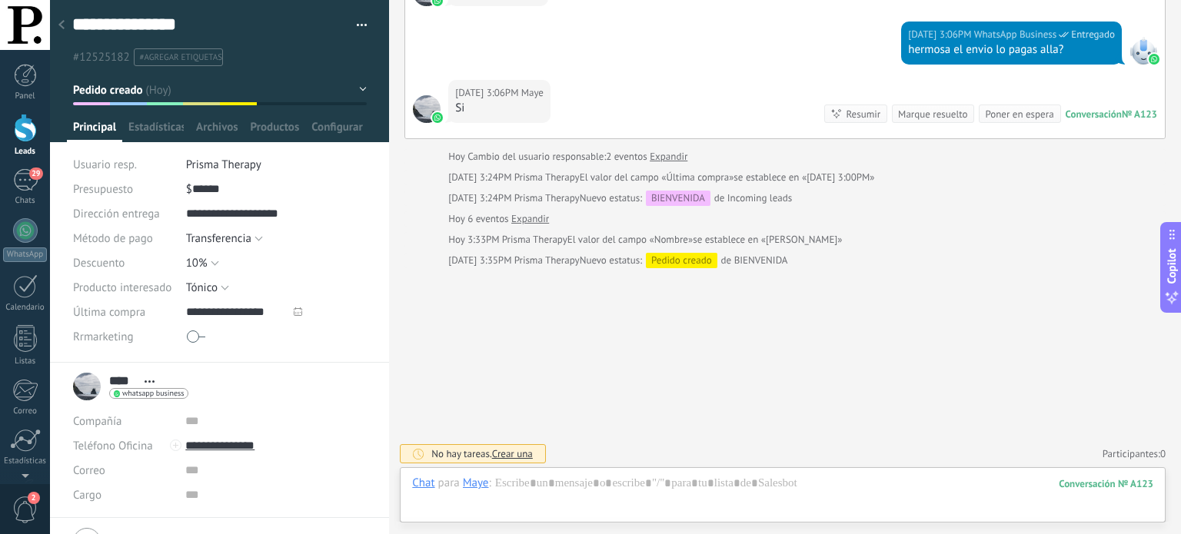
click at [360, 85] on button "Pedido creado" at bounding box center [220, 90] width 294 height 28
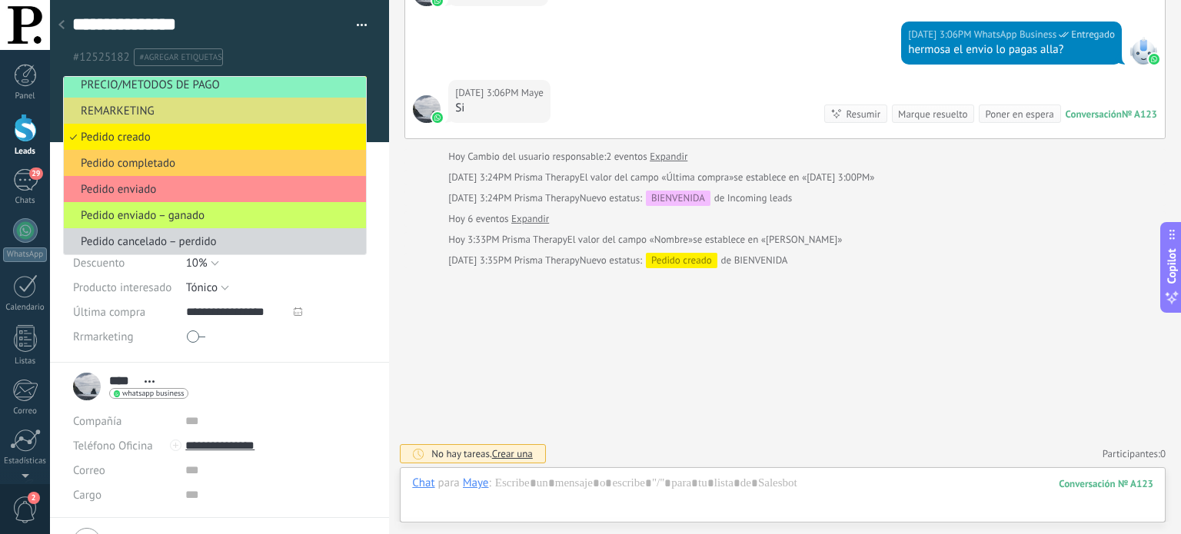
click at [376, 109] on div at bounding box center [220, 71] width 340 height 142
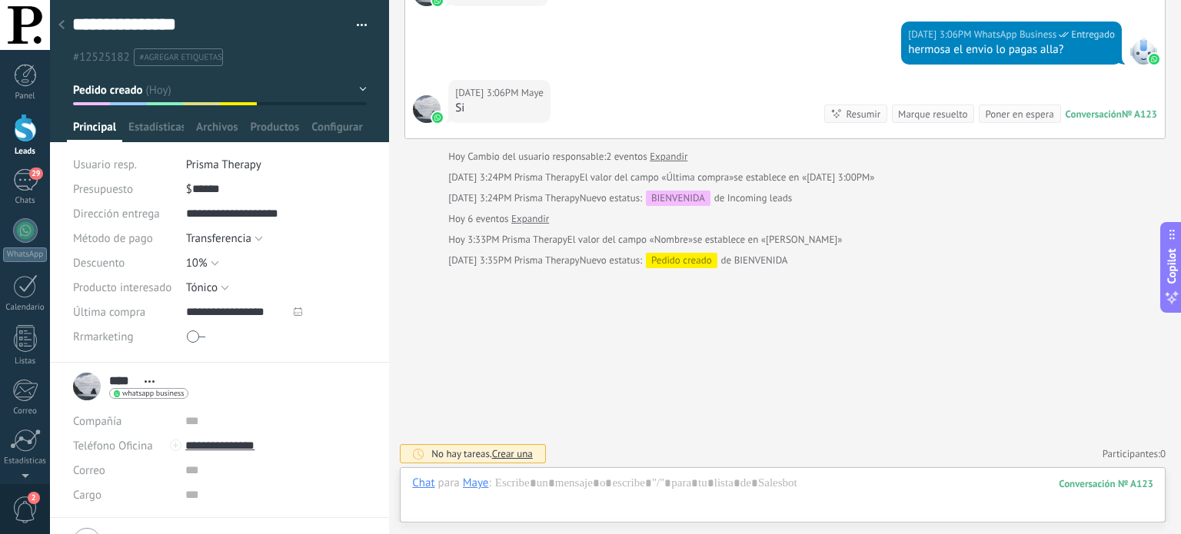
click at [27, 125] on div at bounding box center [25, 128] width 23 height 28
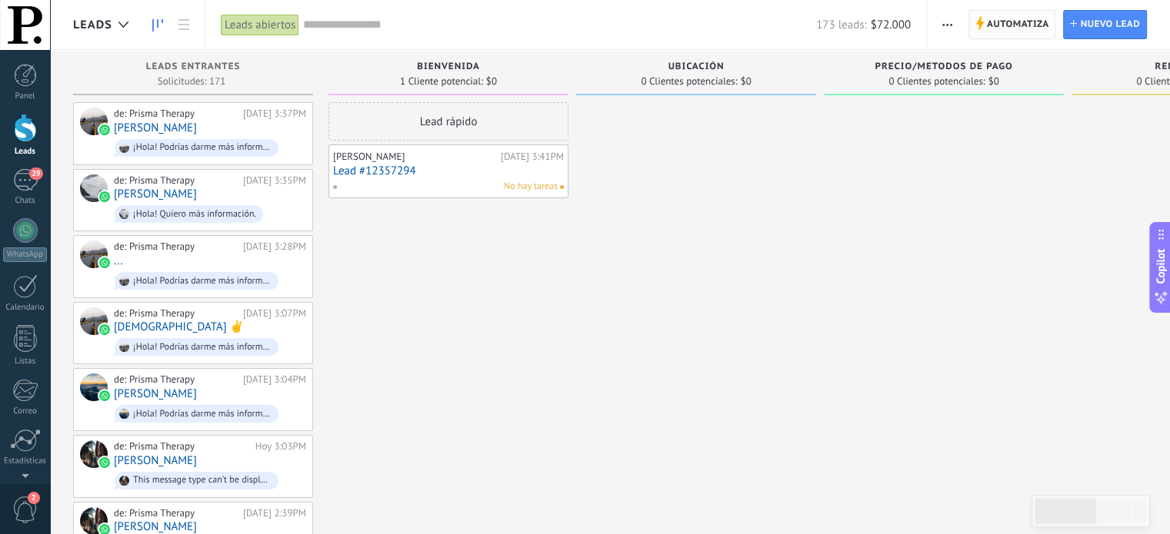
click at [1013, 18] on span "Automatiza" at bounding box center [1018, 25] width 62 height 28
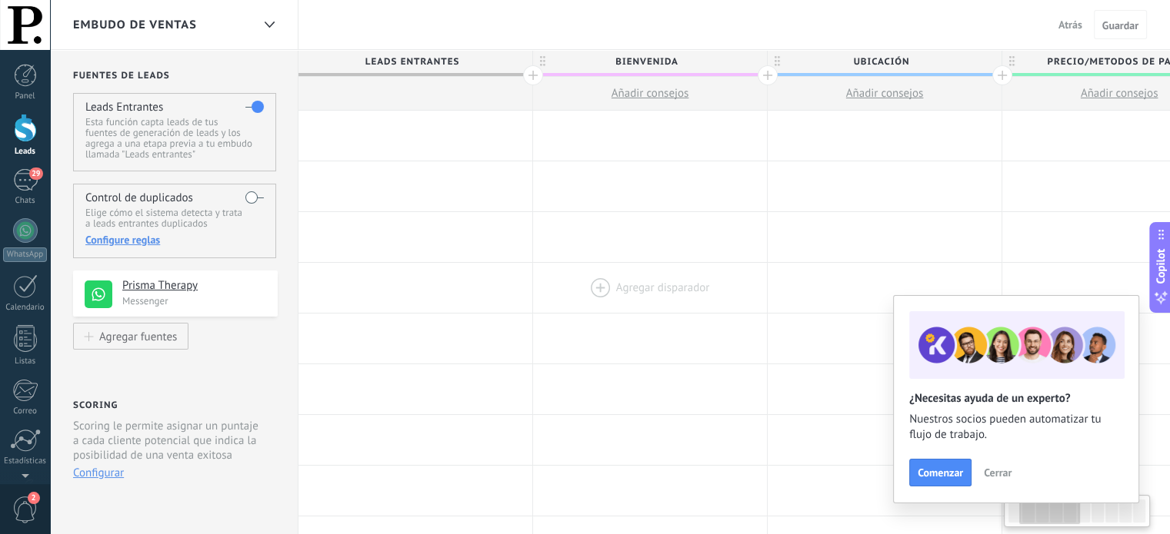
scroll to position [0, 240]
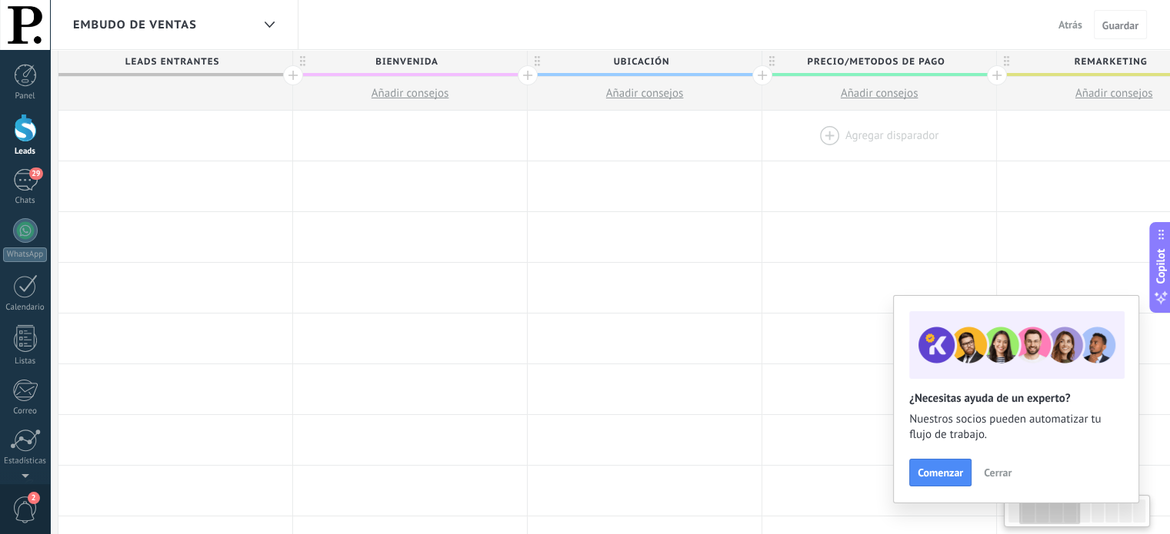
drag, startPoint x: 412, startPoint y: 271, endPoint x: 909, endPoint y: 153, distance: 510.5
click at [412, 271] on div at bounding box center [410, 288] width 234 height 50
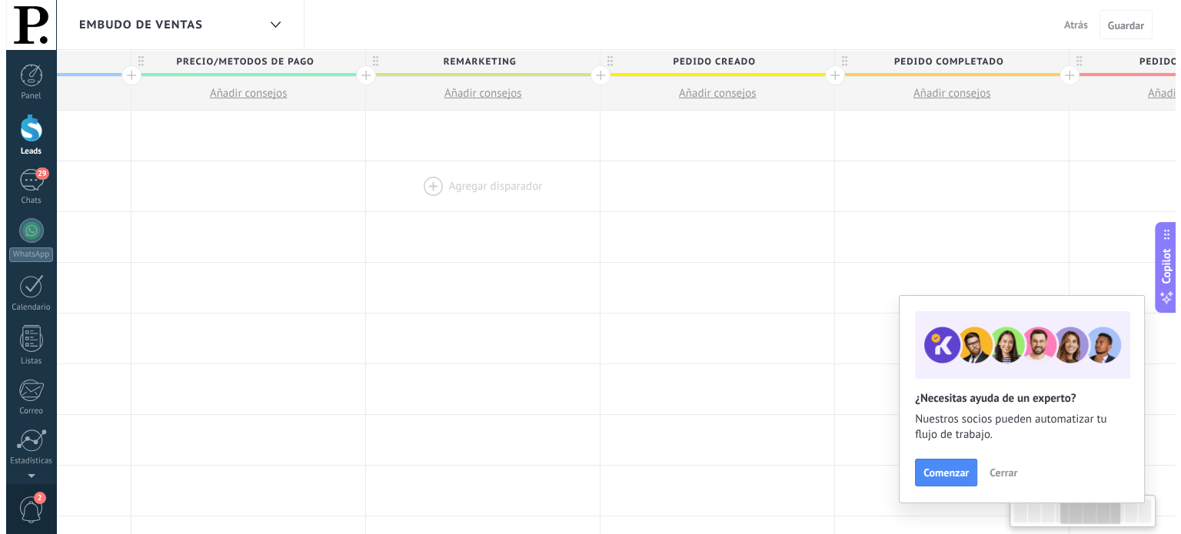
scroll to position [0, 877]
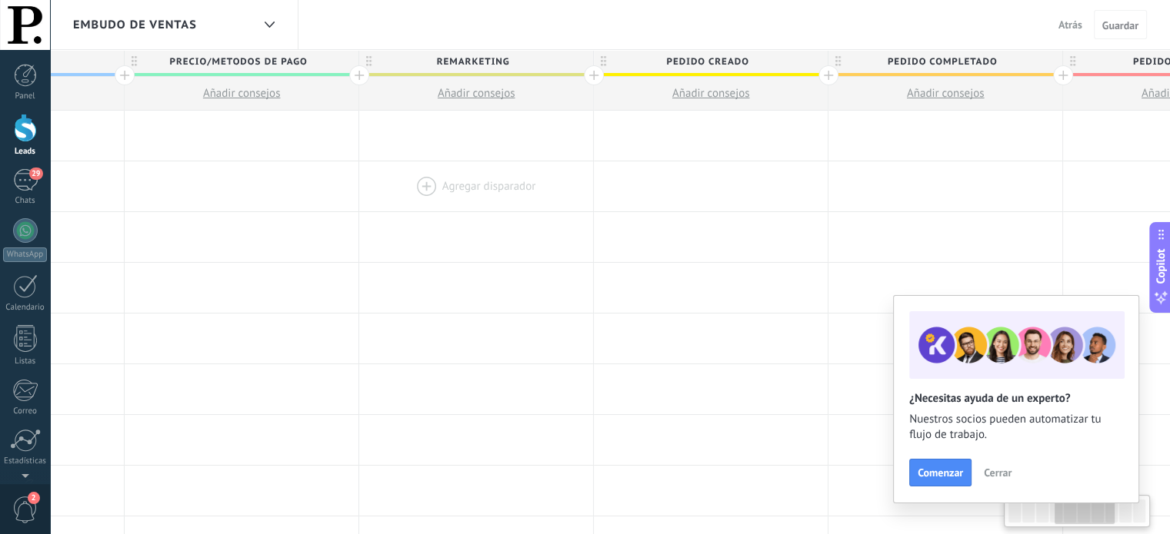
drag, startPoint x: 1031, startPoint y: 141, endPoint x: 394, endPoint y: 181, distance: 638.7
click at [769, 63] on span "Pedido creado" at bounding box center [707, 62] width 226 height 24
click at [794, 64] on body ".abecls-1,.abecls-2{fill-rule:evenodd}.abecls-2{fill:#fff} .abhcls-1{fill:none}…" at bounding box center [585, 267] width 1170 height 534
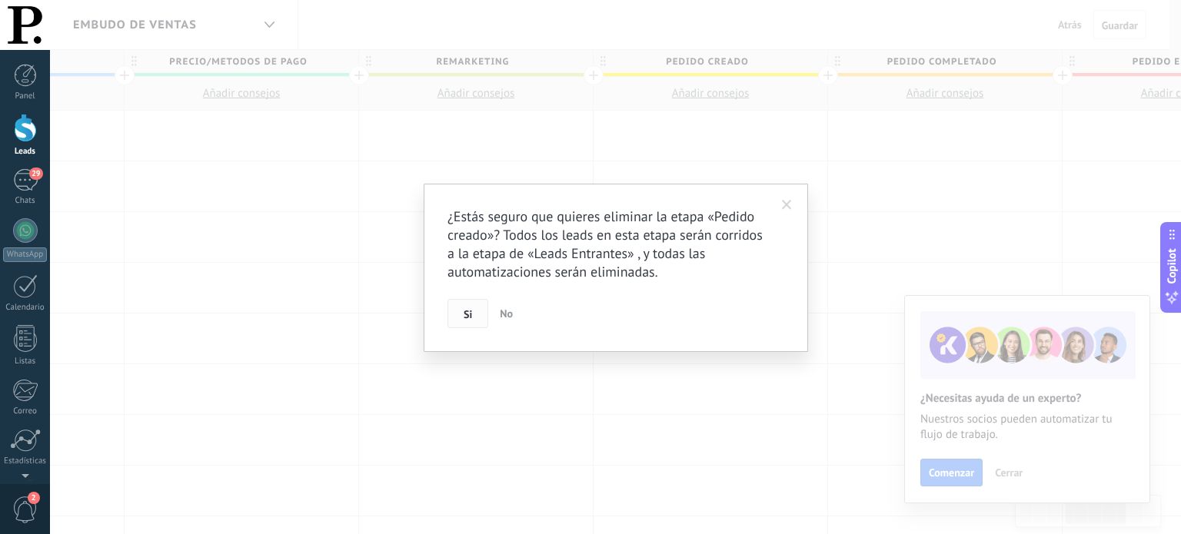
click at [467, 314] on span "Si" at bounding box center [468, 314] width 8 height 11
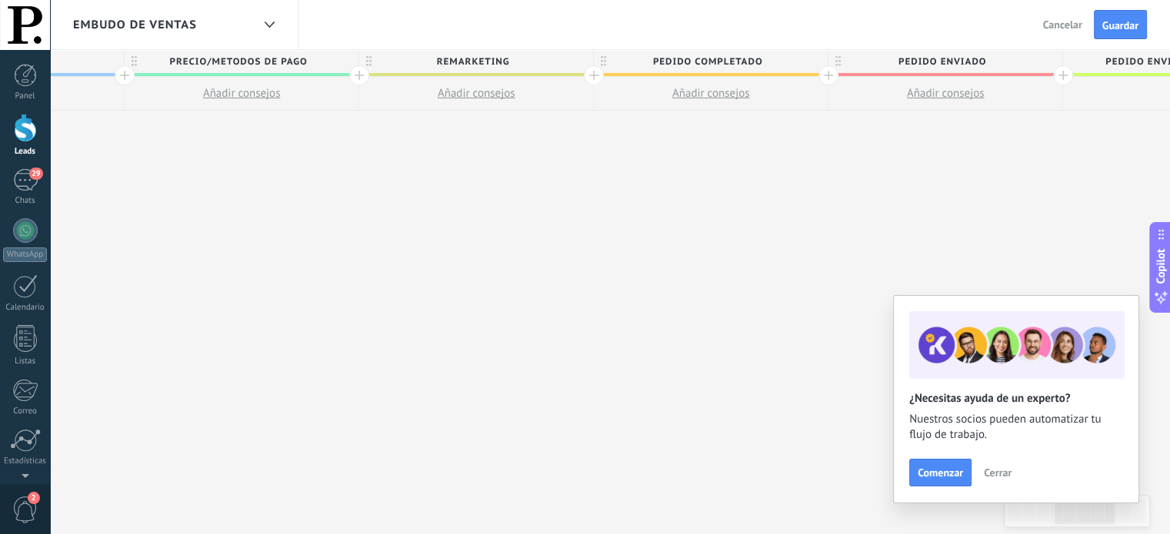
click at [794, 64] on span "Pedido completado" at bounding box center [707, 62] width 226 height 24
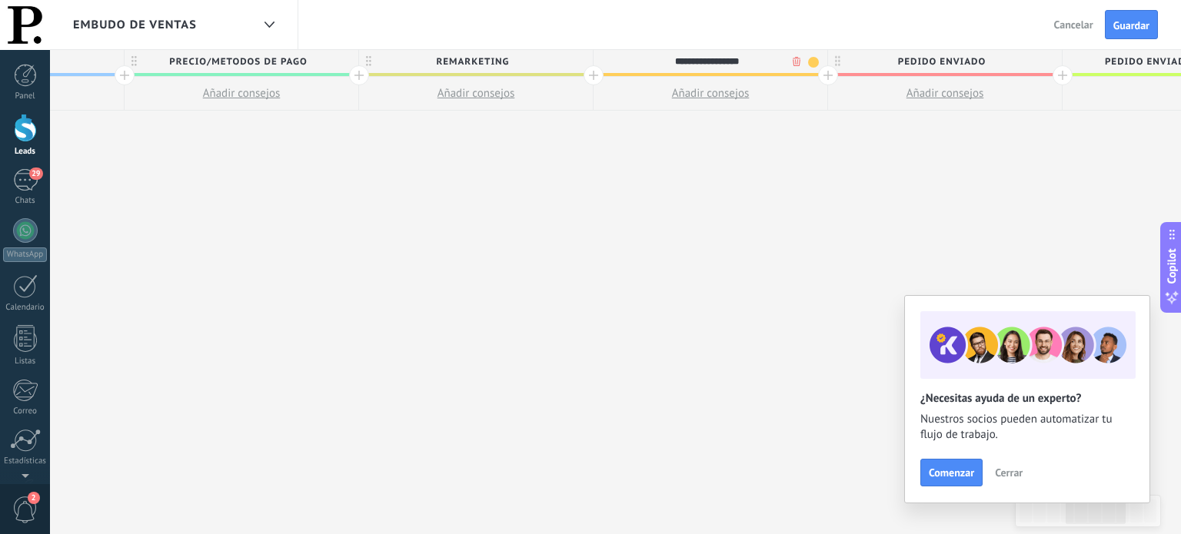
click at [795, 64] on body ".abecls-1,.abecls-2{fill-rule:evenodd}.abecls-2{fill:#fff} .abhcls-1{fill:none}…" at bounding box center [590, 267] width 1181 height 534
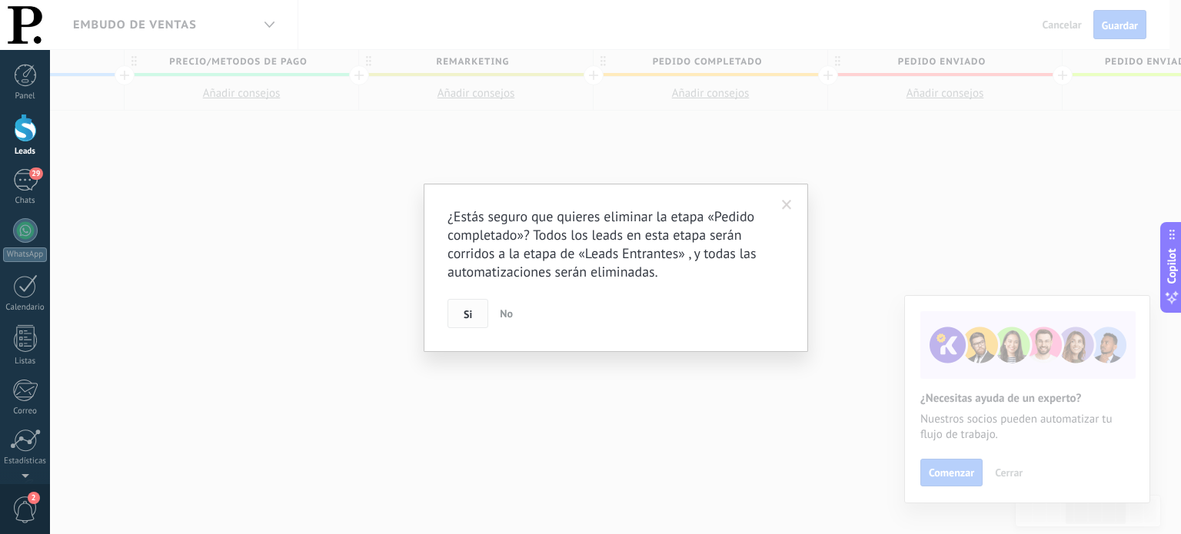
click at [464, 318] on span "Si" at bounding box center [468, 314] width 8 height 11
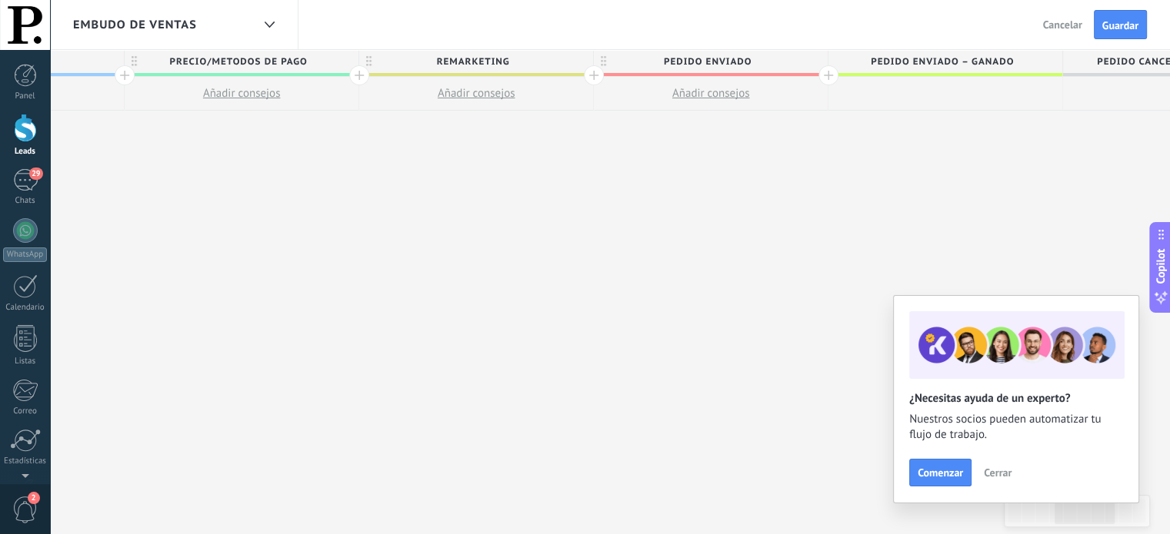
click at [772, 57] on span "Pedido enviado" at bounding box center [707, 62] width 226 height 24
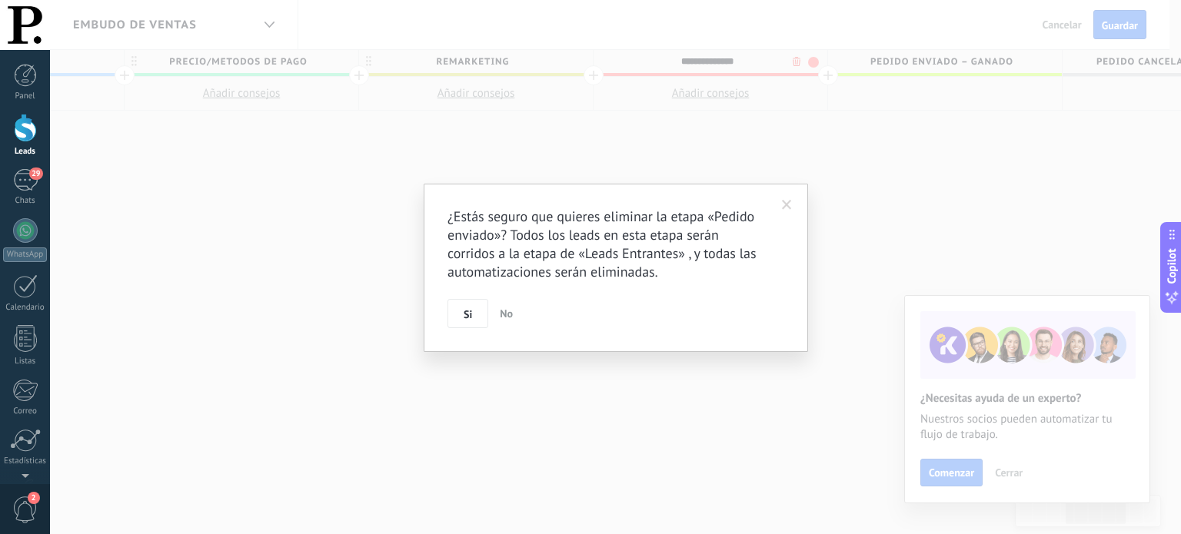
click at [797, 62] on body ".abecls-1,.abecls-2{fill-rule:evenodd}.abecls-2{fill:#fff} .abhcls-1{fill:none}…" at bounding box center [590, 267] width 1181 height 534
click at [458, 314] on button "Si" at bounding box center [468, 313] width 41 height 29
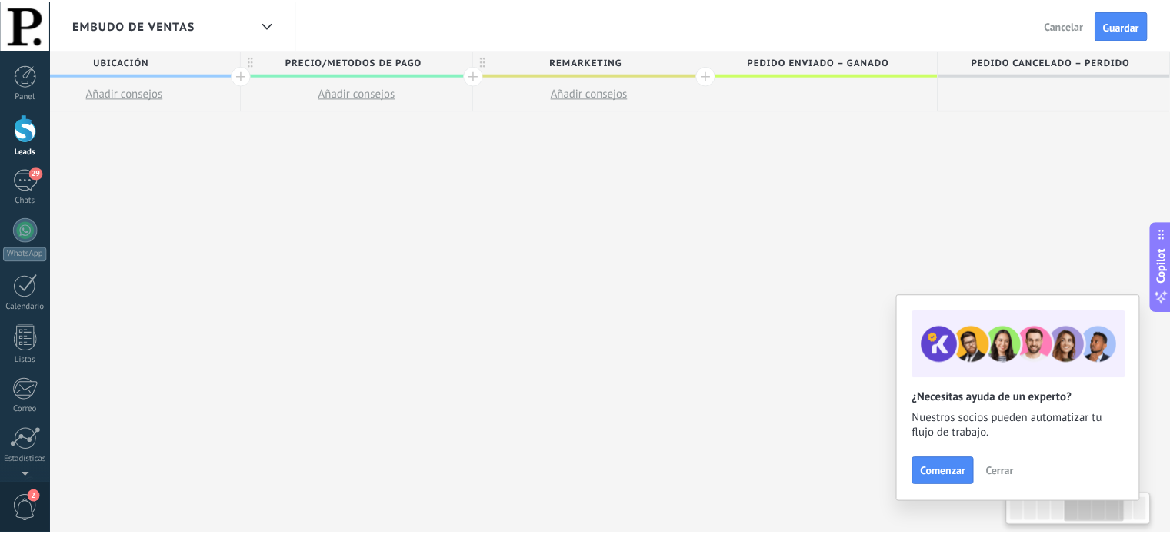
scroll to position [0, 757]
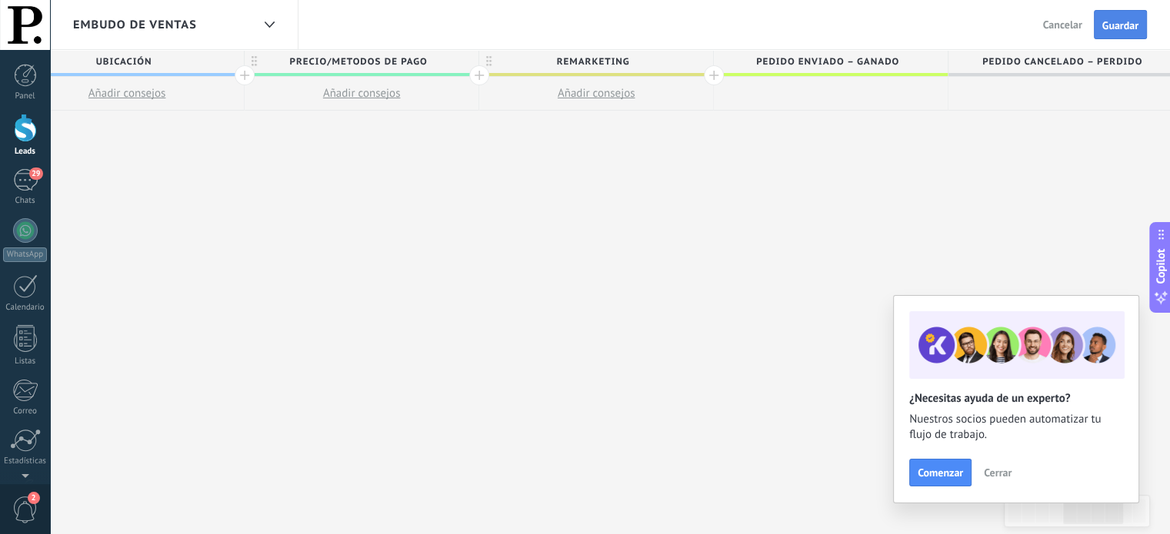
click at [1122, 20] on span "Guardar" at bounding box center [1120, 25] width 36 height 11
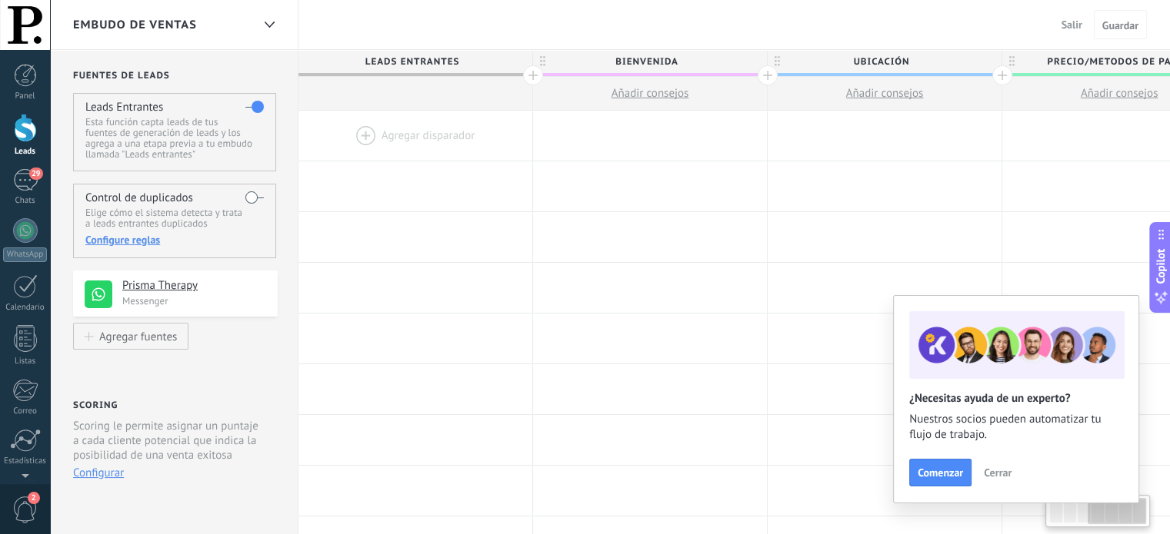
scroll to position [0, 757]
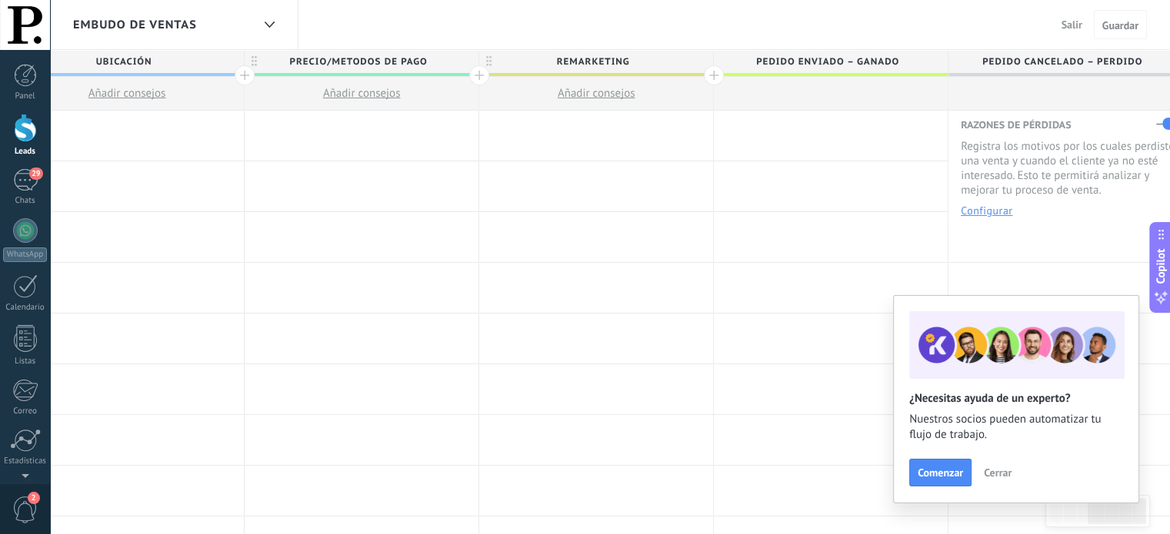
click at [1068, 24] on span "Salir" at bounding box center [1071, 25] width 21 height 14
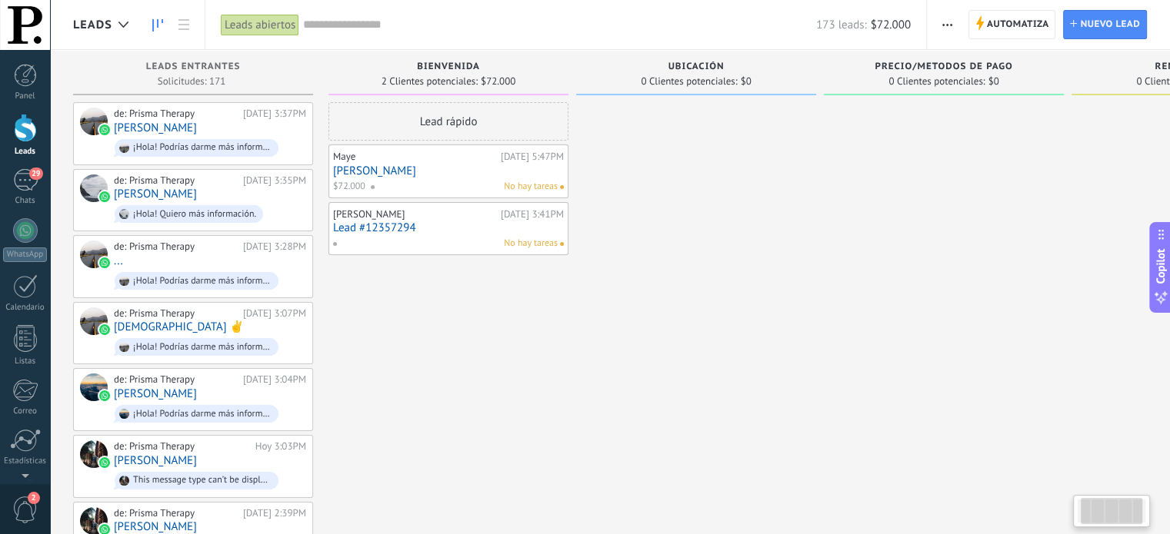
scroll to position [0, 165]
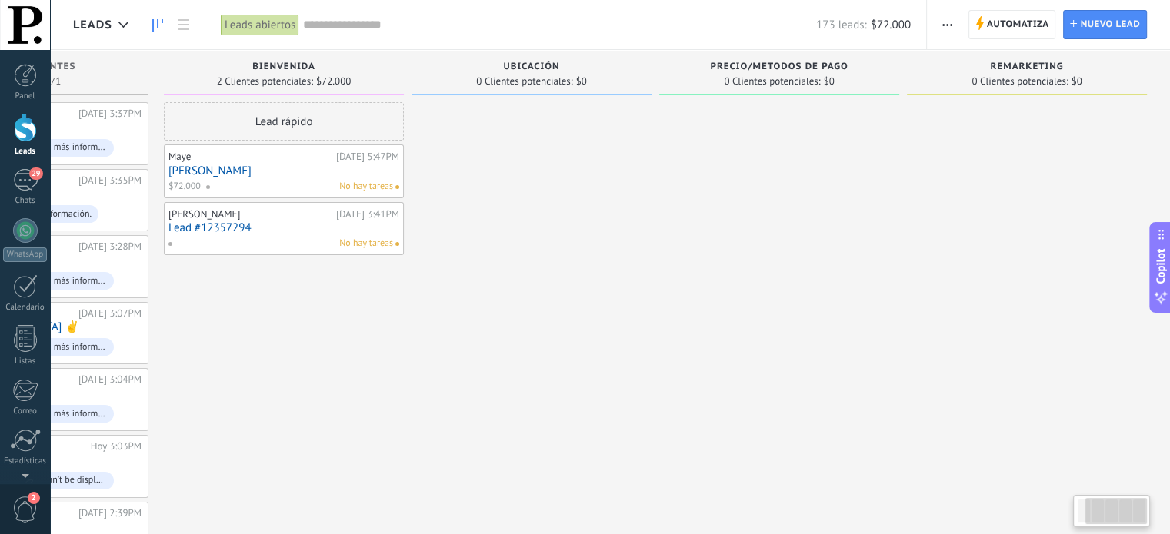
drag, startPoint x: 765, startPoint y: 157, endPoint x: 322, endPoint y: 190, distance: 444.1
drag, startPoint x: 778, startPoint y: 185, endPoint x: 499, endPoint y: 198, distance: 279.4
click at [371, 21] on input "text" at bounding box center [559, 25] width 513 height 16
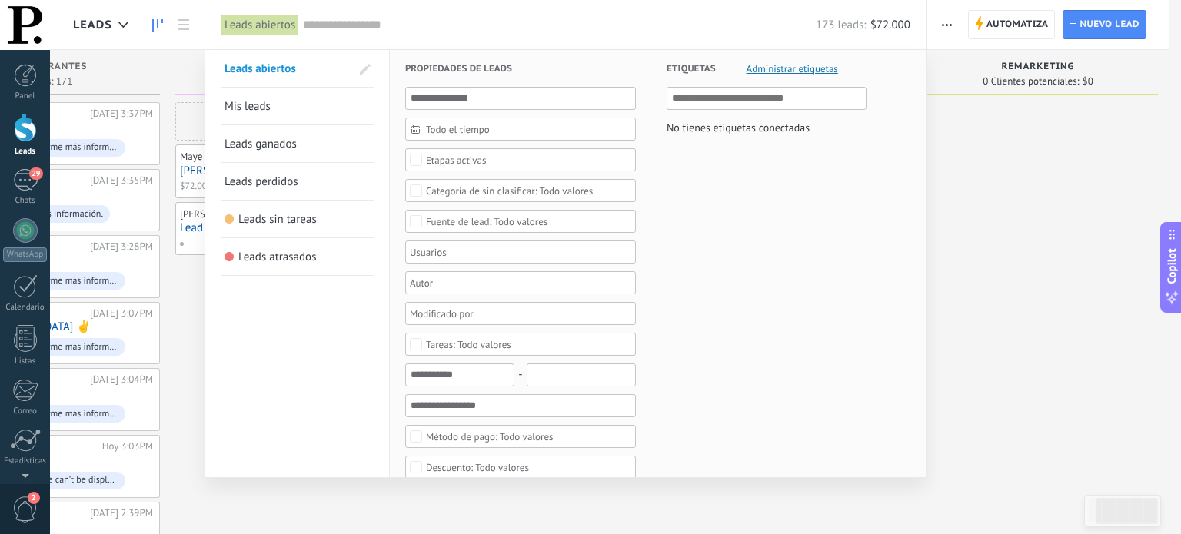
click at [273, 149] on span "Leads ganados" at bounding box center [261, 144] width 72 height 15
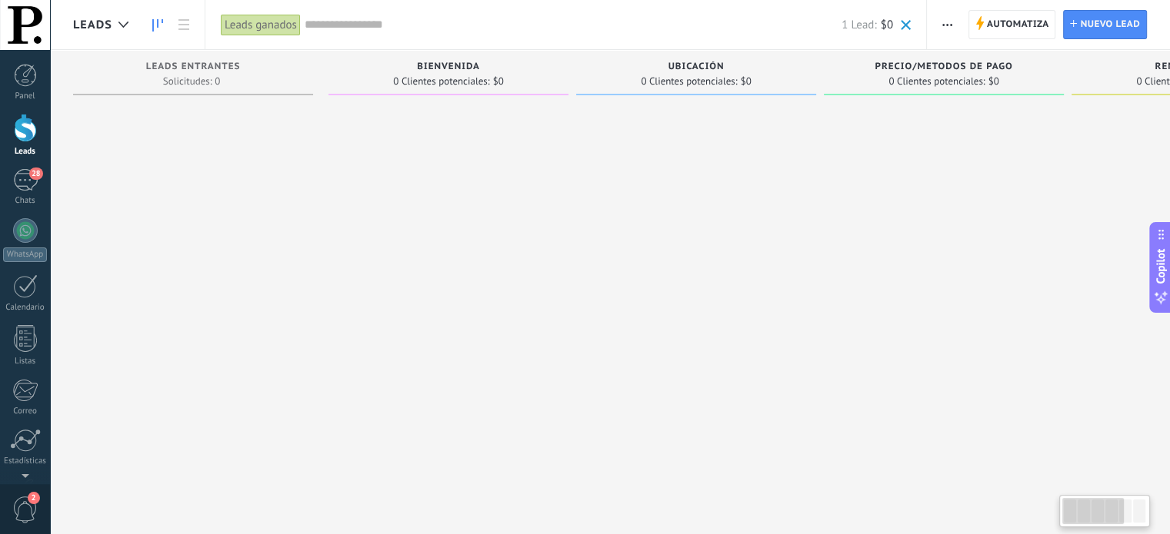
drag, startPoint x: 863, startPoint y: 143, endPoint x: 1020, endPoint y: 165, distance: 158.4
click at [1020, 165] on div at bounding box center [944, 269] width 240 height 334
click at [344, 28] on input "text" at bounding box center [572, 25] width 537 height 16
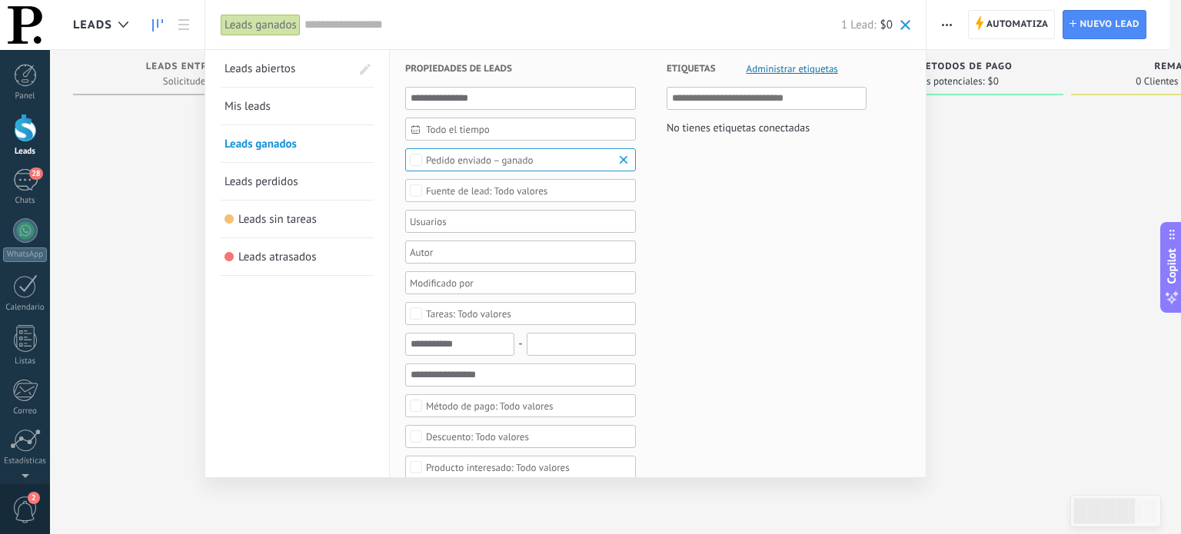
click at [326, 111] on link "Mis leads" at bounding box center [297, 106] width 145 height 37
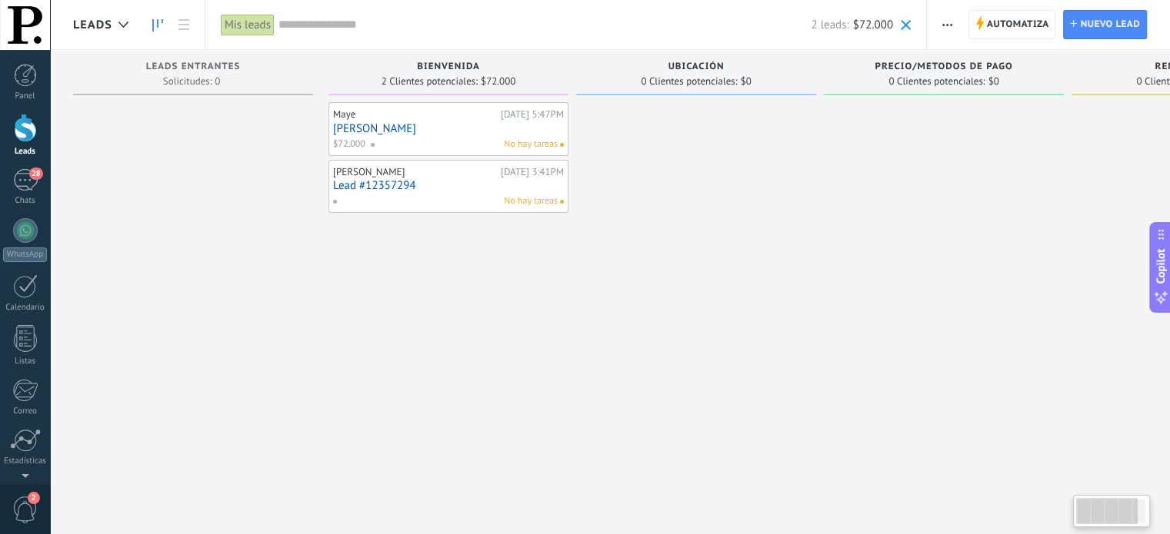
drag, startPoint x: 741, startPoint y: 150, endPoint x: 784, endPoint y: 171, distance: 47.8
click at [784, 171] on div "Leads Entrantes Solicitudes: 0 0 0 0 171 0 0 0 171 BIENVENIDA 2 Clientes potenc…" at bounding box center [703, 243] width 1261 height 386
click at [464, 135] on div "Maye Ayer 5:47PM Mayerly Herrera $72.000 No hay tareas" at bounding box center [448, 129] width 231 height 45
click at [520, 140] on span "No hay tareas" at bounding box center [531, 145] width 54 height 14
click at [441, 122] on link "[PERSON_NAME]" at bounding box center [448, 128] width 231 height 13
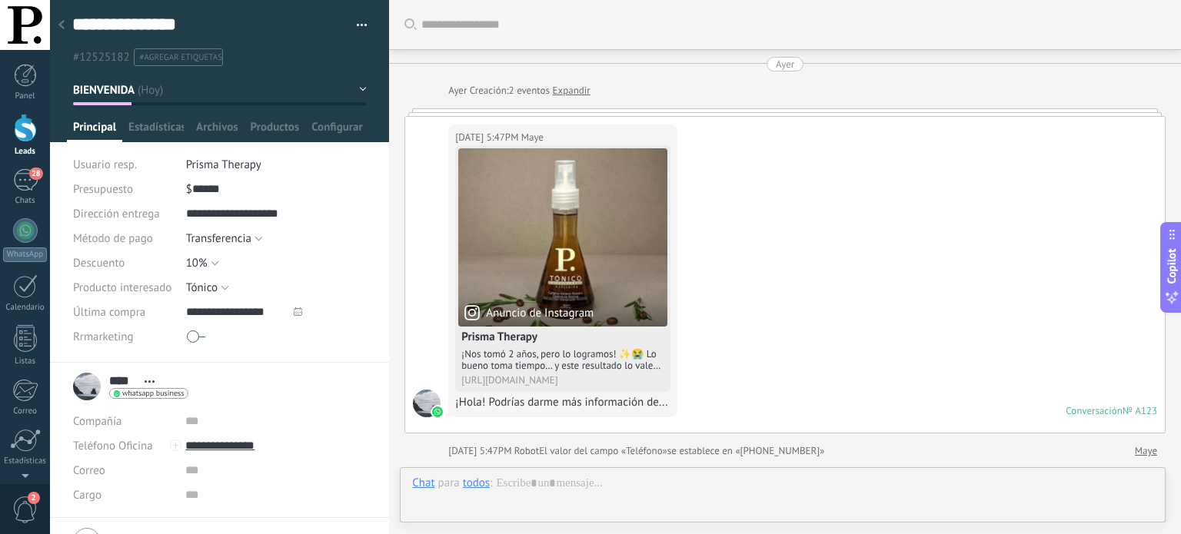
scroll to position [2009, 0]
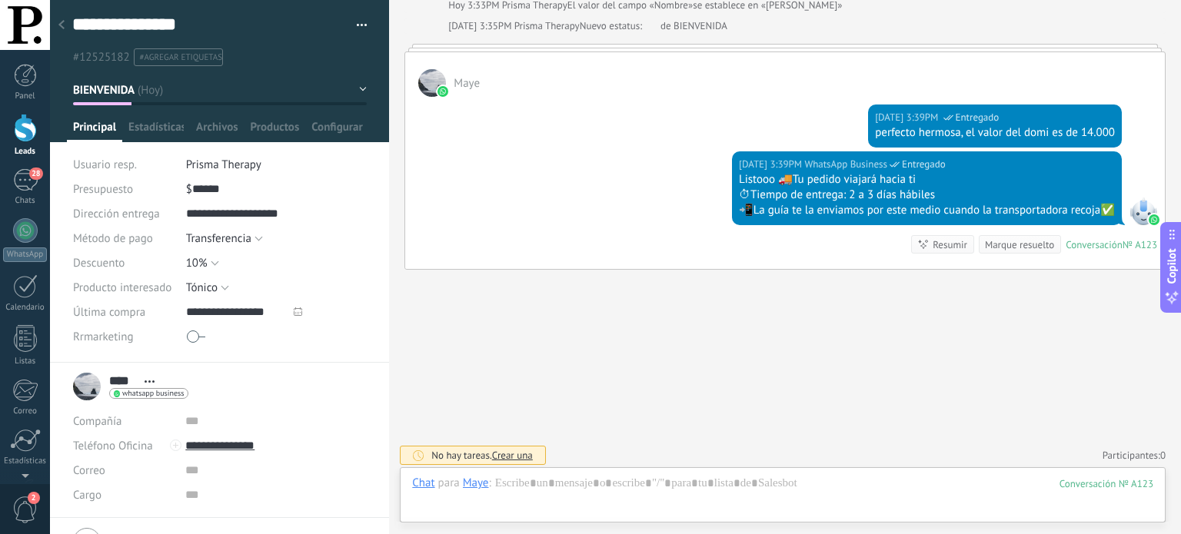
click at [357, 88] on button "BIENVENIDA" at bounding box center [220, 90] width 294 height 28
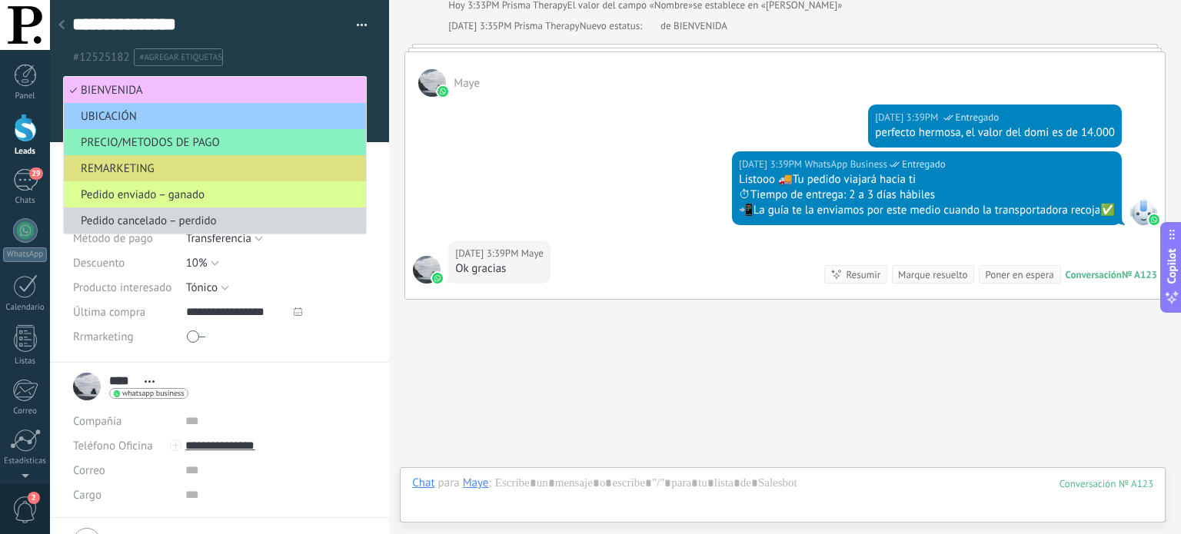
scroll to position [2039, 0]
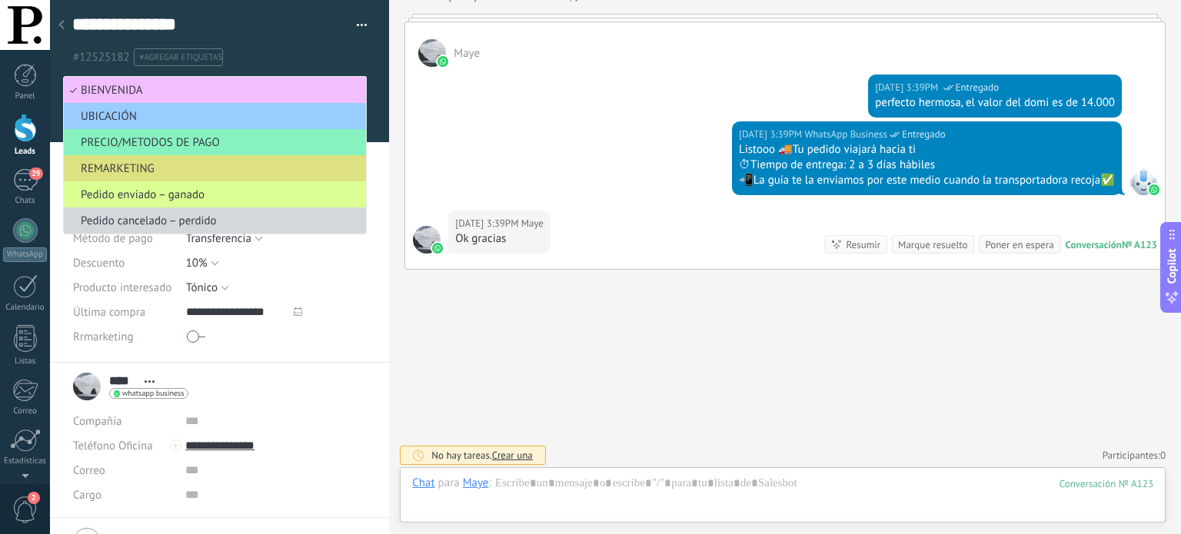
click at [218, 195] on span "Pedido enviado – ganado" at bounding box center [213, 195] width 298 height 15
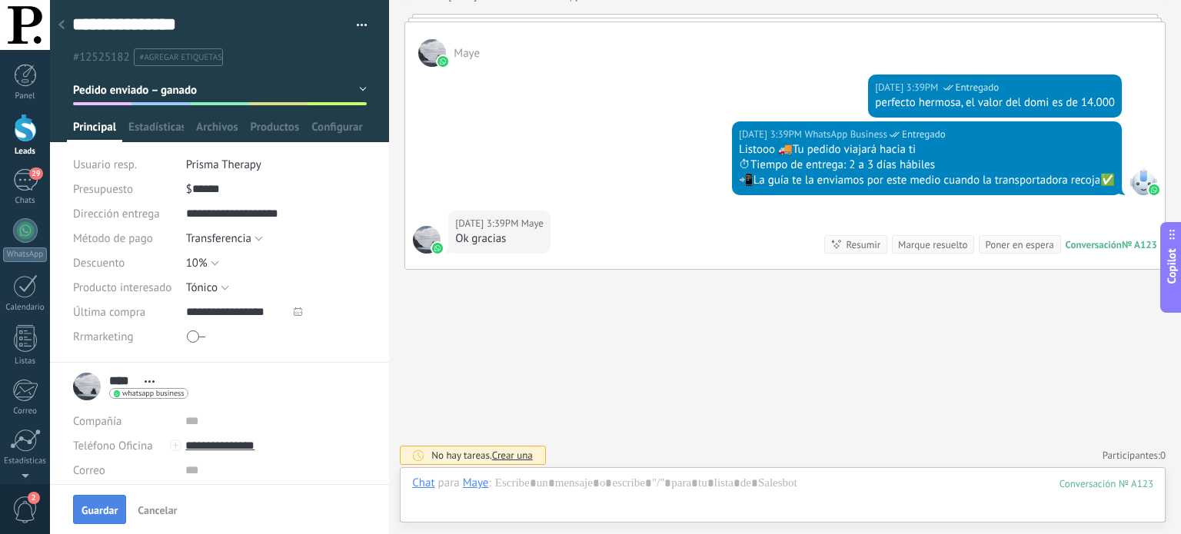
click at [94, 513] on span "Guardar" at bounding box center [100, 510] width 36 height 11
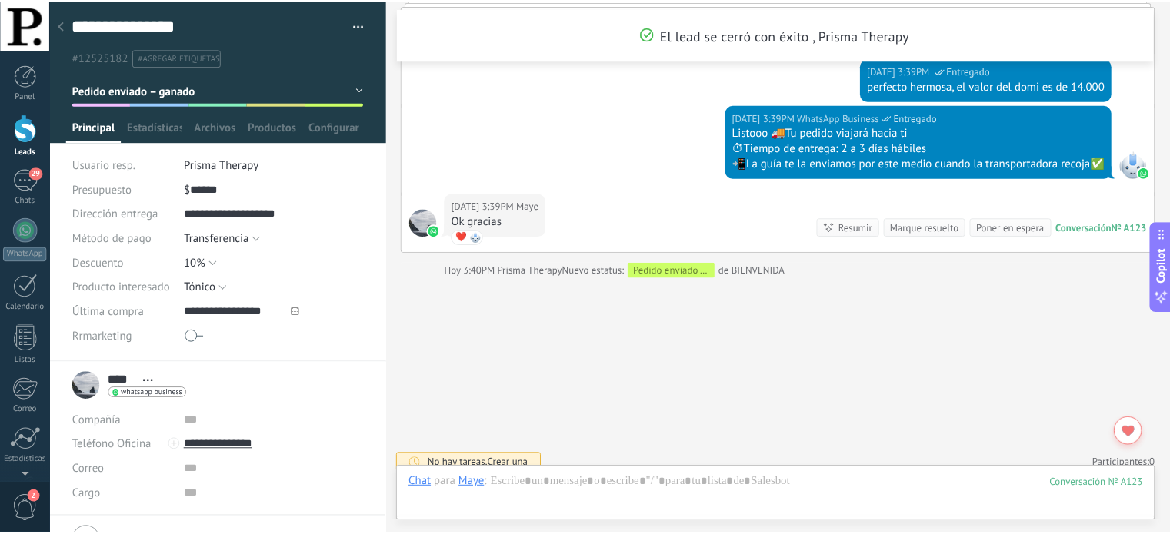
scroll to position [2128, 0]
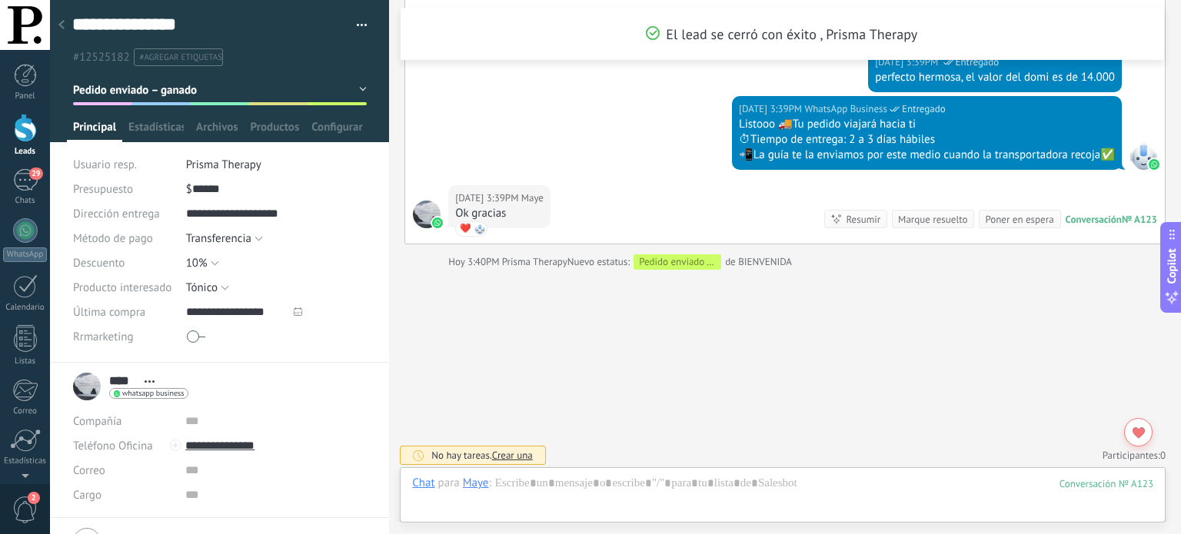
click at [58, 22] on icon at bounding box center [61, 24] width 6 height 9
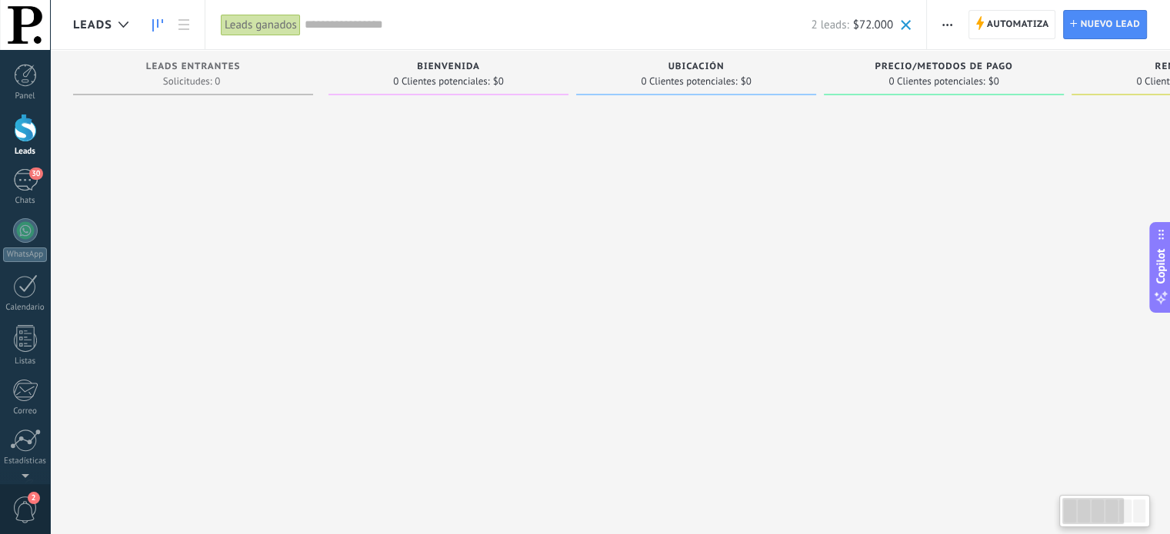
drag, startPoint x: 741, startPoint y: 239, endPoint x: 737, endPoint y: 276, distance: 37.2
click at [737, 276] on div at bounding box center [696, 269] width 240 height 334
click at [354, 18] on input "text" at bounding box center [557, 25] width 507 height 16
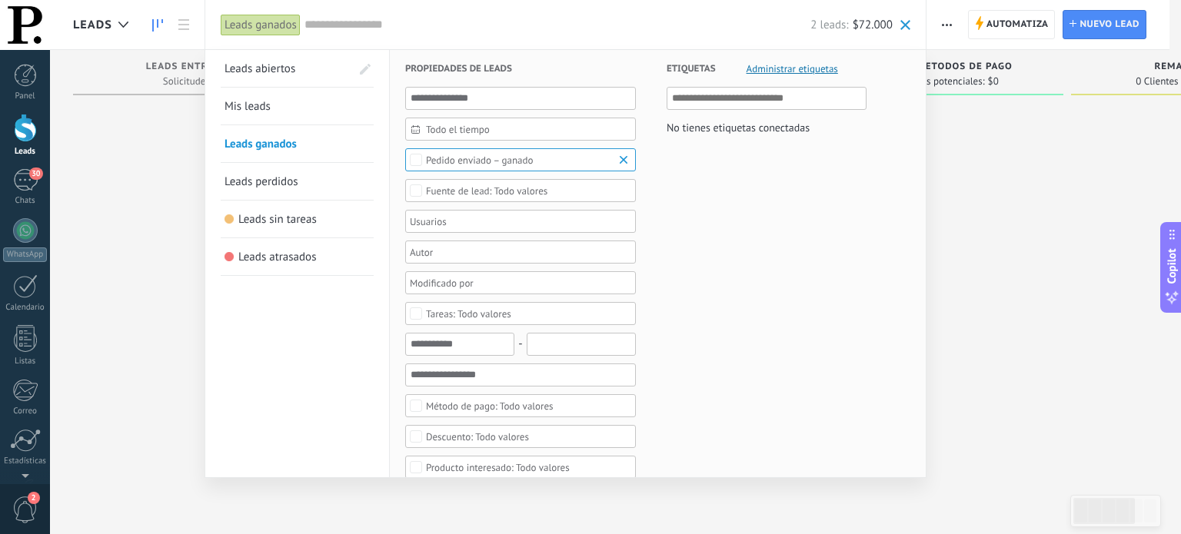
click at [289, 65] on span "Leads abiertos" at bounding box center [260, 69] width 71 height 15
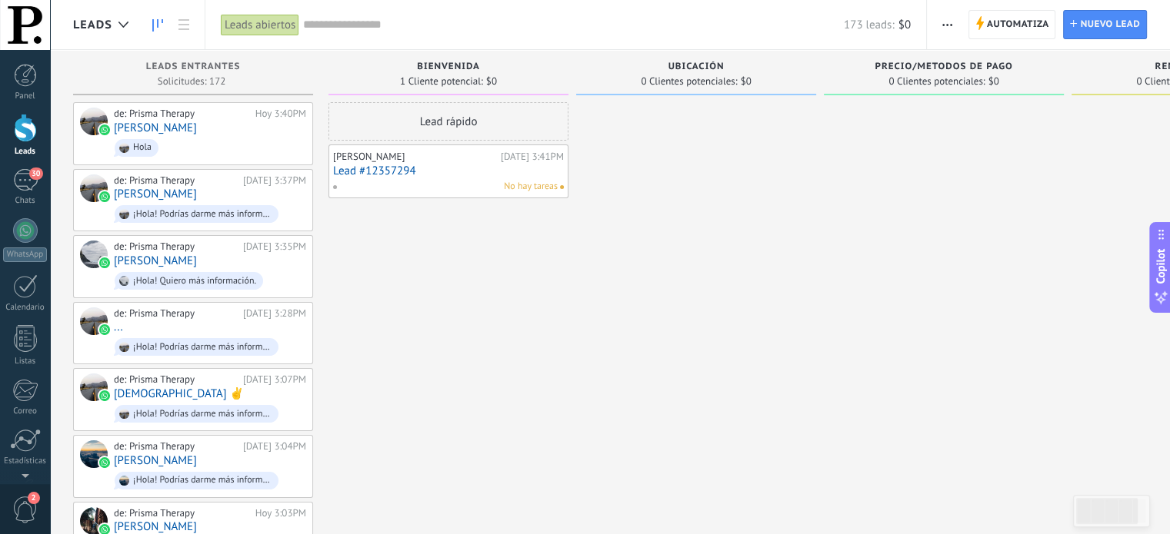
click at [418, 169] on link "Lead #12357294" at bounding box center [448, 171] width 231 height 13
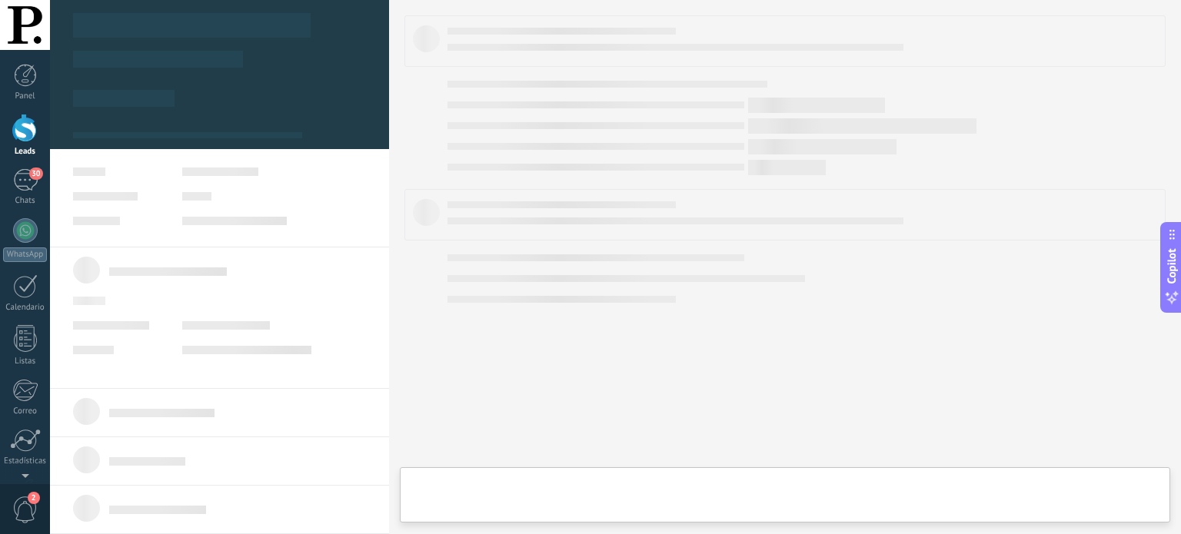
type textarea "**********"
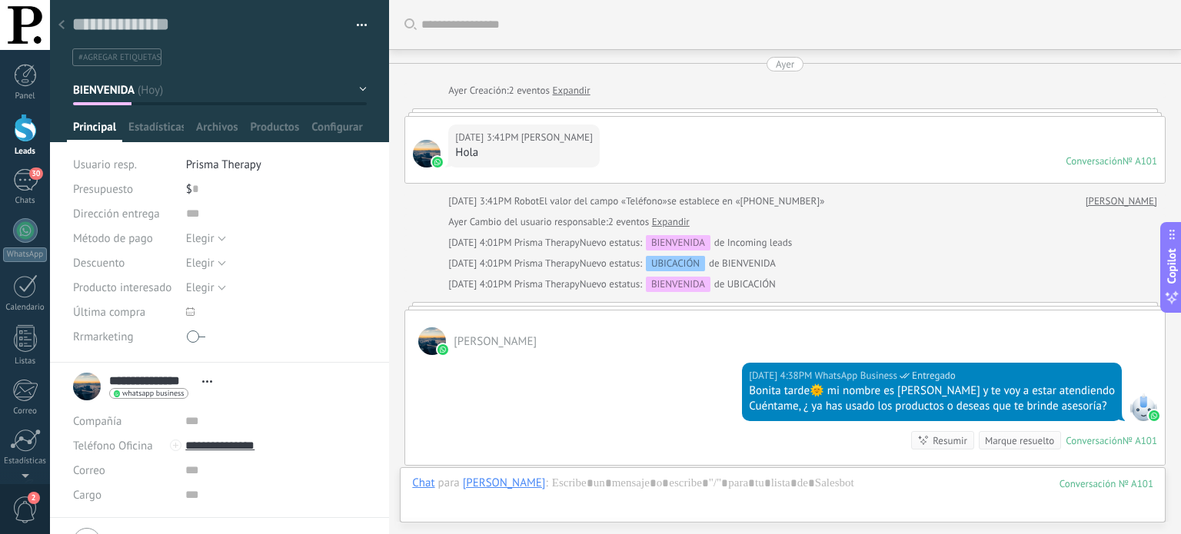
scroll to position [198, 0]
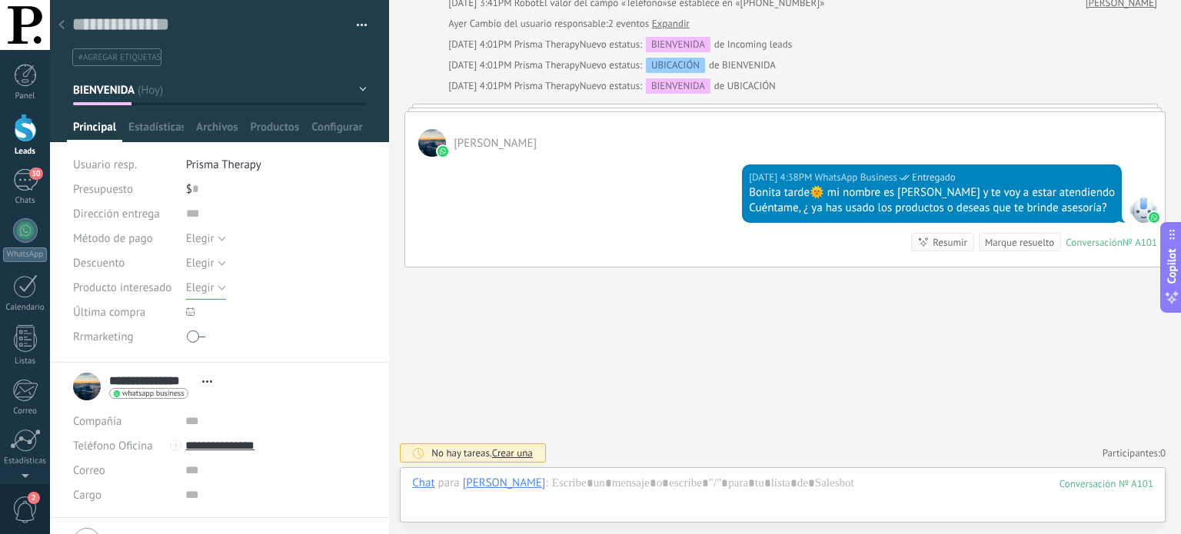
click at [218, 283] on button "Elegir" at bounding box center [206, 287] width 40 height 25
click at [217, 318] on span "Dúo Anti" at bounding box center [261, 314] width 185 height 15
click at [110, 516] on span "Guardar" at bounding box center [100, 510] width 36 height 11
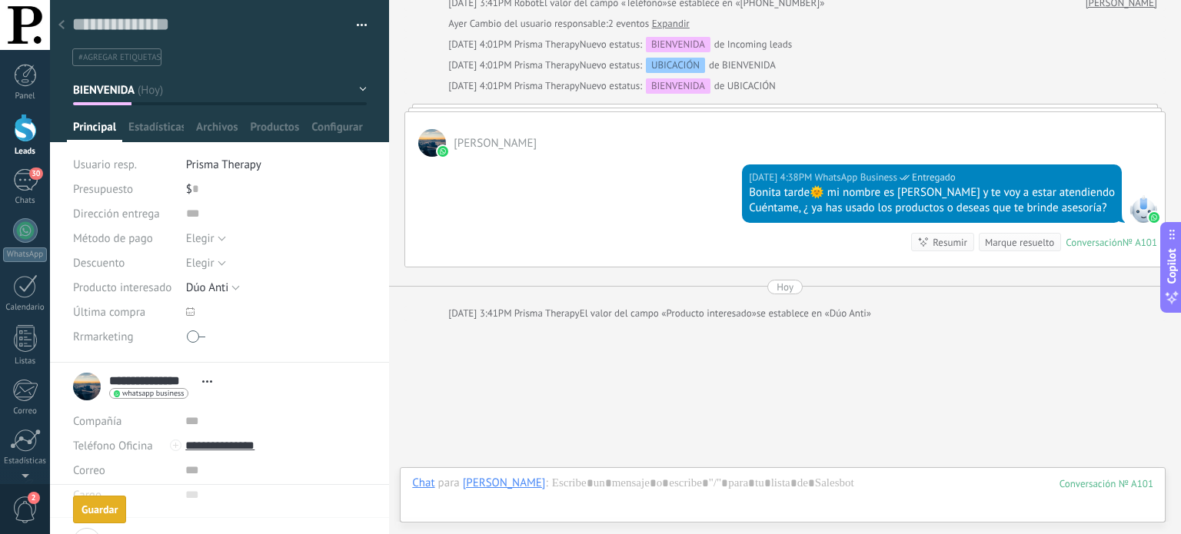
scroll to position [252, 0]
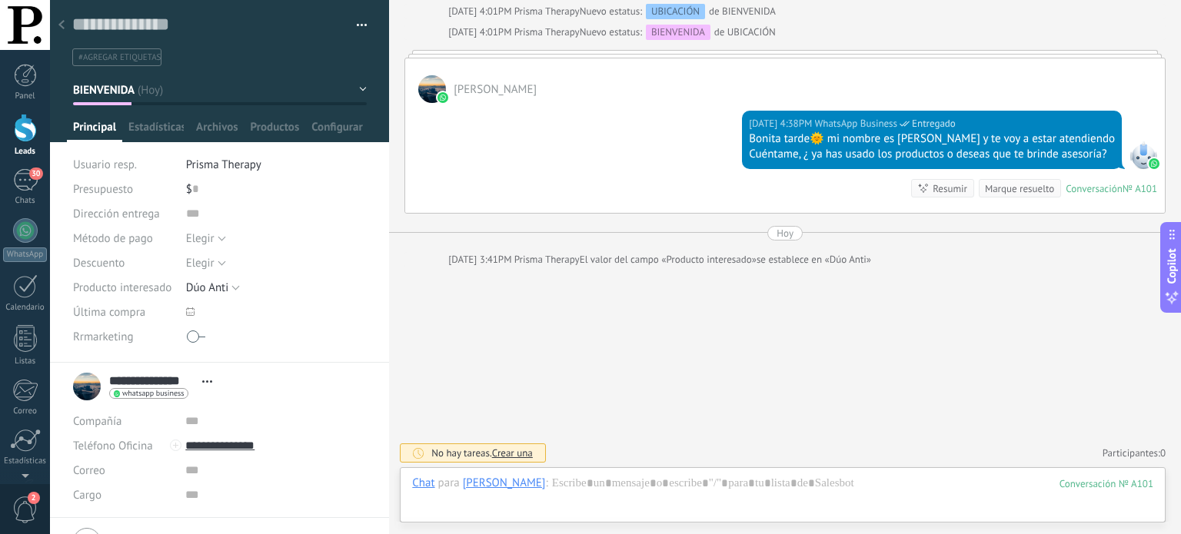
click at [59, 33] on div at bounding box center [62, 26] width 22 height 30
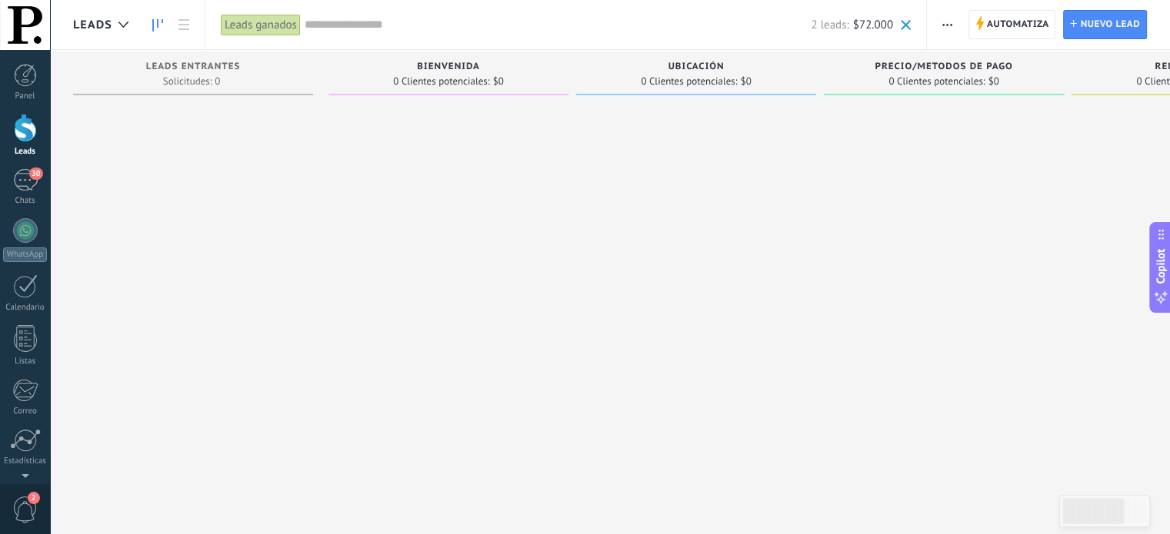
click at [343, 22] on input "text" at bounding box center [557, 25] width 507 height 16
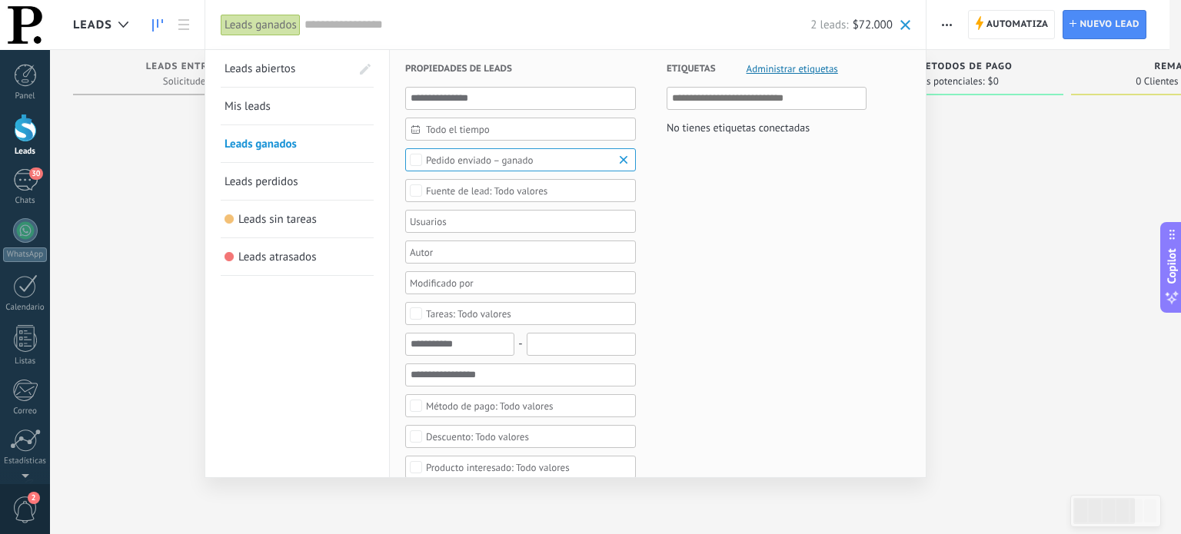
click at [275, 73] on span "Leads abiertos" at bounding box center [260, 69] width 71 height 15
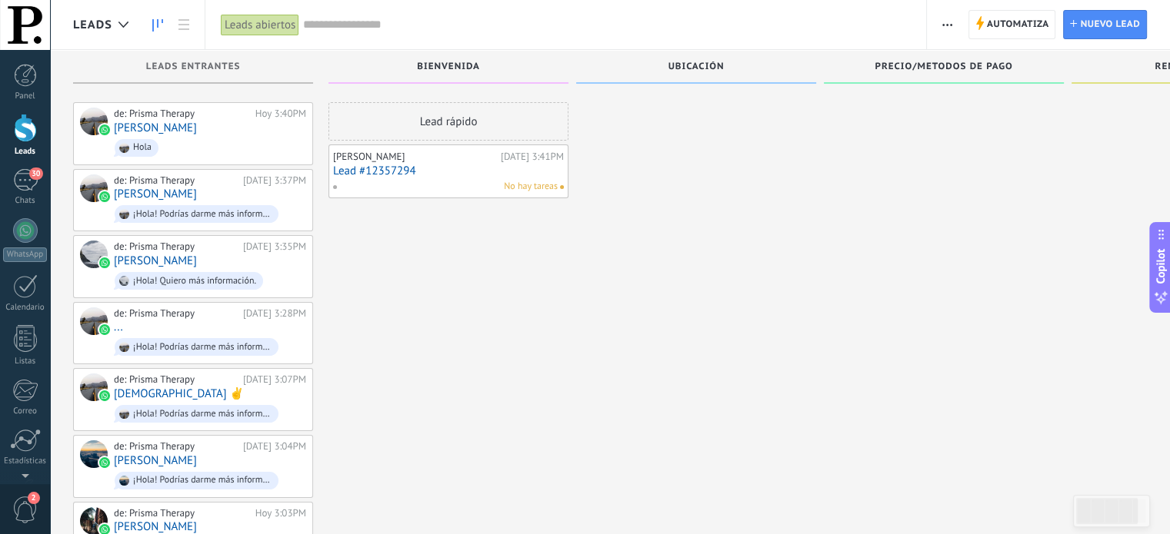
click at [344, 28] on input "text" at bounding box center [606, 25] width 607 height 16
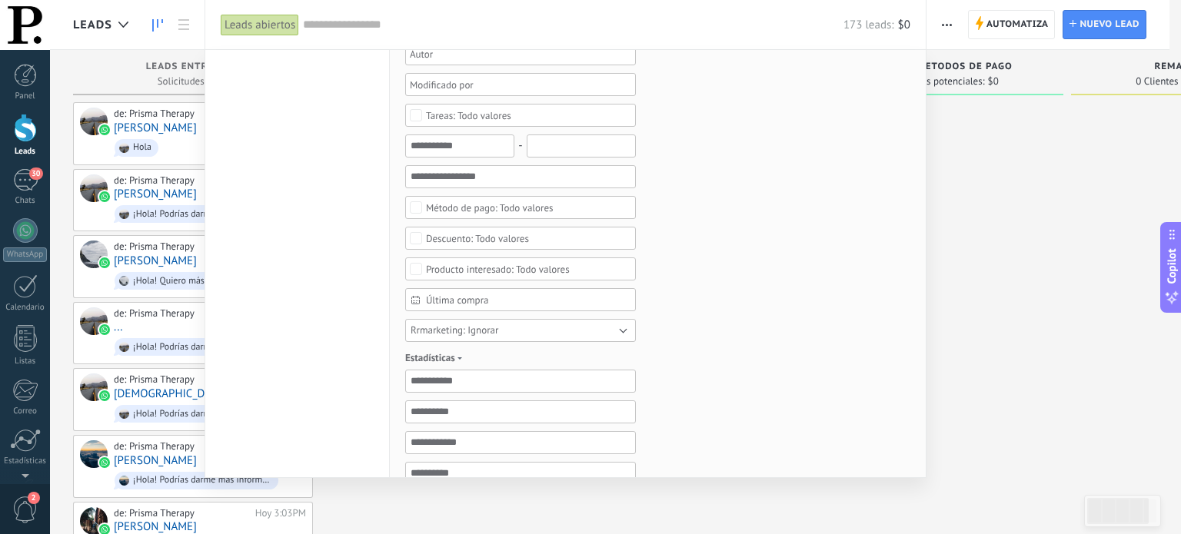
scroll to position [231, 0]
click at [535, 264] on div "Todo valores" at bounding box center [498, 268] width 144 height 12
click at [451, 301] on div "Dúo Anti" at bounding box center [444, 305] width 37 height 11
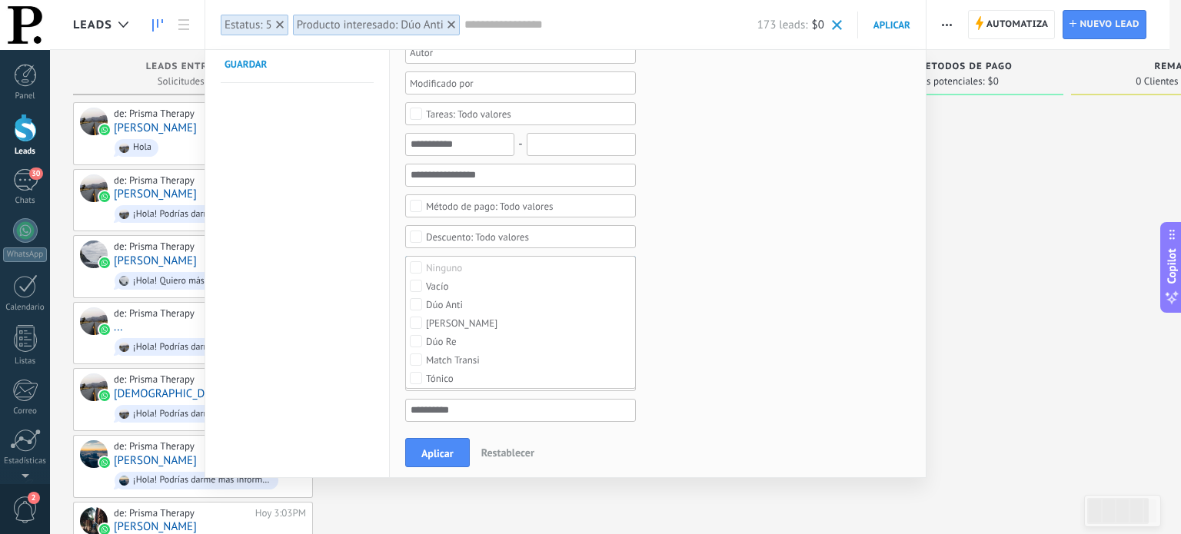
click at [320, 386] on div "Leads abiertos Mis leads Leads ganados Leads perdidos Leads sin tareas Leads at…" at bounding box center [297, 367] width 185 height 1096
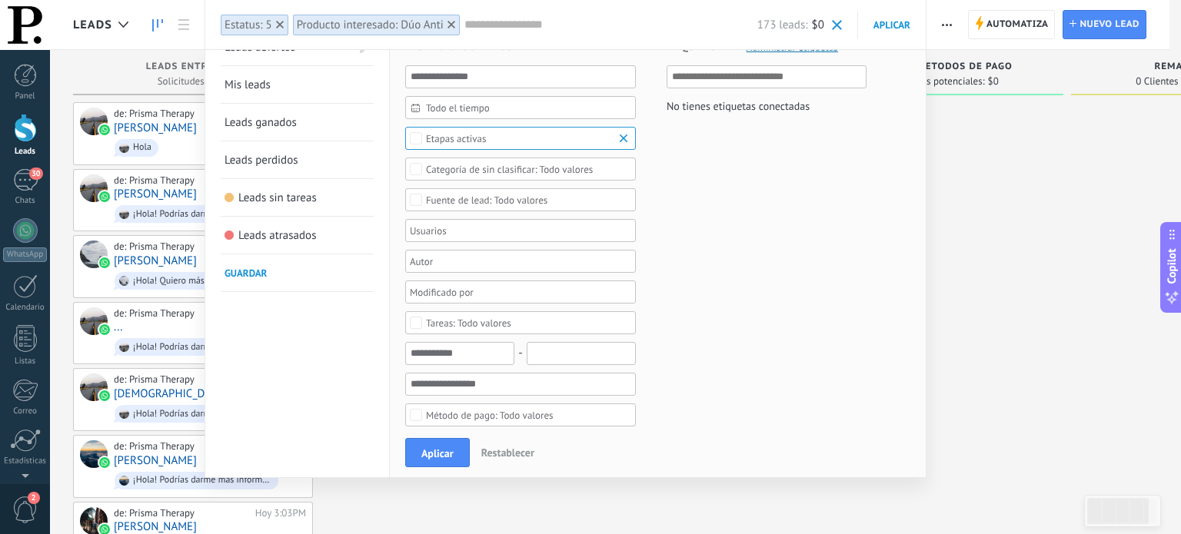
scroll to position [0, 0]
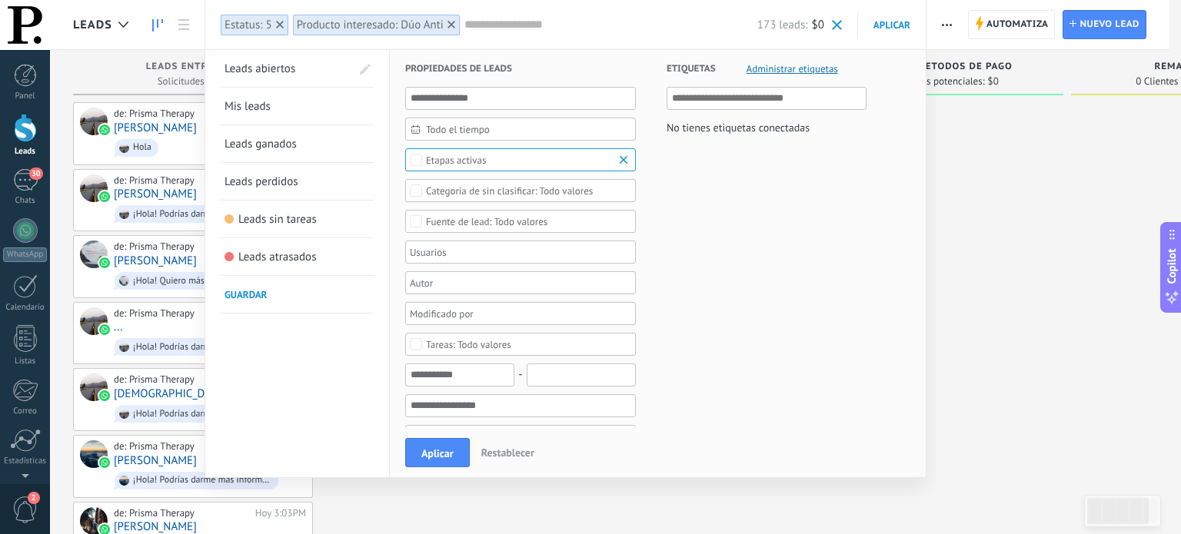
click at [481, 133] on span "Todo el tiempo" at bounding box center [526, 130] width 201 height 12
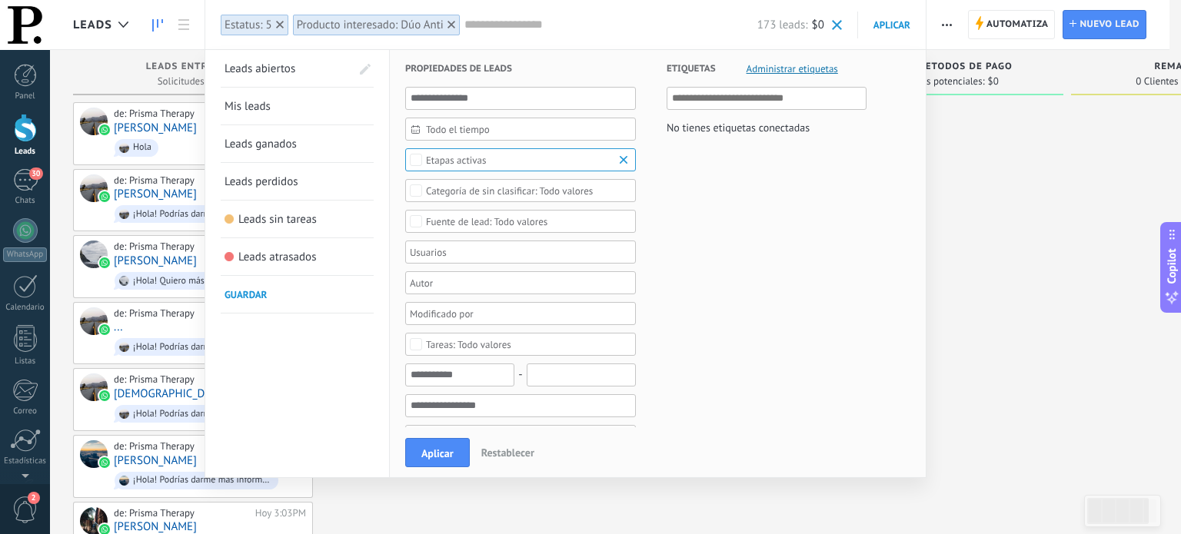
click at [584, 132] on span "Todo el tiempo" at bounding box center [526, 130] width 201 height 12
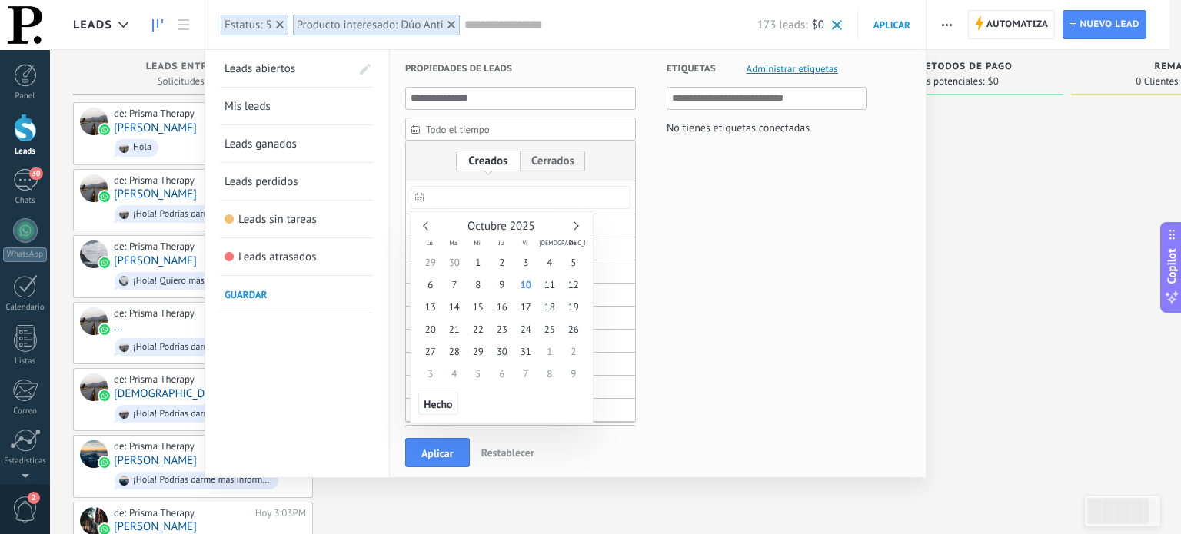
click at [455, 199] on input "text" at bounding box center [521, 197] width 220 height 23
click at [424, 224] on link at bounding box center [428, 225] width 8 height 8
click at [572, 221] on div "Agosto 2025" at bounding box center [501, 227] width 167 height 14
click at [575, 224] on link at bounding box center [575, 225] width 8 height 8
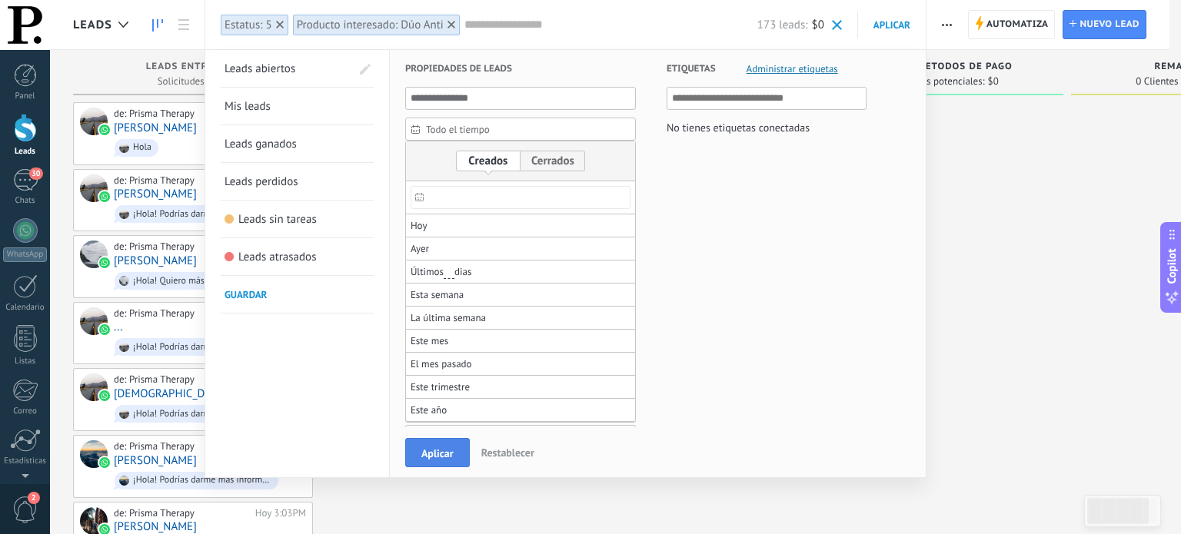
click at [425, 454] on span "Aplicar" at bounding box center [437, 453] width 32 height 11
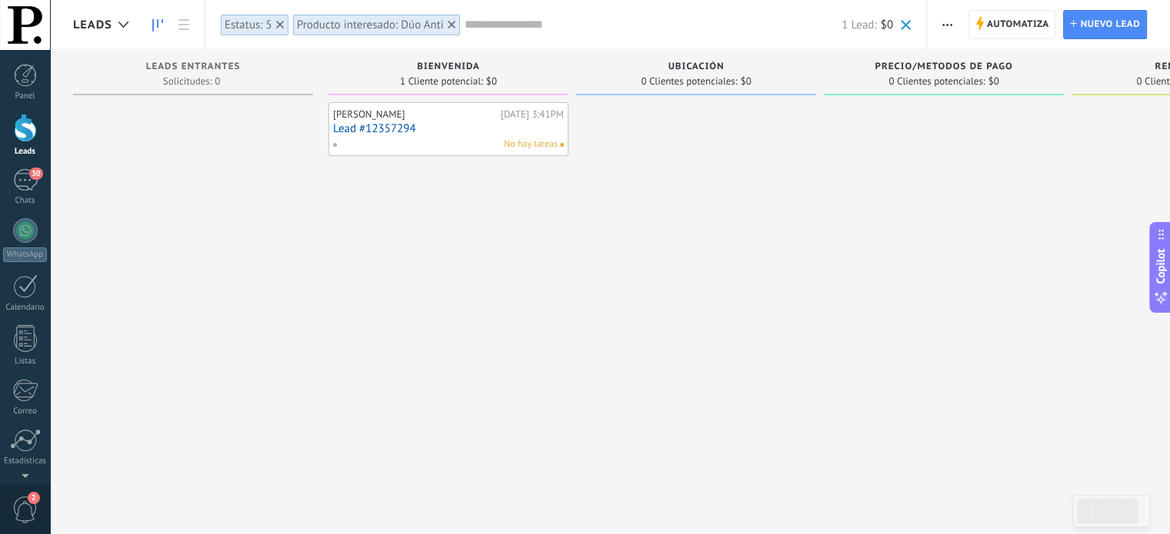
click at [945, 25] on icon "button" at bounding box center [947, 25] width 10 height 2
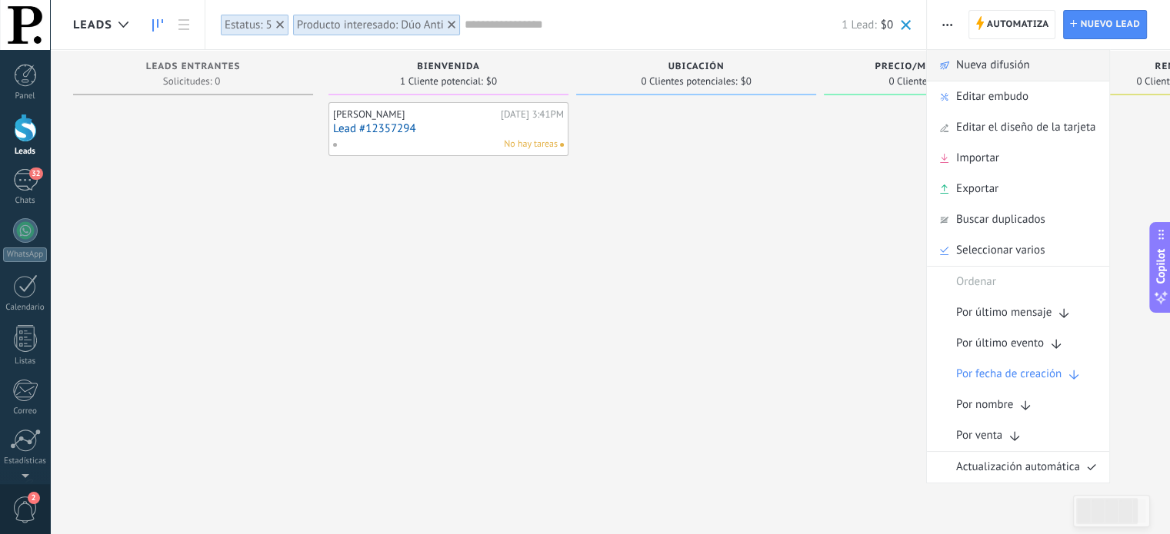
click at [990, 67] on span "Nueva difusión" at bounding box center [993, 65] width 74 height 31
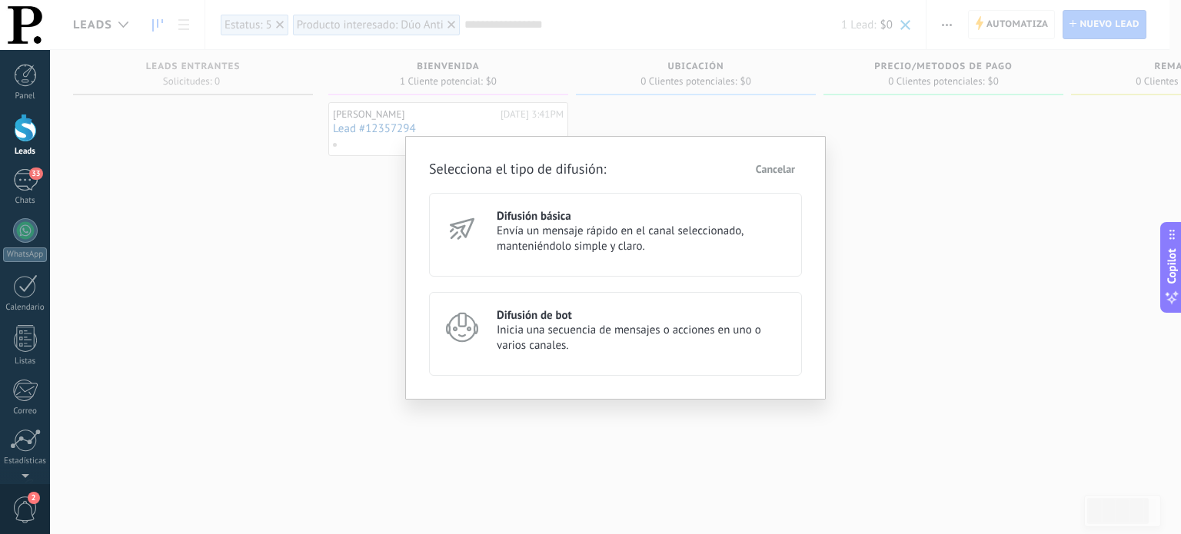
click at [686, 248] on span "Envía un mensaje rápido en el canal seleccionado, manteniéndolo simple y claro." at bounding box center [642, 239] width 291 height 31
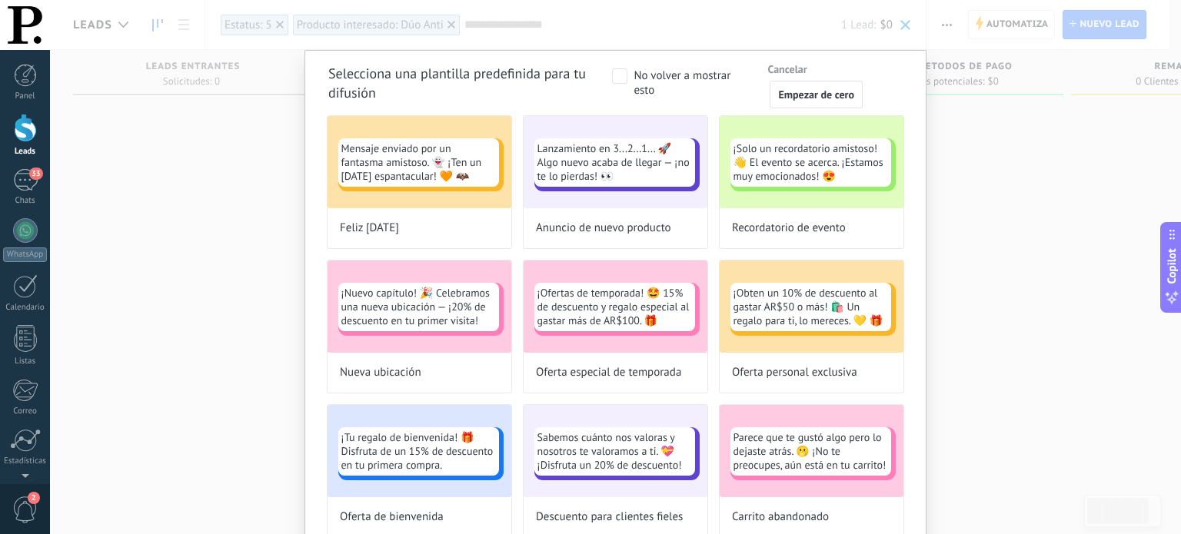
click at [618, 76] on span at bounding box center [619, 75] width 15 height 15
click at [800, 98] on span "Empezar de cero" at bounding box center [816, 94] width 76 height 11
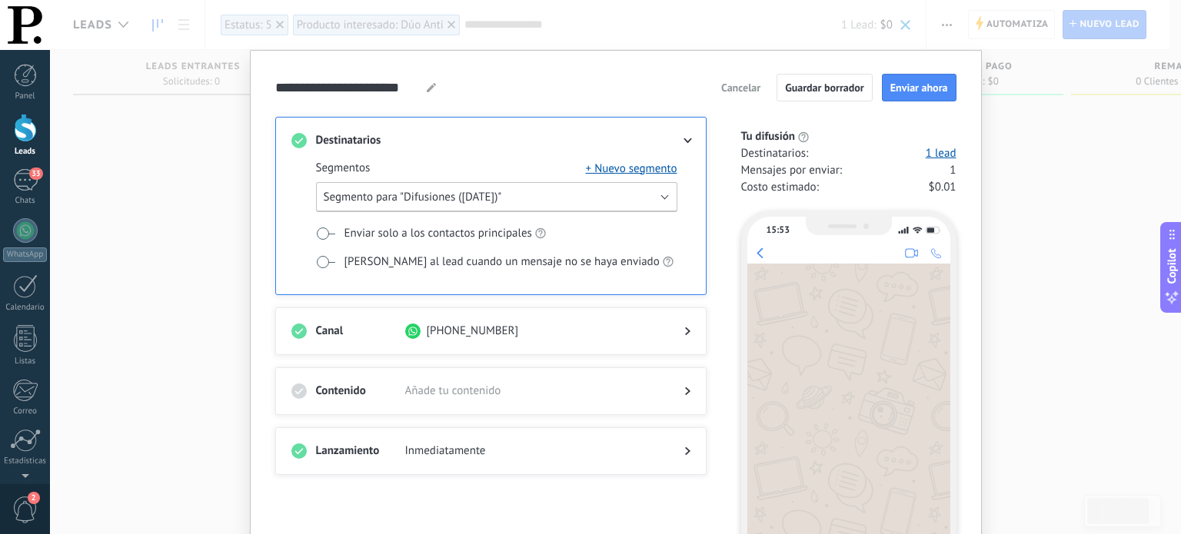
click at [657, 199] on button "Segmento para "Difusiones (10/10/2025)"" at bounding box center [496, 197] width 361 height 30
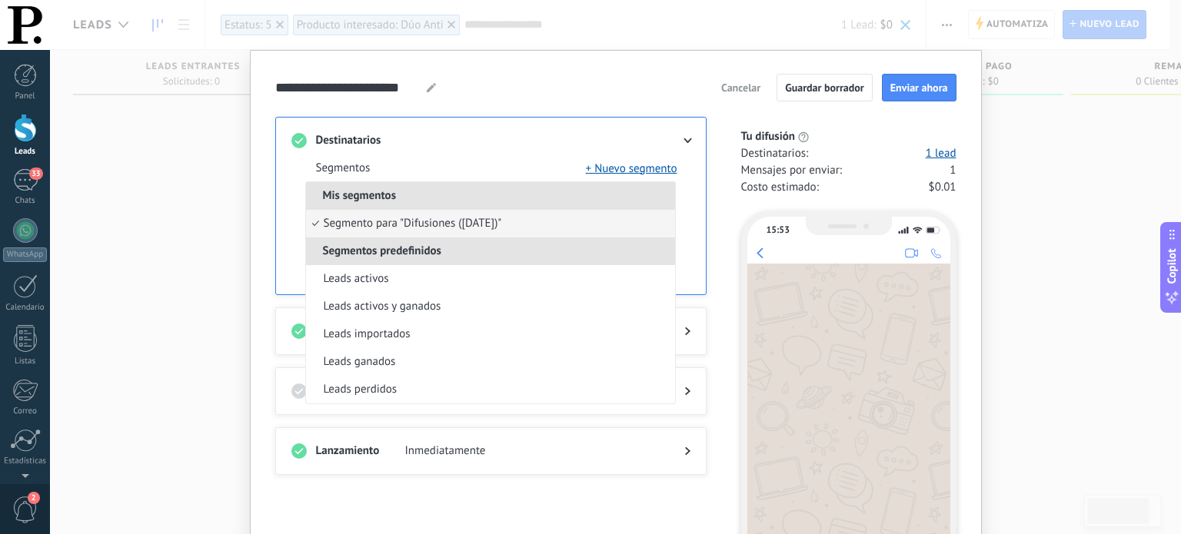
click at [661, 195] on li "Mis segmentos" at bounding box center [490, 196] width 369 height 28
click at [695, 198] on div "Destinatarios Segmentos + Nuevo segmento Mis segmentos Segmento para "Difusione…" at bounding box center [490, 206] width 431 height 178
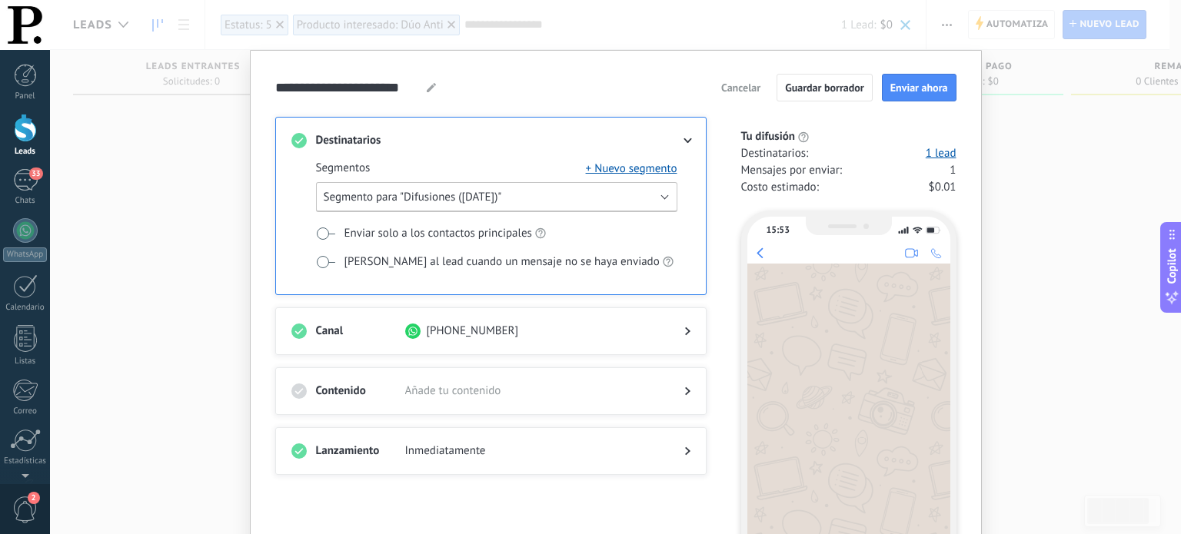
click at [667, 198] on button "Segmento para "Difusiones (10/10/2025)"" at bounding box center [496, 197] width 361 height 30
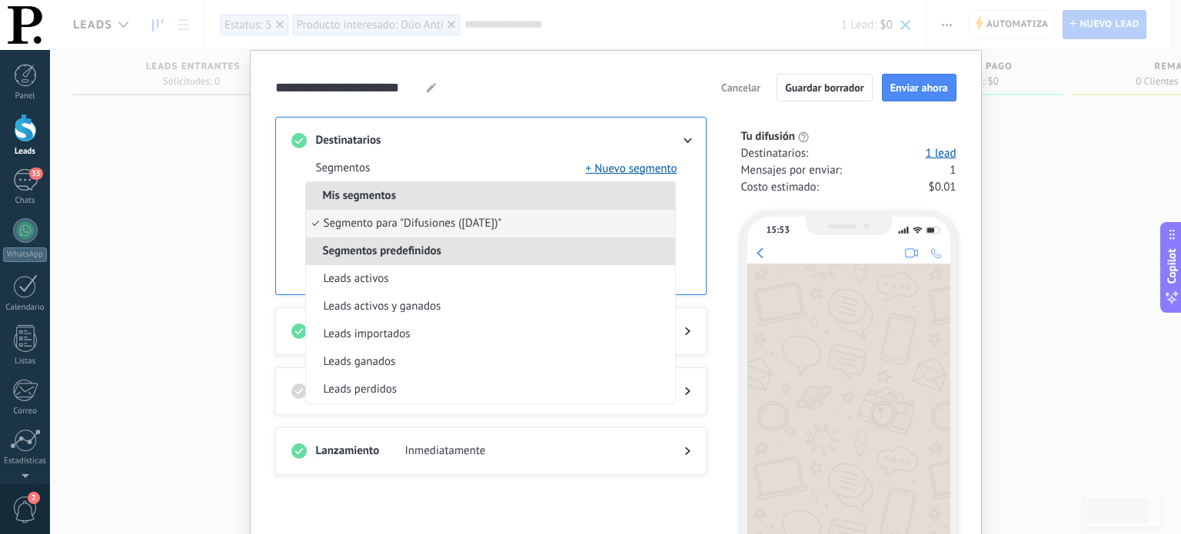
click at [662, 200] on li "Mis segmentos" at bounding box center [490, 196] width 369 height 28
click at [691, 196] on div "Destinatarios Segmentos + Nuevo segmento Mis segmentos Segmento para "Difusione…" at bounding box center [490, 206] width 431 height 178
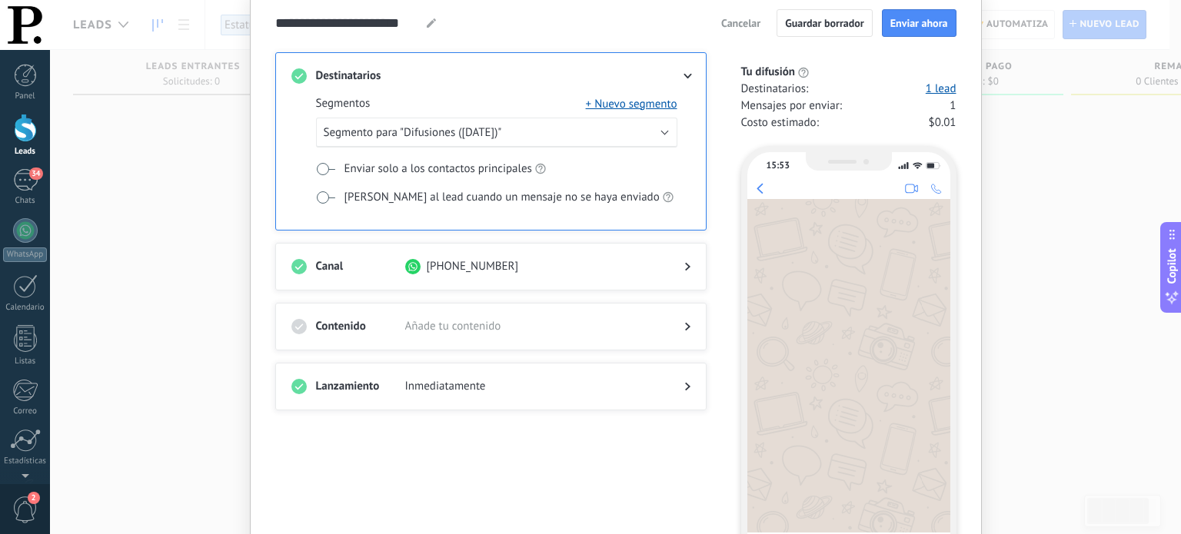
scroll to position [77, 0]
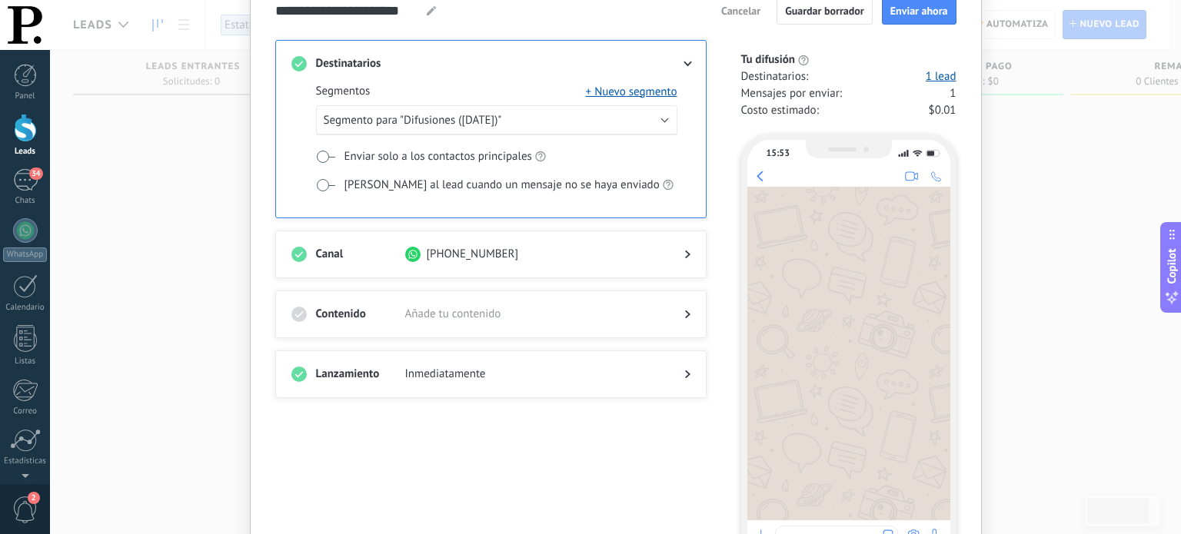
click at [662, 313] on div at bounding box center [675, 314] width 31 height 15
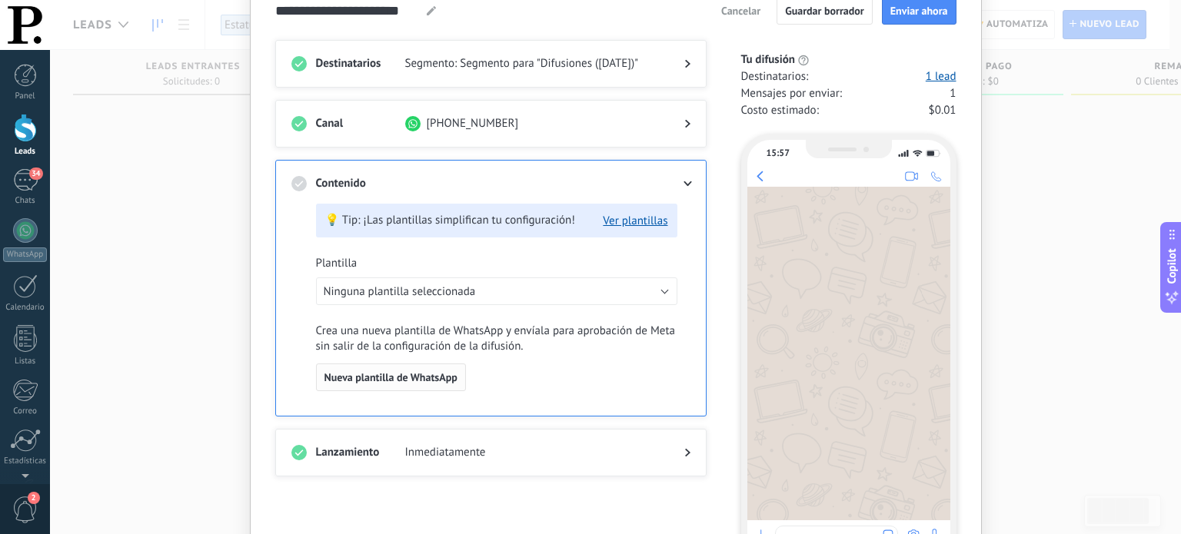
click at [412, 378] on span "Nueva plantilla de WhatsApp" at bounding box center [390, 377] width 133 height 11
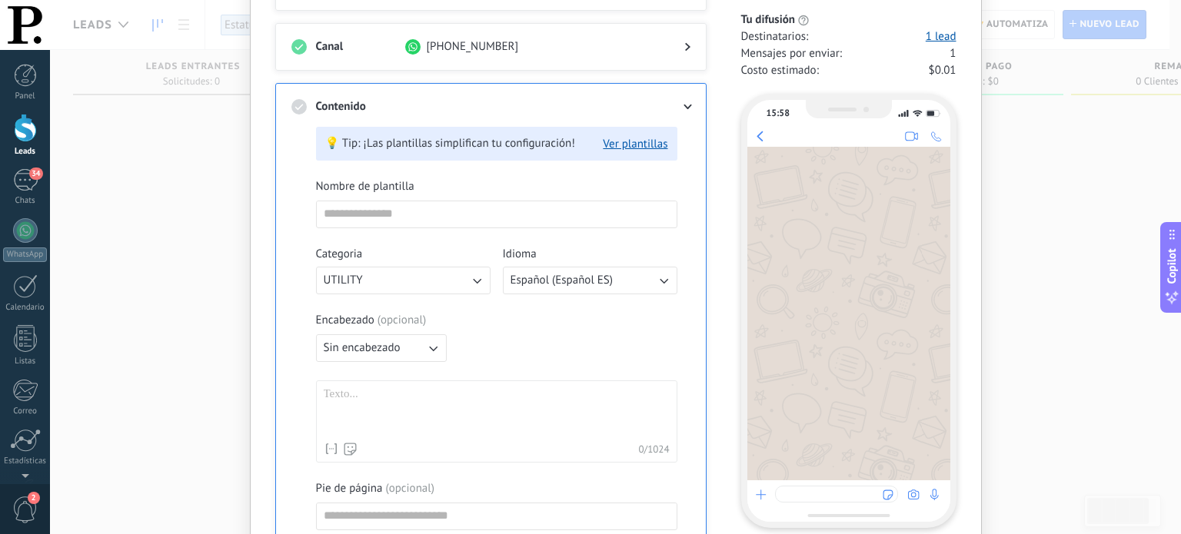
scroll to position [231, 0]
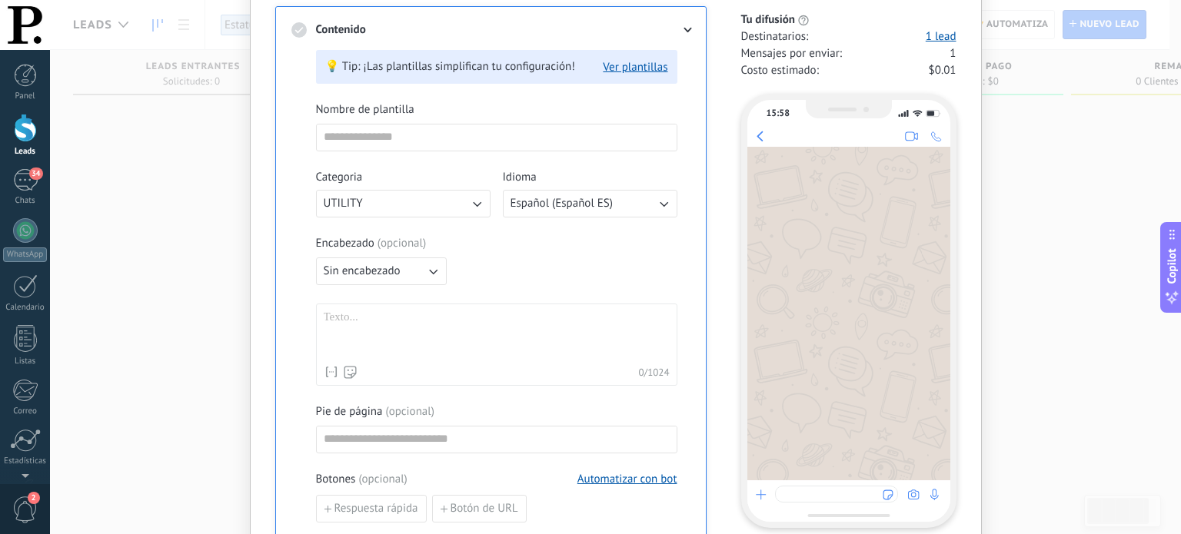
click at [474, 205] on icon "button" at bounding box center [477, 204] width 8 height 5
click at [537, 245] on div "Encabezado ( opcional )" at bounding box center [496, 243] width 361 height 15
click at [428, 275] on icon "button" at bounding box center [432, 271] width 15 height 15
click at [431, 268] on li "Sin encabezado" at bounding box center [376, 271] width 139 height 26
click at [429, 271] on icon "button" at bounding box center [433, 272] width 8 height 5
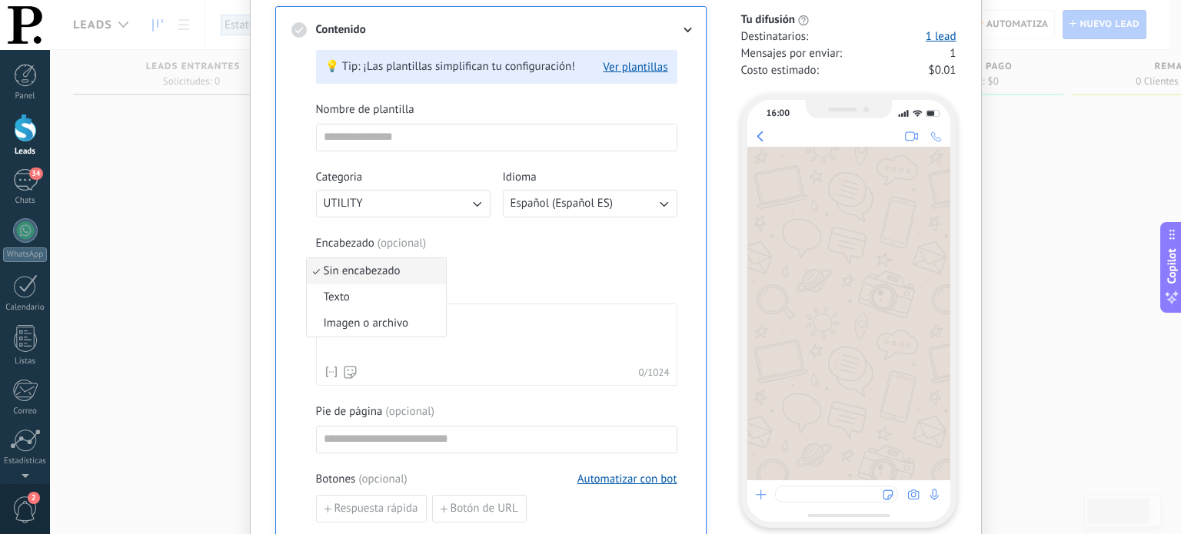
click at [597, 298] on div "Nombre de plantilla Categoria UTILITY Idioma Español (Español ES) Encabezado ( …" at bounding box center [496, 368] width 361 height 533
click at [432, 326] on div at bounding box center [497, 335] width 346 height 48
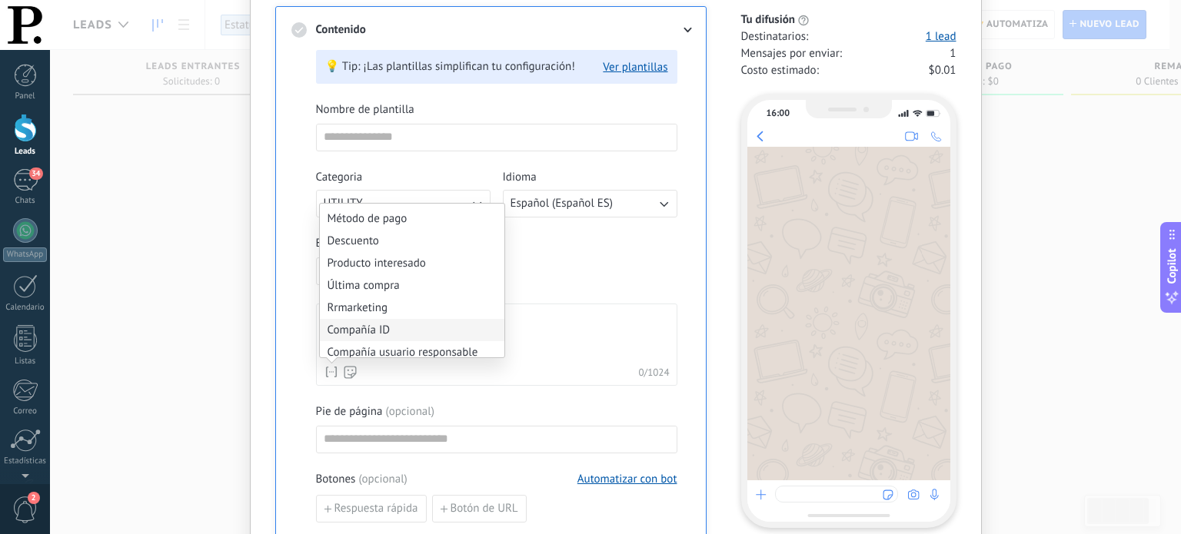
scroll to position [937, 0]
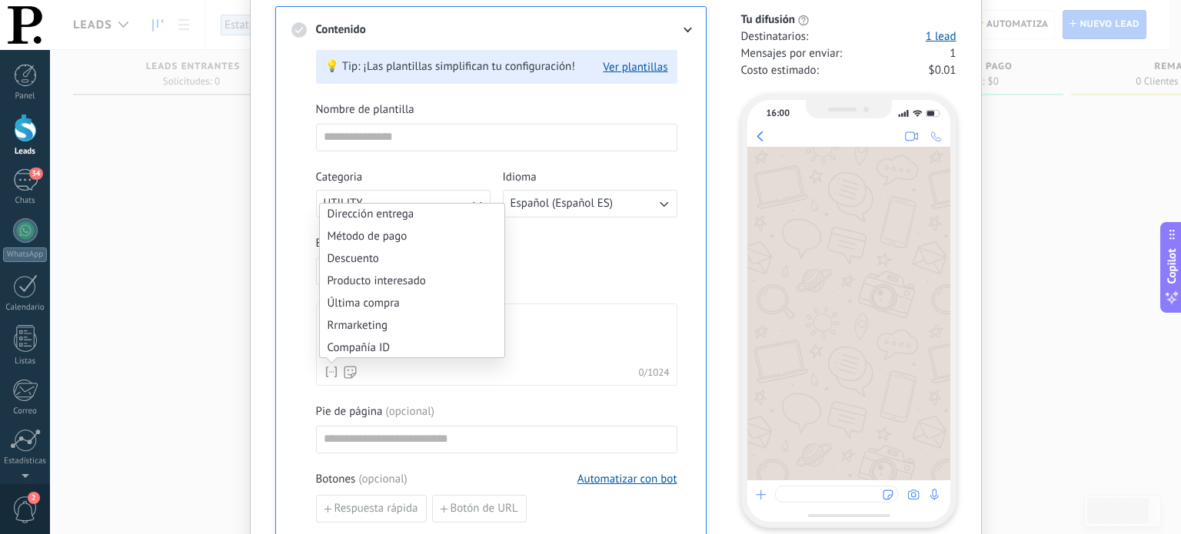
click at [591, 301] on div "Nombre de plantilla Categoria UTILITY Idioma Español (Español ES) Encabezado ( …" at bounding box center [496, 368] width 361 height 533
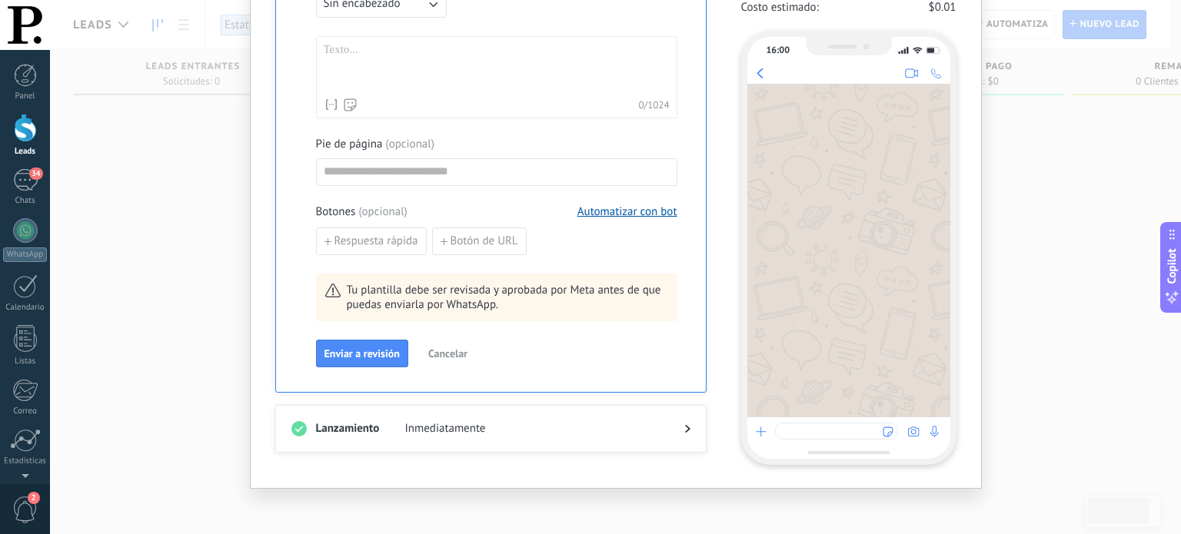
scroll to position [501, 0]
click at [686, 427] on use at bounding box center [687, 427] width 5 height 8
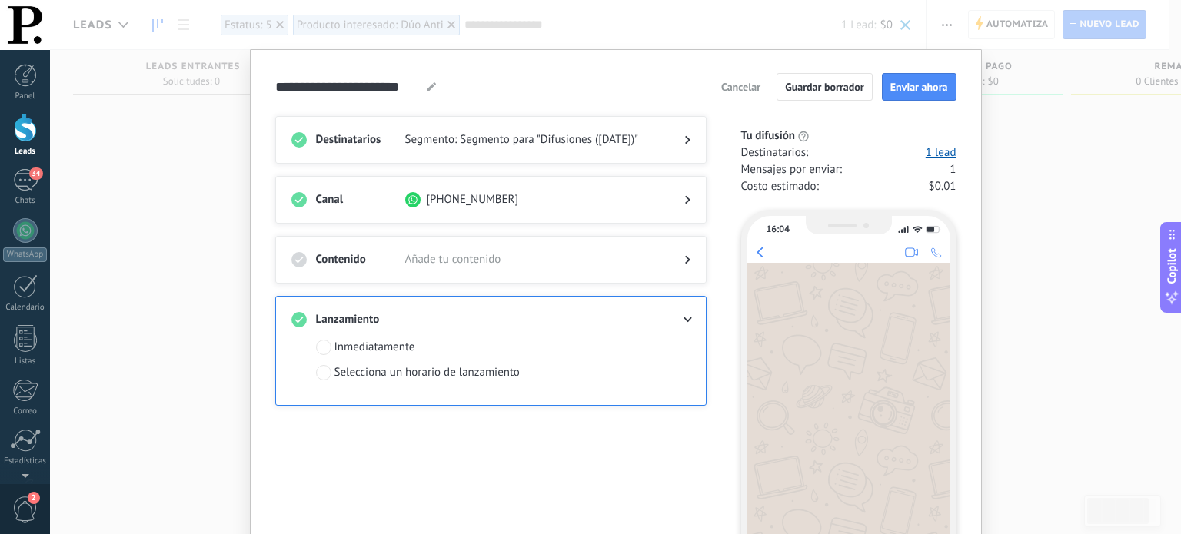
scroll to position [0, 0]
click at [735, 85] on span "Cancelar" at bounding box center [740, 87] width 39 height 11
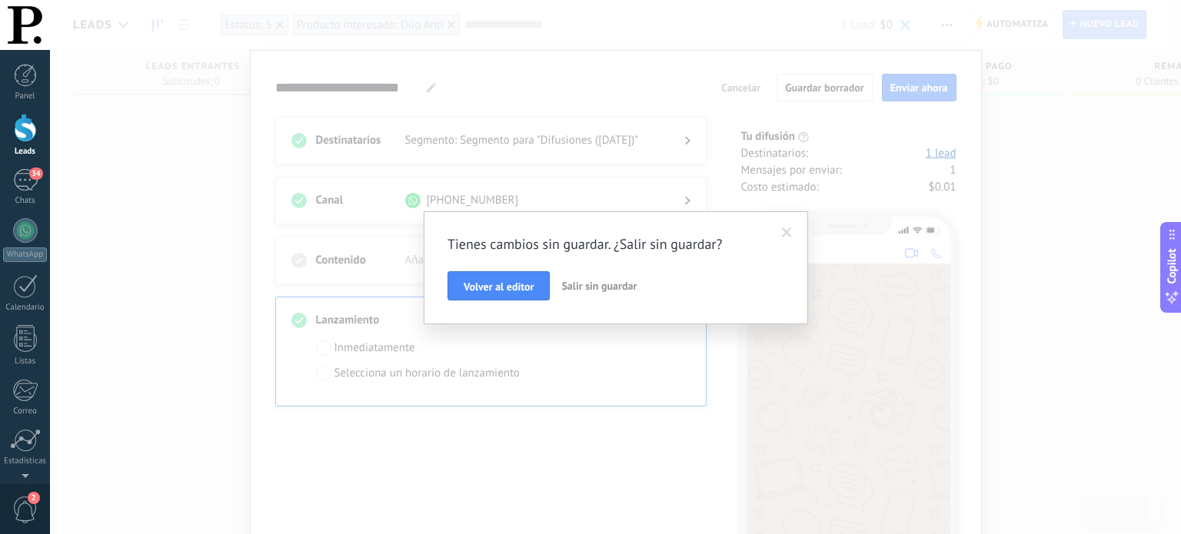
click at [583, 288] on span "Salir sin guardar" at bounding box center [598, 286] width 75 height 14
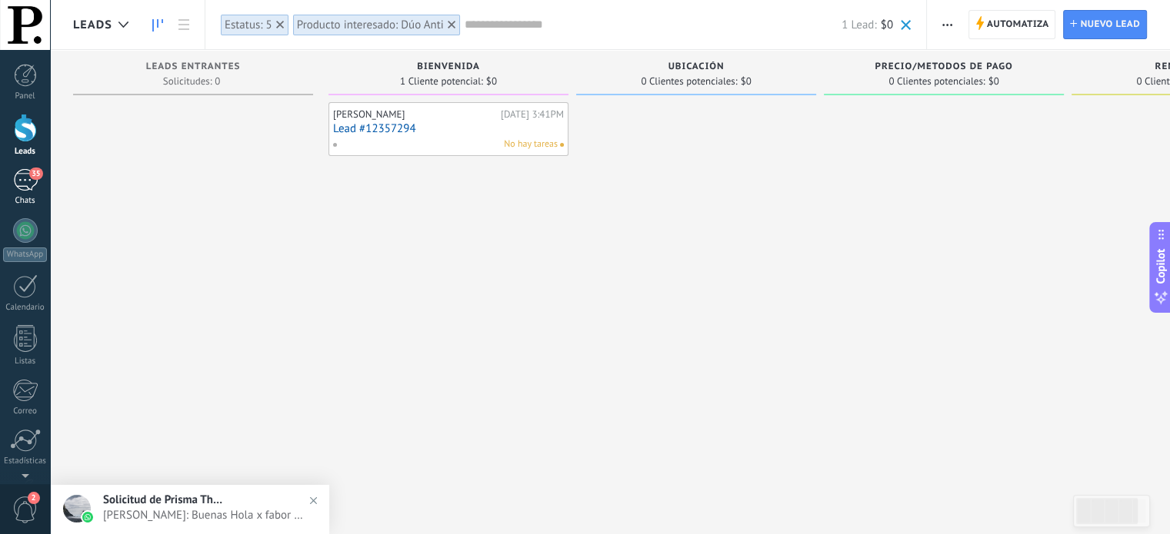
click at [25, 175] on div "35" at bounding box center [25, 180] width 25 height 22
